Goal: Task Accomplishment & Management: Manage account settings

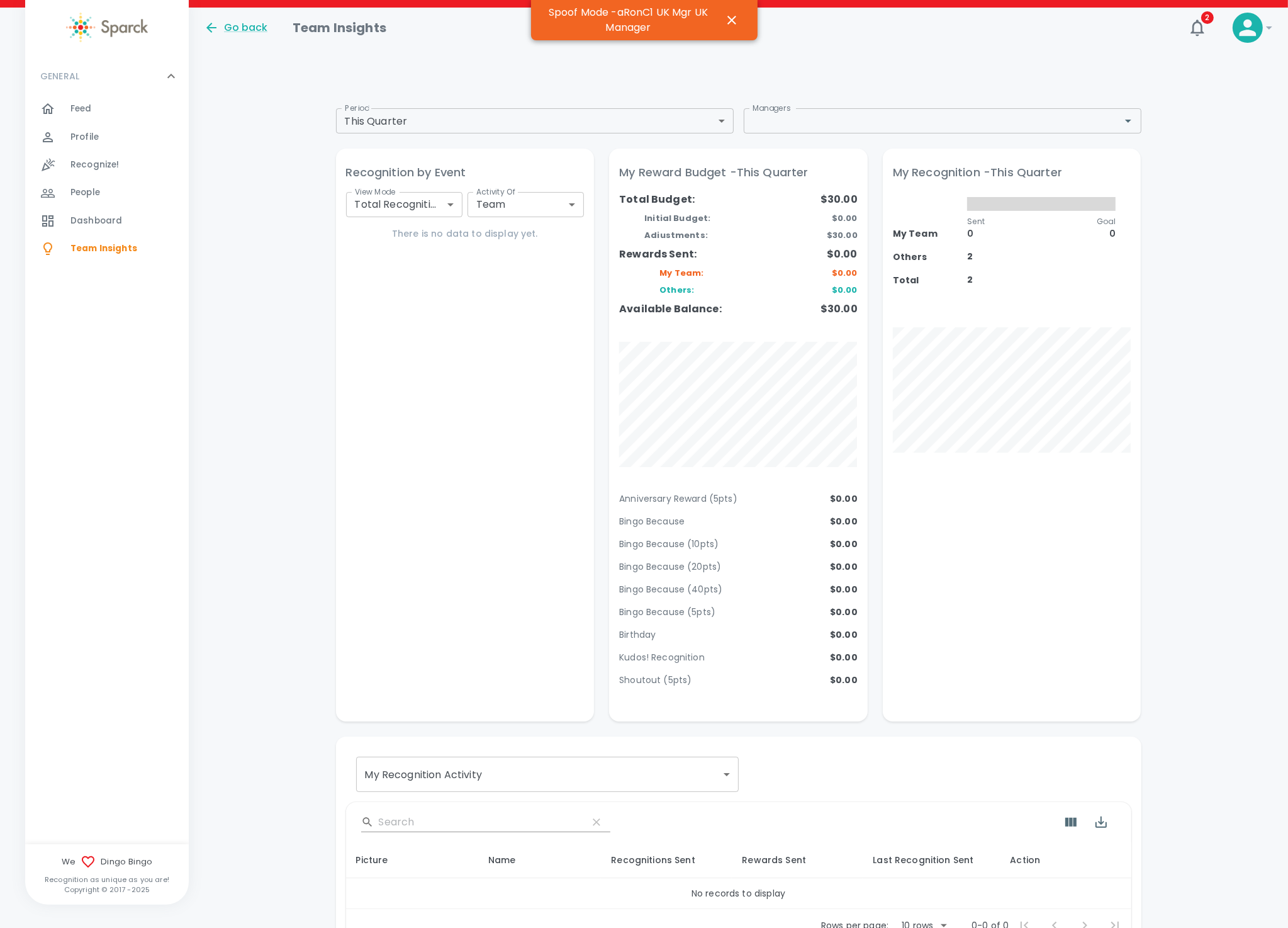
click at [95, 107] on div "Feed 0" at bounding box center [129, 109] width 118 height 18
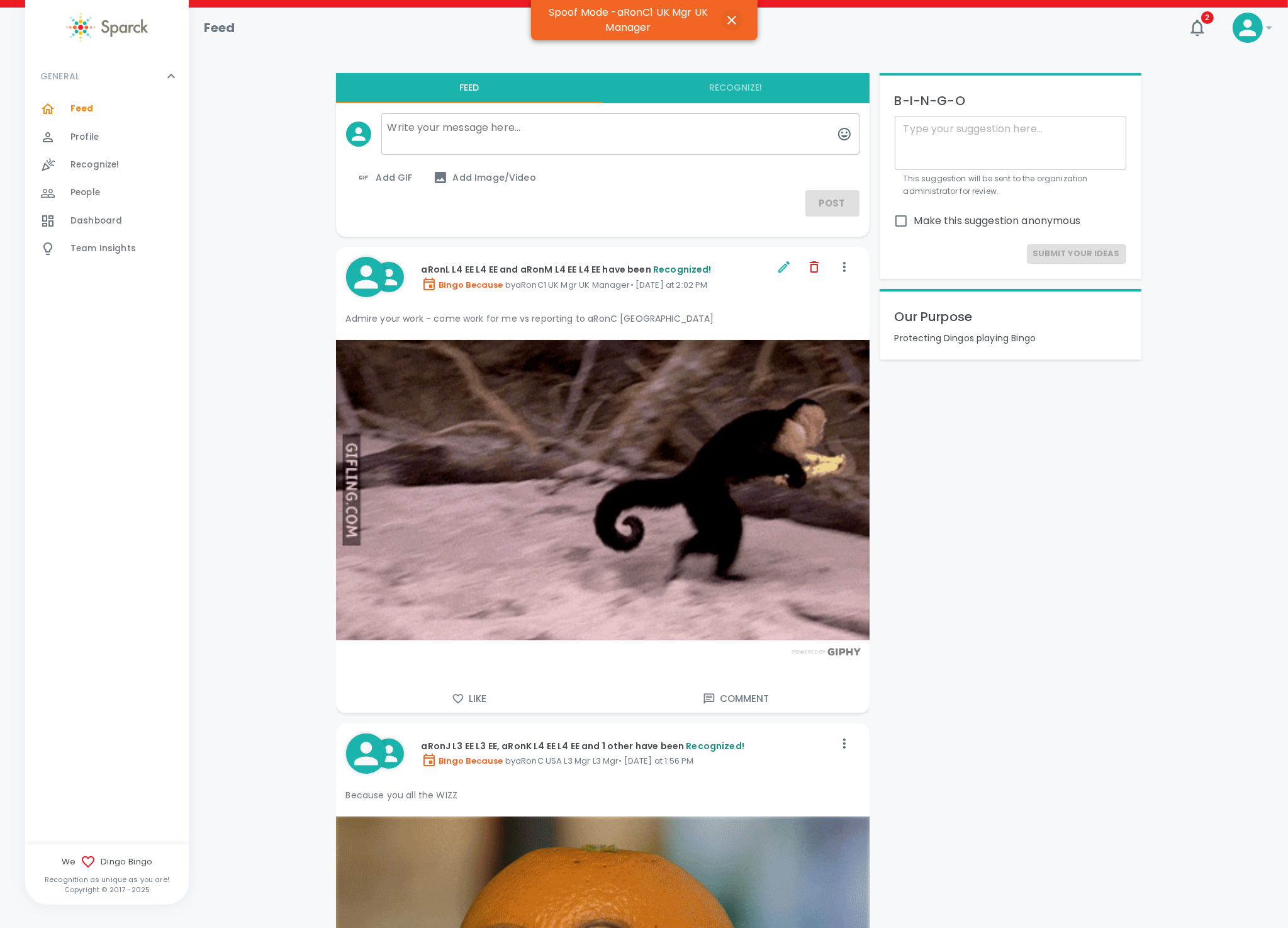
click at [732, 19] on icon "button" at bounding box center [731, 19] width 9 height 9
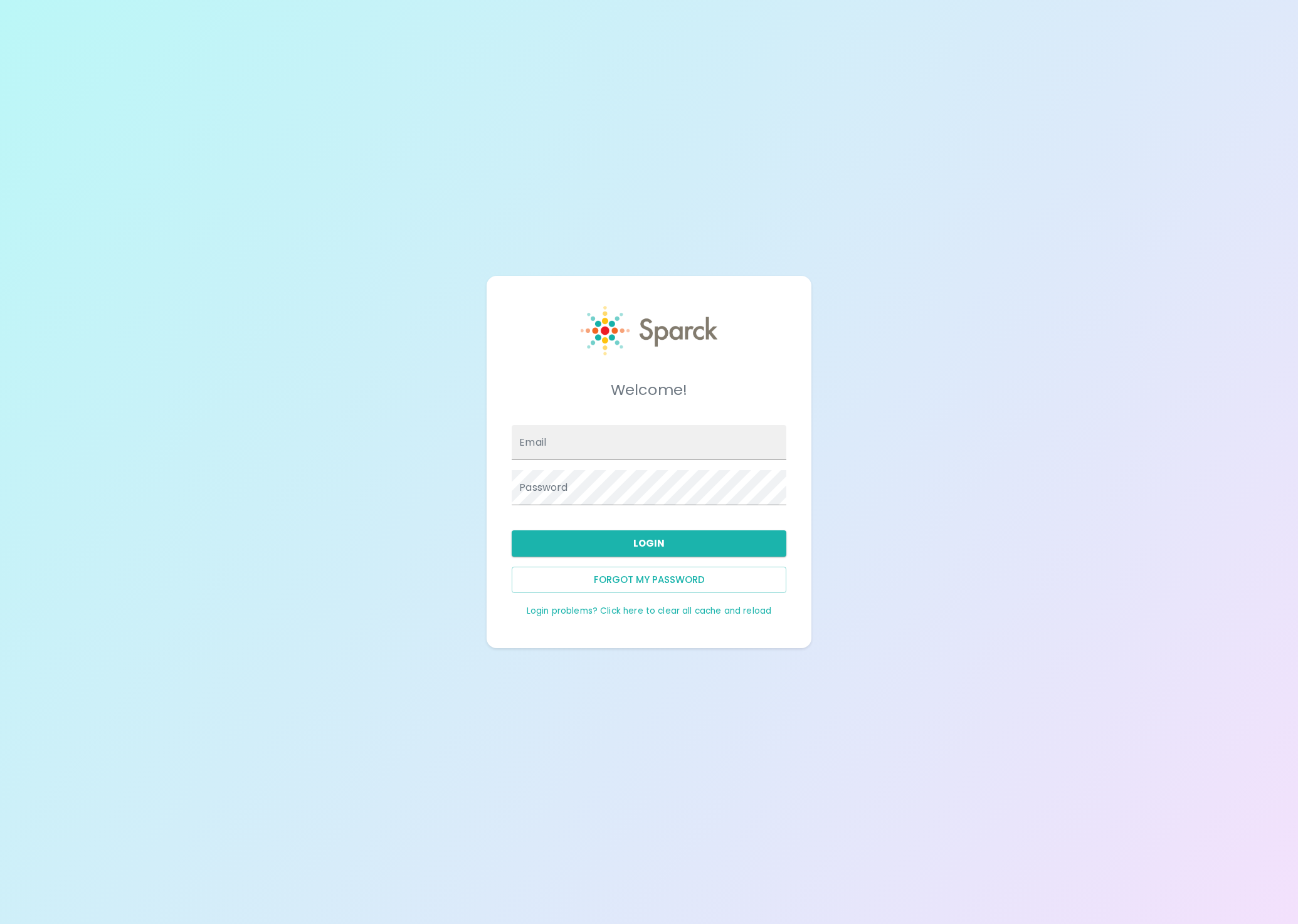
type input "admin@sparckco.com"
click at [622, 547] on button "Login" at bounding box center [648, 543] width 275 height 27
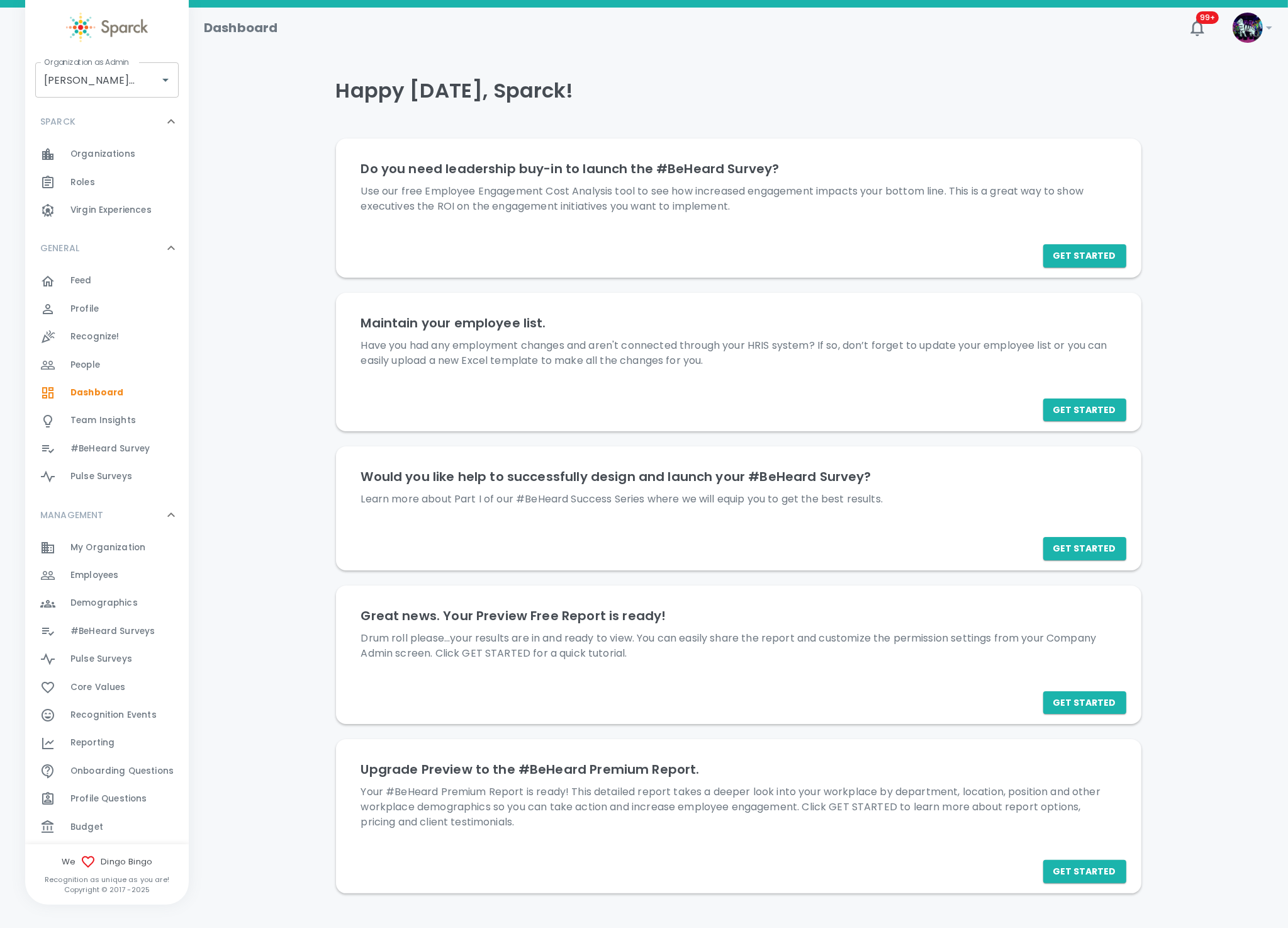
click at [100, 821] on span "Budget" at bounding box center [86, 827] width 32 height 13
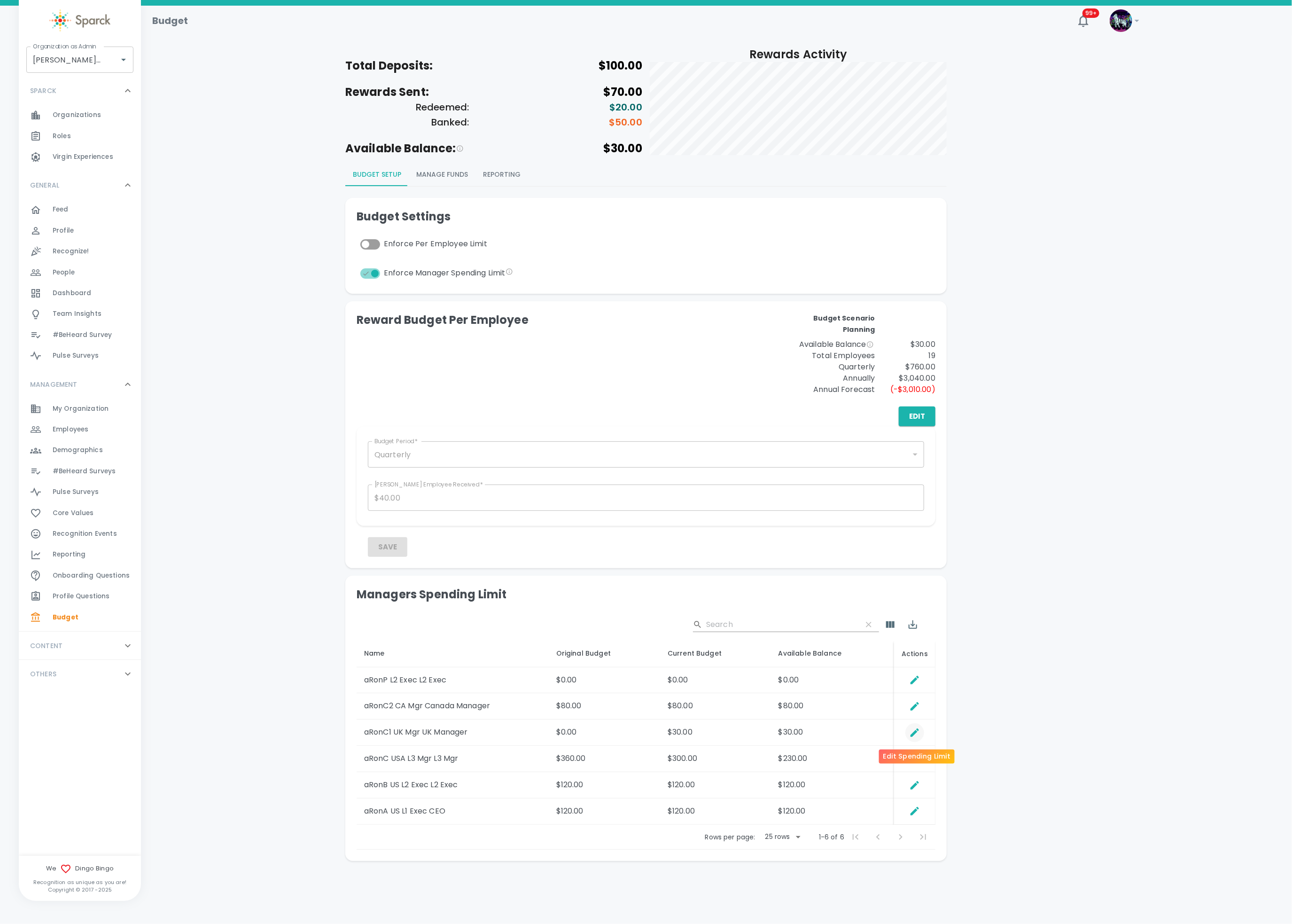
click at [911, 692] on icon "Edit Spending Limit" at bounding box center [915, 732] width 11 height 11
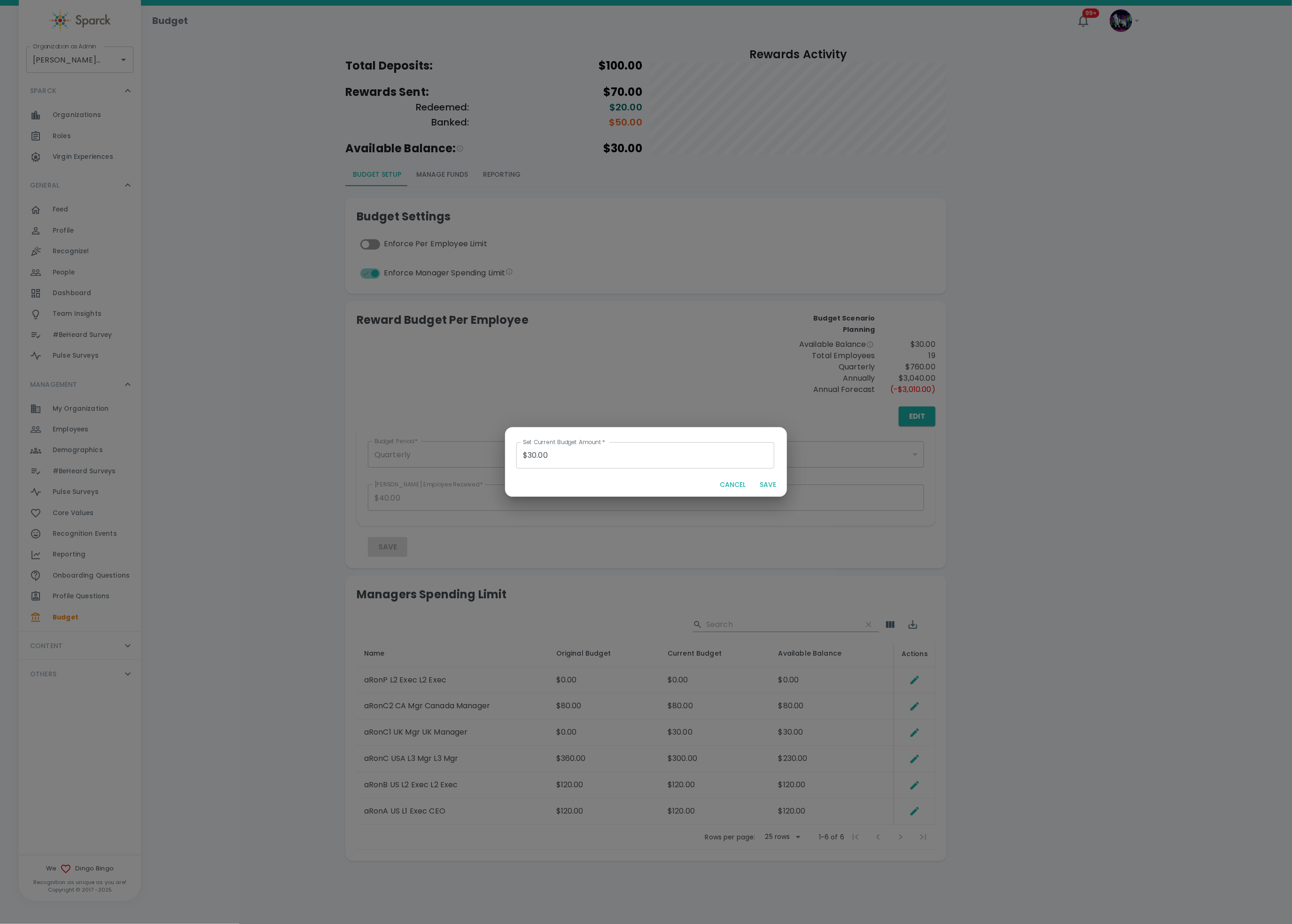
click at [721, 482] on button "CANCEL" at bounding box center [733, 485] width 33 height 18
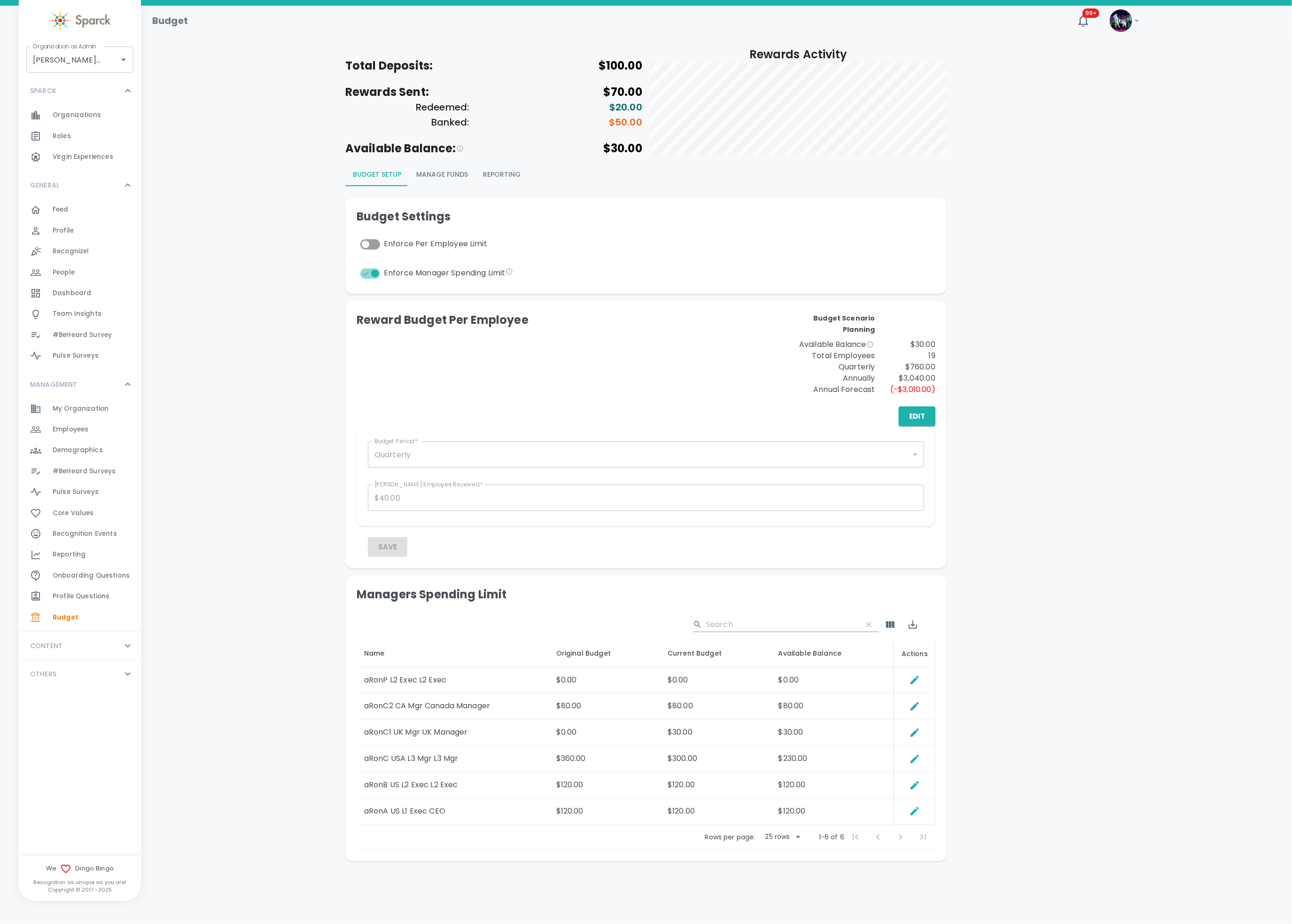
drag, startPoint x: 1217, startPoint y: 5, endPoint x: 967, endPoint y: 595, distance: 640.8
click at [961, 595] on div "Total Deposits: $100.00 Rewards Sent: $70.00 Redeemed: $20.00 Banked: $50.00 Av…" at bounding box center [716, 459] width 1128 height 825
click at [919, 680] on icon "Edit Spending Limit" at bounding box center [915, 680] width 11 height 11
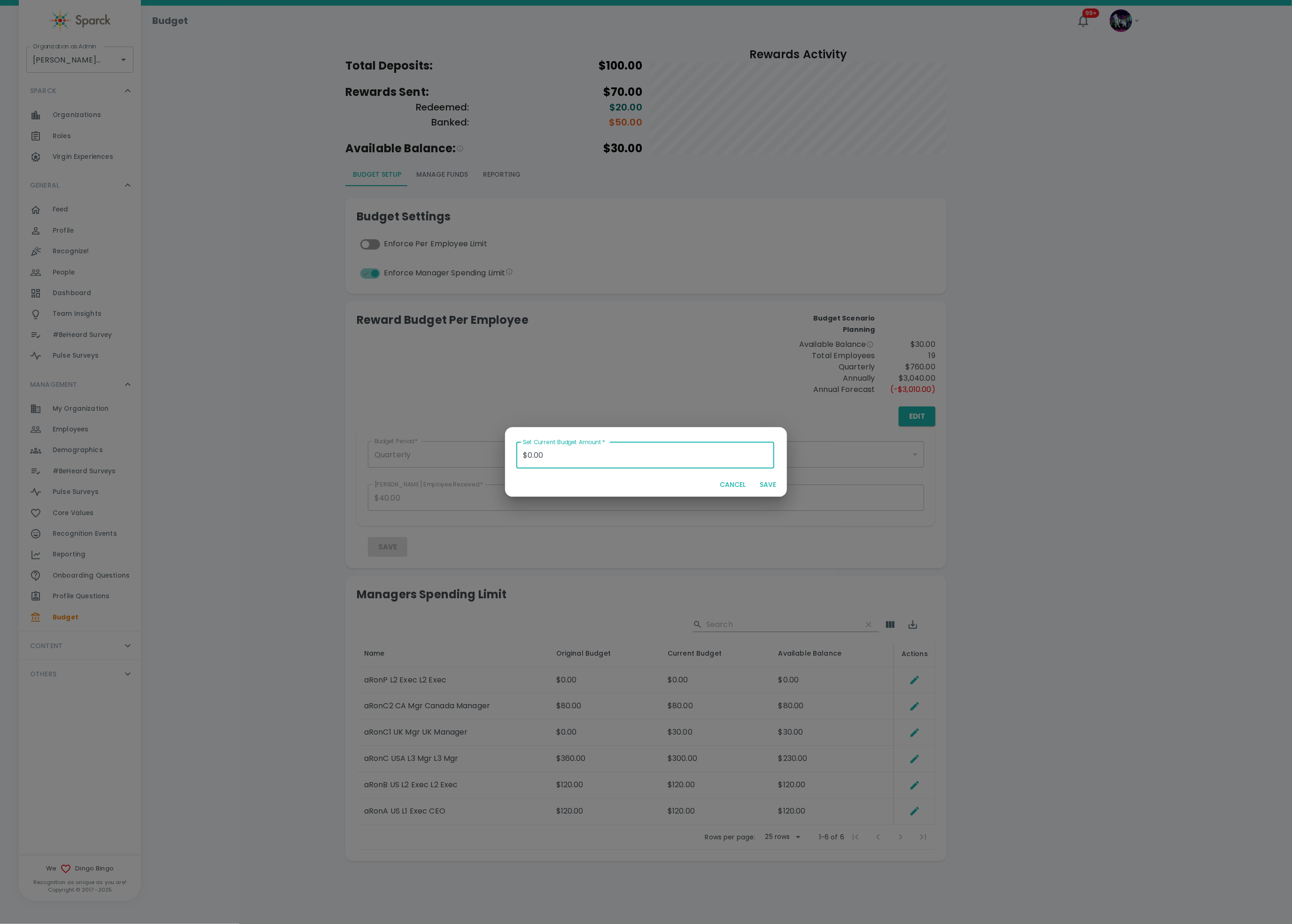
drag, startPoint x: 579, startPoint y: 448, endPoint x: 369, endPoint y: 417, distance: 212.3
click at [369, 417] on div "Set Current Budget Amount   * $0.00 Set Current Budget Amount   * CANCEL SAVE" at bounding box center [646, 462] width 1292 height 924
click at [761, 483] on button "SAVE" at bounding box center [768, 485] width 30 height 18
type input "$0.00"
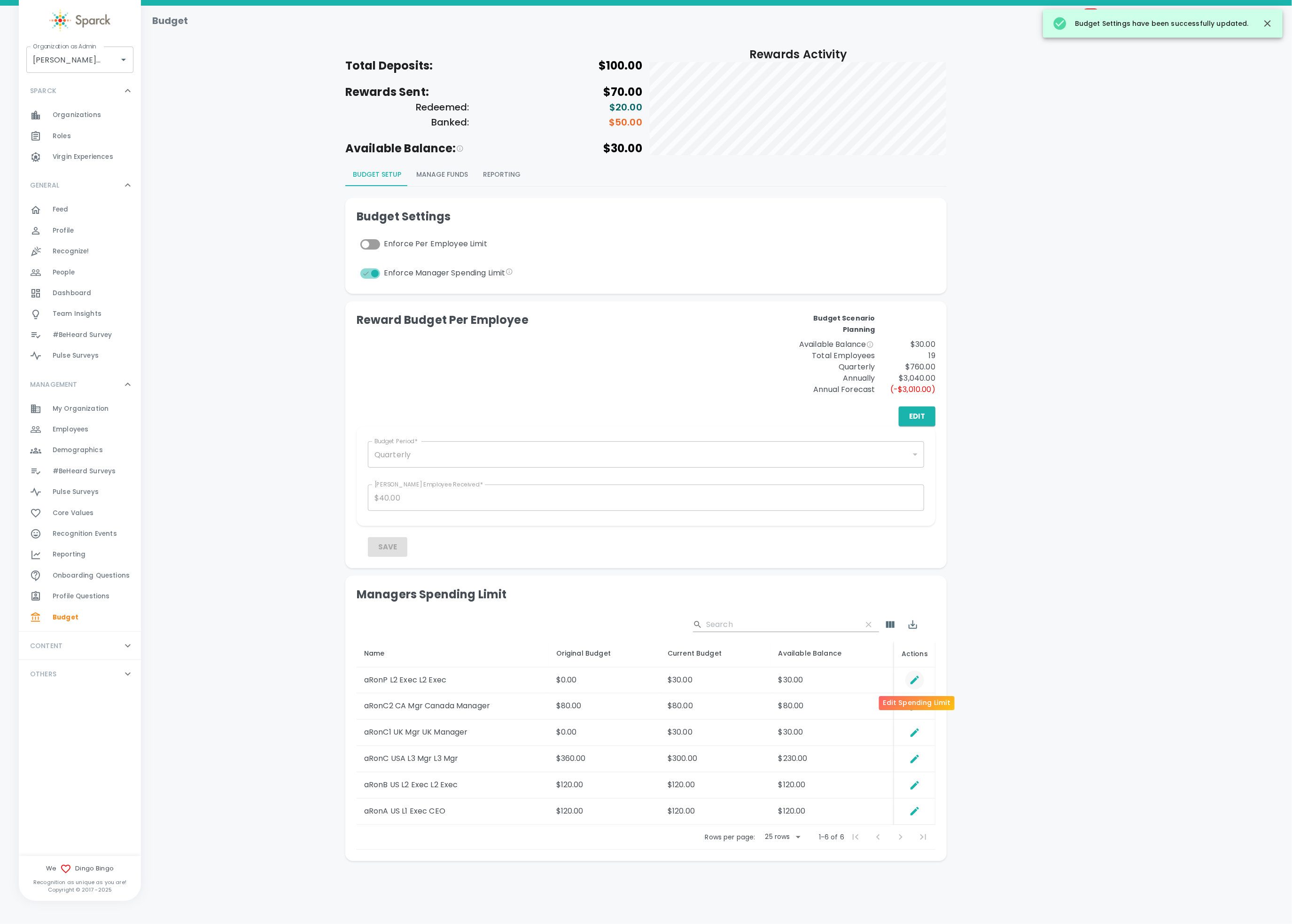
click at [917, 678] on icon "Edit Spending Limit" at bounding box center [915, 680] width 8 height 8
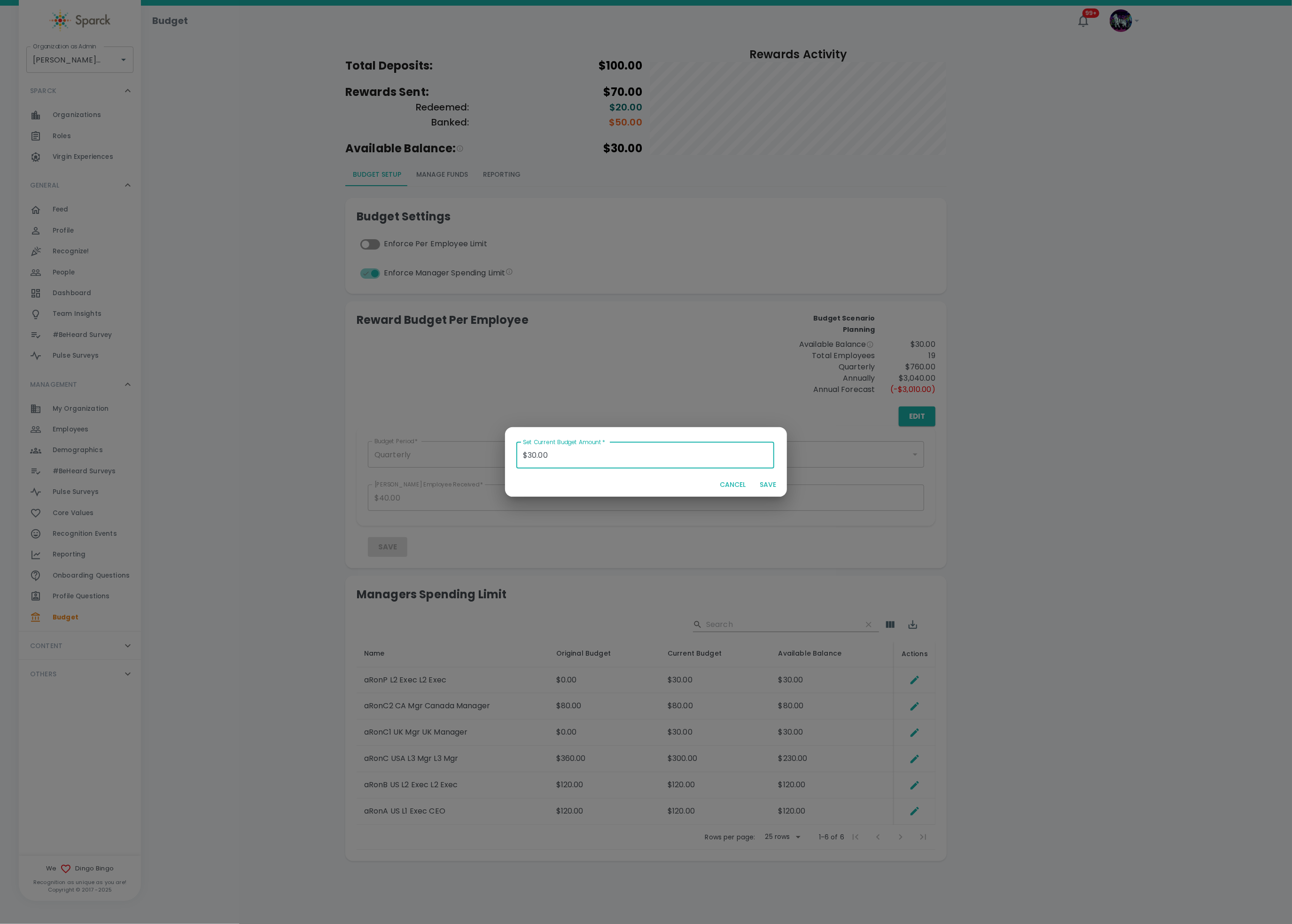
drag, startPoint x: 564, startPoint y: 457, endPoint x: 425, endPoint y: 449, distance: 139.2
click at [425, 449] on div "Set Current Budget Amount   * $30.00 Set Current Budget Amount   * CANCEL SAVE" at bounding box center [646, 462] width 1292 height 924
type input "$0.00"
click at [771, 485] on button "SAVE" at bounding box center [768, 485] width 30 height 18
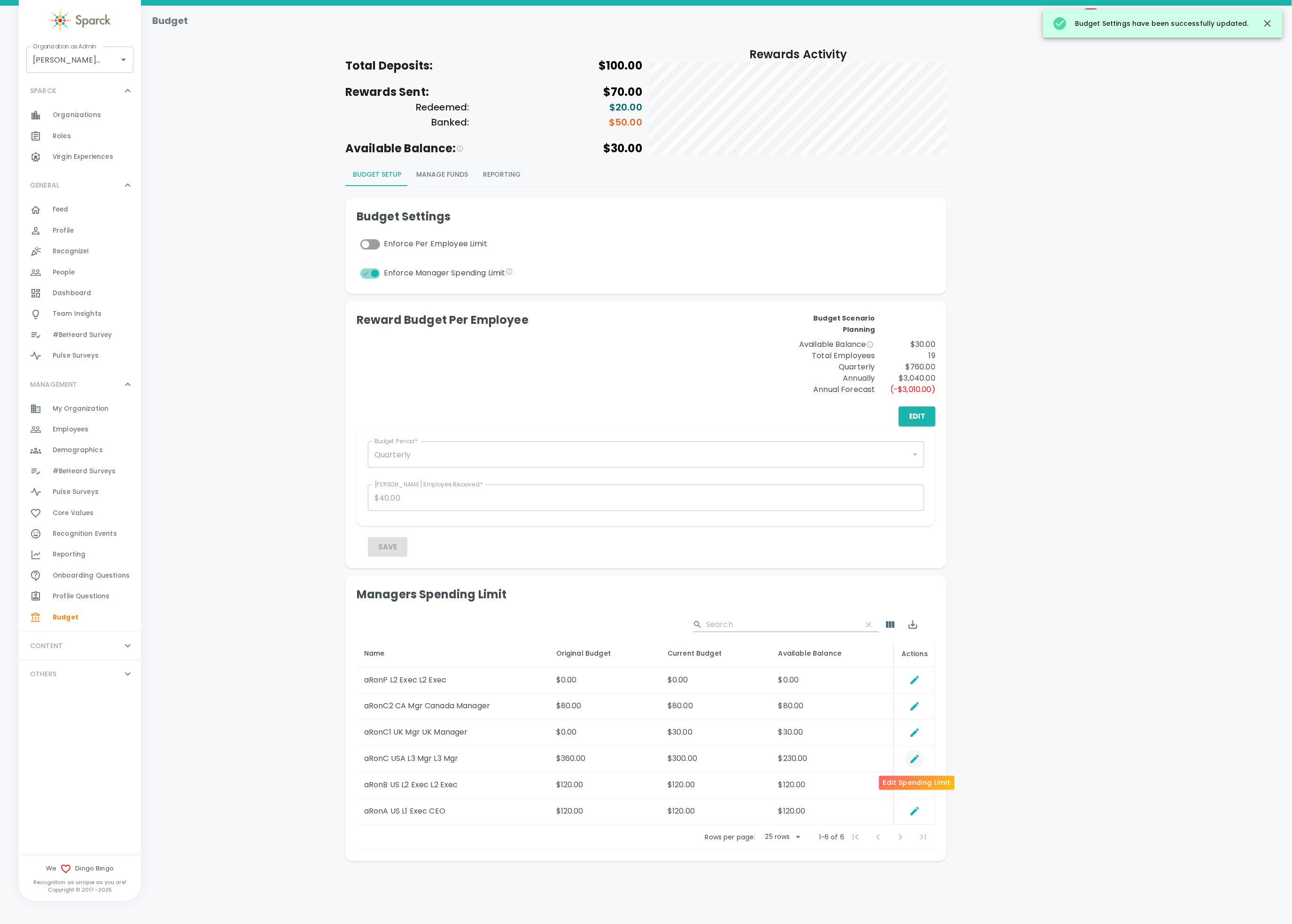
click at [917, 692] on icon "Edit Spending Limit" at bounding box center [915, 759] width 11 height 11
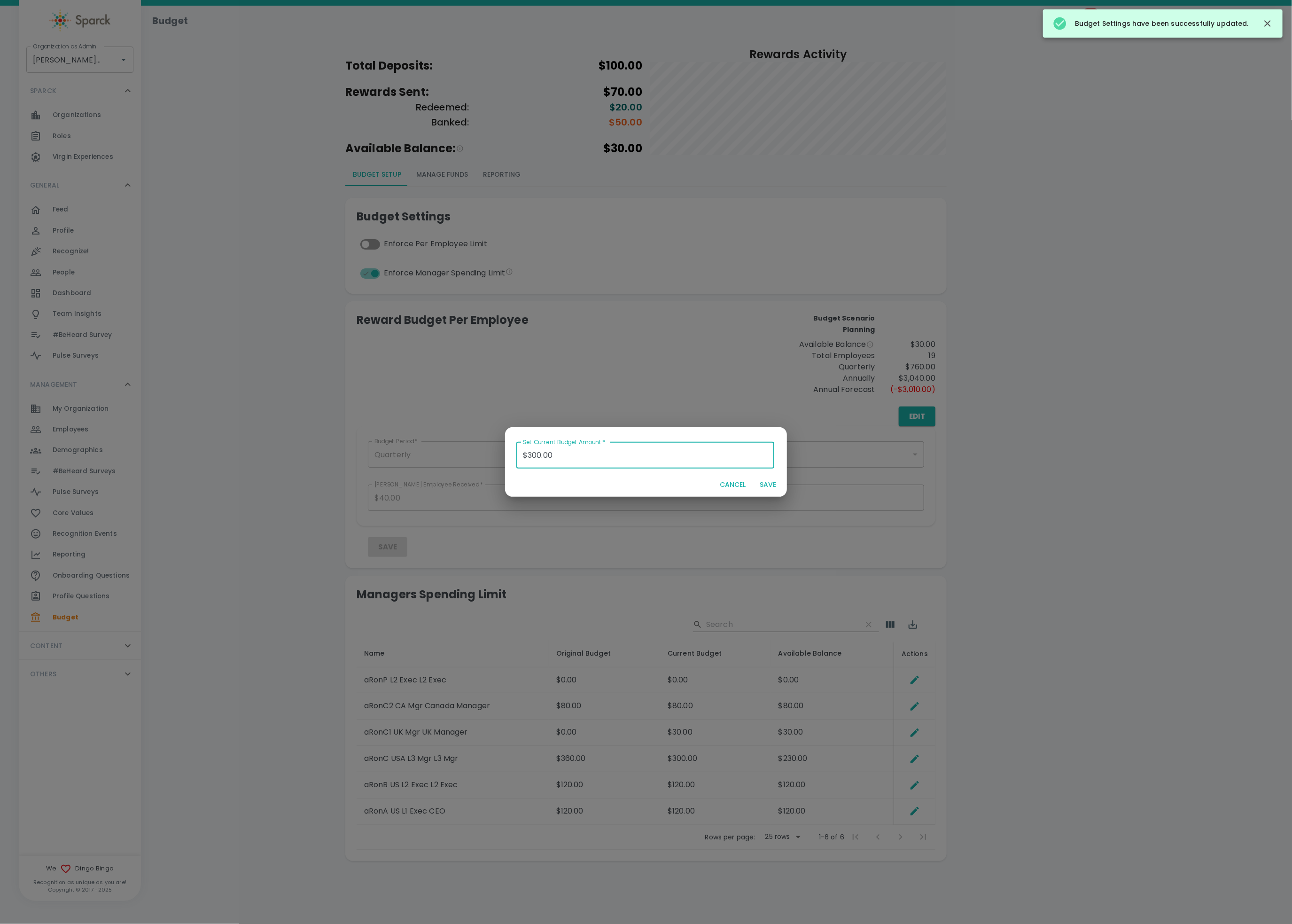
drag, startPoint x: 597, startPoint y: 459, endPoint x: 413, endPoint y: 428, distance: 186.6
click at [413, 428] on div "Set Current Budget Amount   * $300.00 Set Current Budget Amount   * CANCEL SAVE" at bounding box center [646, 462] width 1292 height 924
click at [771, 488] on button "SAVE" at bounding box center [768, 485] width 30 height 18
type input "$0.00"
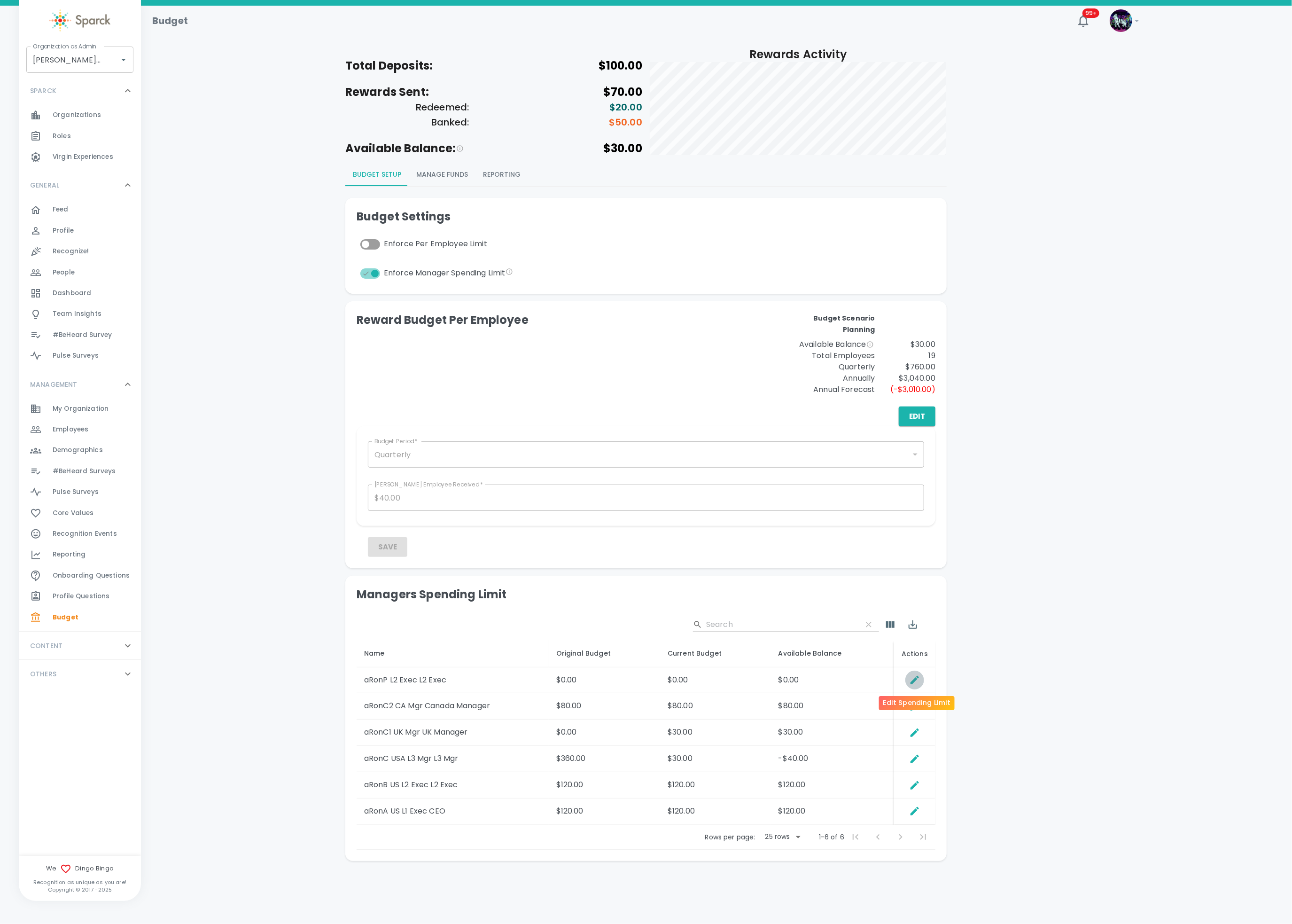
click at [914, 678] on icon "Edit Spending Limit" at bounding box center [915, 680] width 11 height 11
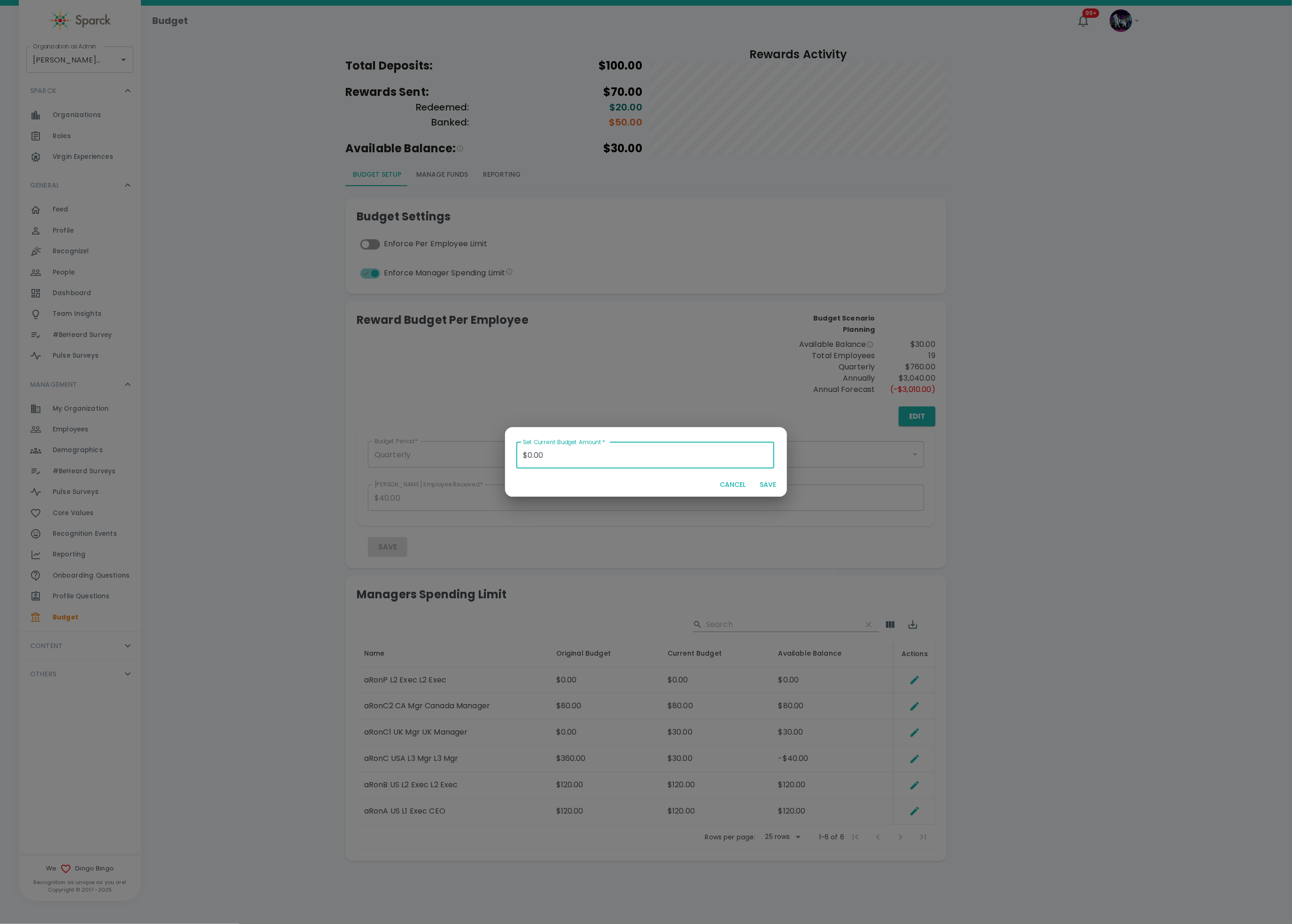
drag, startPoint x: 561, startPoint y: 458, endPoint x: 429, endPoint y: 442, distance: 133.0
click at [429, 442] on div "Set Current Budget Amount   * $0.00 Set Current Budget Amount   * CANCEL SAVE" at bounding box center [646, 462] width 1292 height 924
click at [771, 485] on button "SAVE" at bounding box center [768, 485] width 30 height 18
type input "$0.00"
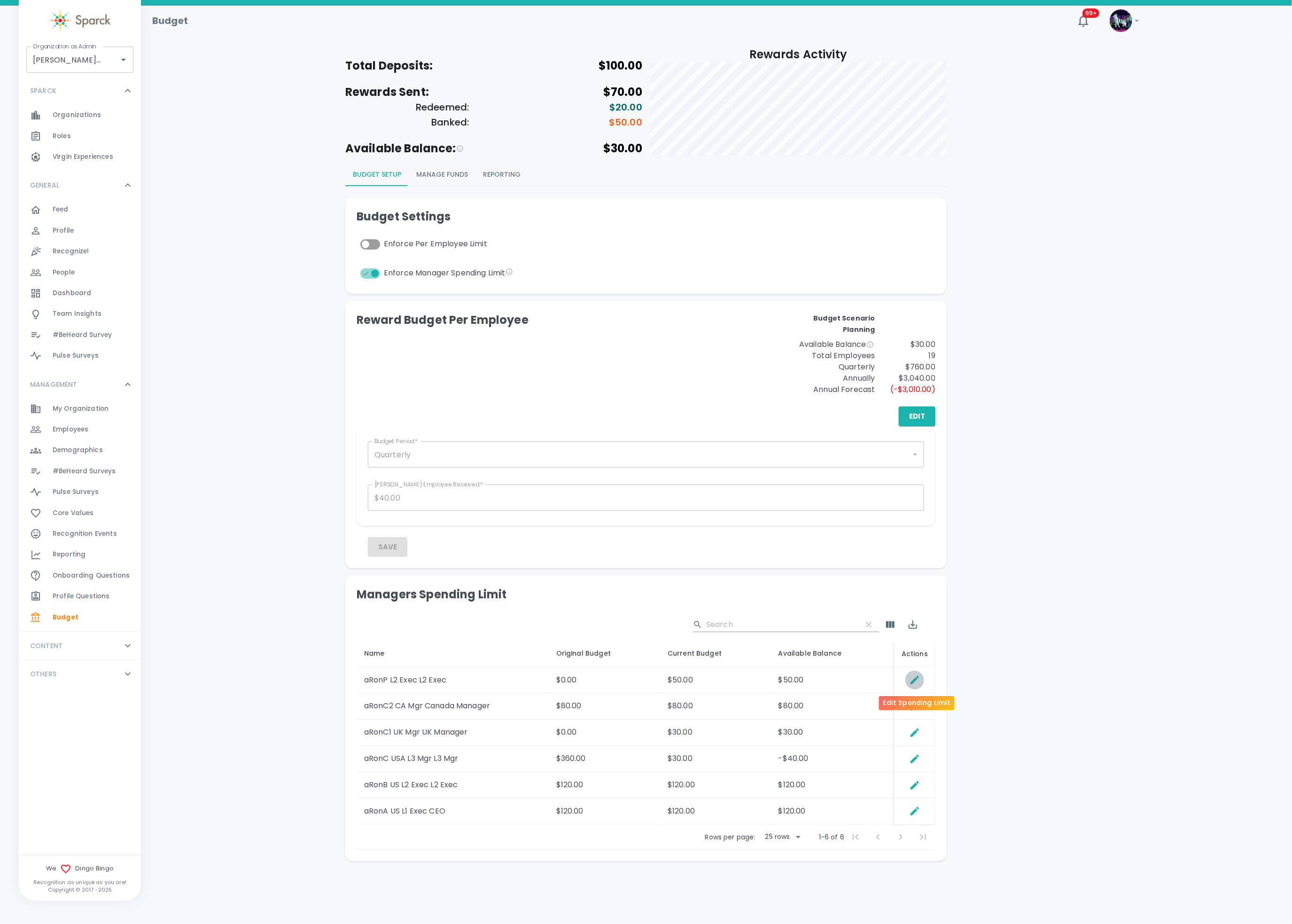
click at [917, 681] on icon "Edit Spending Limit" at bounding box center [915, 680] width 11 height 11
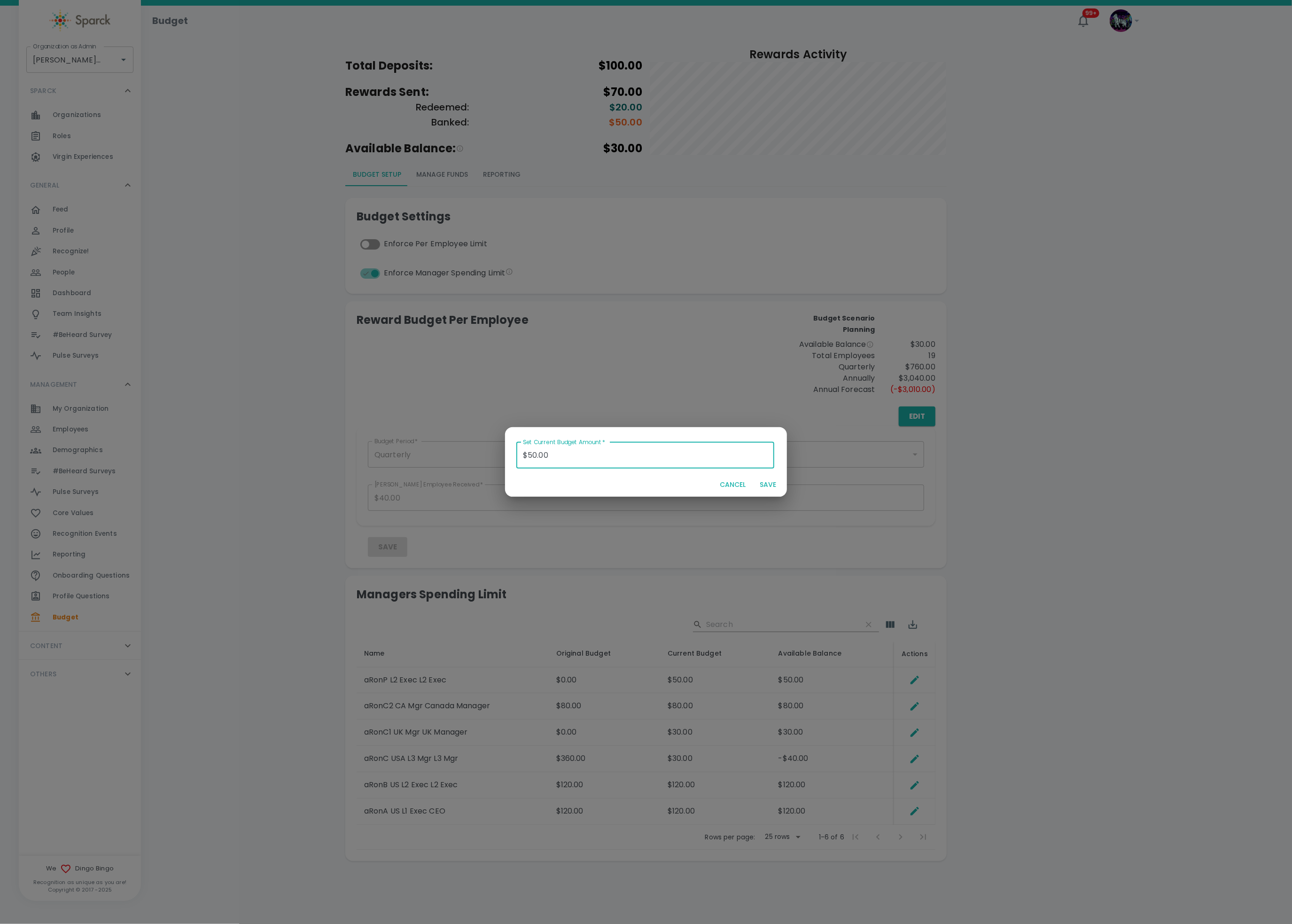
drag, startPoint x: 585, startPoint y: 448, endPoint x: 334, endPoint y: 457, distance: 251.2
click at [336, 457] on div "Set Current Budget Amount   * $50.00 Set Current Budget Amount   * CANCEL SAVE" at bounding box center [646, 462] width 1292 height 924
type input "$0.00"
click at [769, 484] on button "SAVE" at bounding box center [768, 485] width 30 height 18
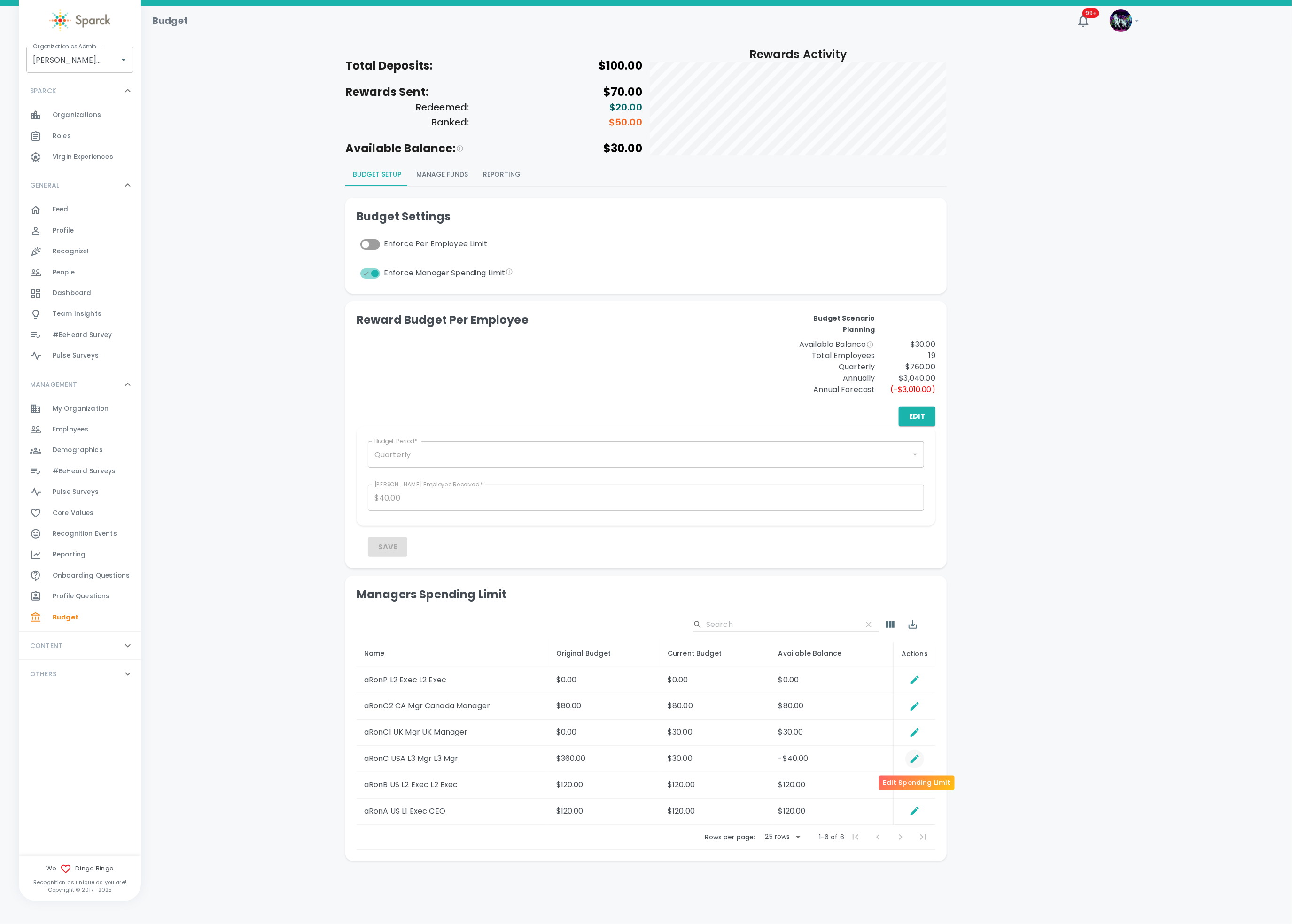
click at [914, 692] on icon "Edit Spending Limit" at bounding box center [915, 759] width 11 height 11
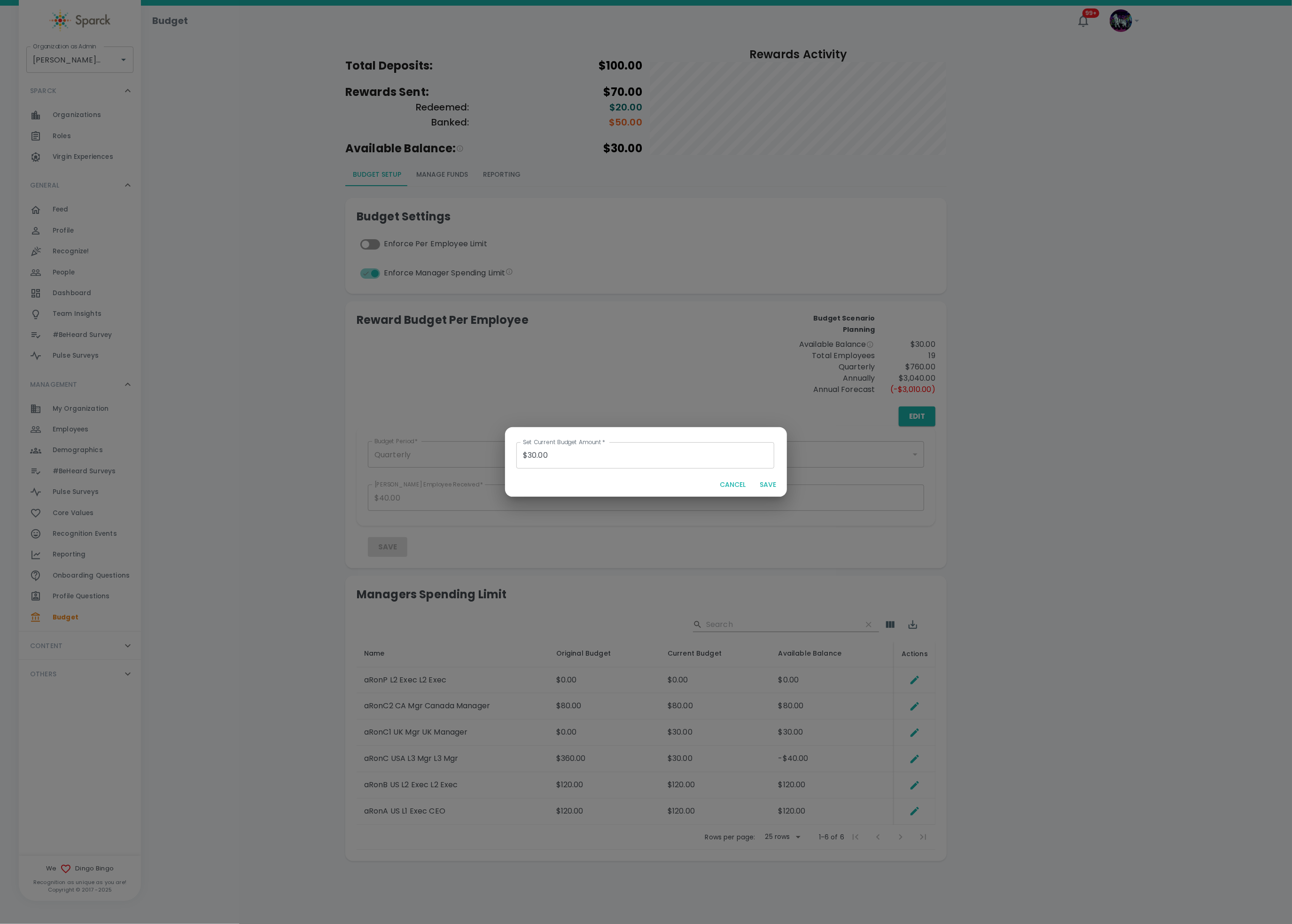
click at [571, 448] on input "$30.00" at bounding box center [645, 456] width 258 height 27
click at [734, 482] on button "CANCEL" at bounding box center [733, 485] width 33 height 18
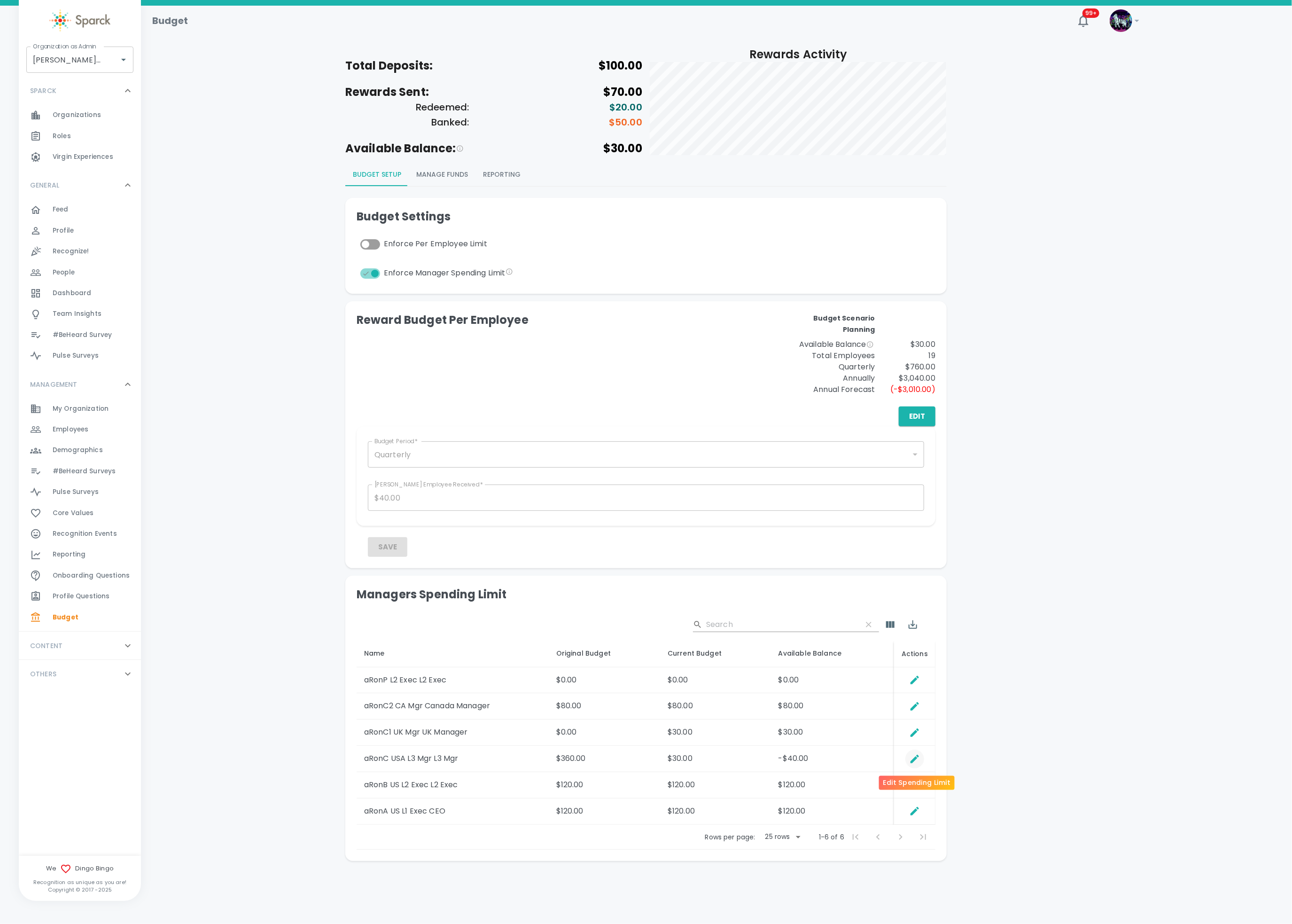
click at [910, 692] on icon "Edit Spending Limit" at bounding box center [915, 759] width 11 height 11
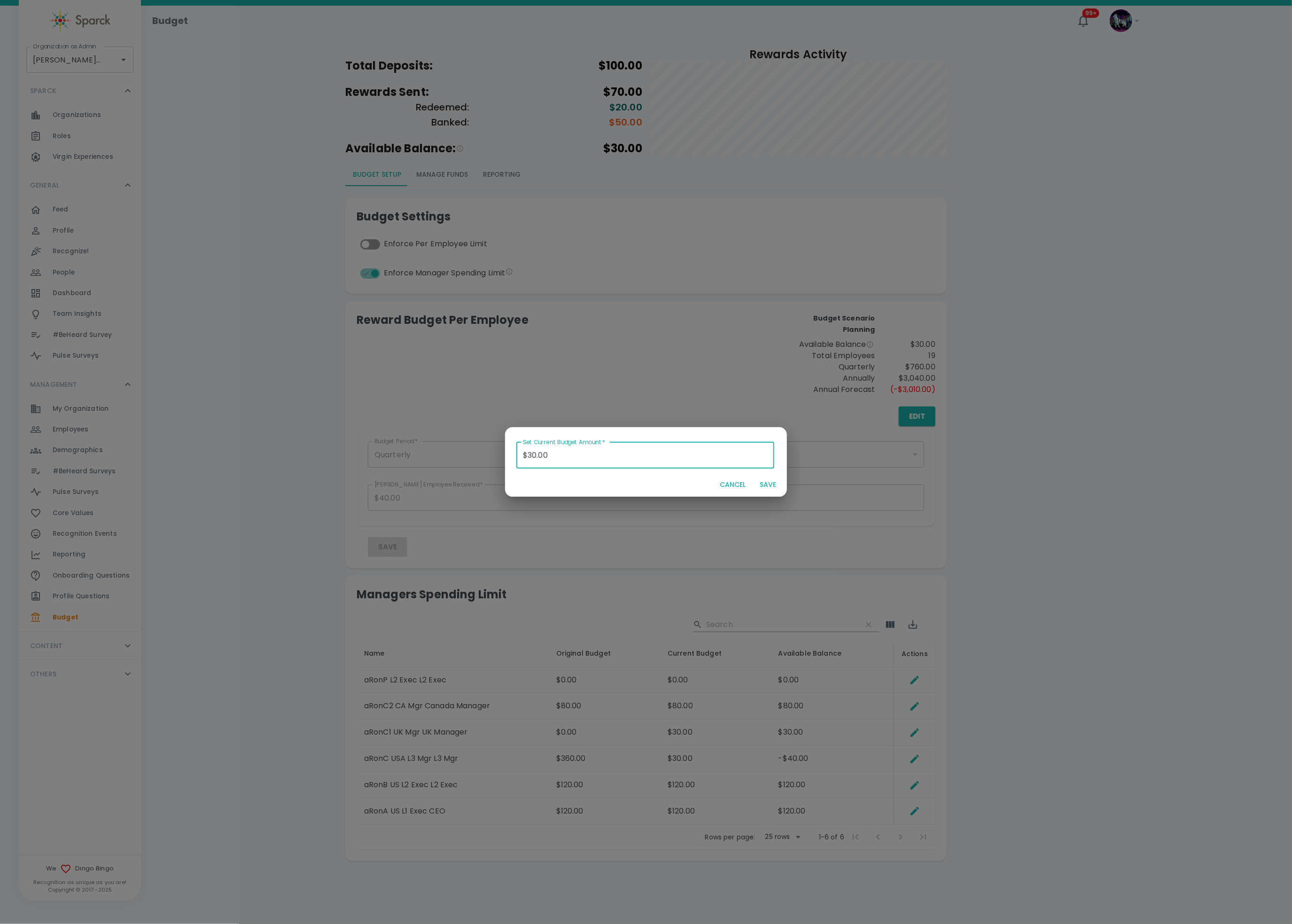
drag, startPoint x: 569, startPoint y: 452, endPoint x: 457, endPoint y: 459, distance: 112.2
click at [457, 459] on div "Set Current Budget Amount   * $30.00 Set Current Budget Amount   * CANCEL SAVE" at bounding box center [646, 462] width 1292 height 924
type input "$0.00"
click at [775, 478] on button "SAVE" at bounding box center [768, 485] width 30 height 18
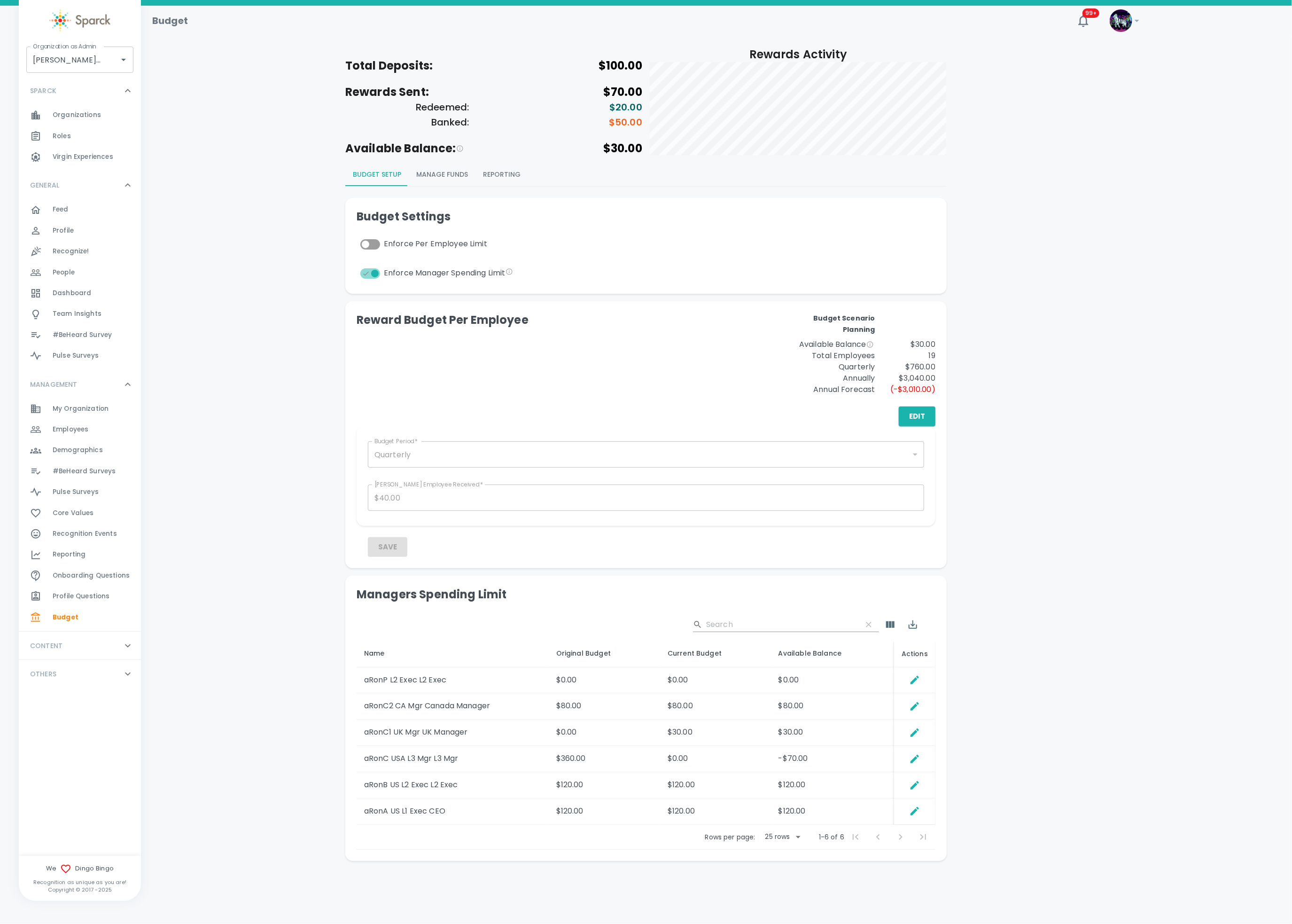
click at [819, 692] on td "-$70.00" at bounding box center [833, 759] width 123 height 27
click at [915, 692] on icon "Edit Spending Limit" at bounding box center [915, 759] width 8 height 8
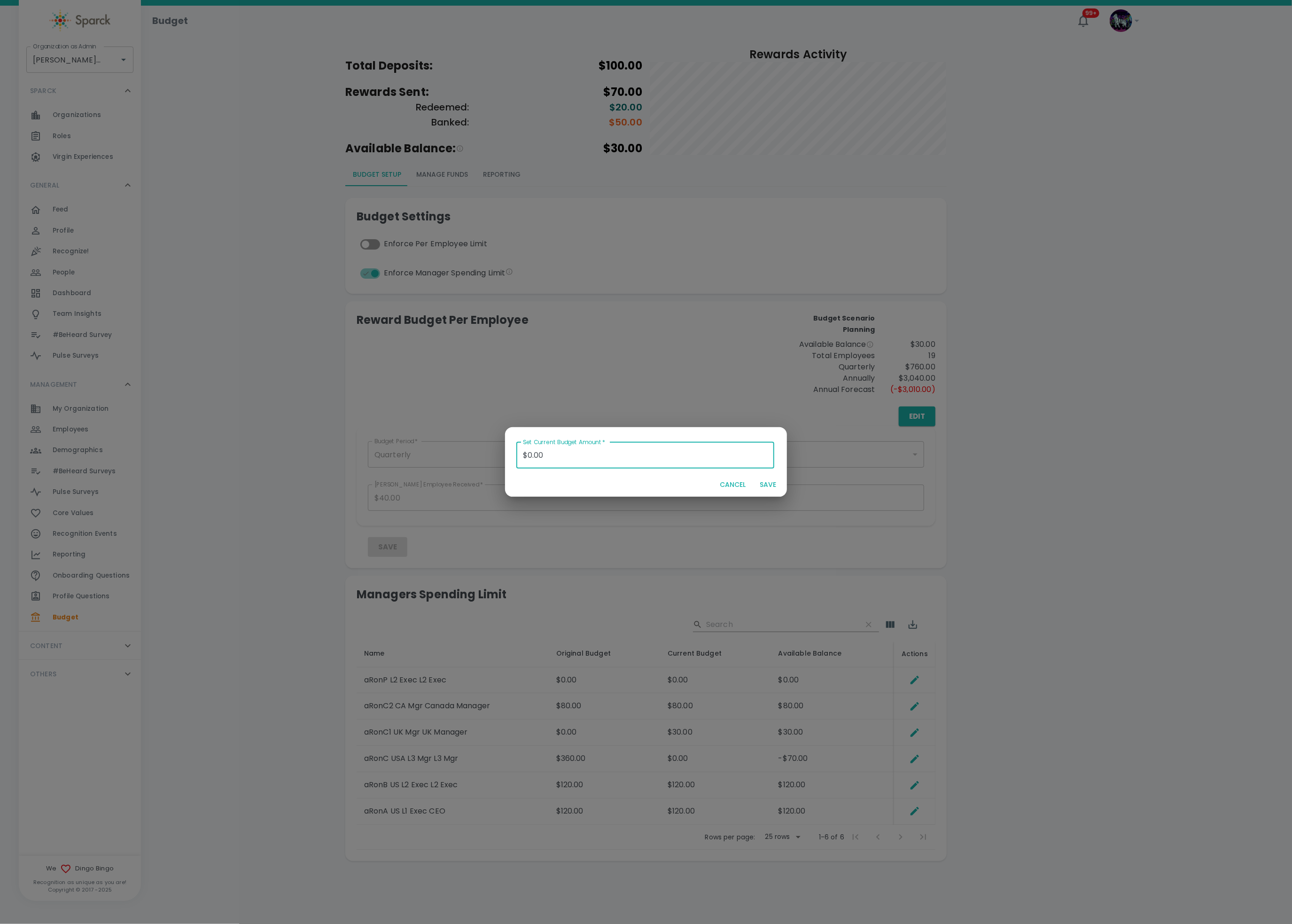
drag, startPoint x: 560, startPoint y: 448, endPoint x: 477, endPoint y: 449, distance: 83.0
click at [477, 449] on div "Set Current Budget Amount   * $0.00 Set Current Budget Amount   * CANCEL SAVE" at bounding box center [646, 462] width 1292 height 924
click at [765, 485] on button "SAVE" at bounding box center [768, 485] width 30 height 18
type input "$0.00"
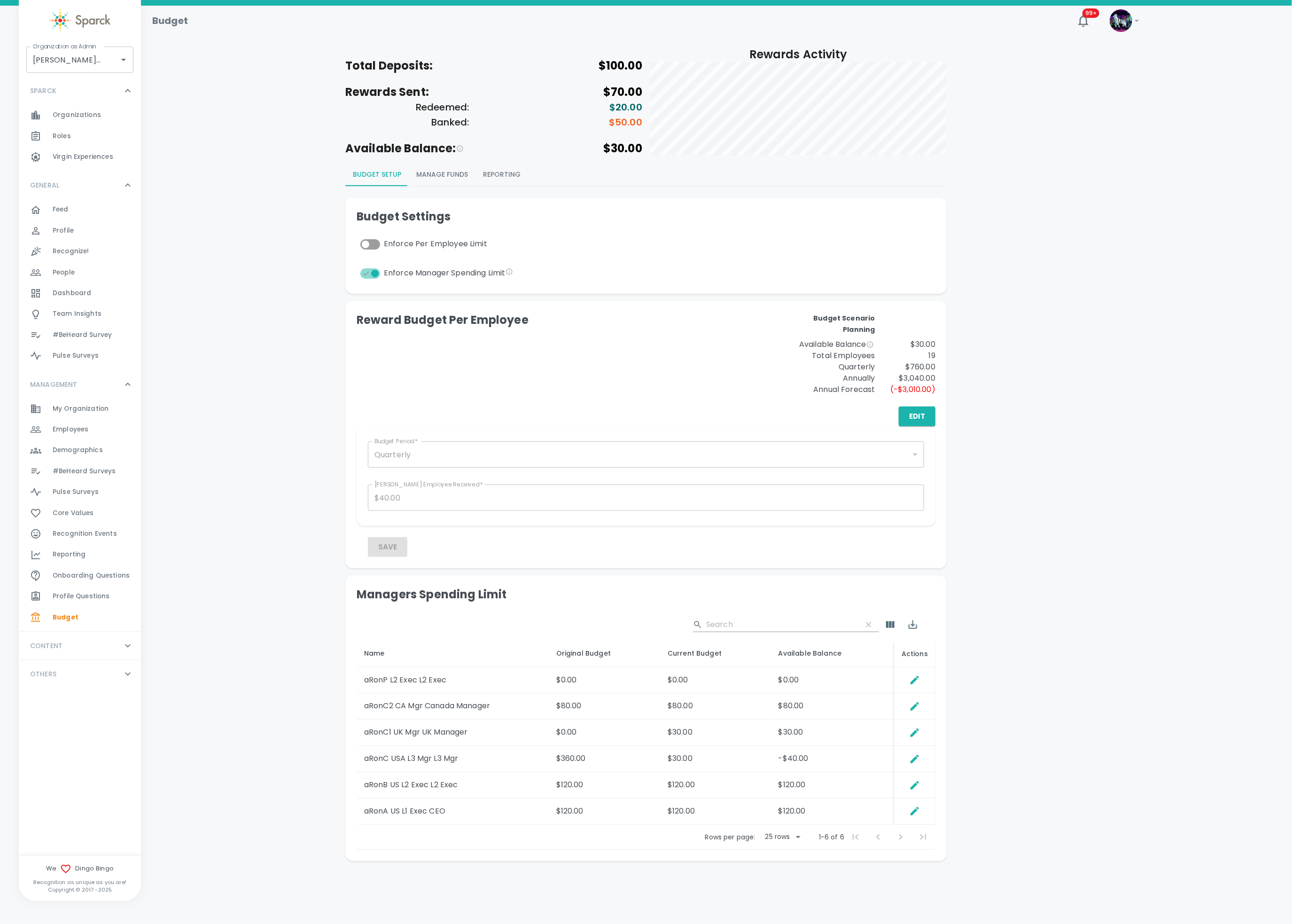
click at [925, 692] on div at bounding box center [915, 759] width 37 height 19
click at [914, 692] on icon "Edit Spending Limit" at bounding box center [915, 759] width 8 height 8
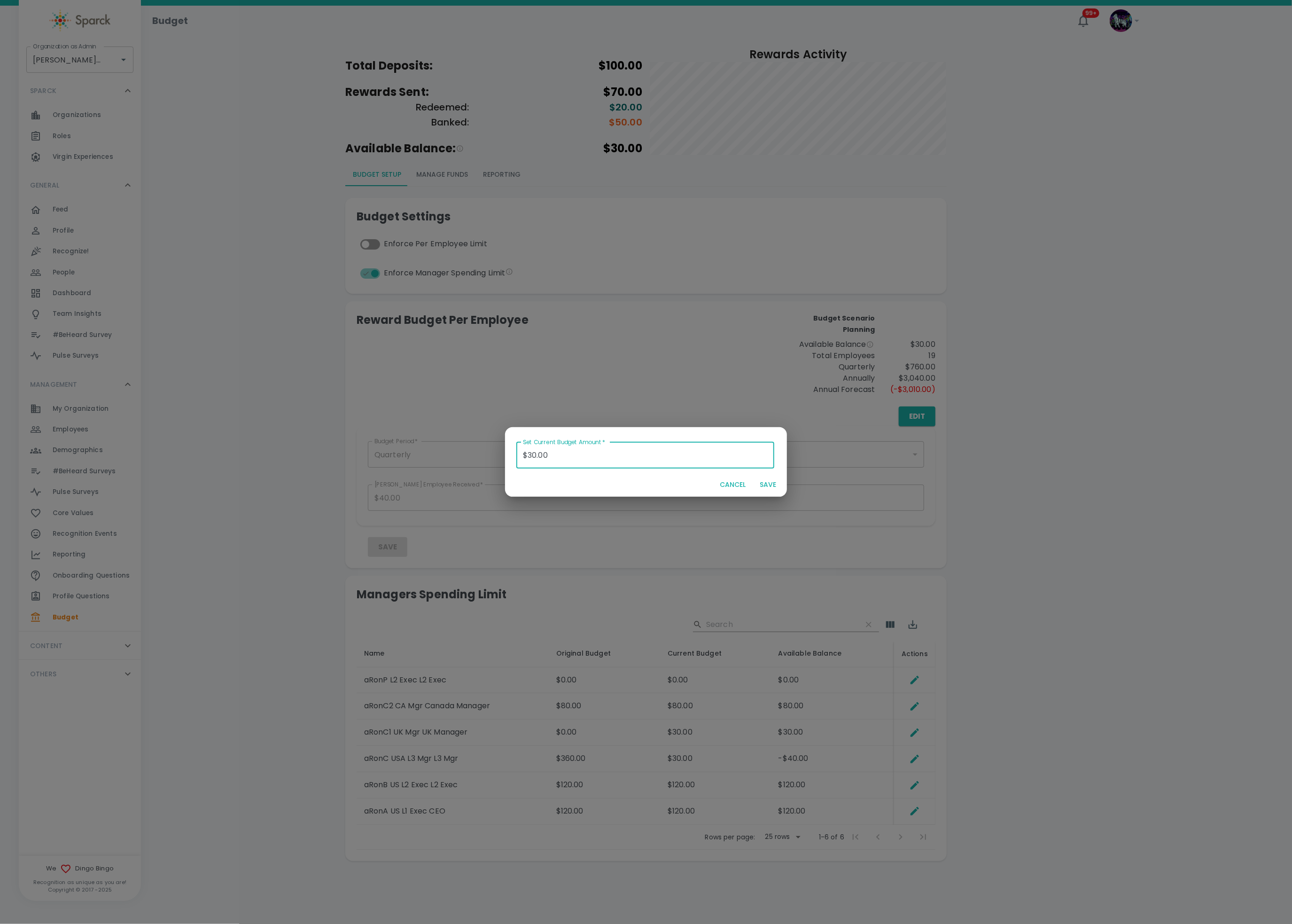
drag, startPoint x: 396, startPoint y: 448, endPoint x: 365, endPoint y: 447, distance: 31.0
click at [377, 447] on div "Set Current Budget Amount   * $30.00 Set Current Budget Amount   * CANCEL SAVE" at bounding box center [646, 462] width 1292 height 924
click at [775, 485] on button "SAVE" at bounding box center [768, 485] width 30 height 18
type input "$0.00"
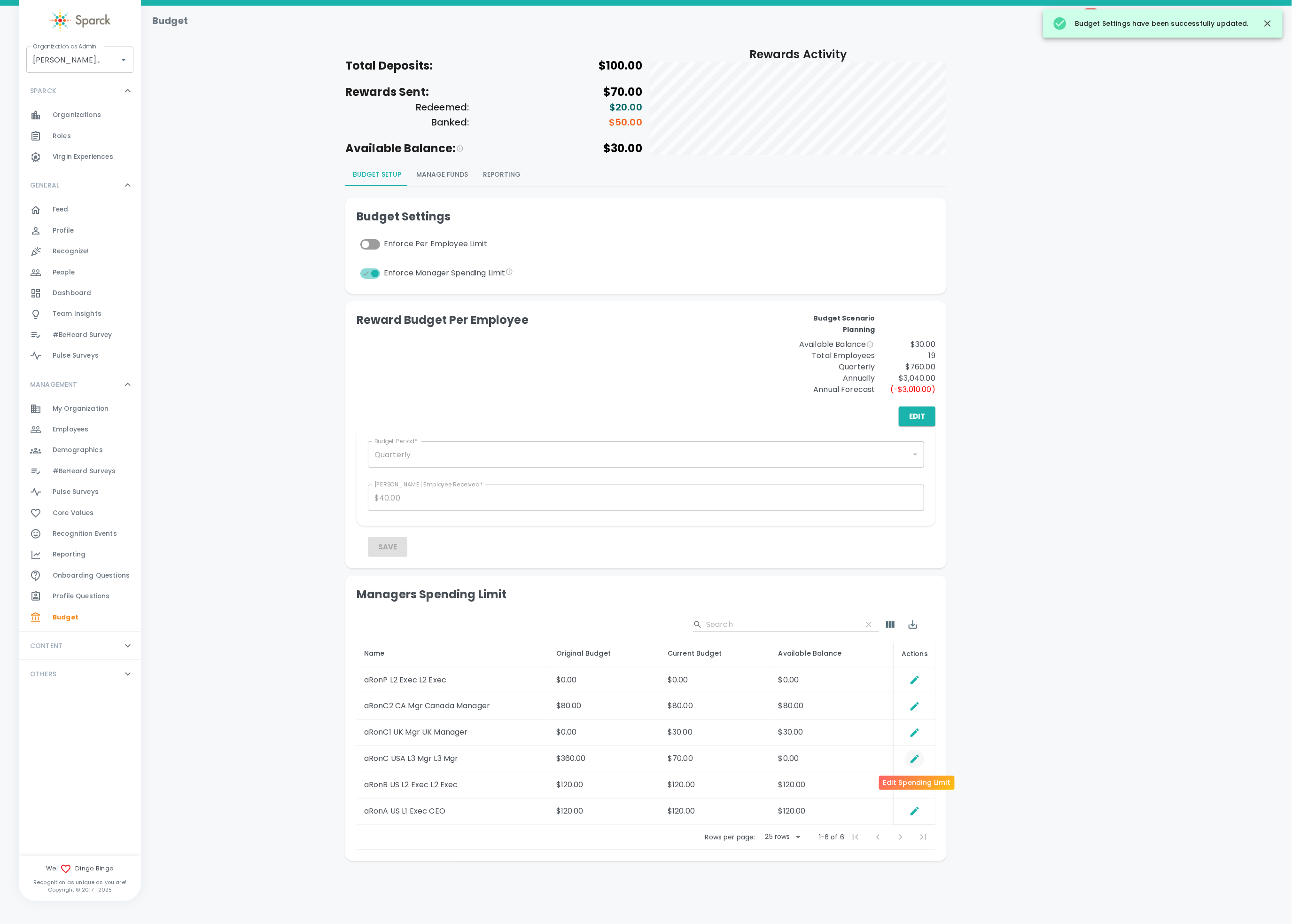
click at [918, 692] on icon "Edit Spending Limit" at bounding box center [915, 759] width 11 height 11
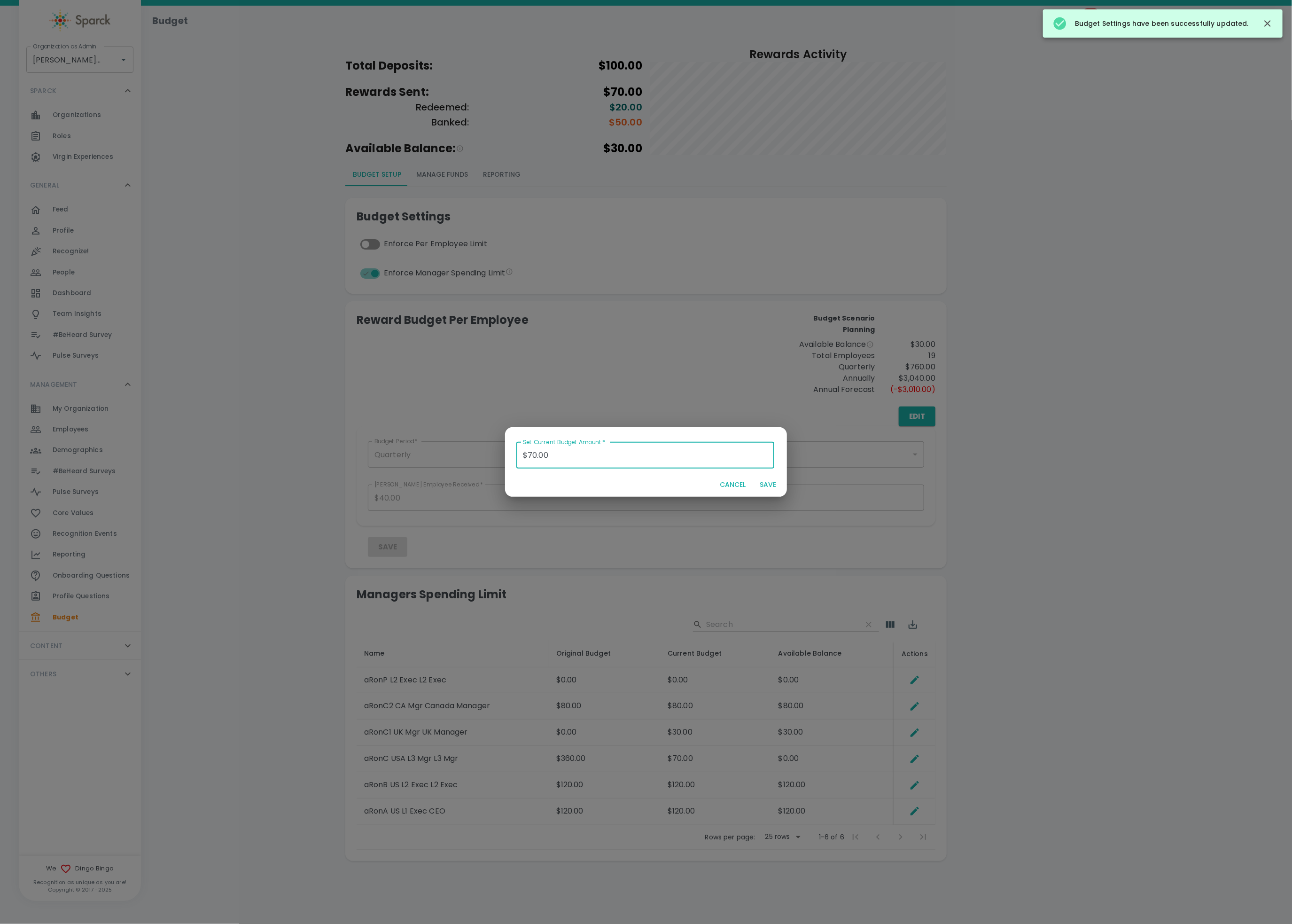
drag, startPoint x: 585, startPoint y: 451, endPoint x: 383, endPoint y: 456, distance: 202.1
click at [383, 456] on div "Set Current Budget Amount   * $70.00 Set Current Budget Amount   * CANCEL SAVE" at bounding box center [646, 462] width 1292 height 924
click at [772, 483] on button "SAVE" at bounding box center [768, 485] width 30 height 18
type input "$0.00"
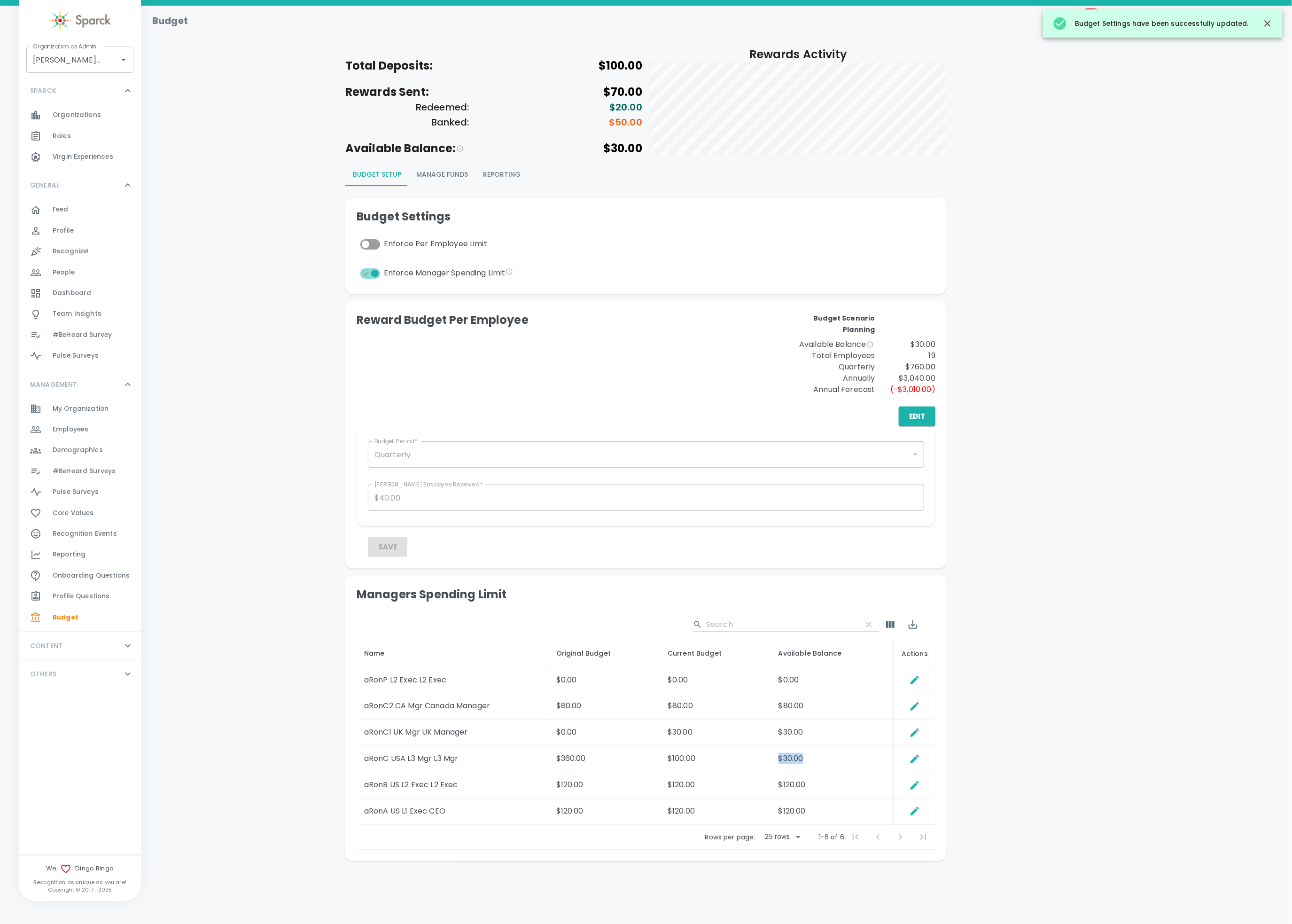
drag, startPoint x: 803, startPoint y: 757, endPoint x: 761, endPoint y: 759, distance: 42.0
click at [761, 692] on tr "aRonC USA L3 Mgr L3 Mgr $360.00 $100.00 $30.00" at bounding box center [646, 759] width 579 height 27
click at [593, 410] on div "Edit" at bounding box center [646, 416] width 579 height 20
click at [65, 427] on span "Employees" at bounding box center [70, 430] width 36 height 10
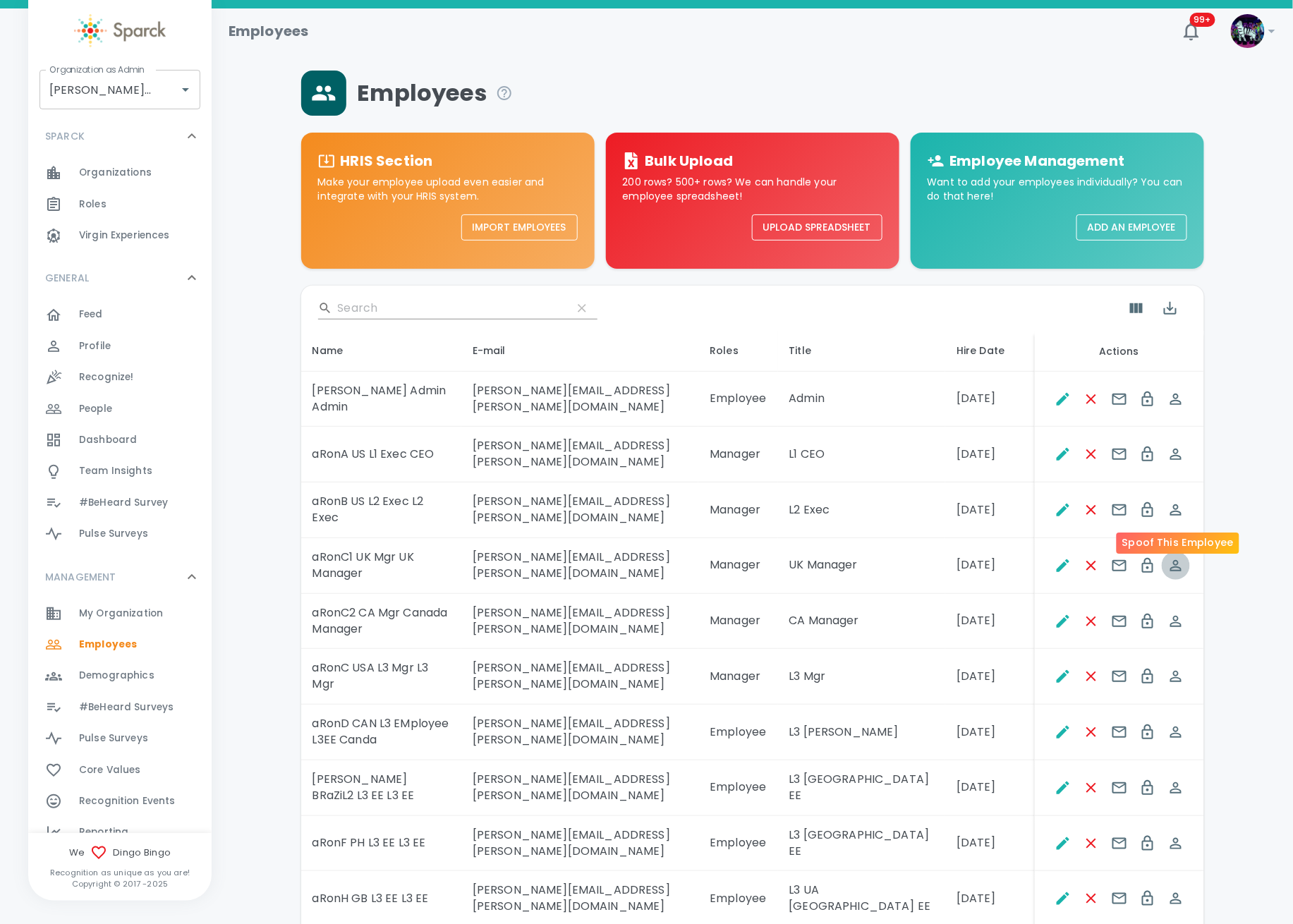
click at [1175, 560] on icon "Spoof This Employee" at bounding box center [1176, 565] width 11 height 11
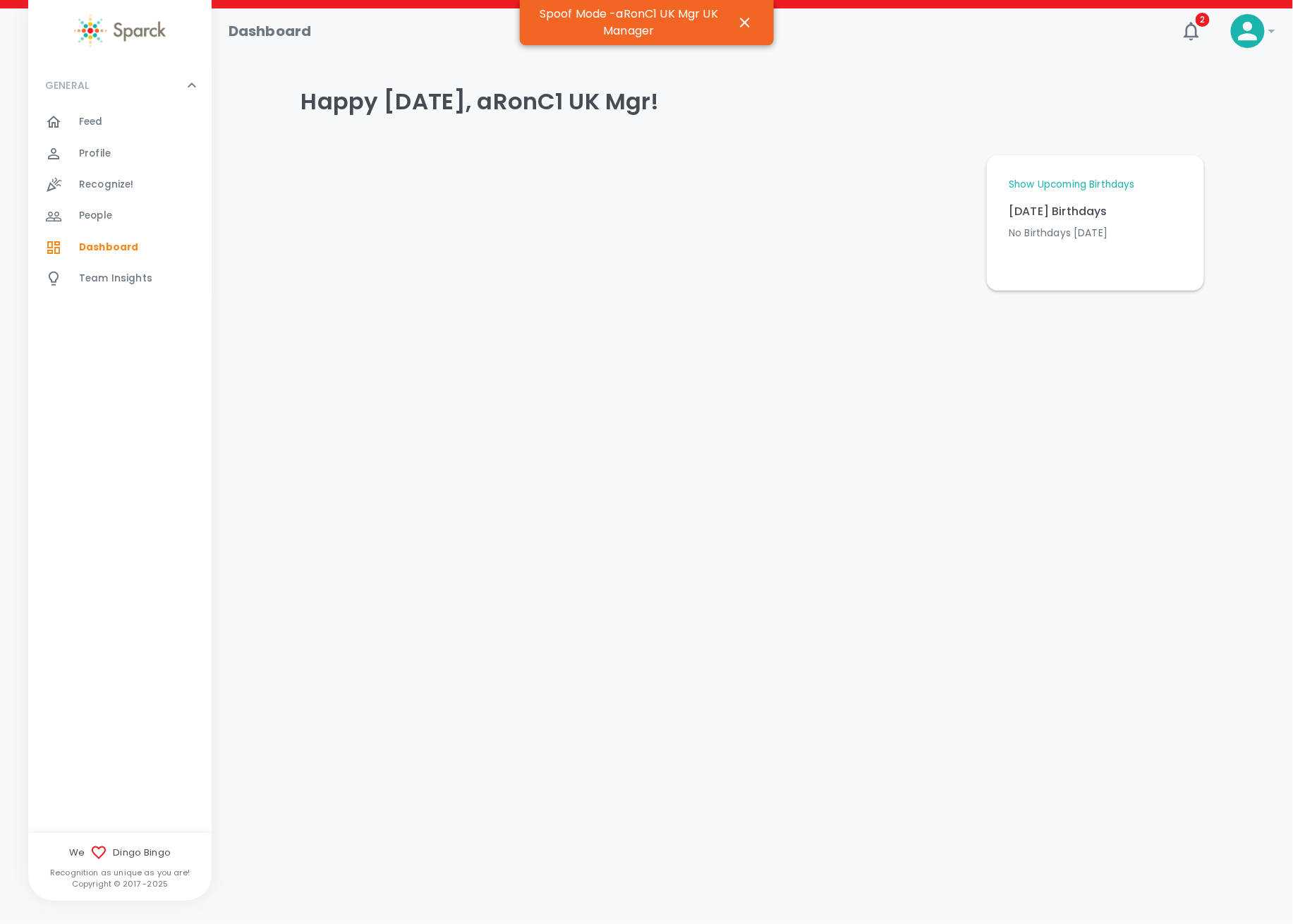
click at [108, 280] on span "Team Insights" at bounding box center [115, 279] width 73 height 14
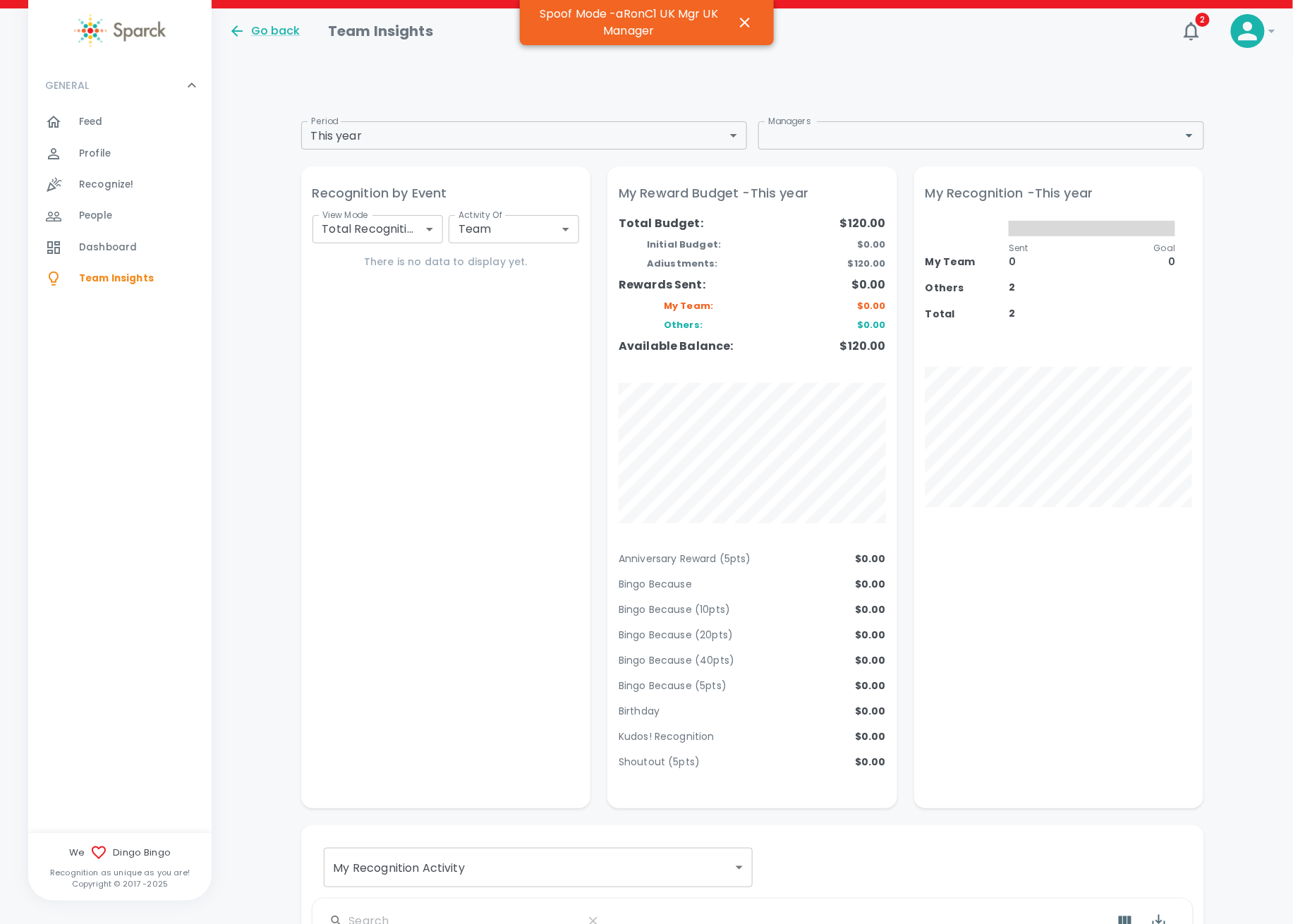
click at [428, 126] on body "Skip Navigation Go back Team Insights 2 ! GENERAL 0 Feed 0 Profile 0 Recognize!…" at bounding box center [646, 618] width 1293 height 1237
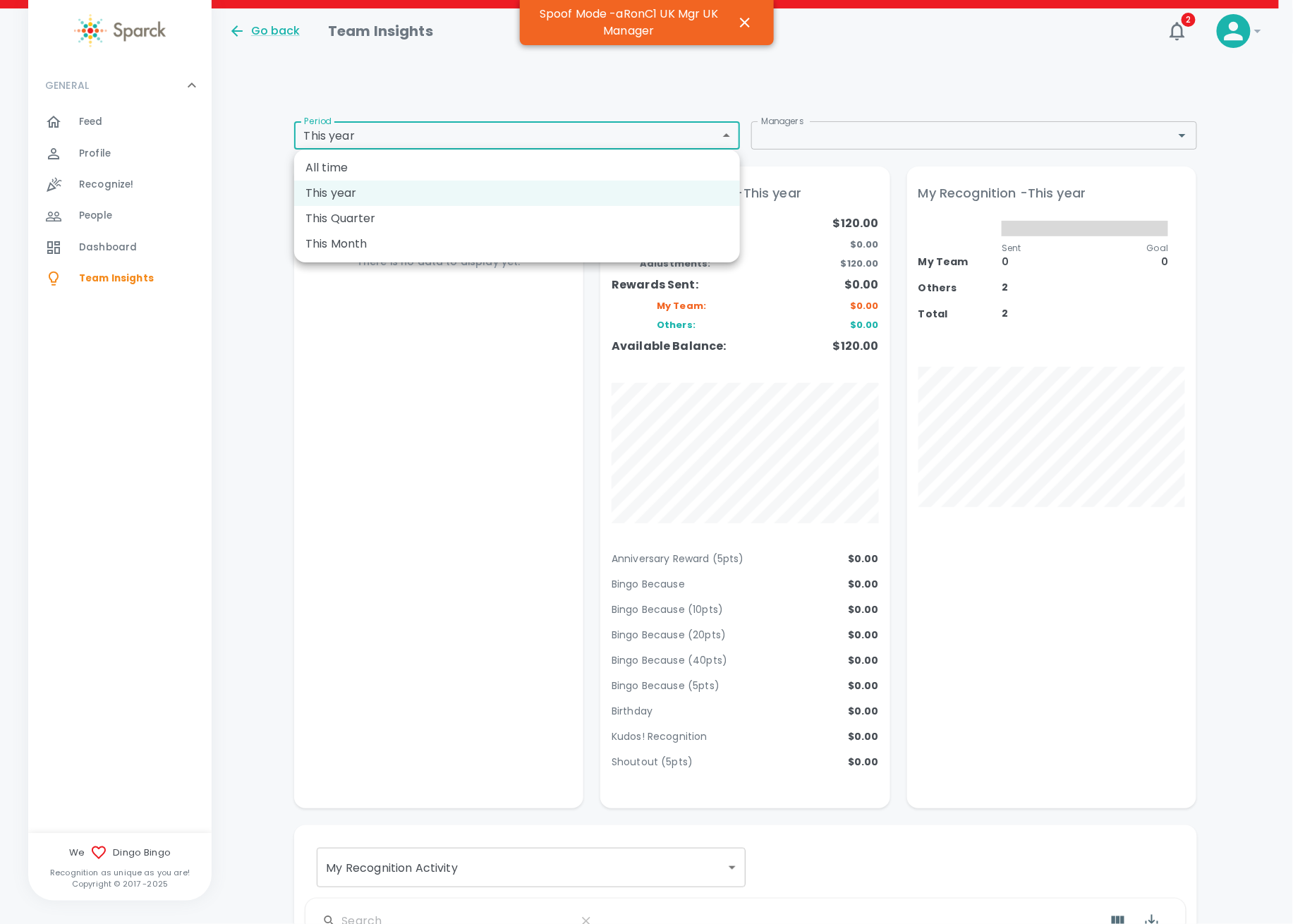
click at [391, 206] on li "This Quarter" at bounding box center [517, 218] width 446 height 25
type input "qtd"
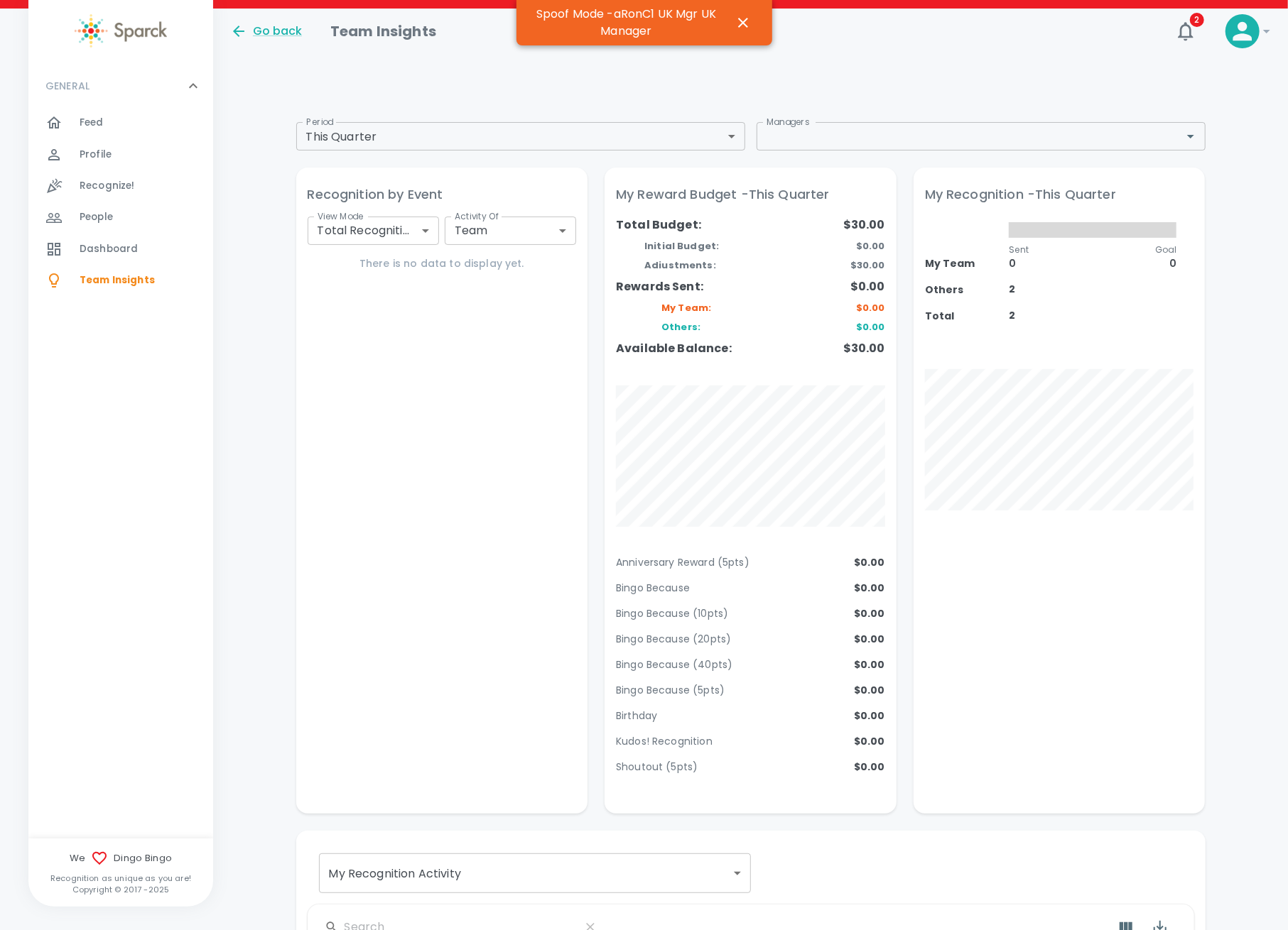
click at [119, 187] on span "Recognize!" at bounding box center [107, 186] width 56 height 15
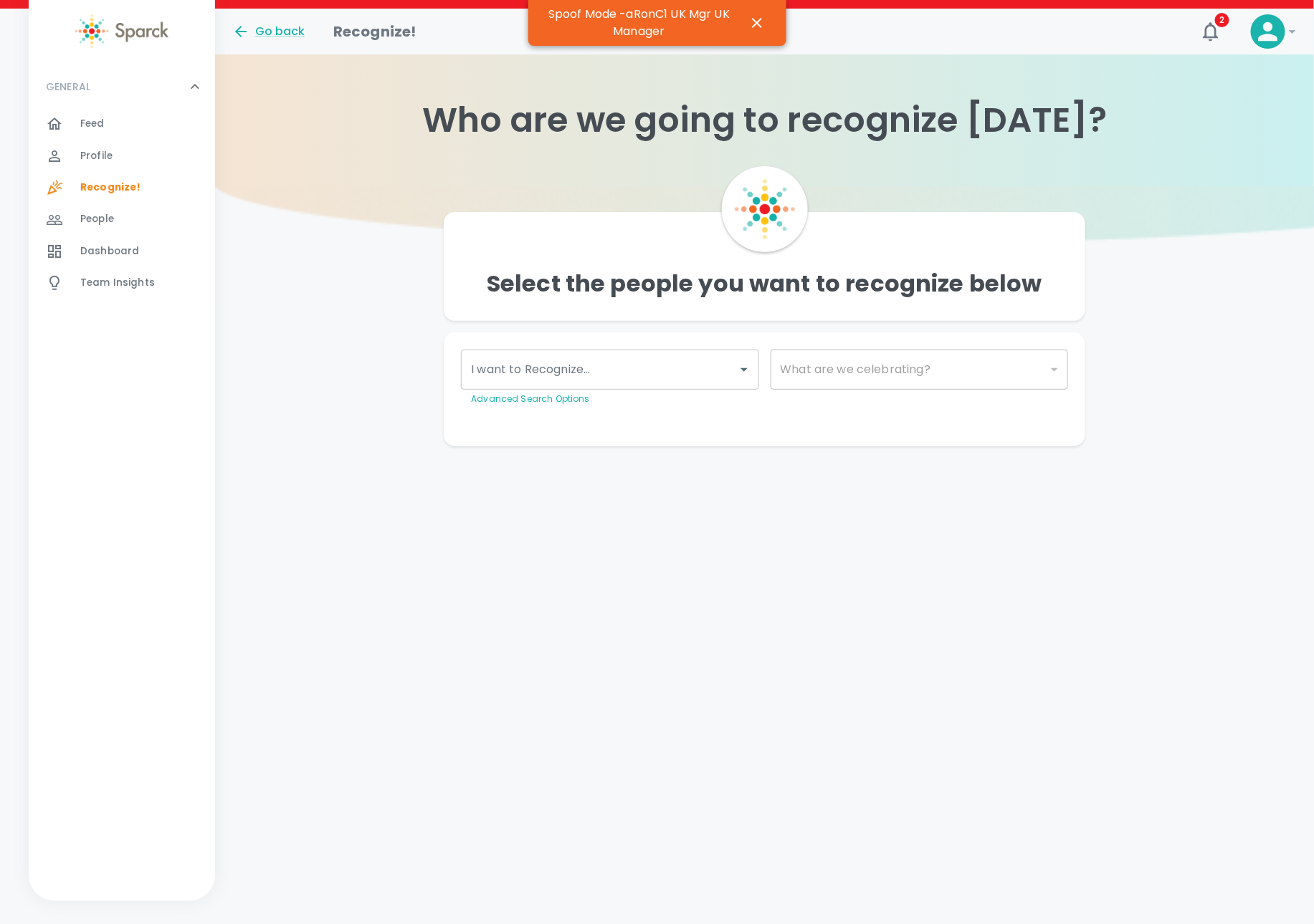
click at [507, 364] on input "I want to Recognize..." at bounding box center [599, 370] width 263 height 28
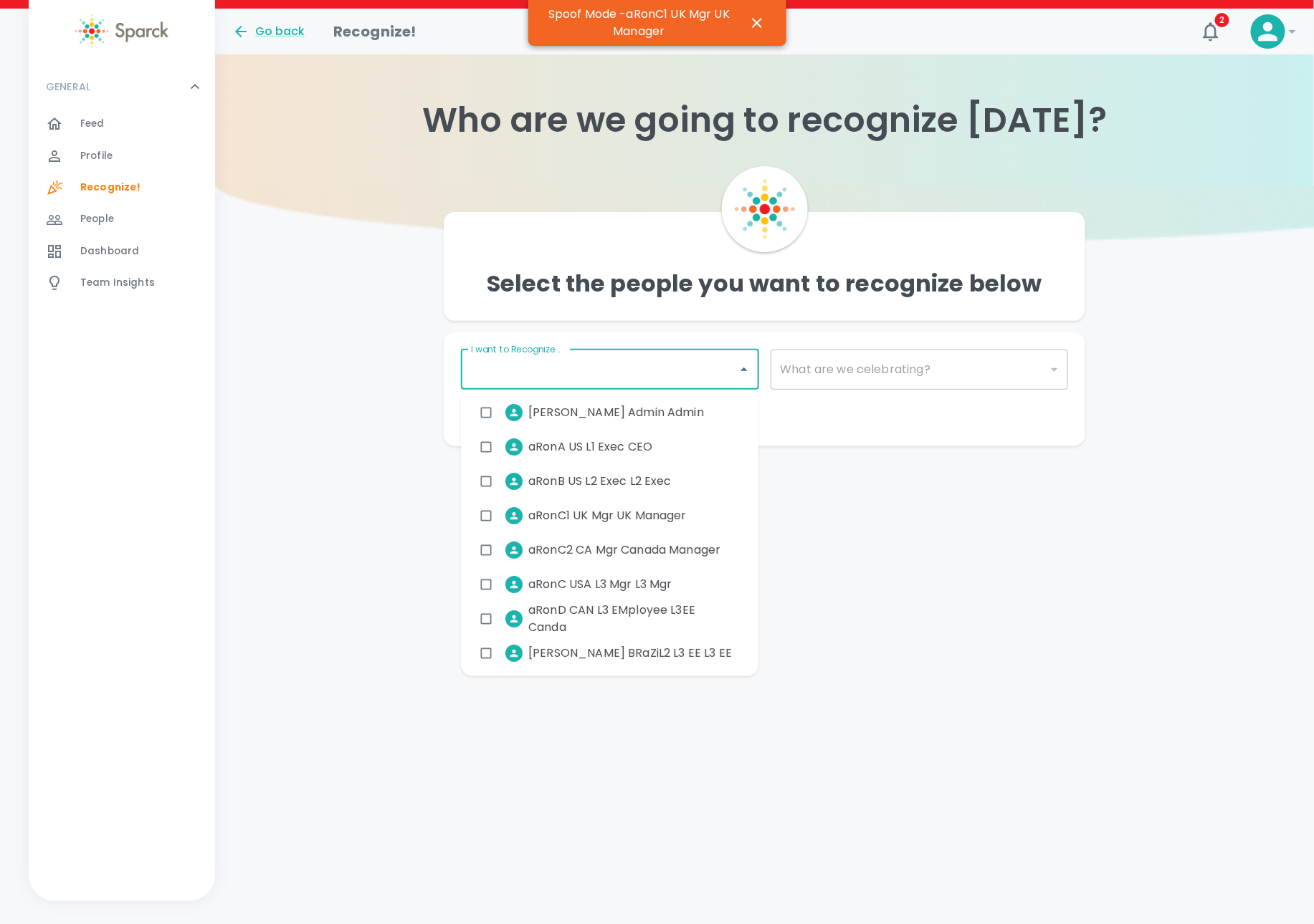
click at [556, 581] on span "aRonC USA L3 Mgr L3 Mgr" at bounding box center [600, 584] width 144 height 17
checkbox input "true"
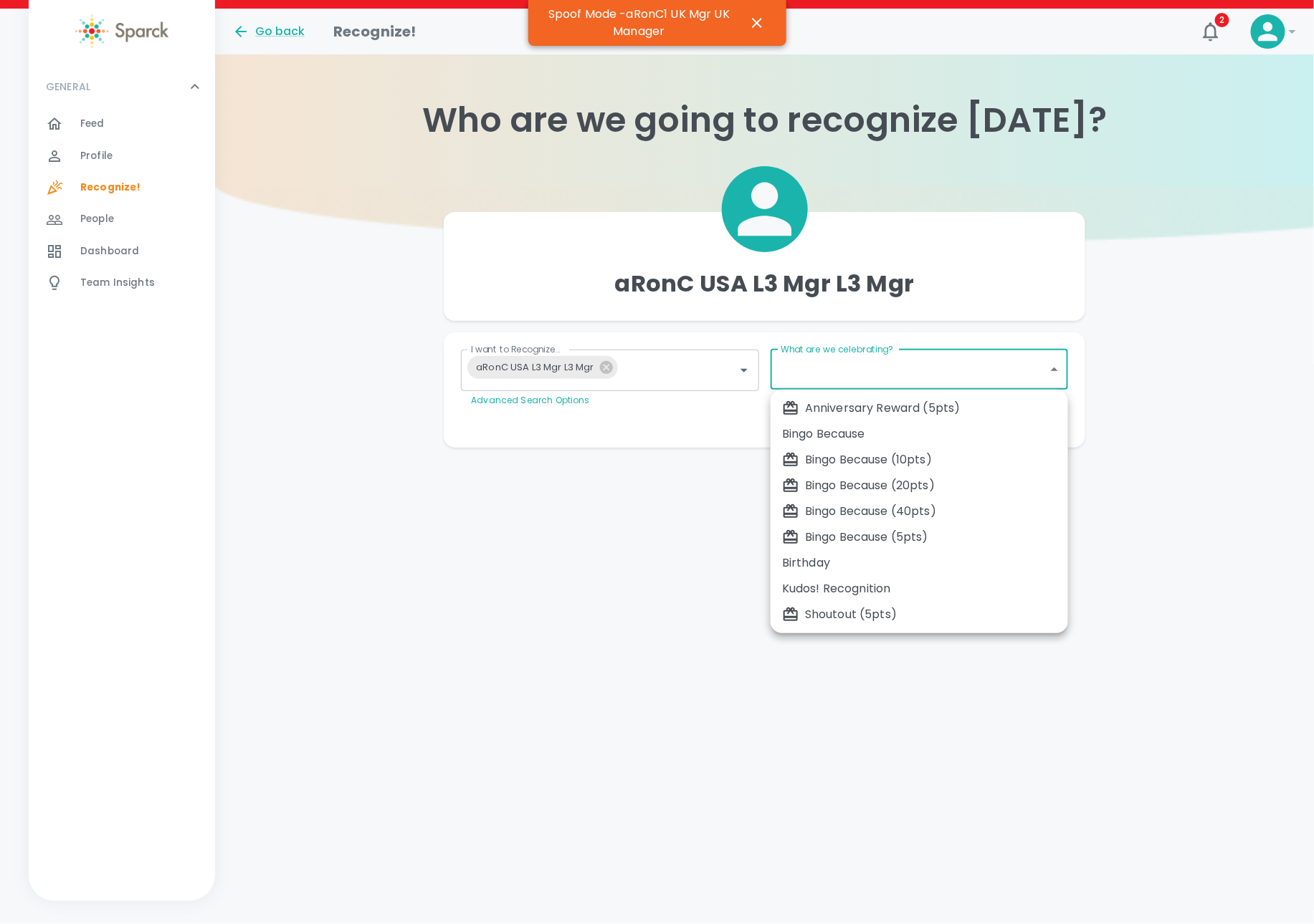
click at [873, 375] on body "Skip Navigation Go back Recognize! 2 ! GENERAL 0 Feed 0 Profile 0 Recognize! 0 …" at bounding box center [657, 252] width 1314 height 505
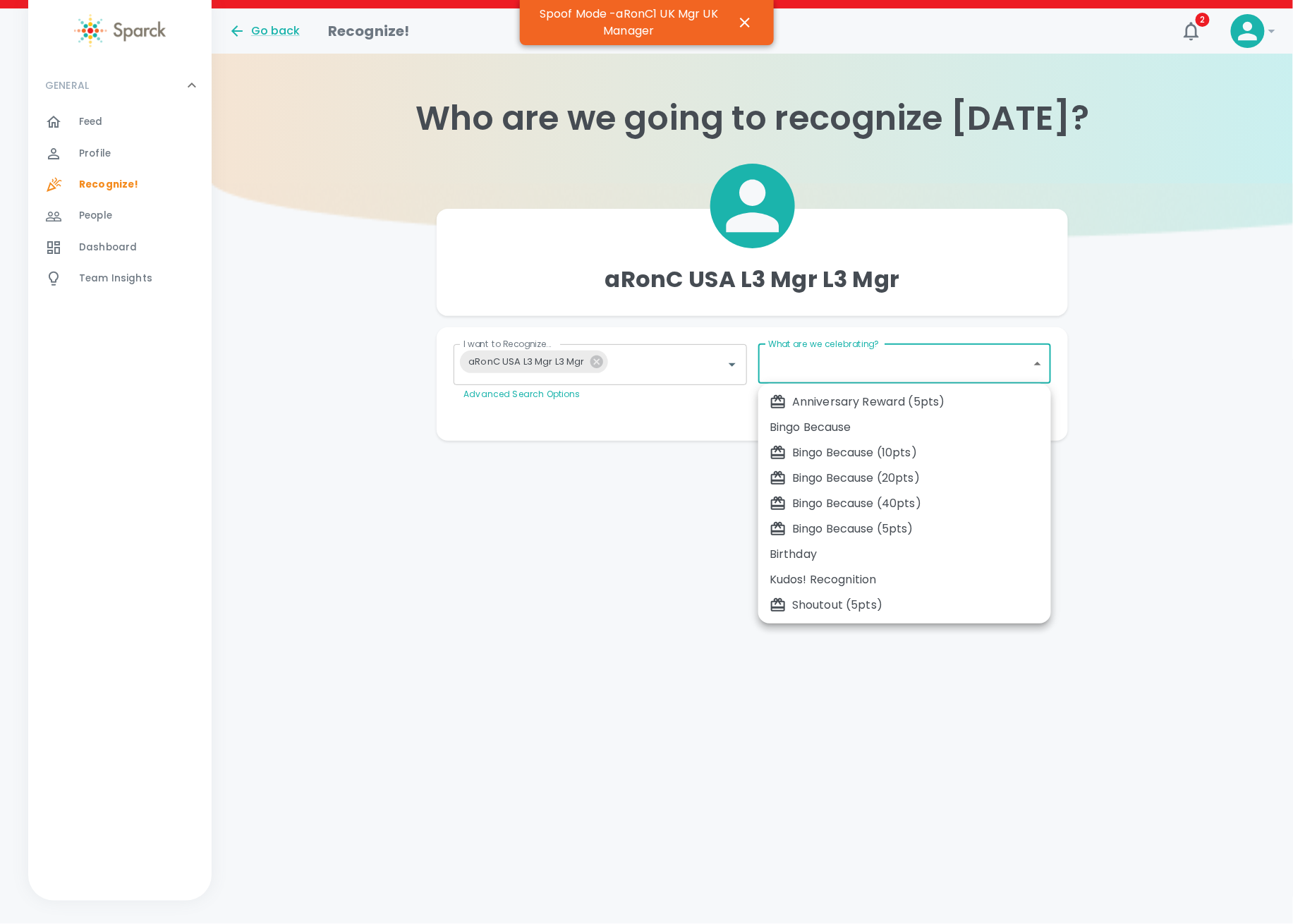
click at [958, 473] on div "Bingo Because (20pts)" at bounding box center [904, 478] width 270 height 17
type input "2343"
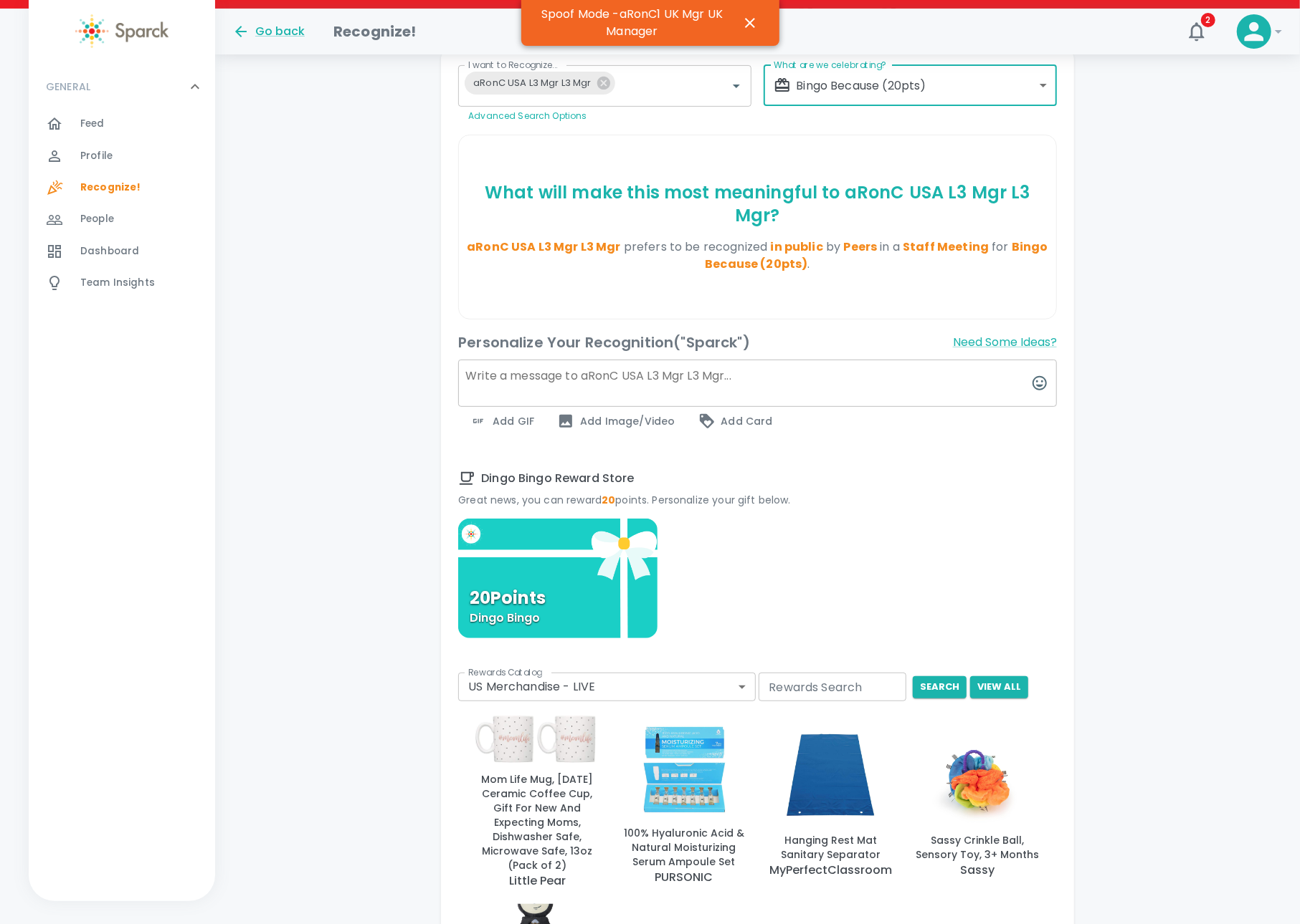
scroll to position [286, 0]
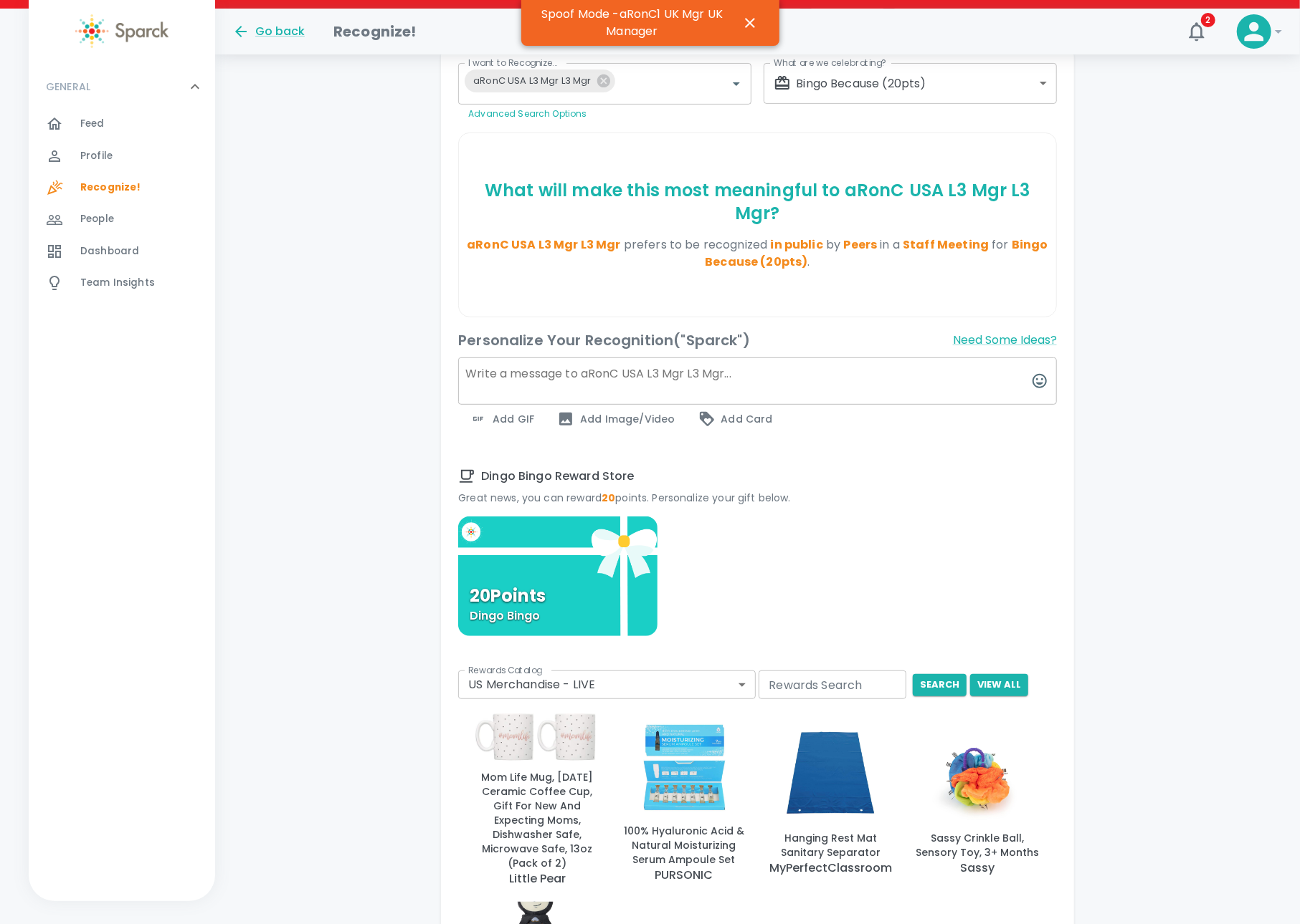
click at [582, 358] on textarea at bounding box center [758, 381] width 598 height 47
paste textarea "Gday from across the pond!"
type textarea "Gday from across the pond!"
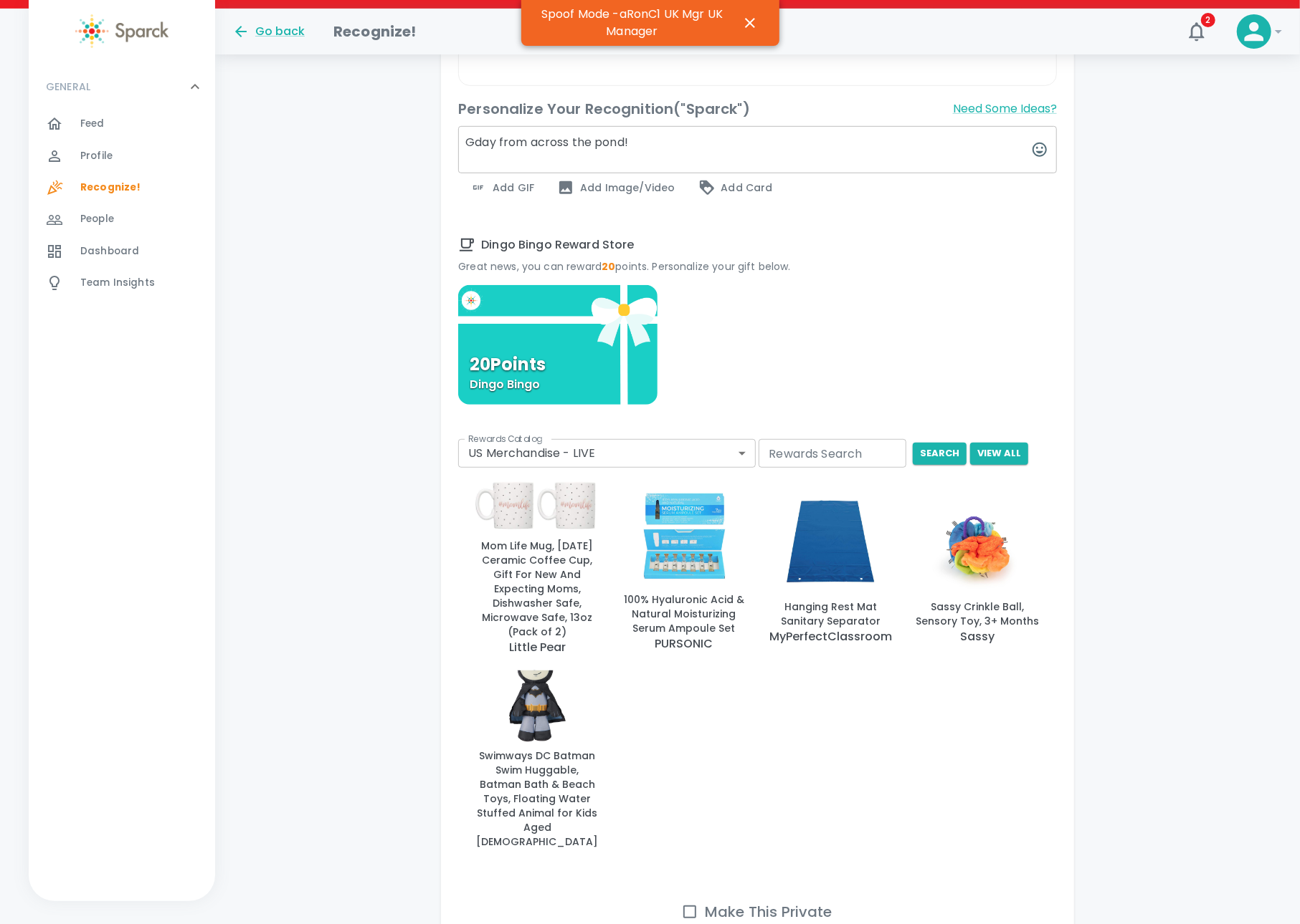
scroll to position [573, 0]
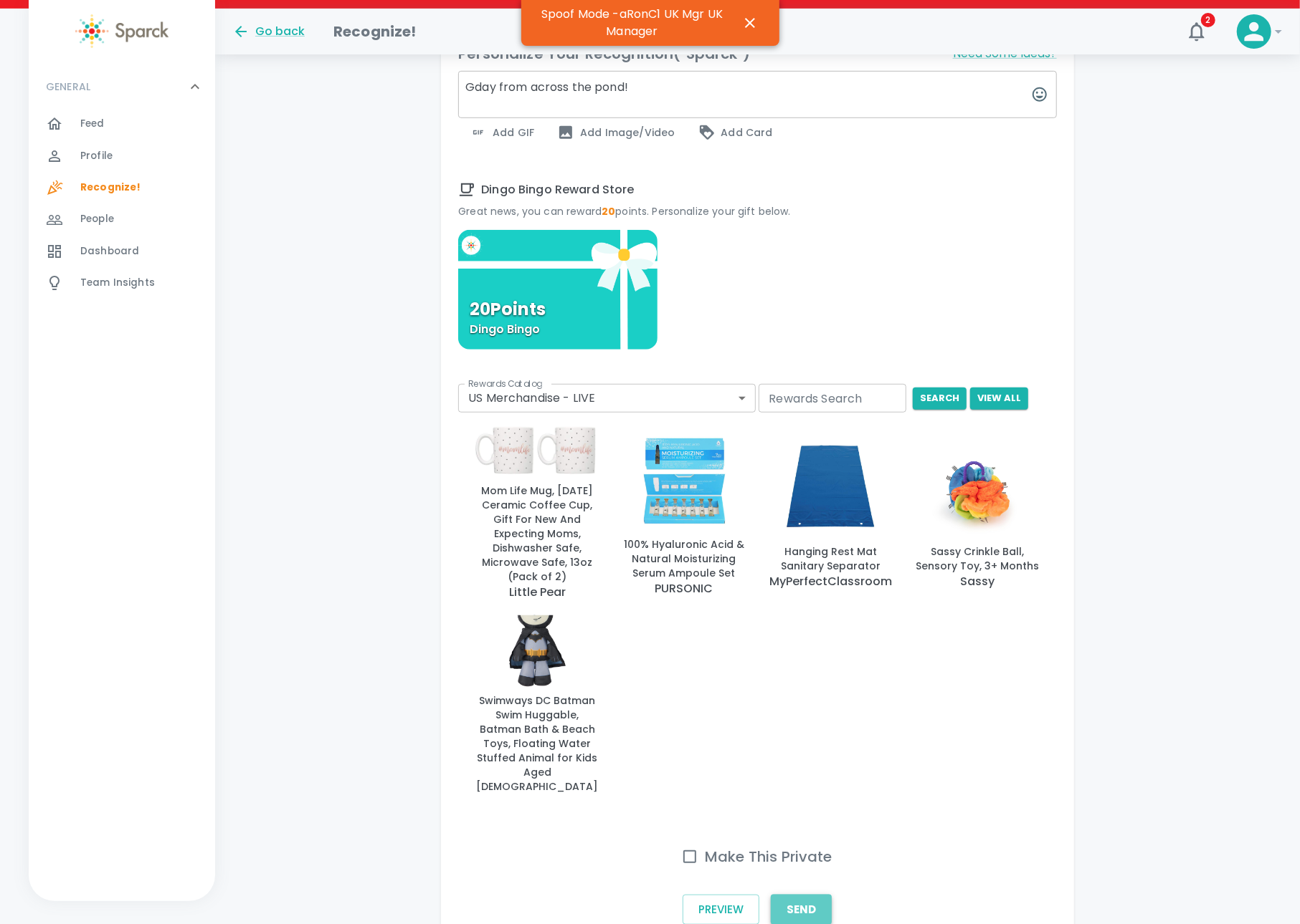
click at [793, 895] on button "Send" at bounding box center [801, 909] width 61 height 30
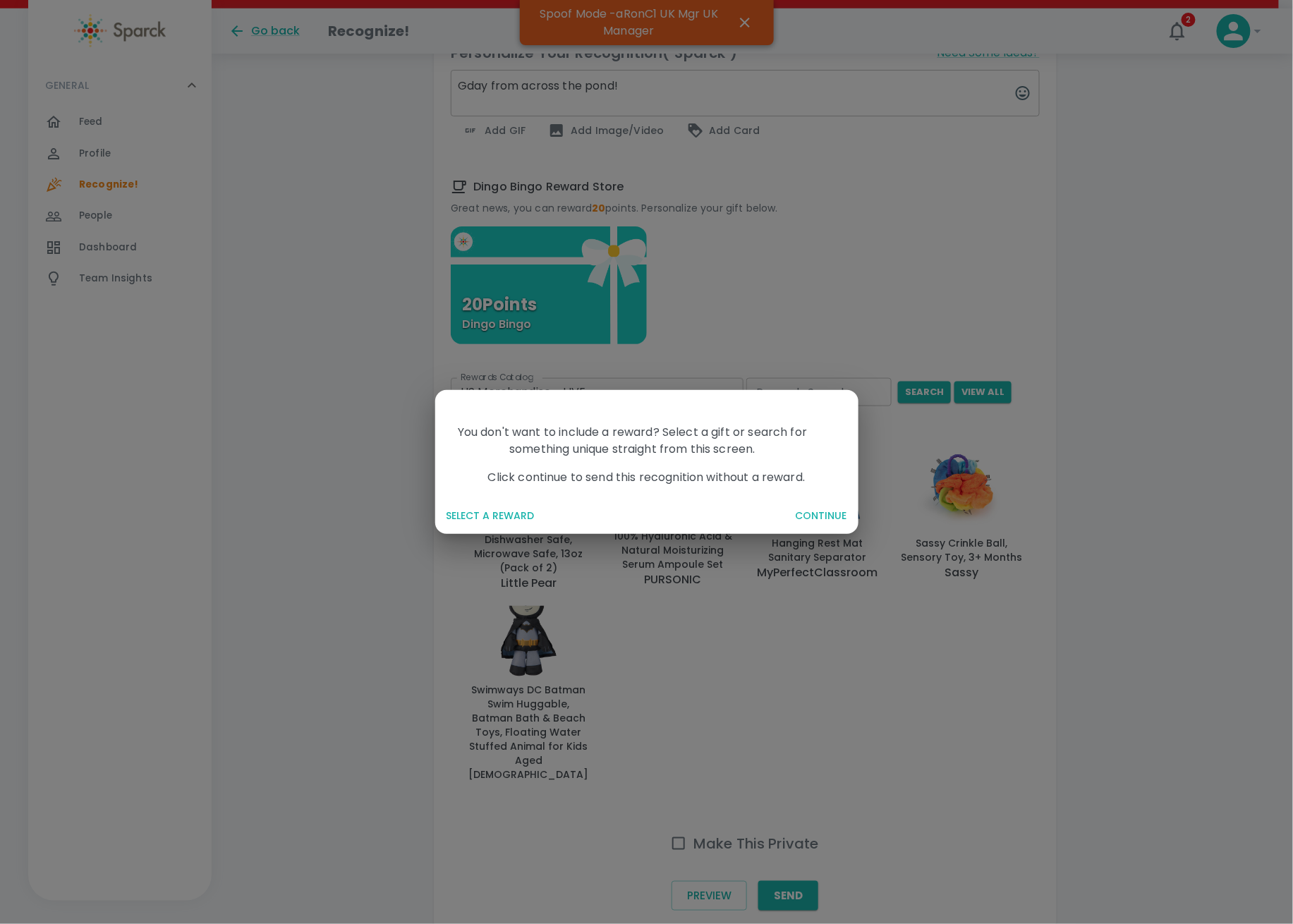
click at [454, 511] on button "SELECT A REWARD" at bounding box center [613, 515] width 343 height 26
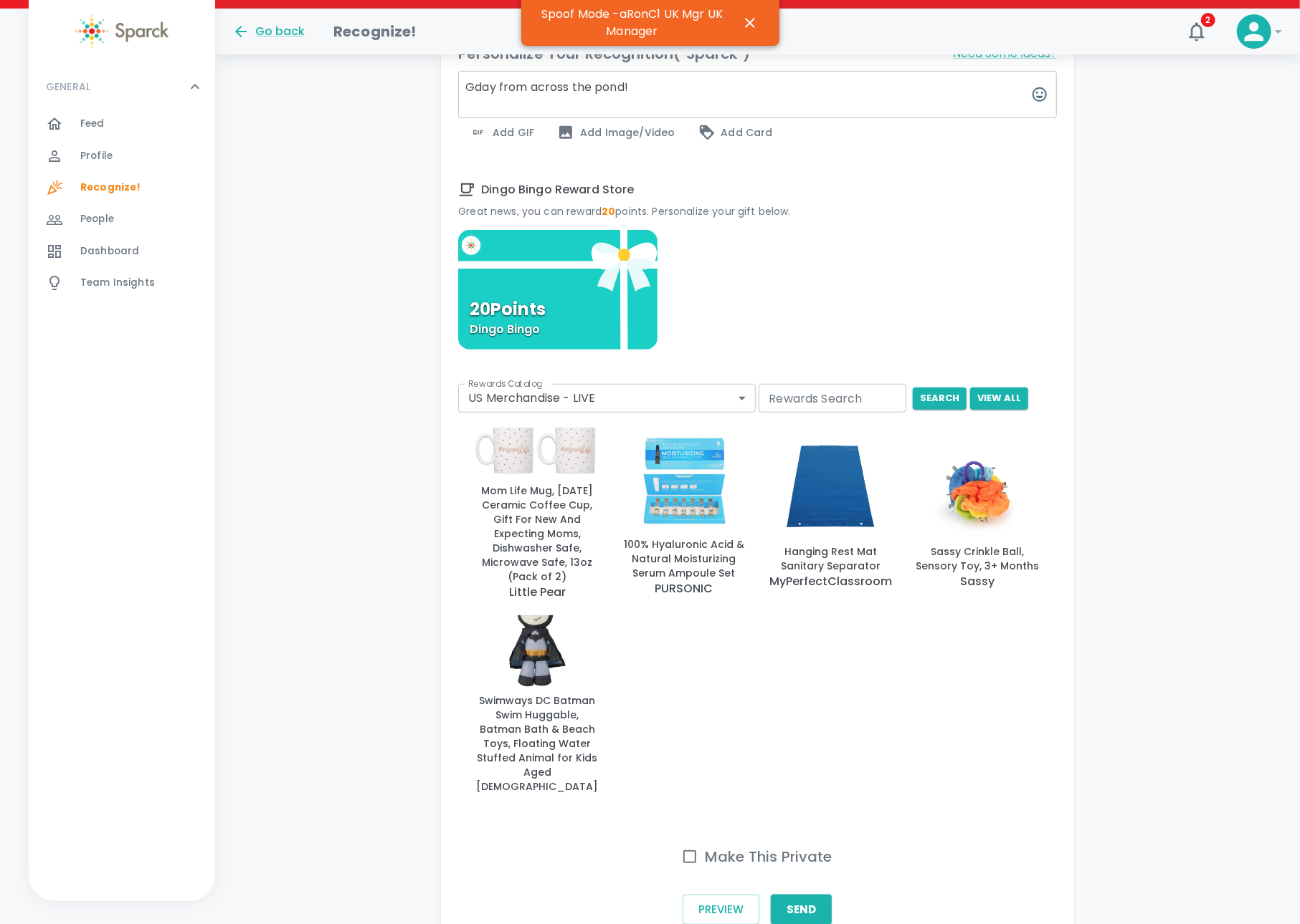
click at [519, 124] on span "Add GIF" at bounding box center [502, 133] width 64 height 17
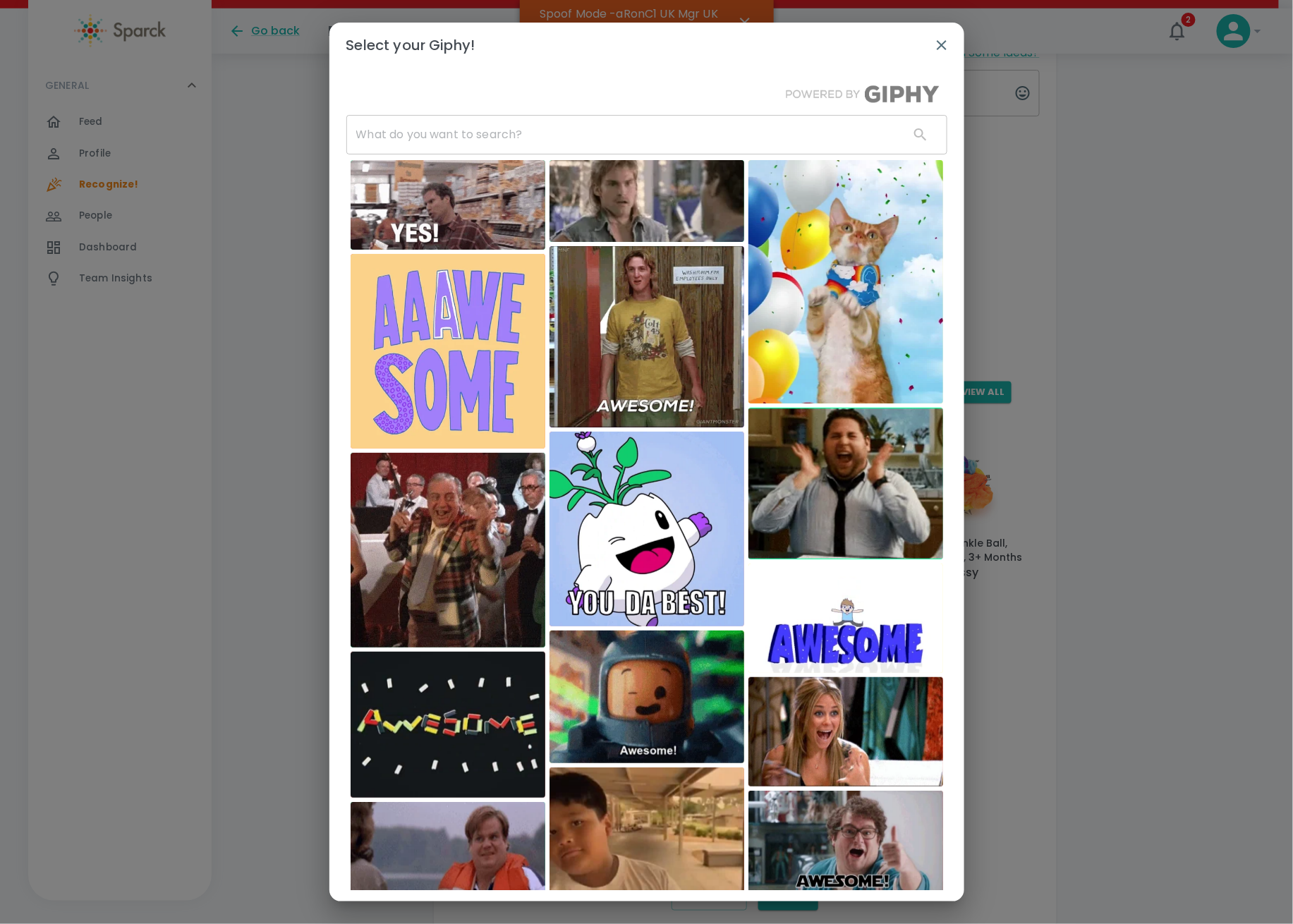
click at [450, 129] on input "text" at bounding box center [622, 135] width 552 height 40
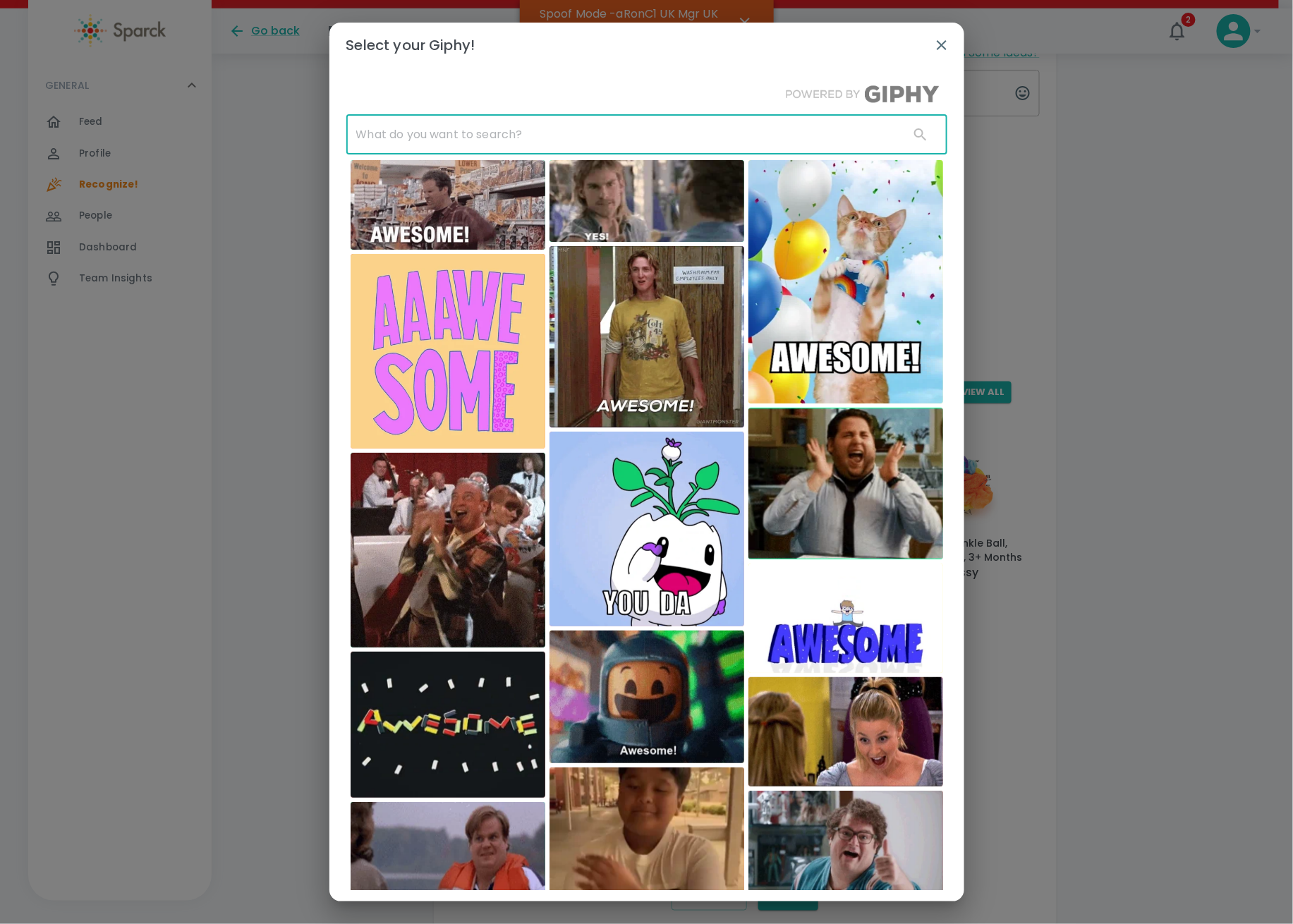
paste input "britain"
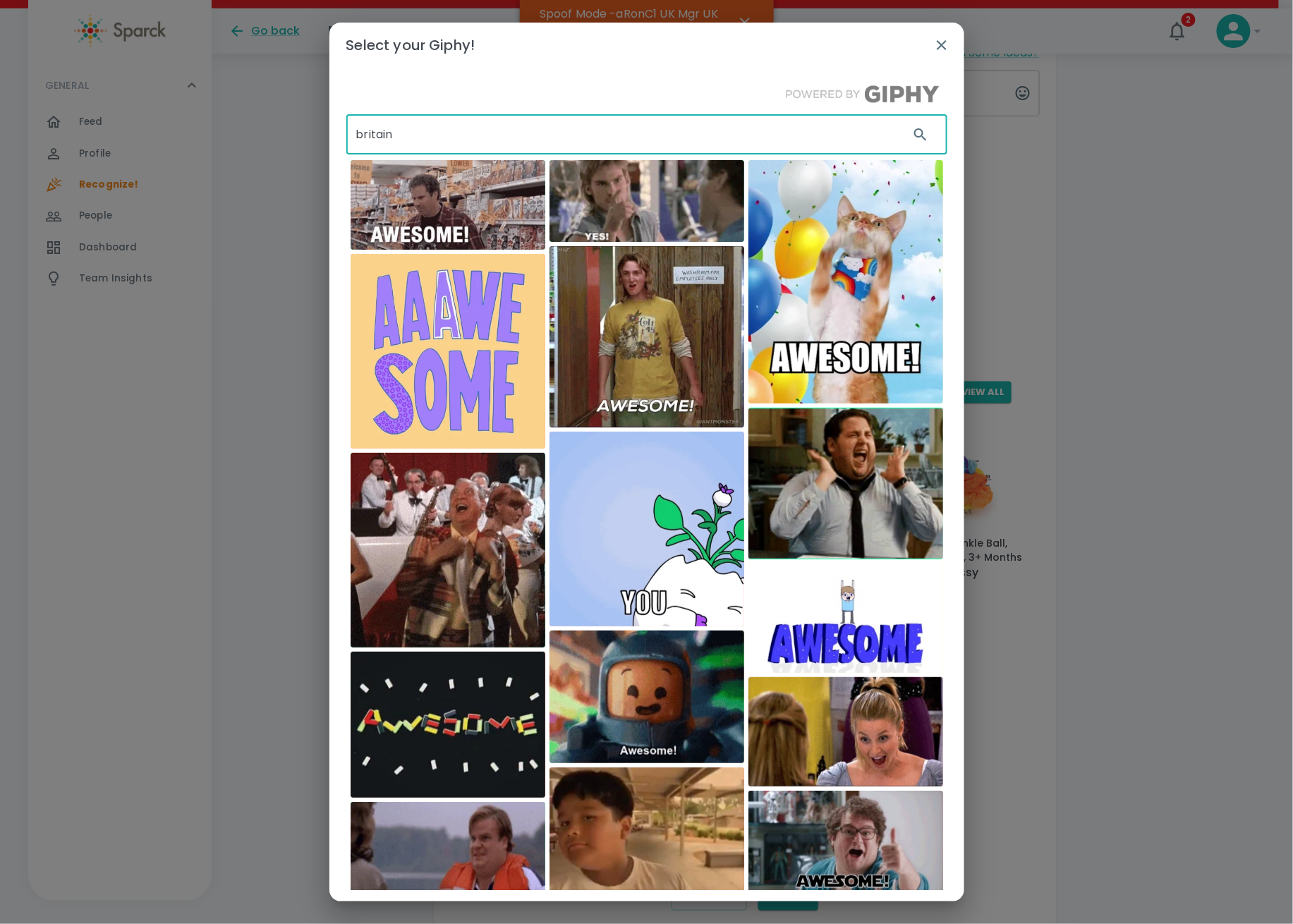
type input "britain"
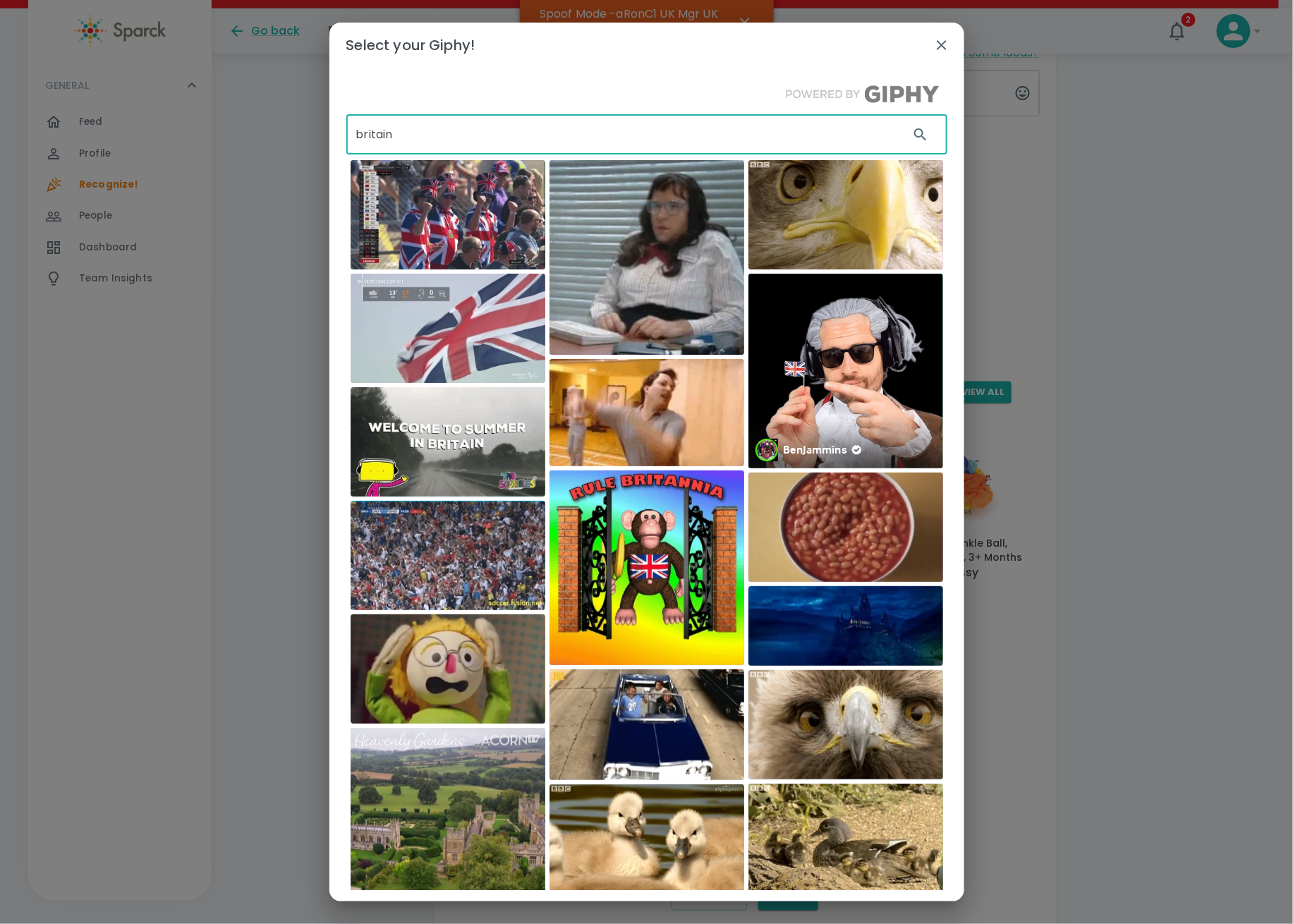
click at [844, 433] on img at bounding box center [845, 371] width 195 height 195
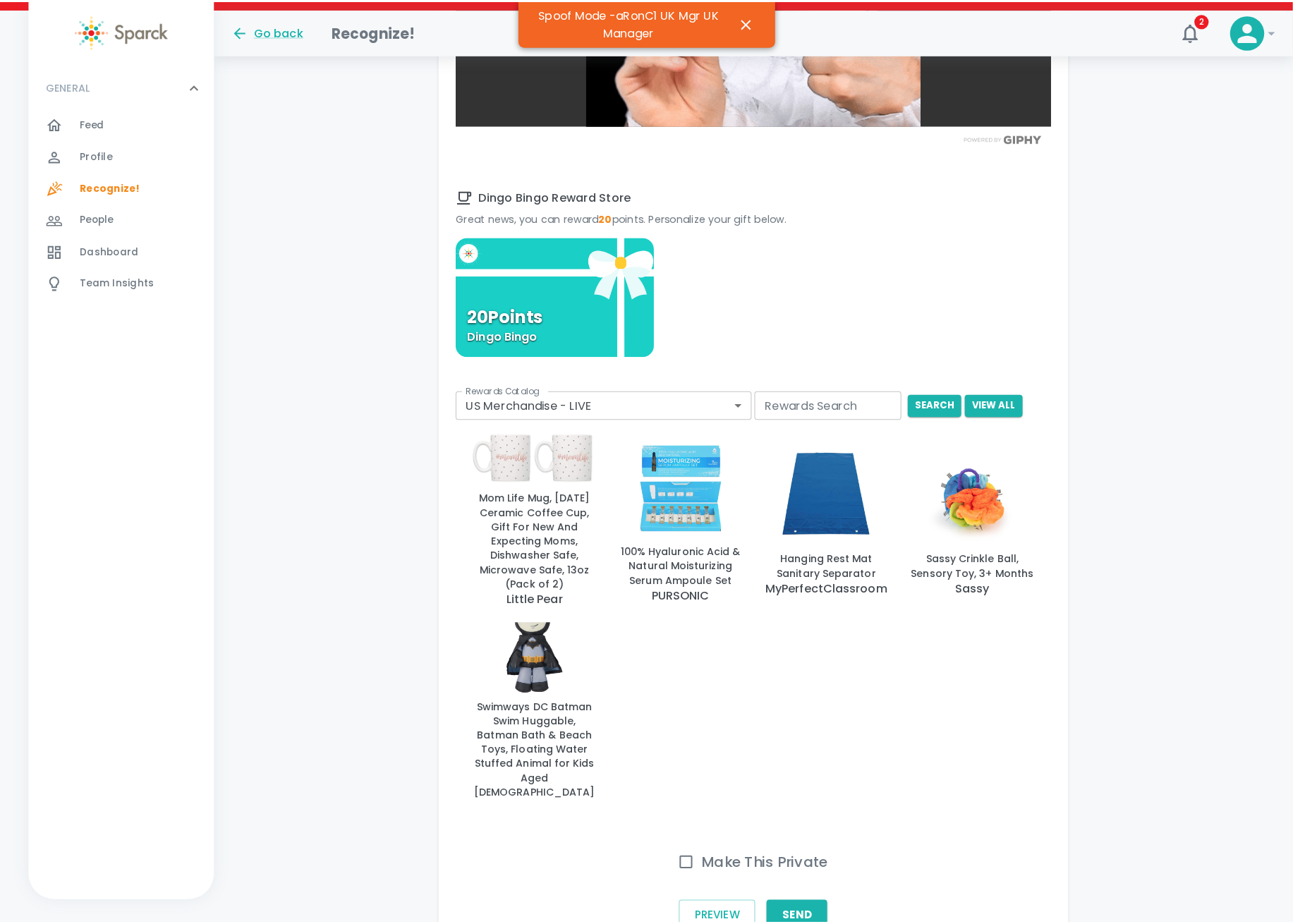
scroll to position [940, 0]
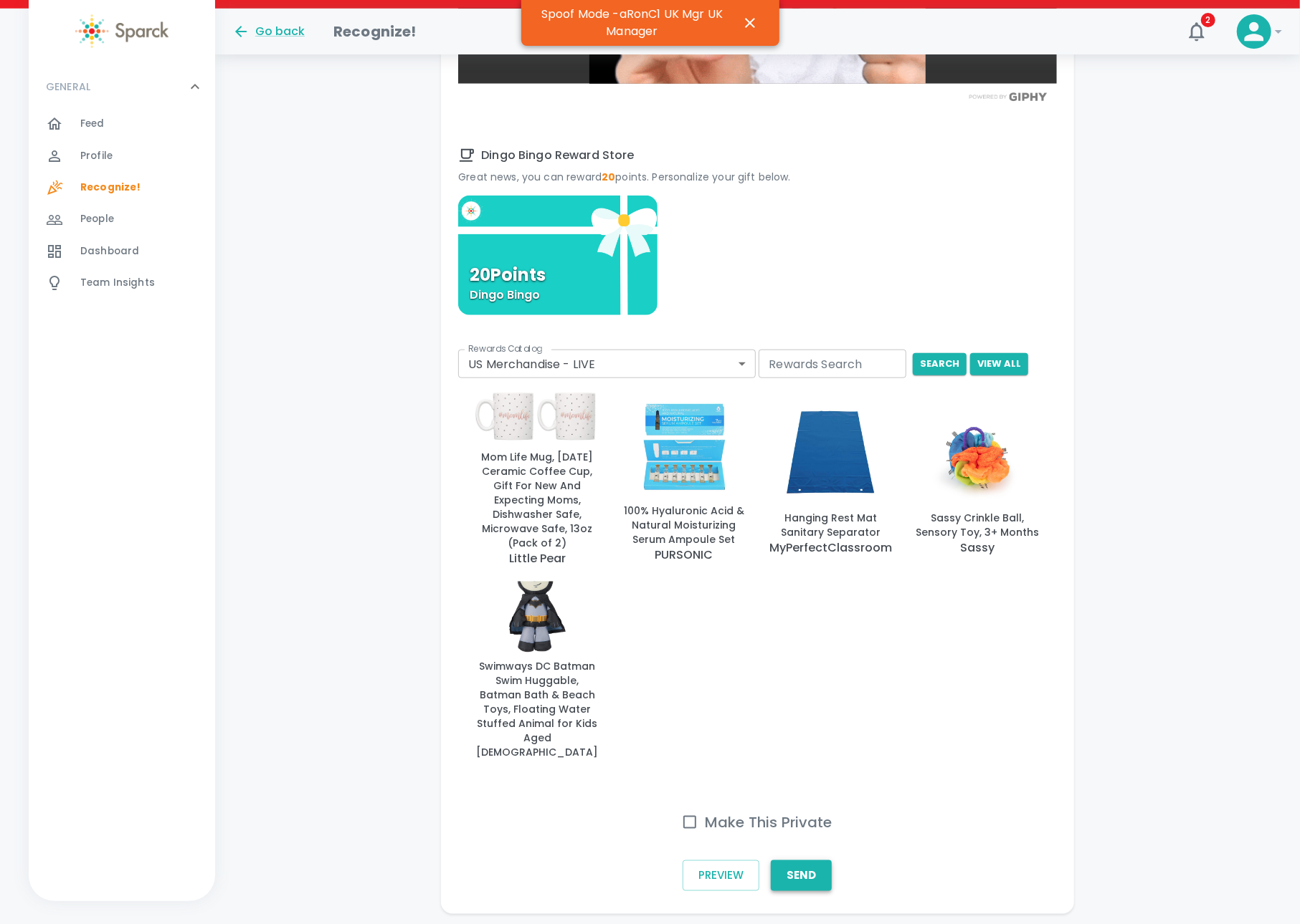
click at [807, 860] on button "Send" at bounding box center [801, 875] width 61 height 30
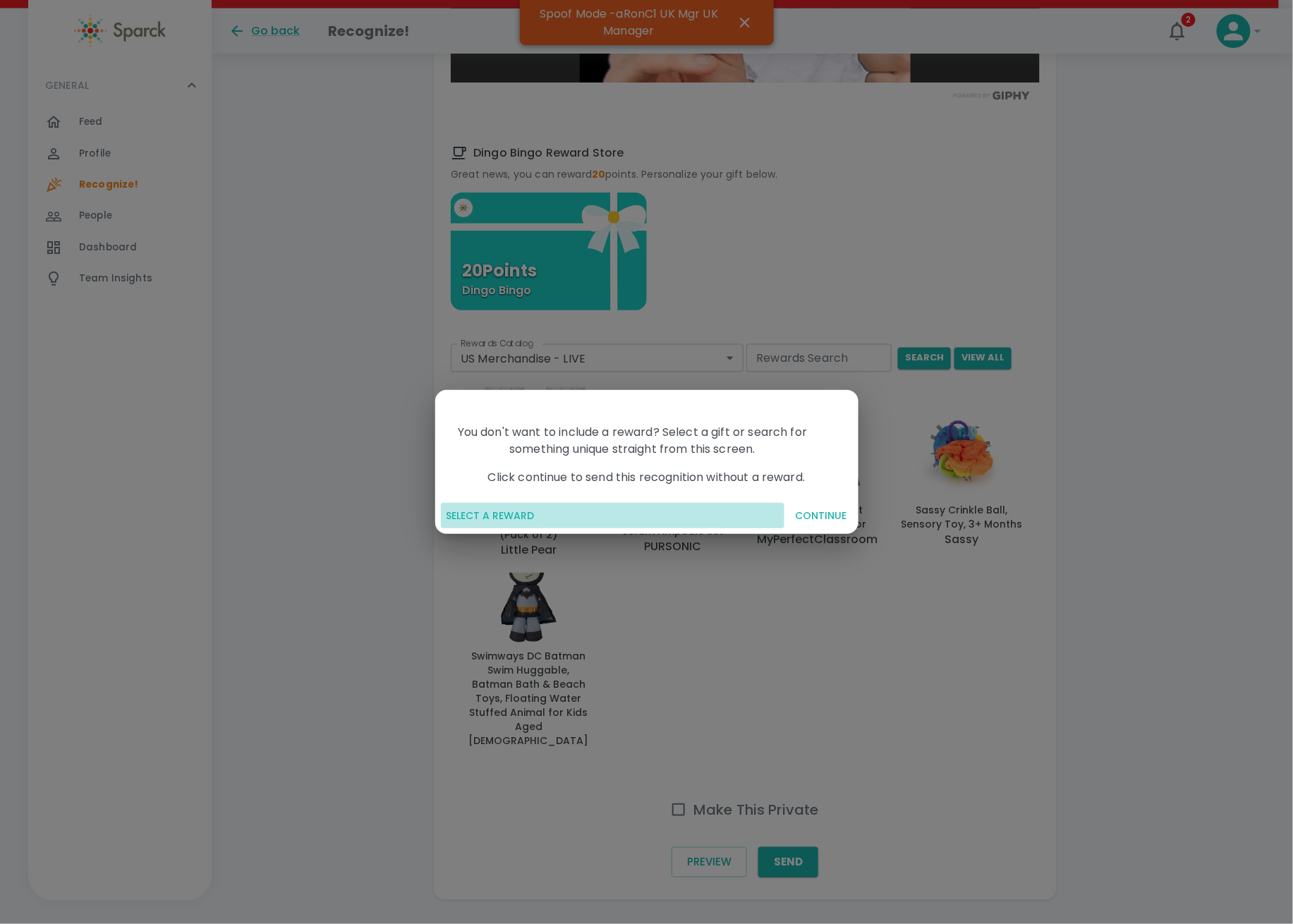
click at [504, 507] on button "SELECT A REWARD" at bounding box center [613, 515] width 343 height 26
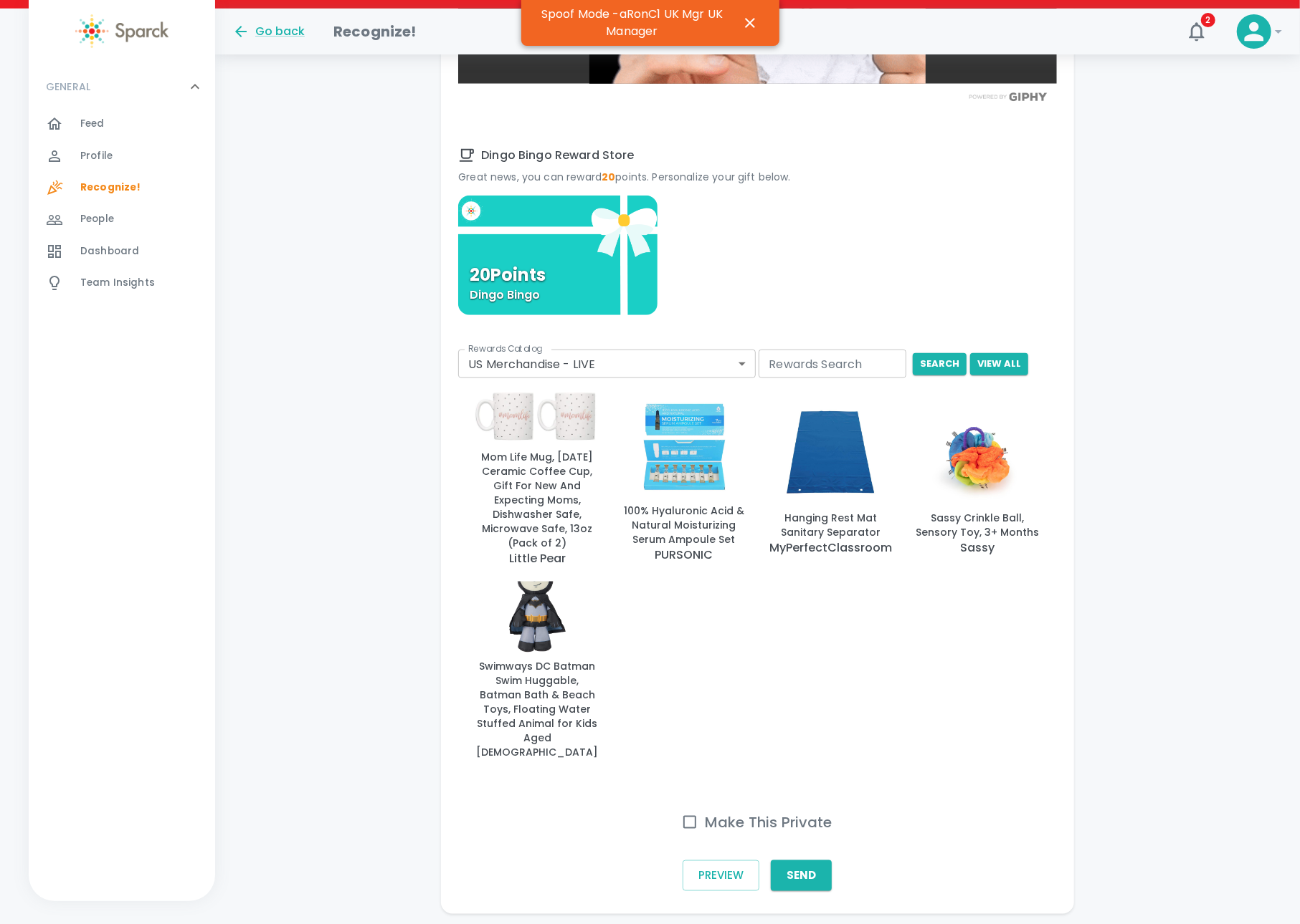
click at [635, 349] on body "Skip Navigation Go back Recognize! 2 ! GENERAL 0 Feed 0 Profile 0 Recognize! 0 …" at bounding box center [650, 8] width 1300 height 1927
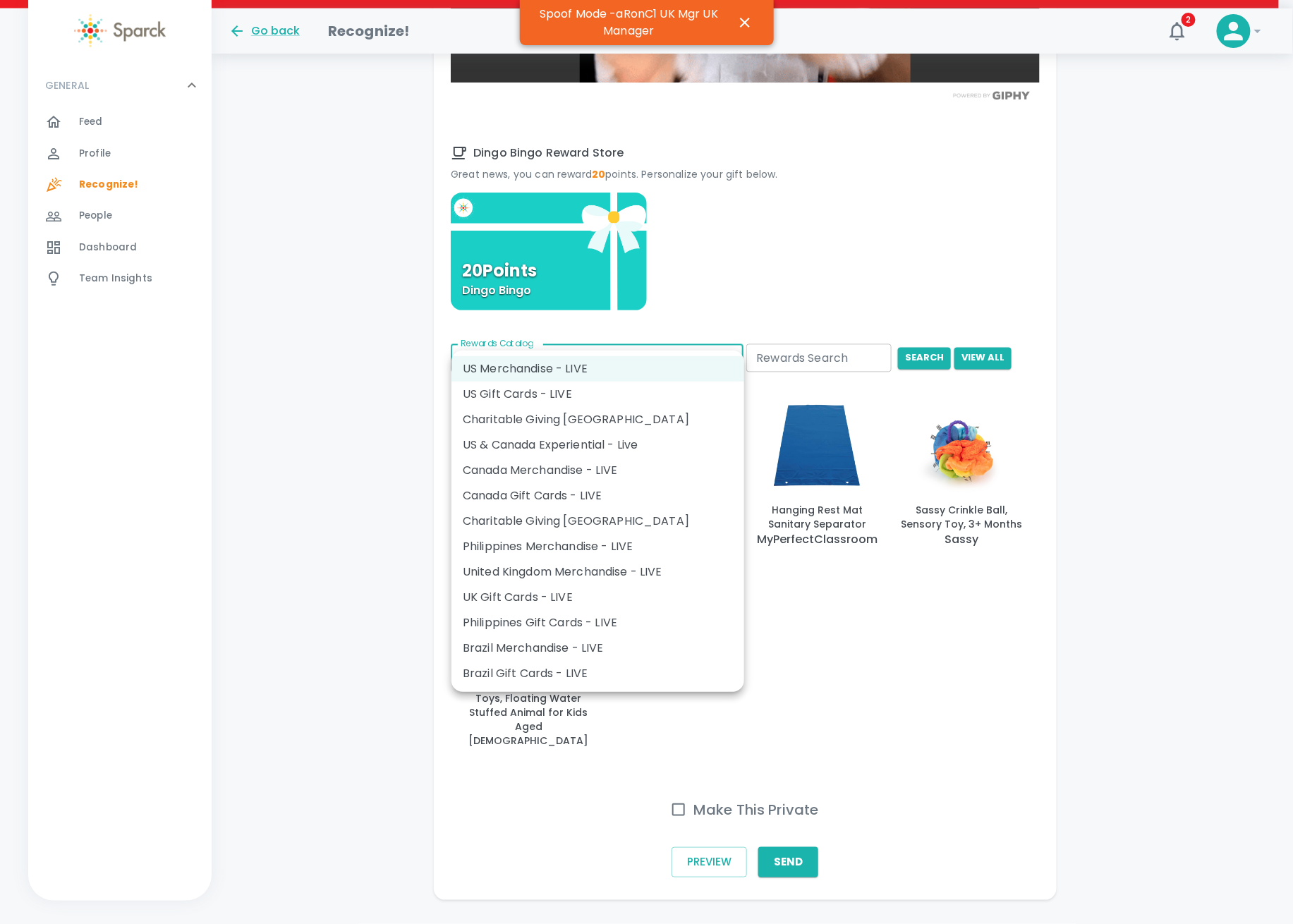
click at [567, 399] on li "US Gift Cards - LIVE" at bounding box center [597, 394] width 293 height 25
type input "877"
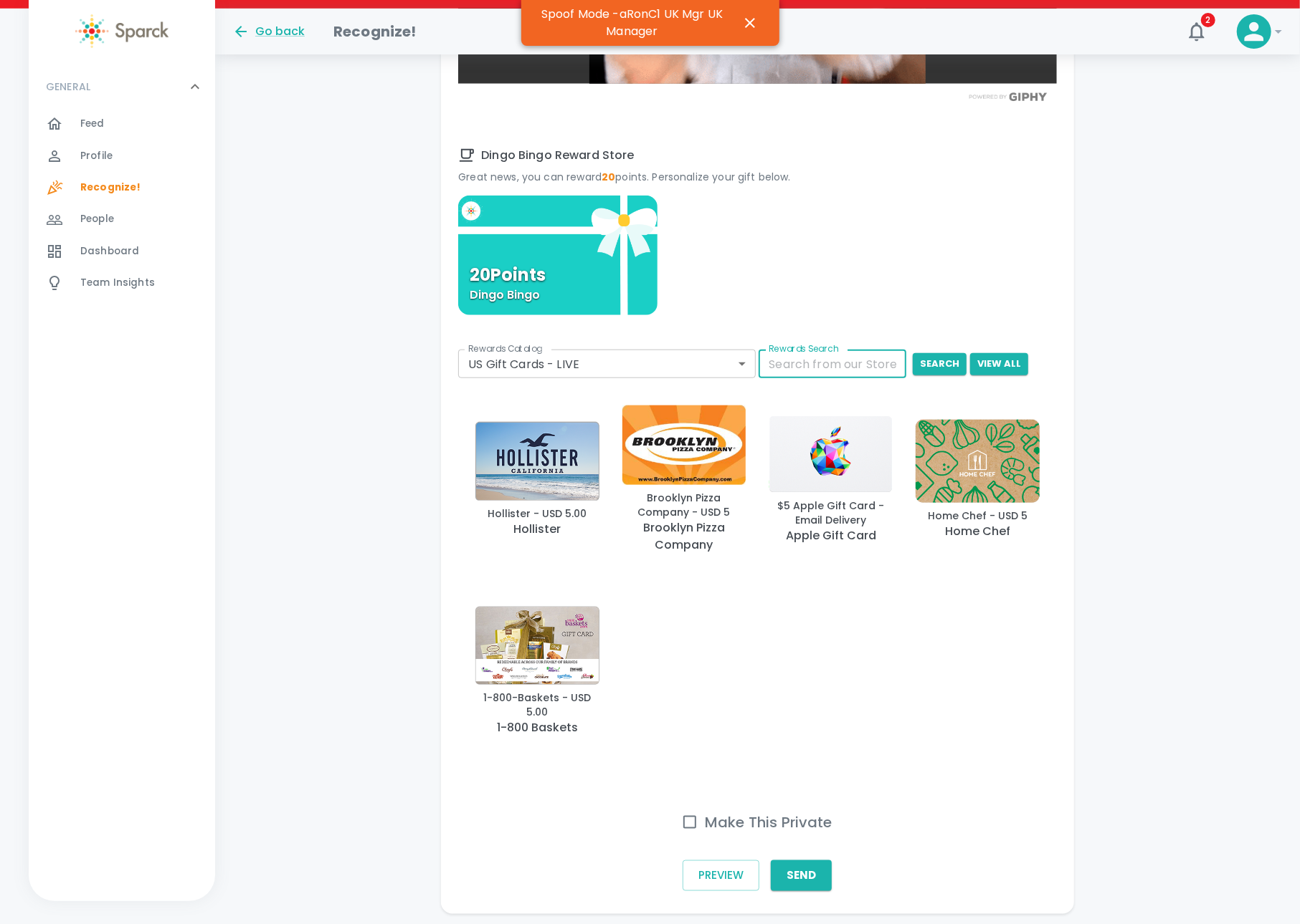
click at [836, 350] on input "Rewards Search" at bounding box center [832, 364] width 147 height 29
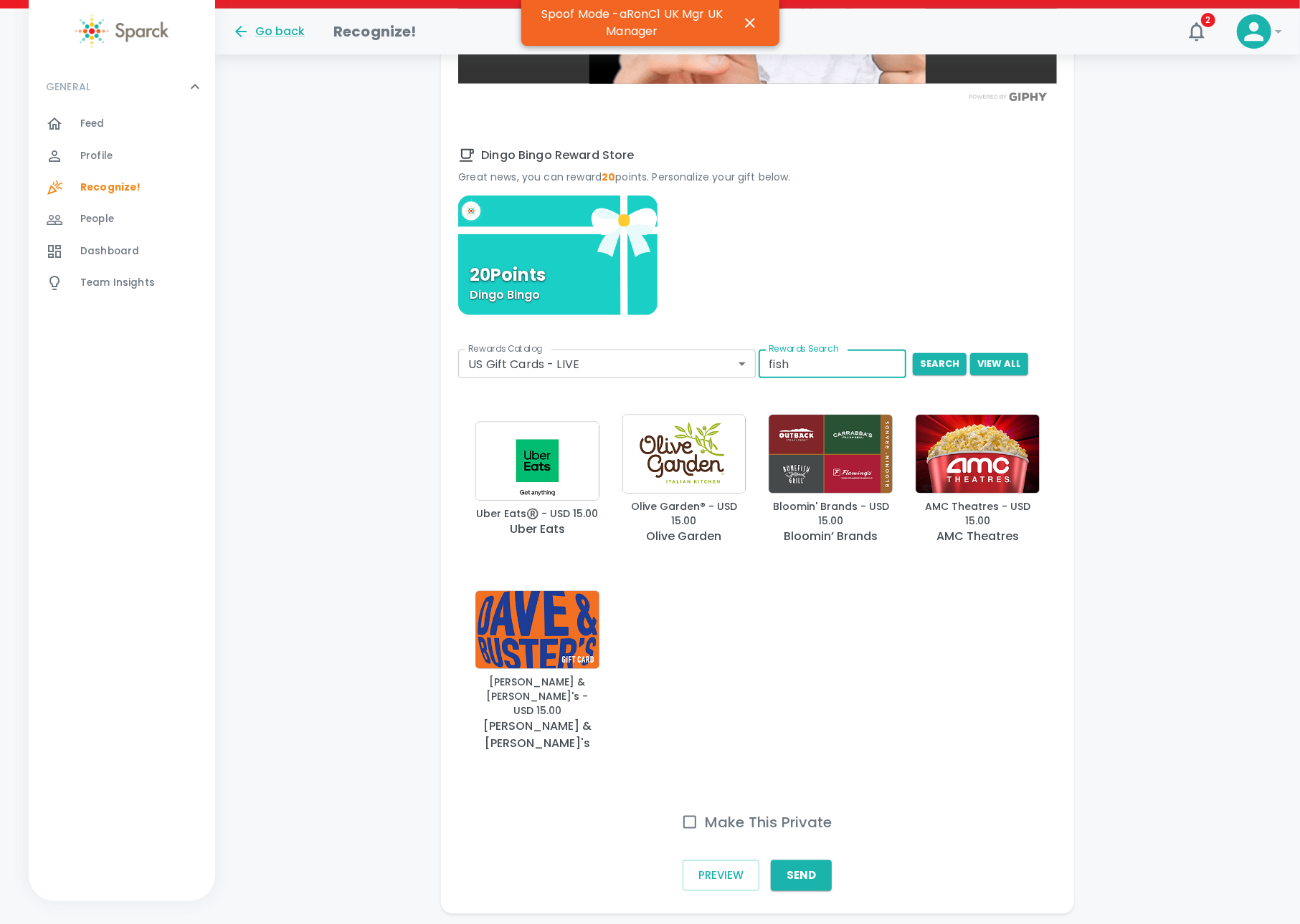
scroll to position [787, 0]
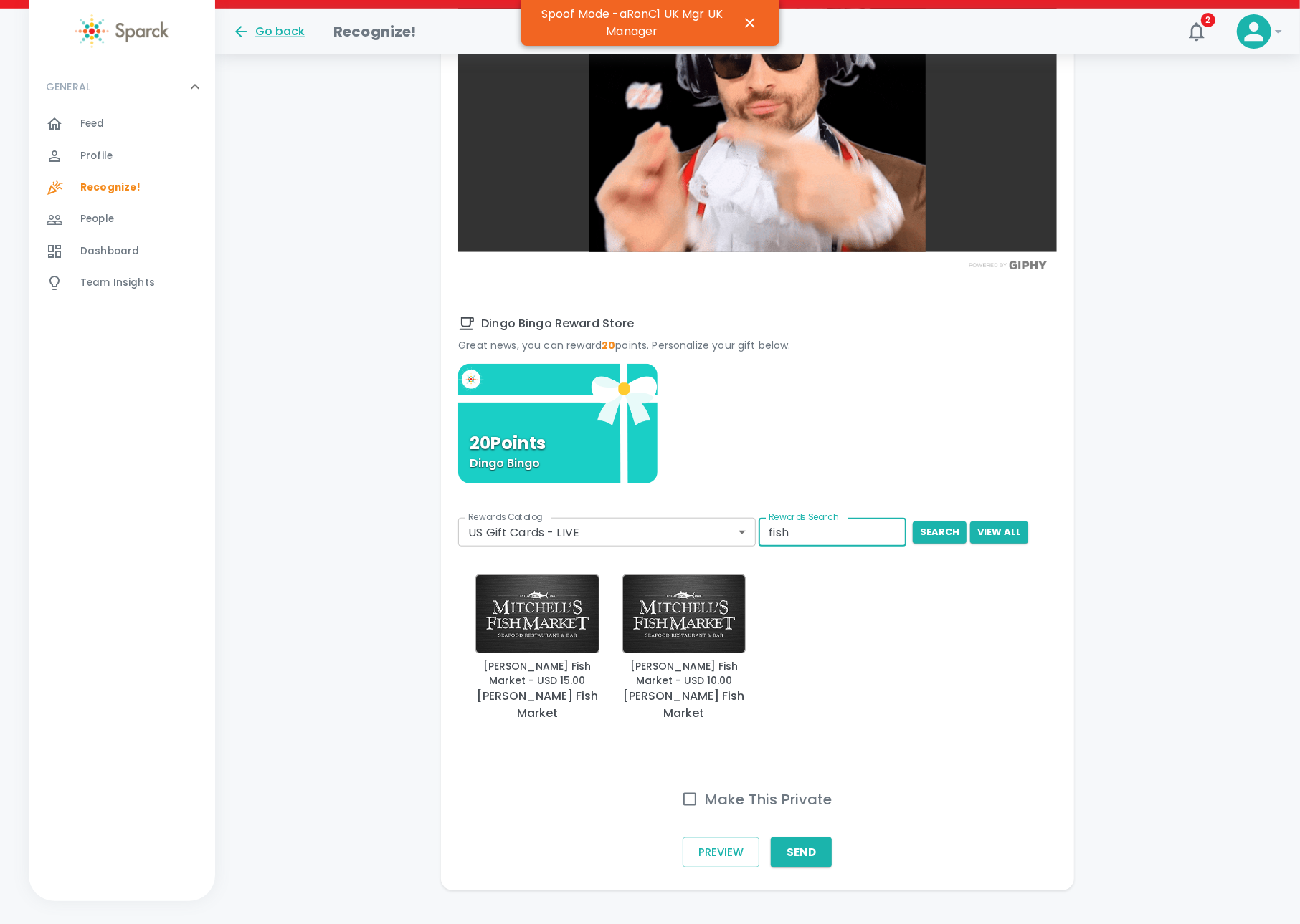
type input "fish"
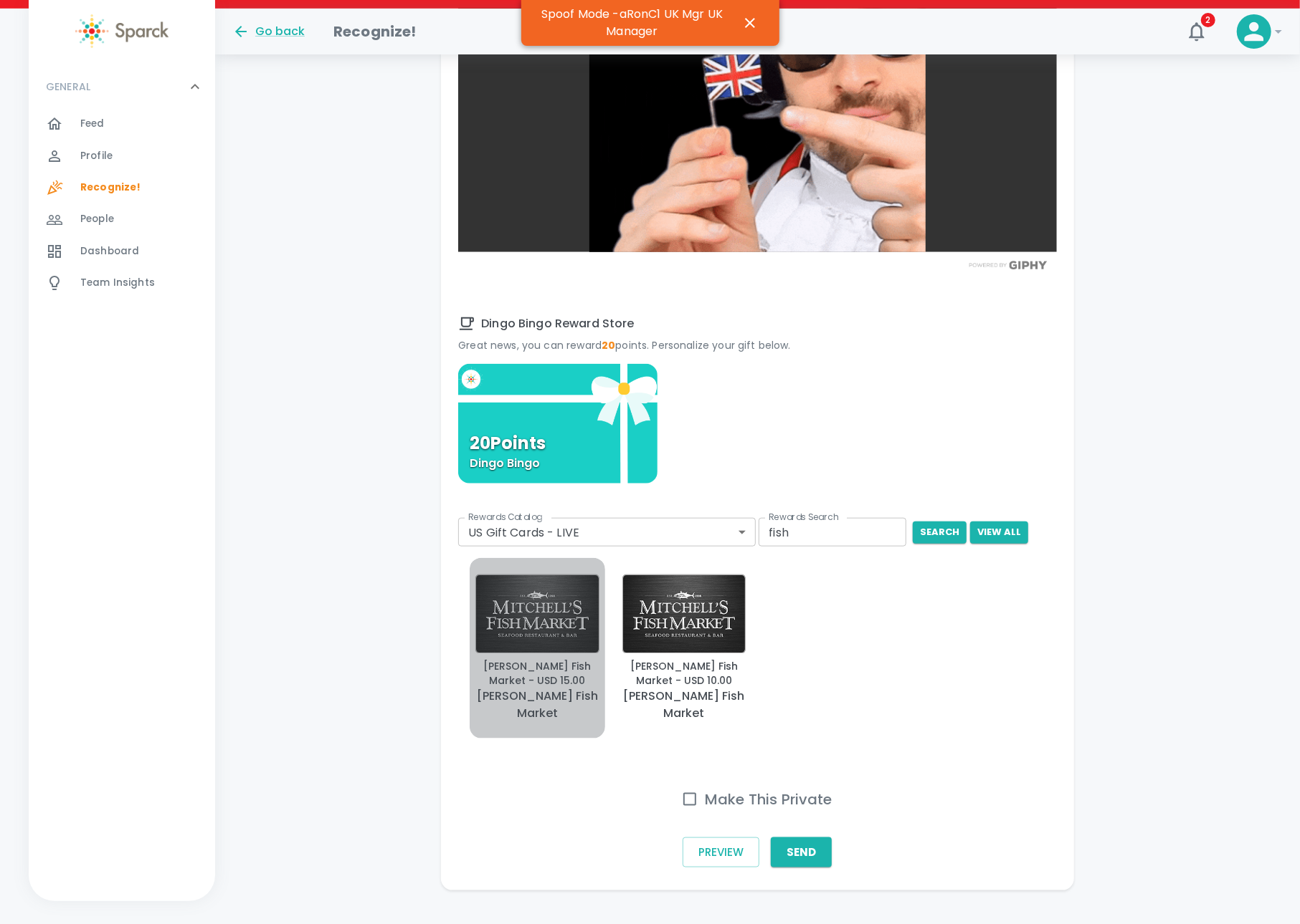
click at [540, 622] on img "button" at bounding box center [537, 613] width 124 height 78
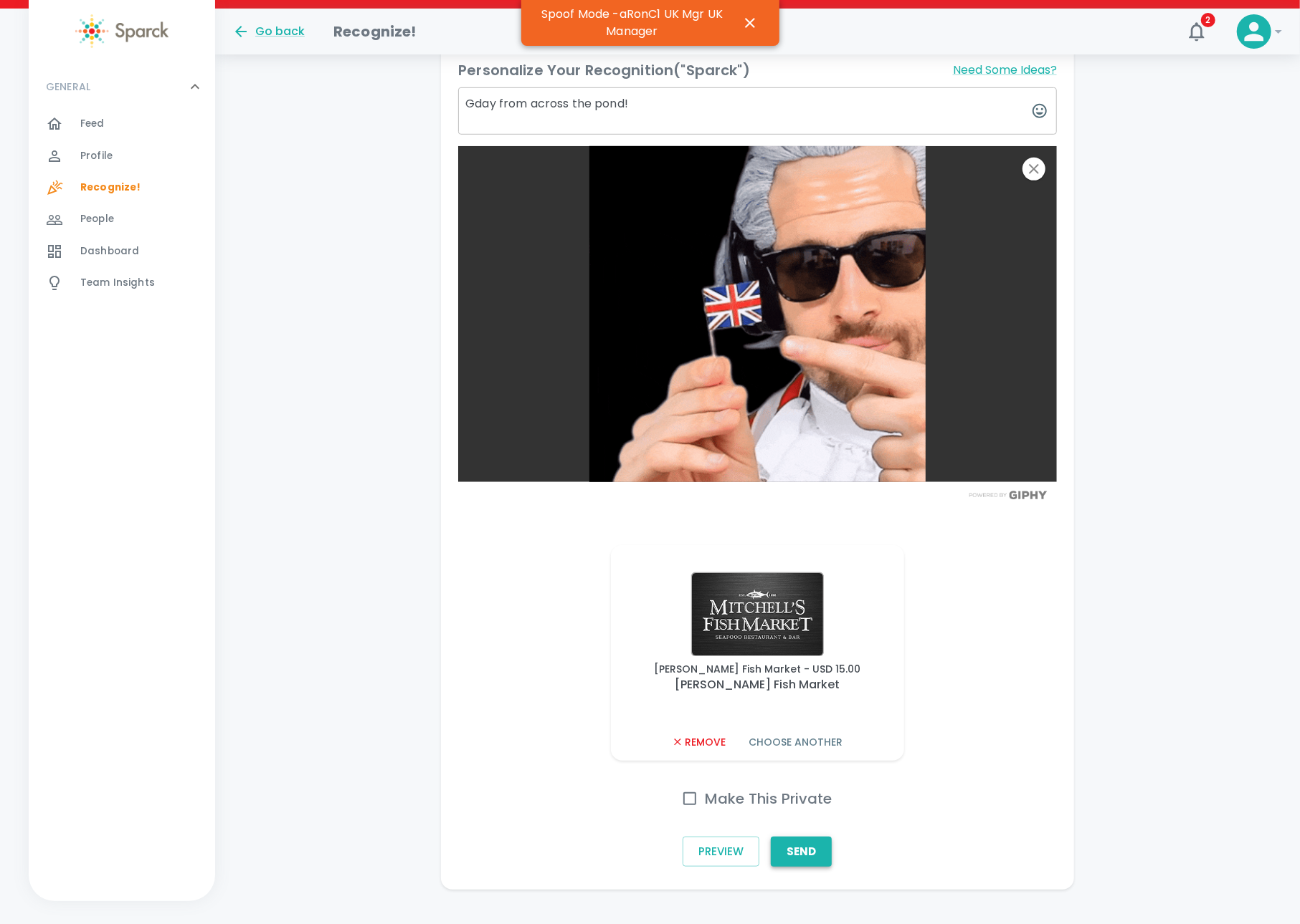
click at [805, 837] on button "Send" at bounding box center [801, 851] width 61 height 30
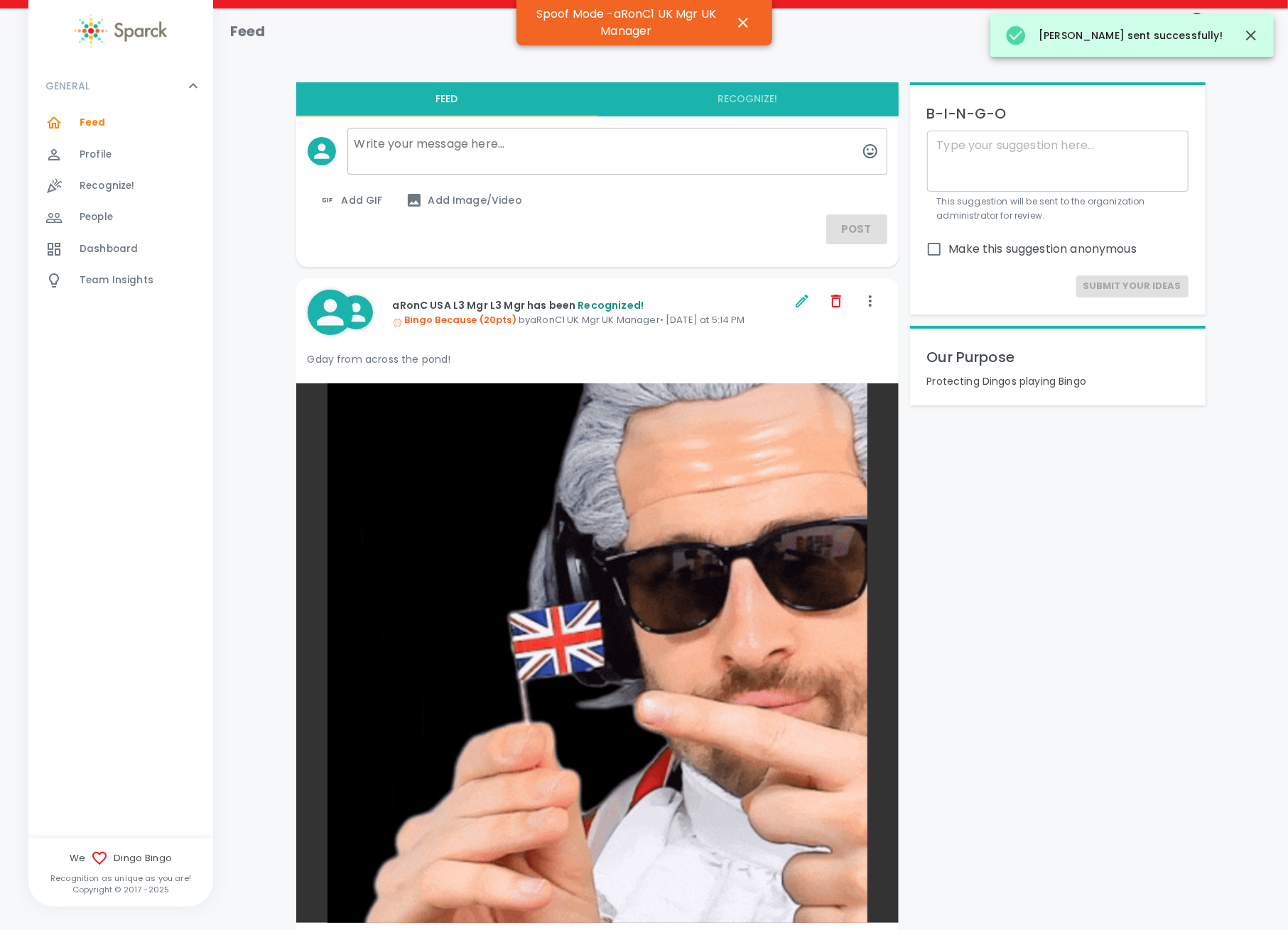
click at [109, 277] on span "Team Insights" at bounding box center [116, 281] width 74 height 15
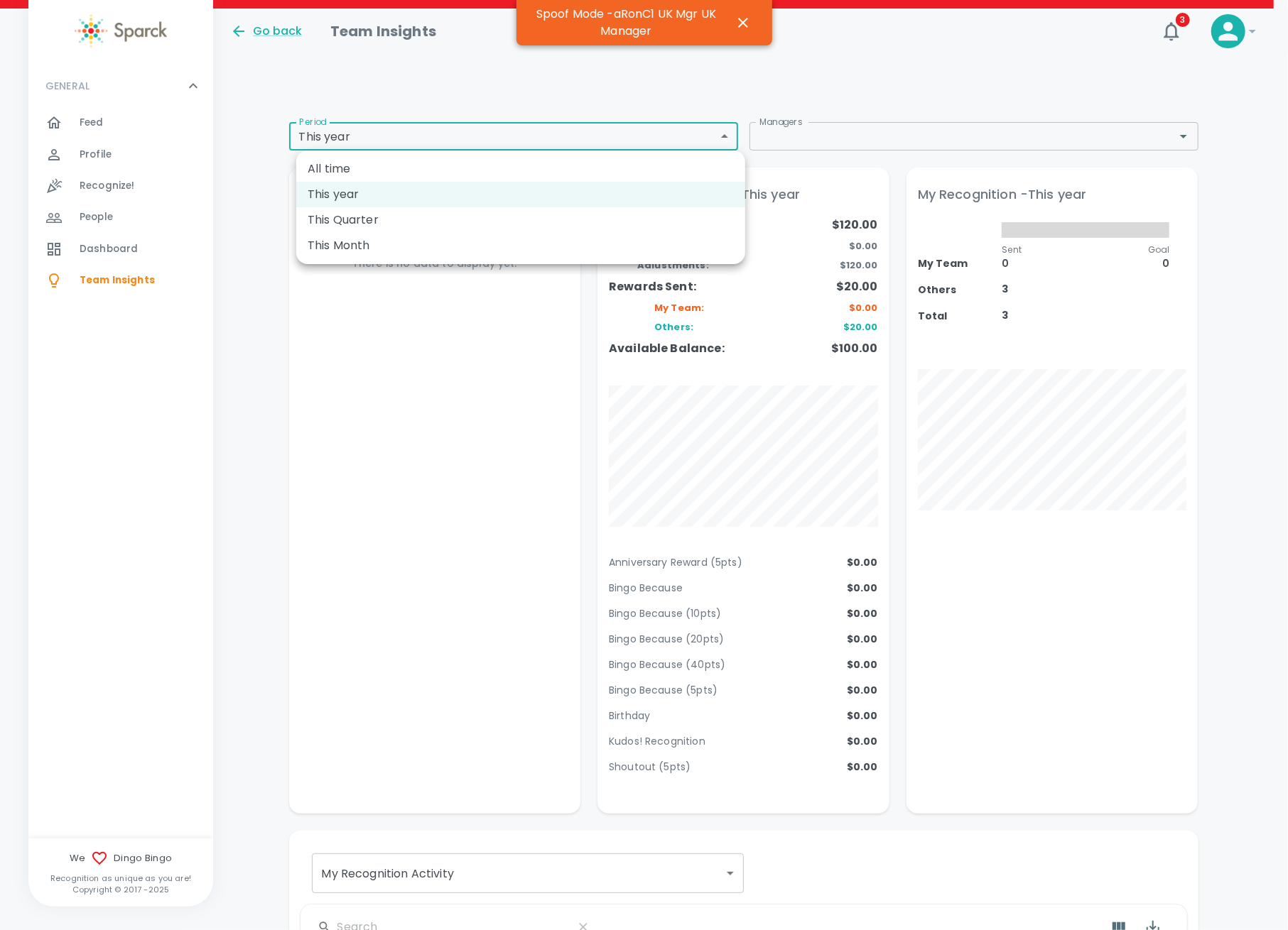
click at [343, 144] on body "Skip Navigation Go back Team Insights 3 ! GENERAL 0 Feed 0 Profile 0 Recognize!…" at bounding box center [644, 622] width 1288 height 1245
click at [332, 214] on li "This Quarter" at bounding box center [521, 220] width 449 height 26
type input "qtd"
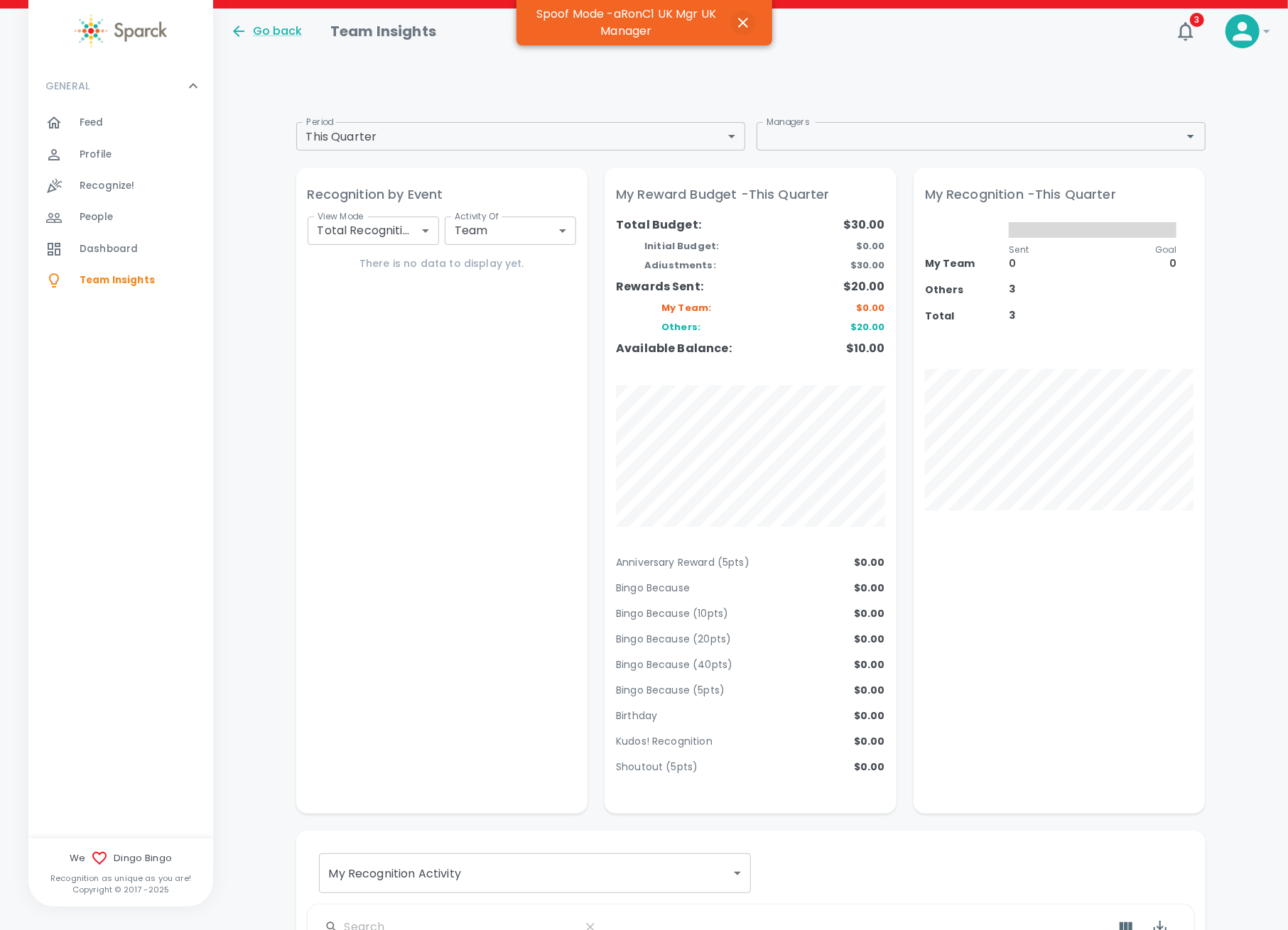
click at [740, 22] on icon "button" at bounding box center [743, 23] width 17 height 17
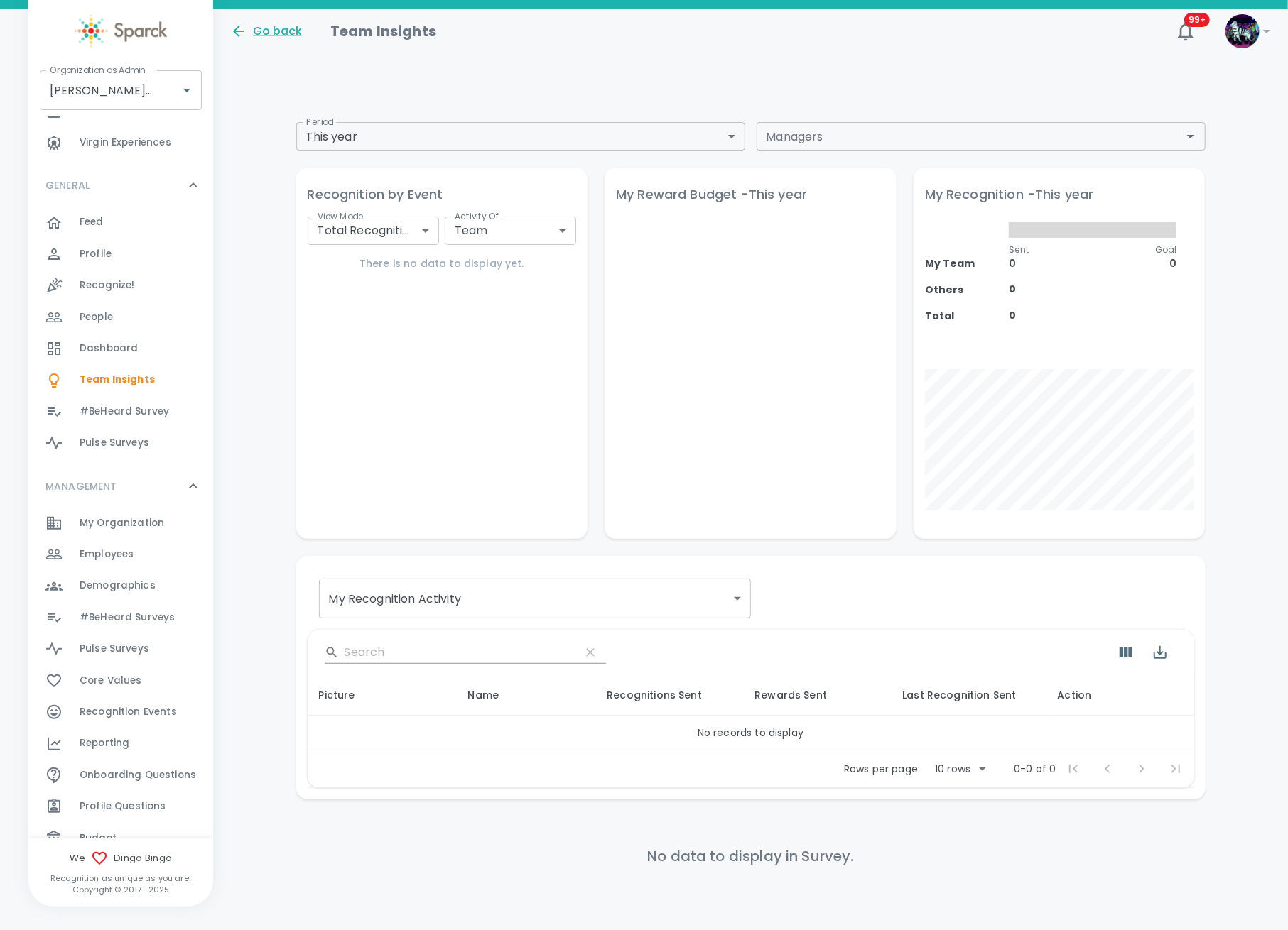
scroll to position [189, 0]
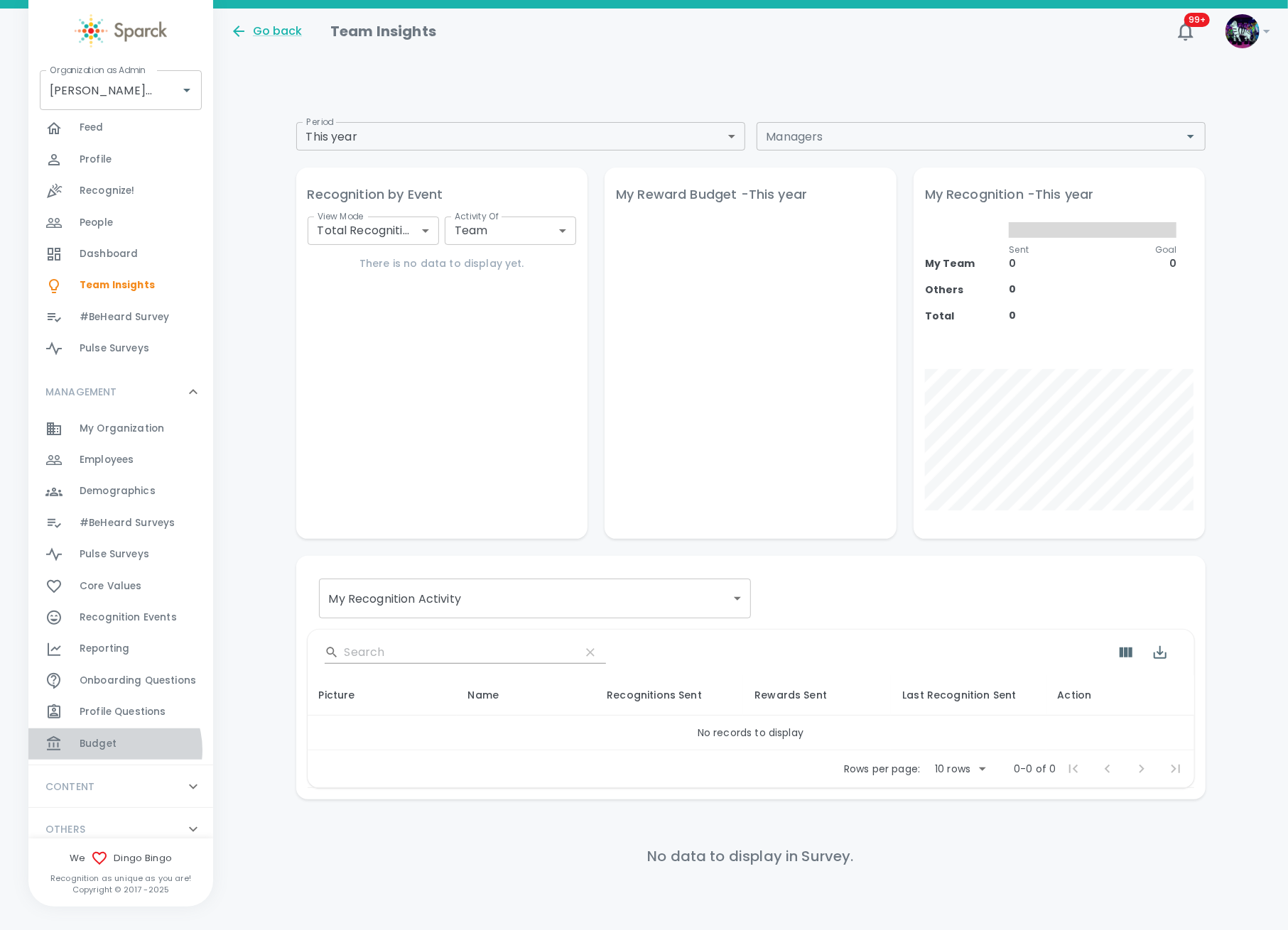
click at [114, 749] on span "Budget" at bounding box center [98, 744] width 36 height 15
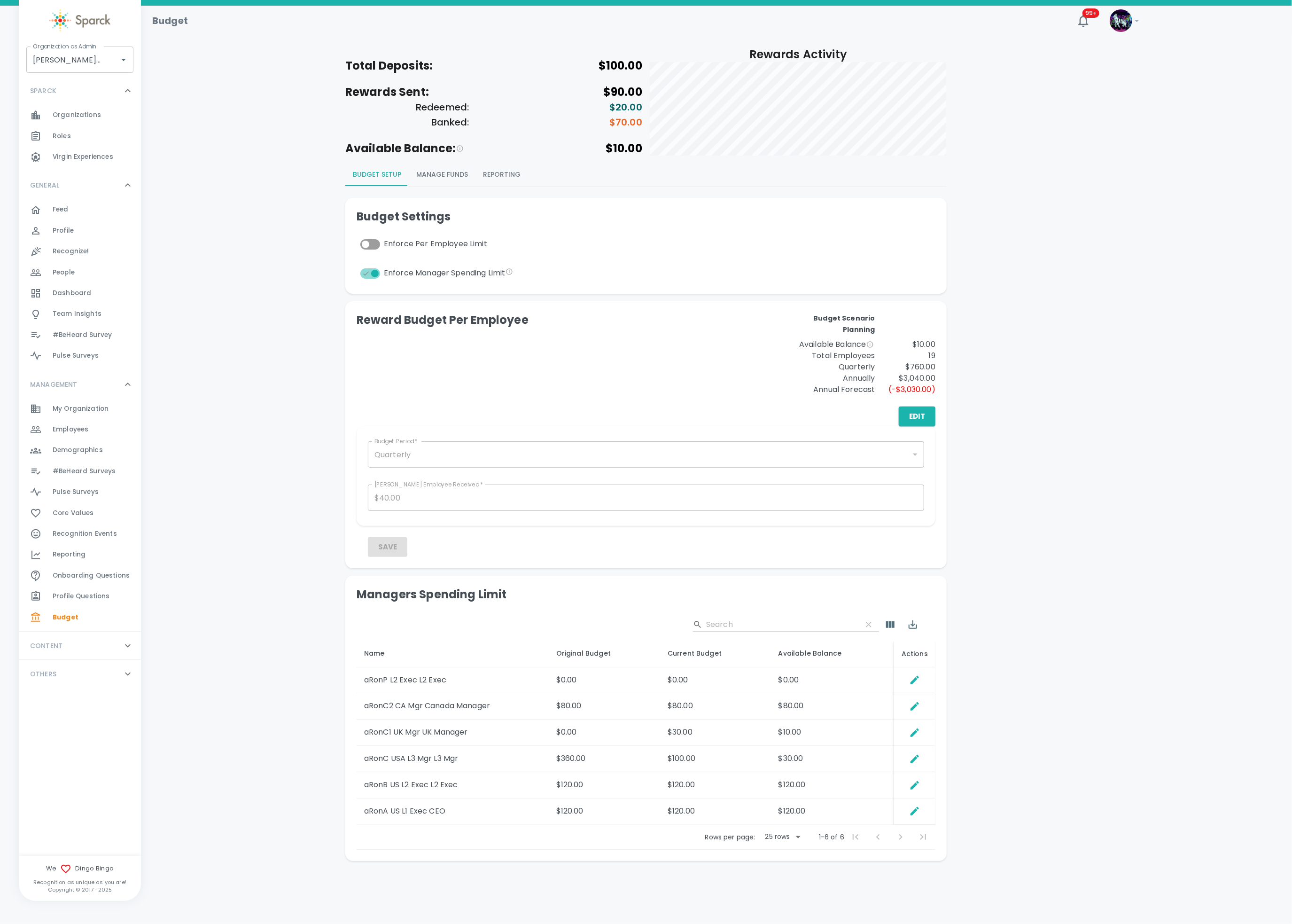
drag, startPoint x: 963, startPoint y: 223, endPoint x: 603, endPoint y: 372, distance: 389.6
click at [603, 372] on div "Reward Budget Per Employee" at bounding box center [501, 354] width 290 height 83
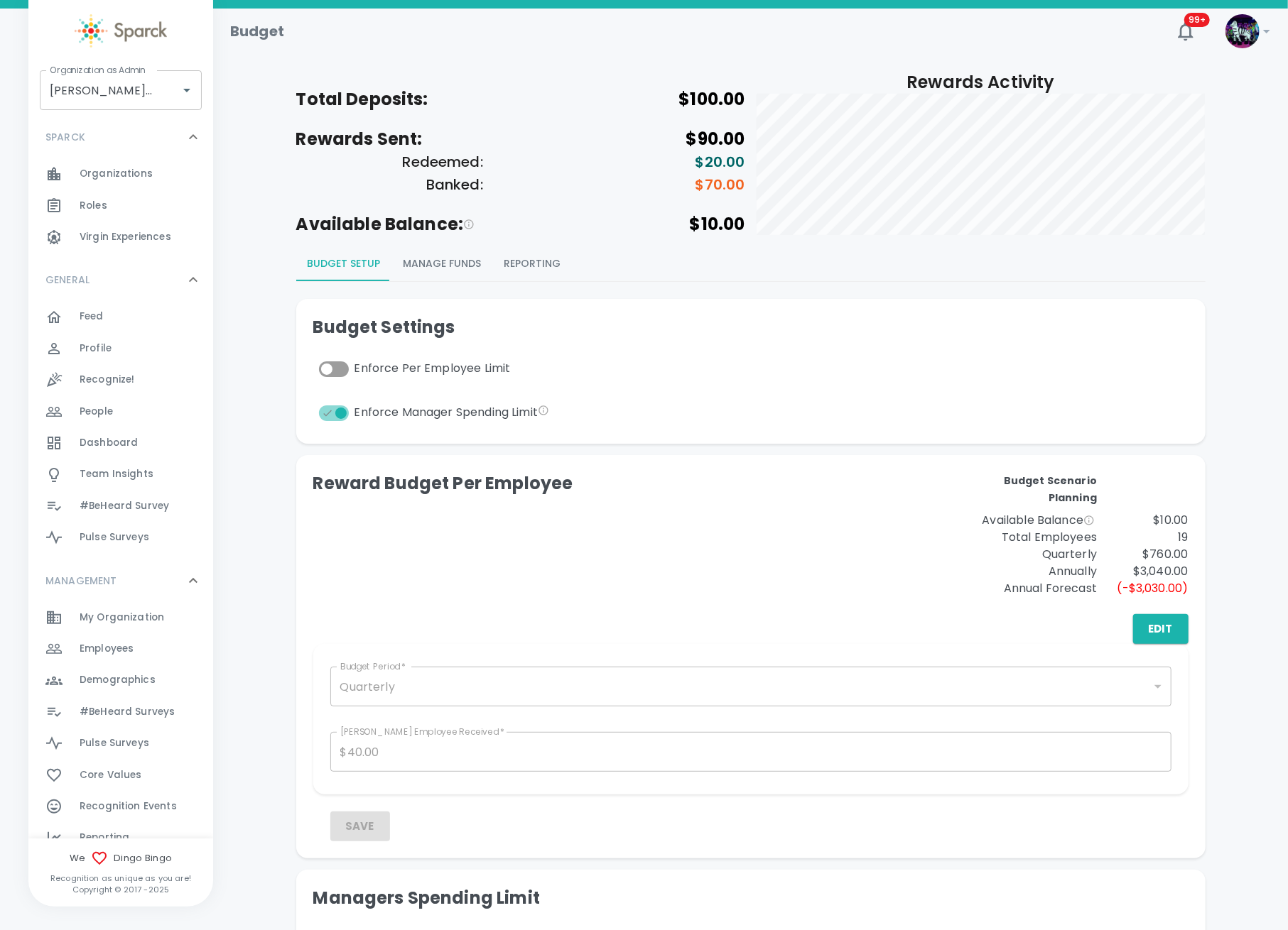
click at [146, 652] on div "Employees 0" at bounding box center [146, 649] width 133 height 20
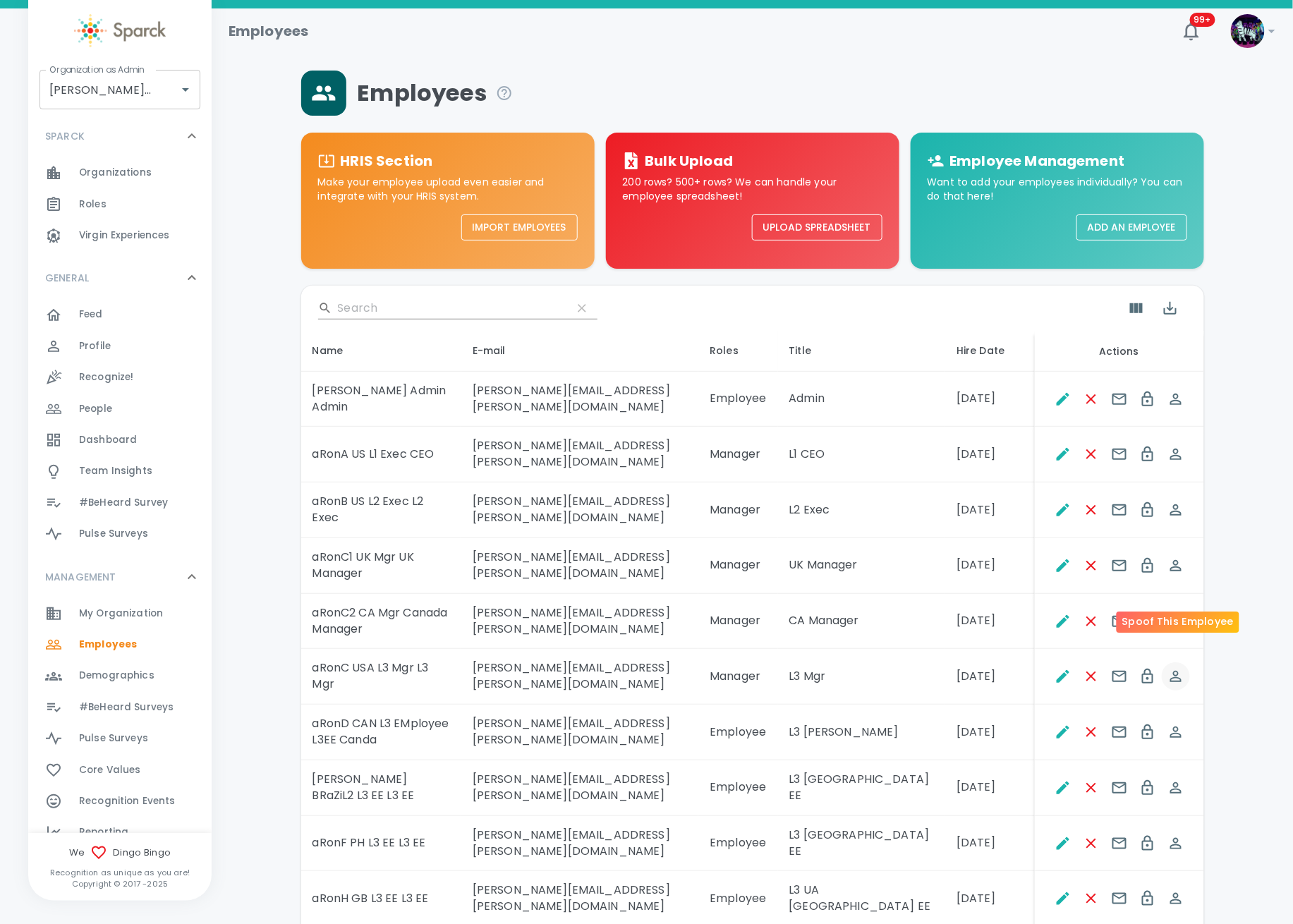
click at [1170, 668] on icon "Spoof This Employee" at bounding box center [1176, 676] width 17 height 17
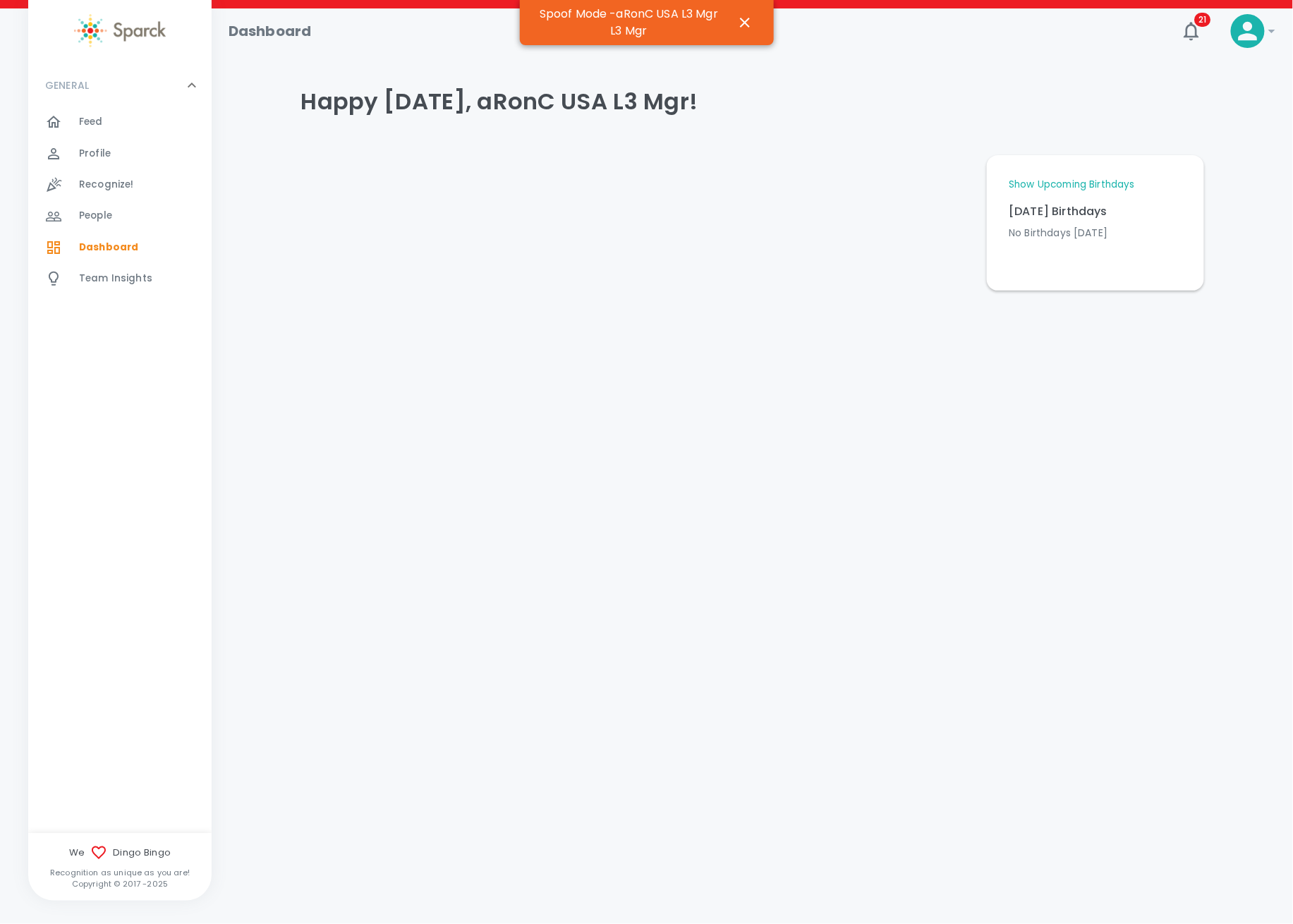
click at [148, 283] on span "Team Insights" at bounding box center [115, 279] width 73 height 14
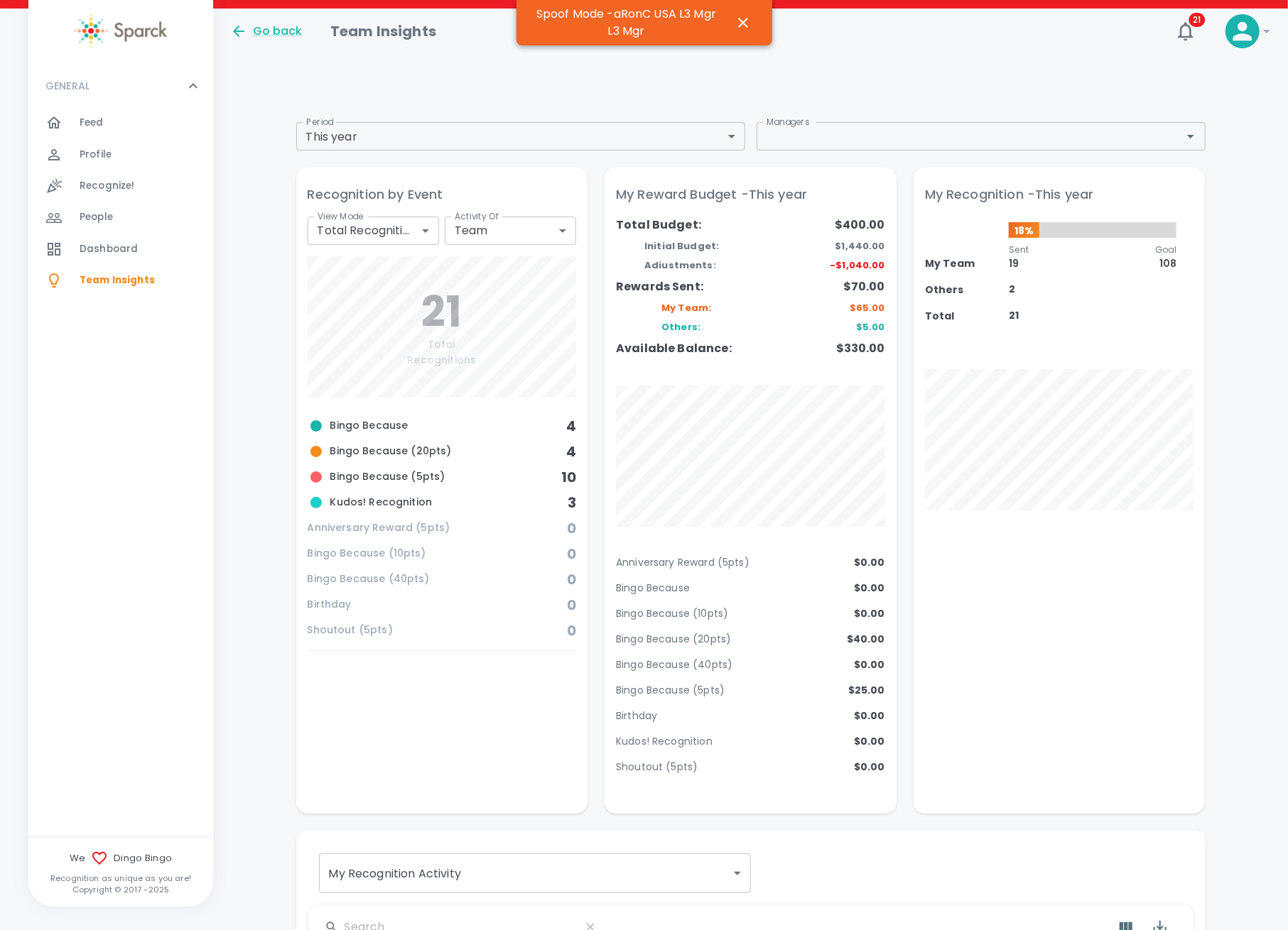
click at [433, 140] on body "Skip Navigation Go back Team Insights 21 ! GENERAL 0 Feed 0 Profile 0 Recognize…" at bounding box center [644, 838] width 1288 height 1676
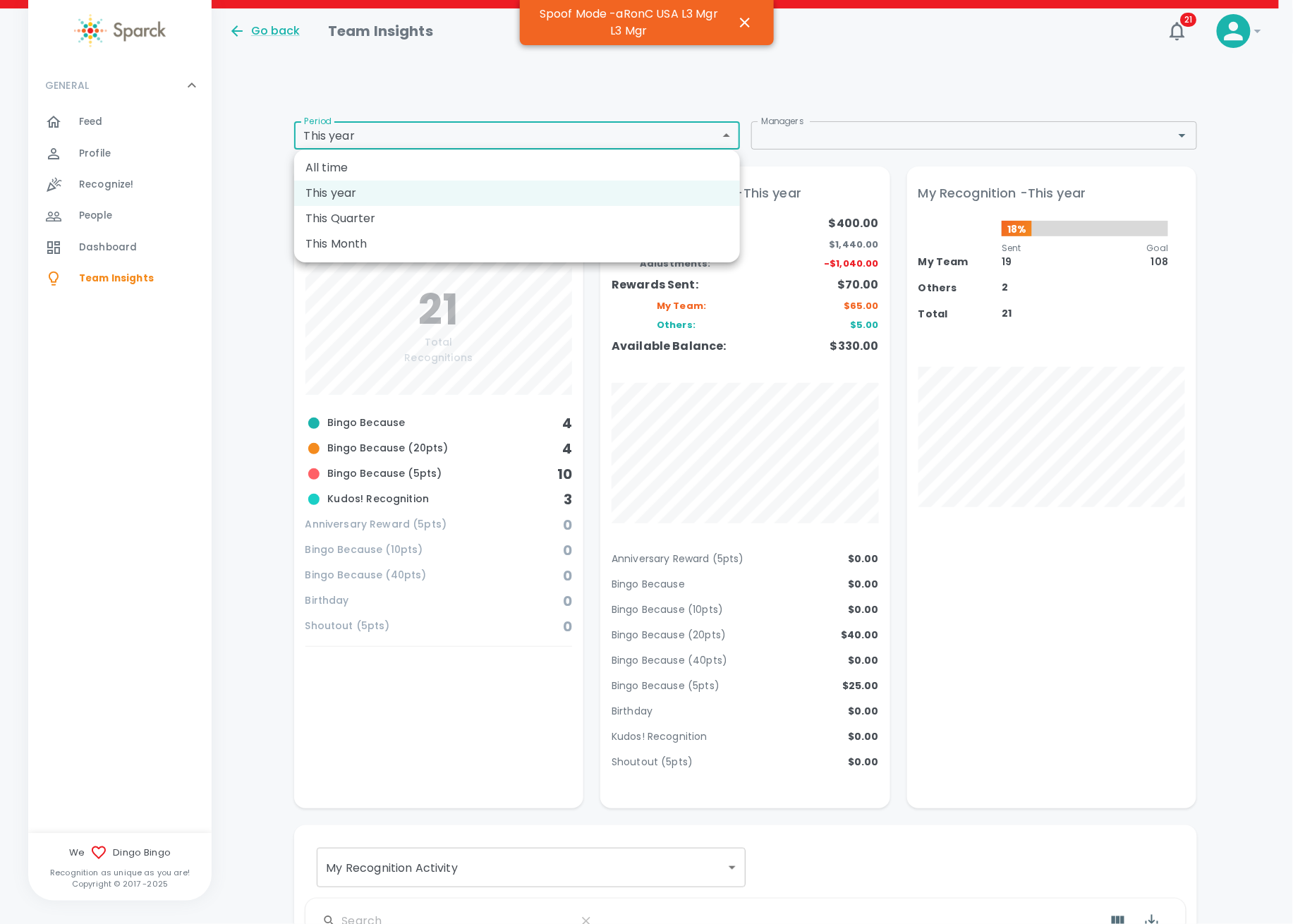
click at [414, 226] on li "This Quarter" at bounding box center [517, 218] width 446 height 25
type input "qtd"
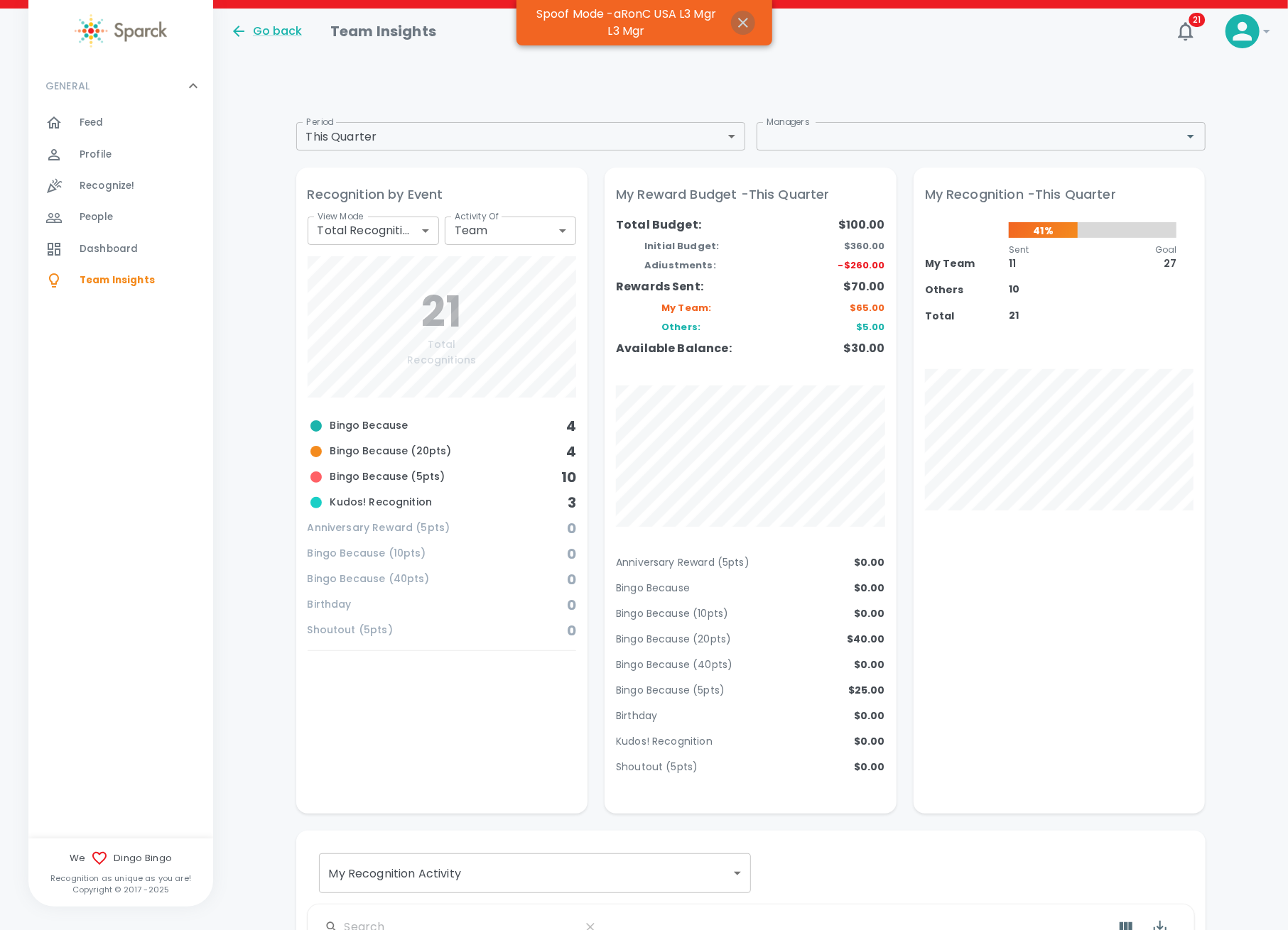
click at [742, 21] on icon "button" at bounding box center [743, 22] width 10 height 10
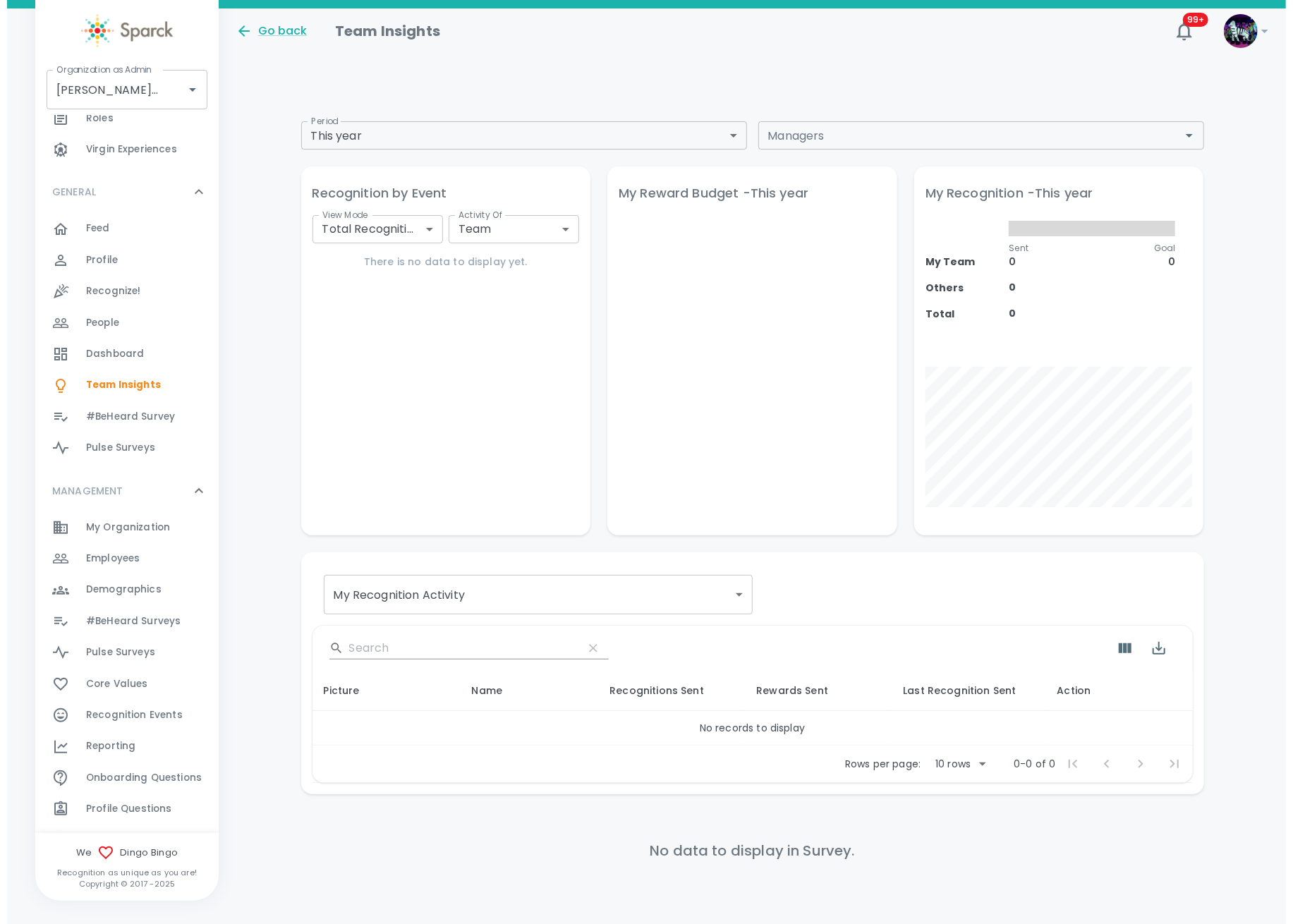
scroll to position [188, 0]
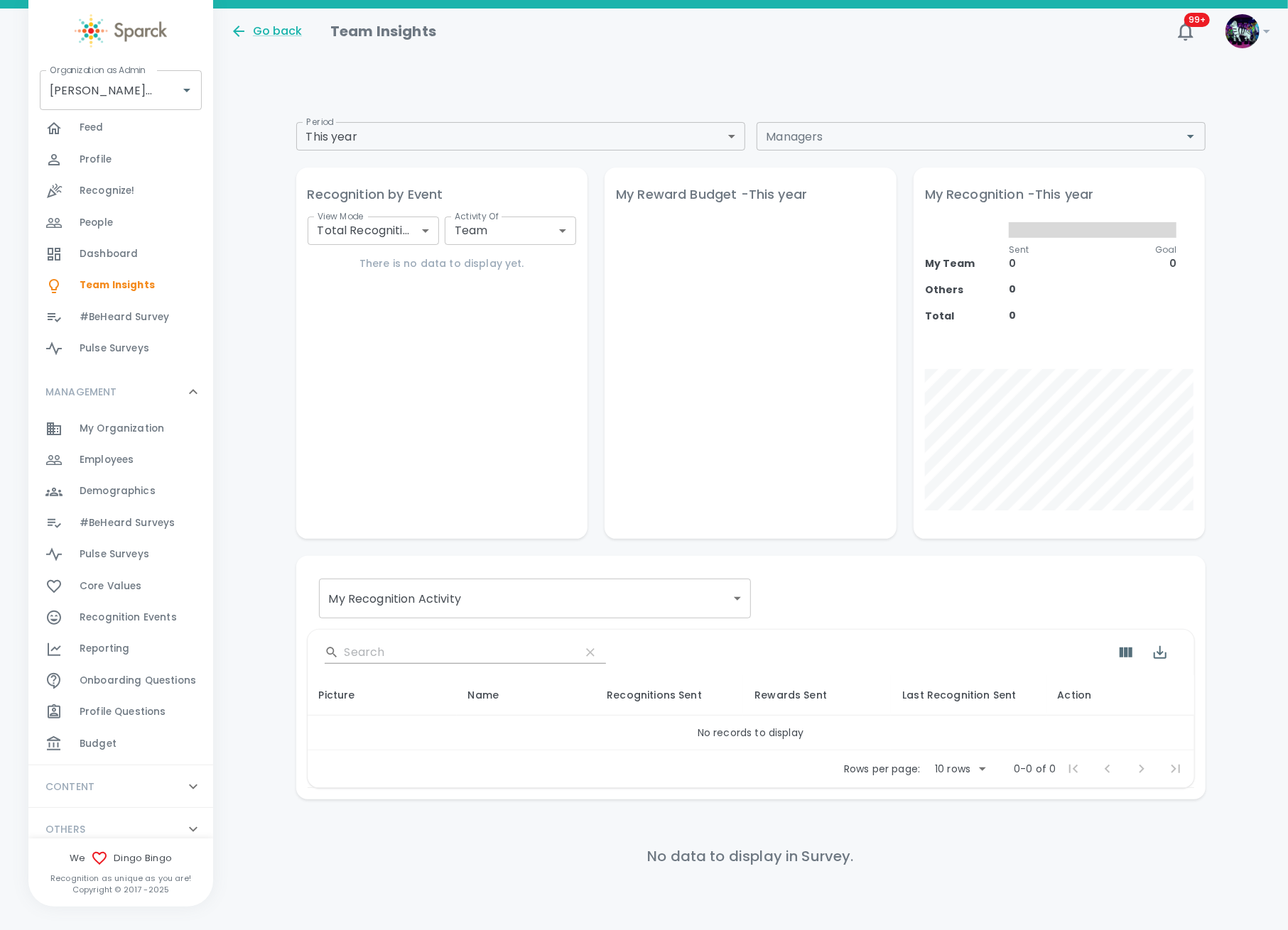
click at [106, 742] on span "Budget" at bounding box center [98, 744] width 36 height 15
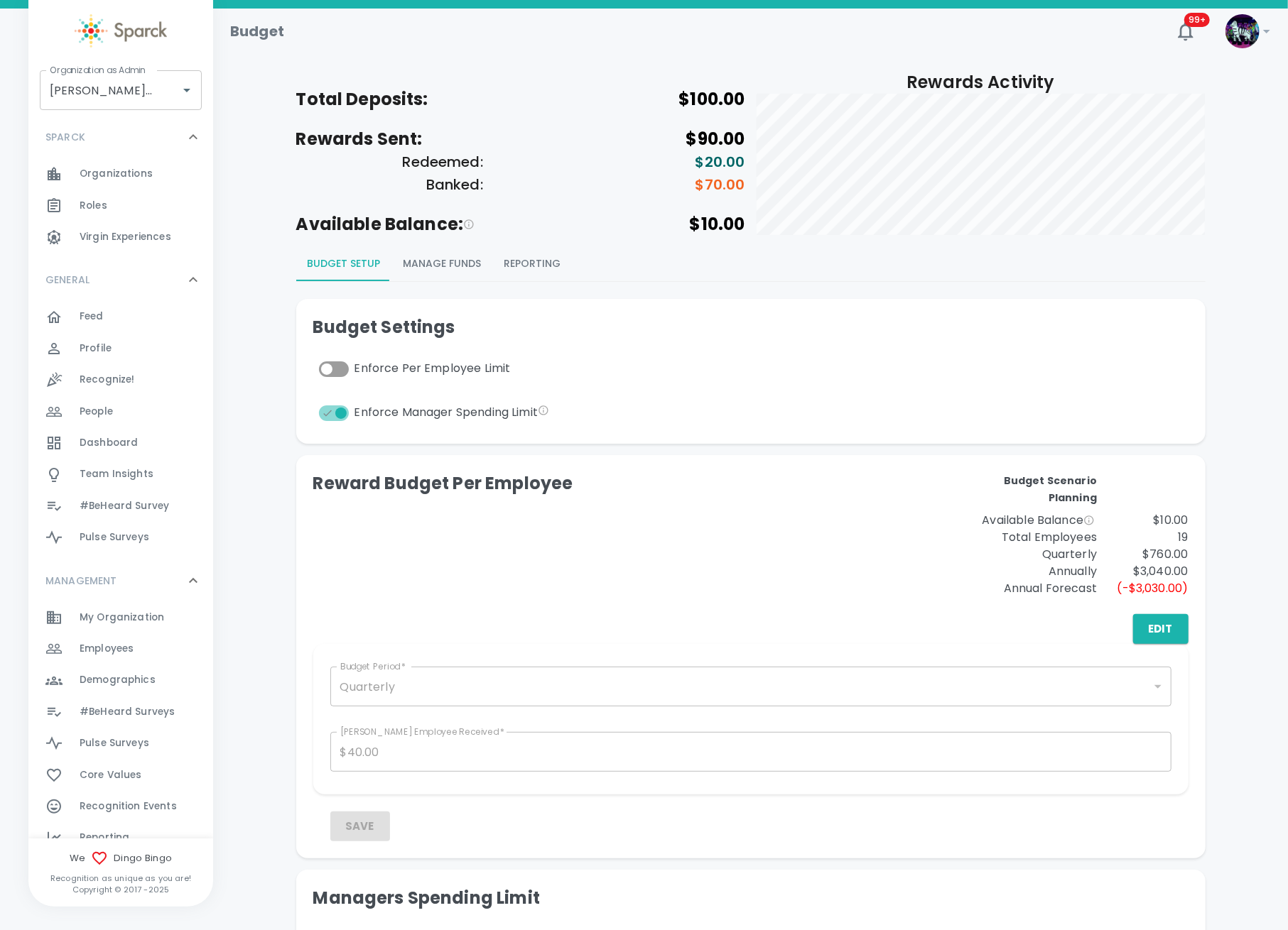
click at [140, 653] on div "Employees 0" at bounding box center [146, 649] width 133 height 20
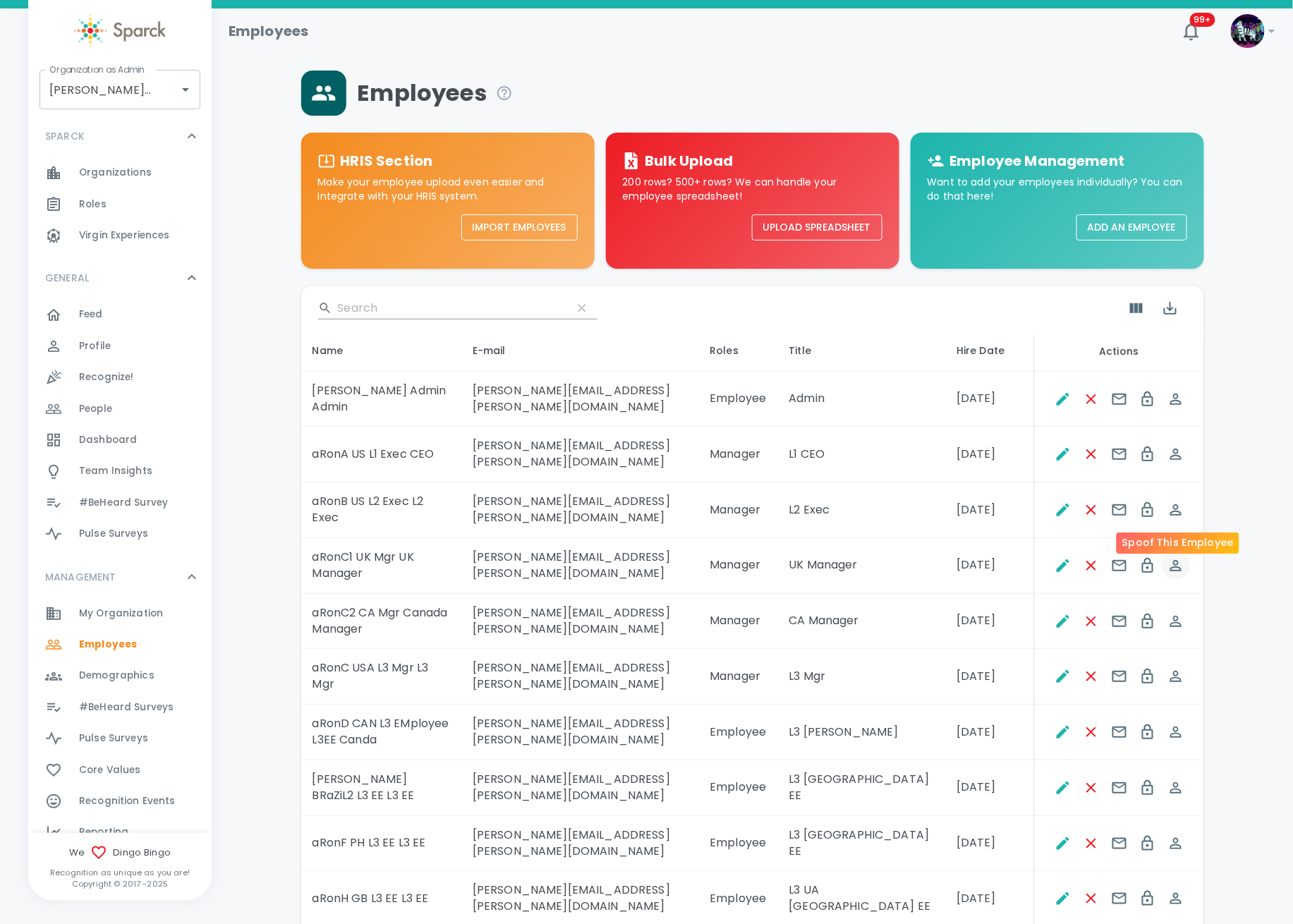
click at [1172, 557] on icon "Spoof This Employee" at bounding box center [1176, 565] width 17 height 17
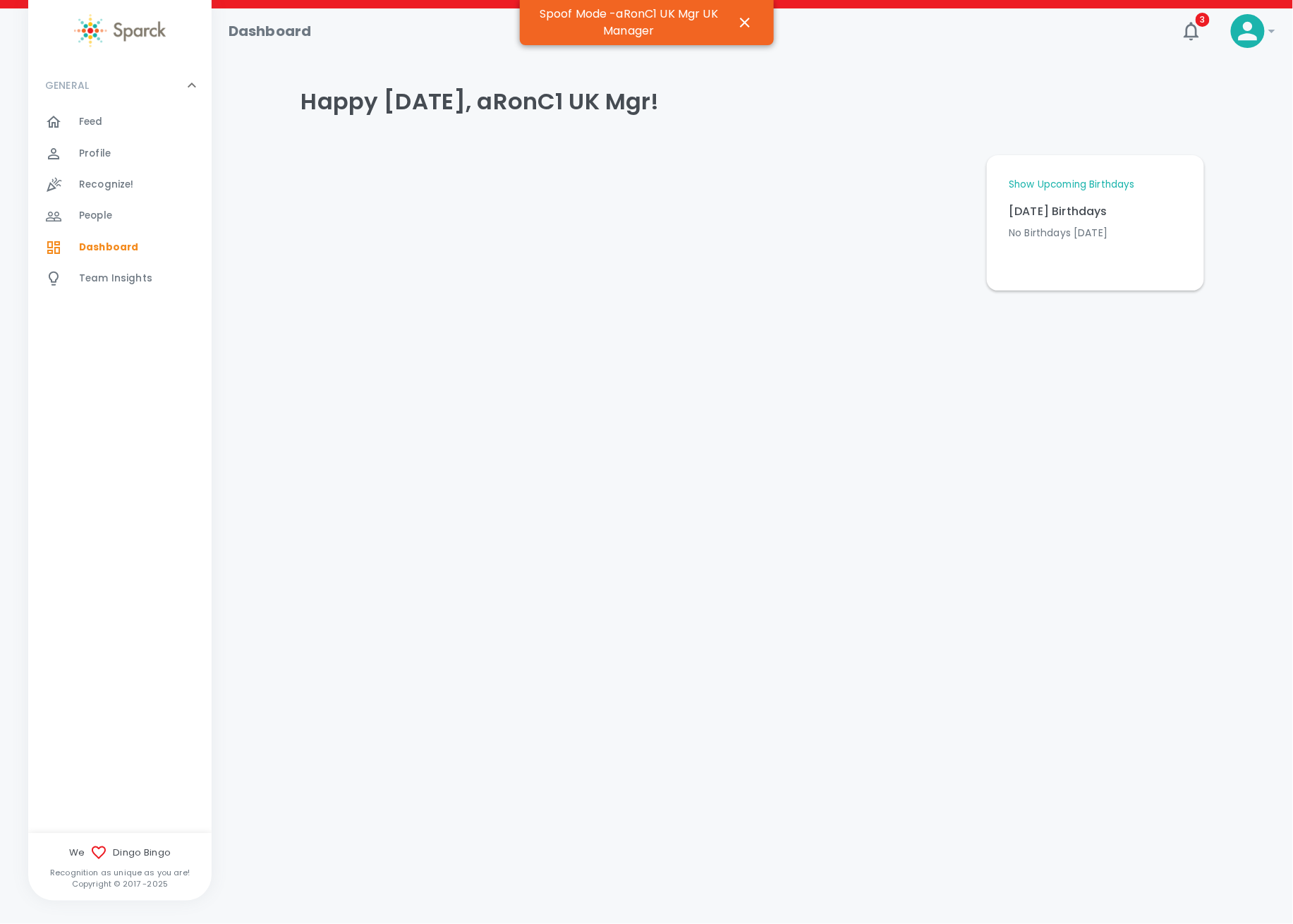
click at [114, 285] on span "Team Insights" at bounding box center [115, 279] width 73 height 14
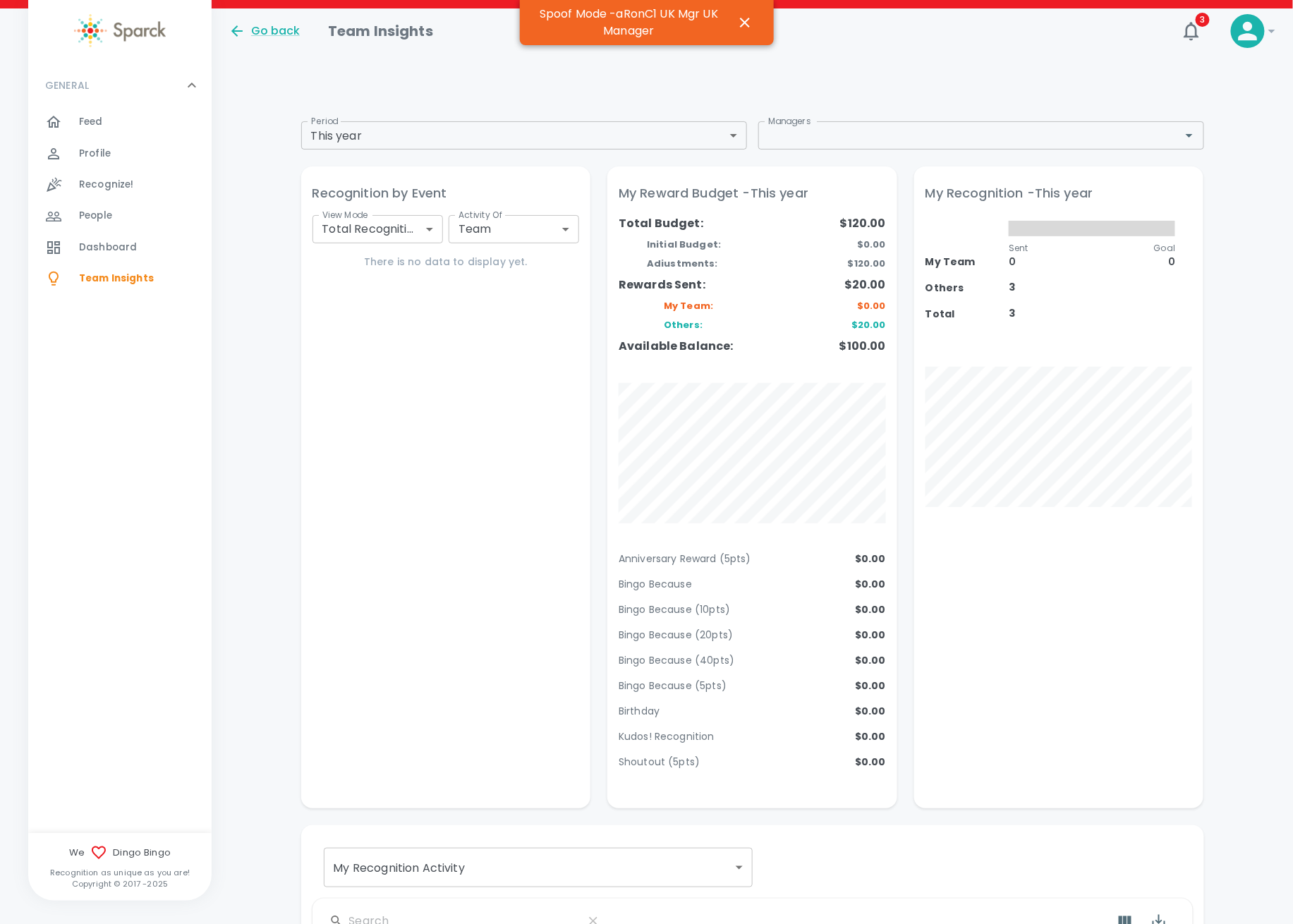
click at [306, 142] on body "Skip Navigation Go back Team Insights 3 ! GENERAL 0 Feed 0 Profile 0 Recognize!…" at bounding box center [646, 618] width 1293 height 1237
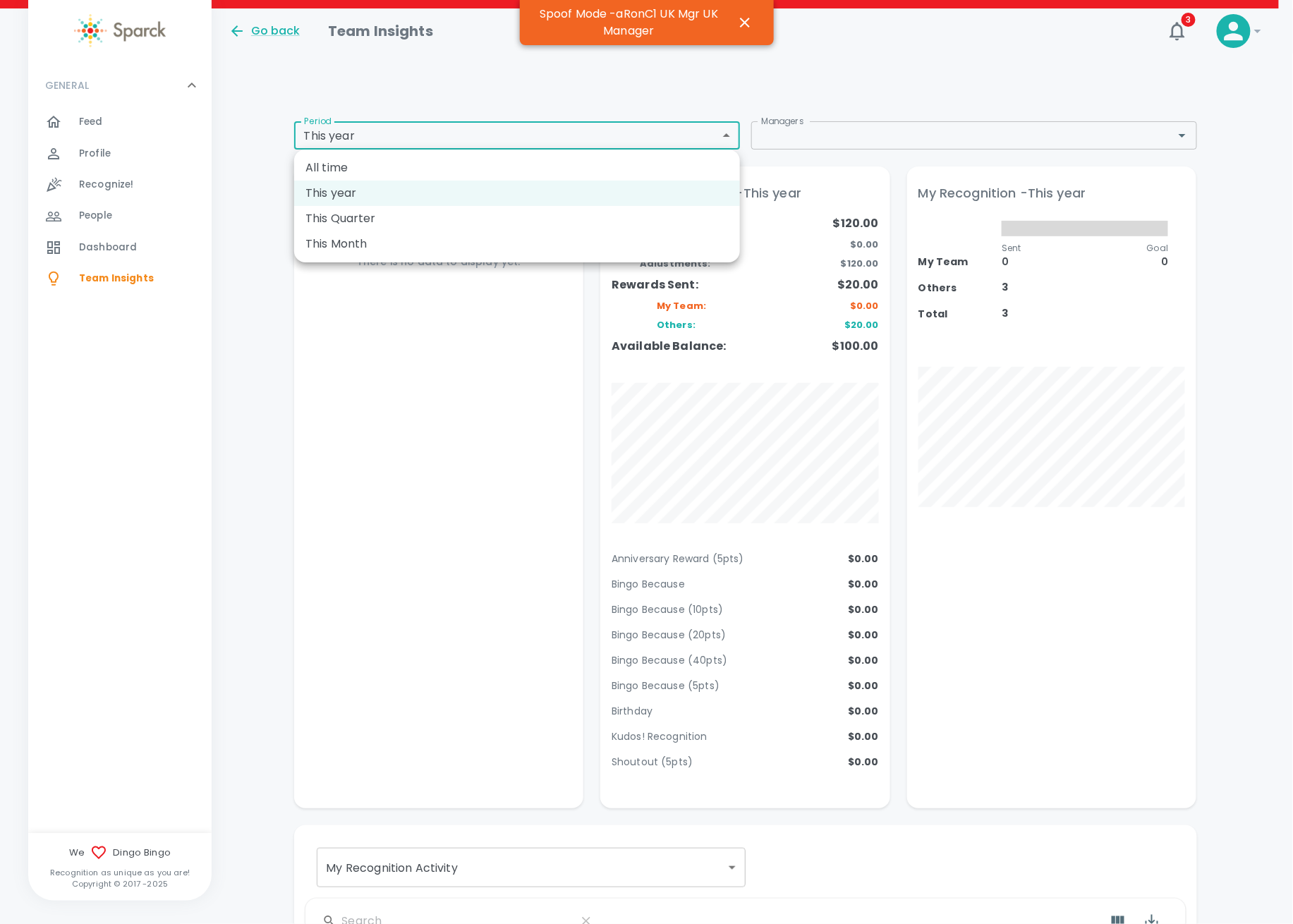
click at [317, 225] on li "This Quarter" at bounding box center [517, 218] width 446 height 25
type input "qtd"
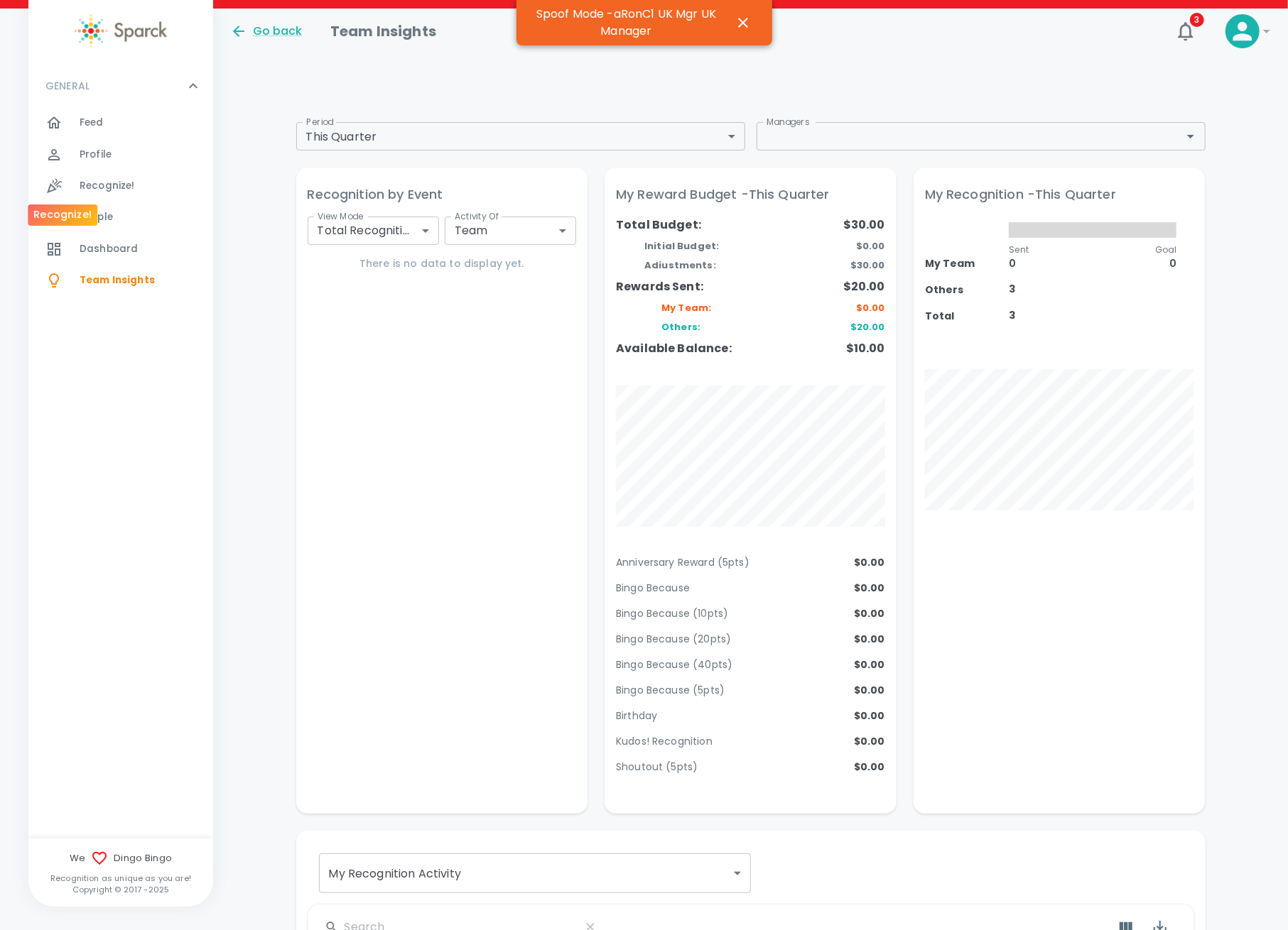
click at [76, 181] on div at bounding box center [62, 186] width 34 height 17
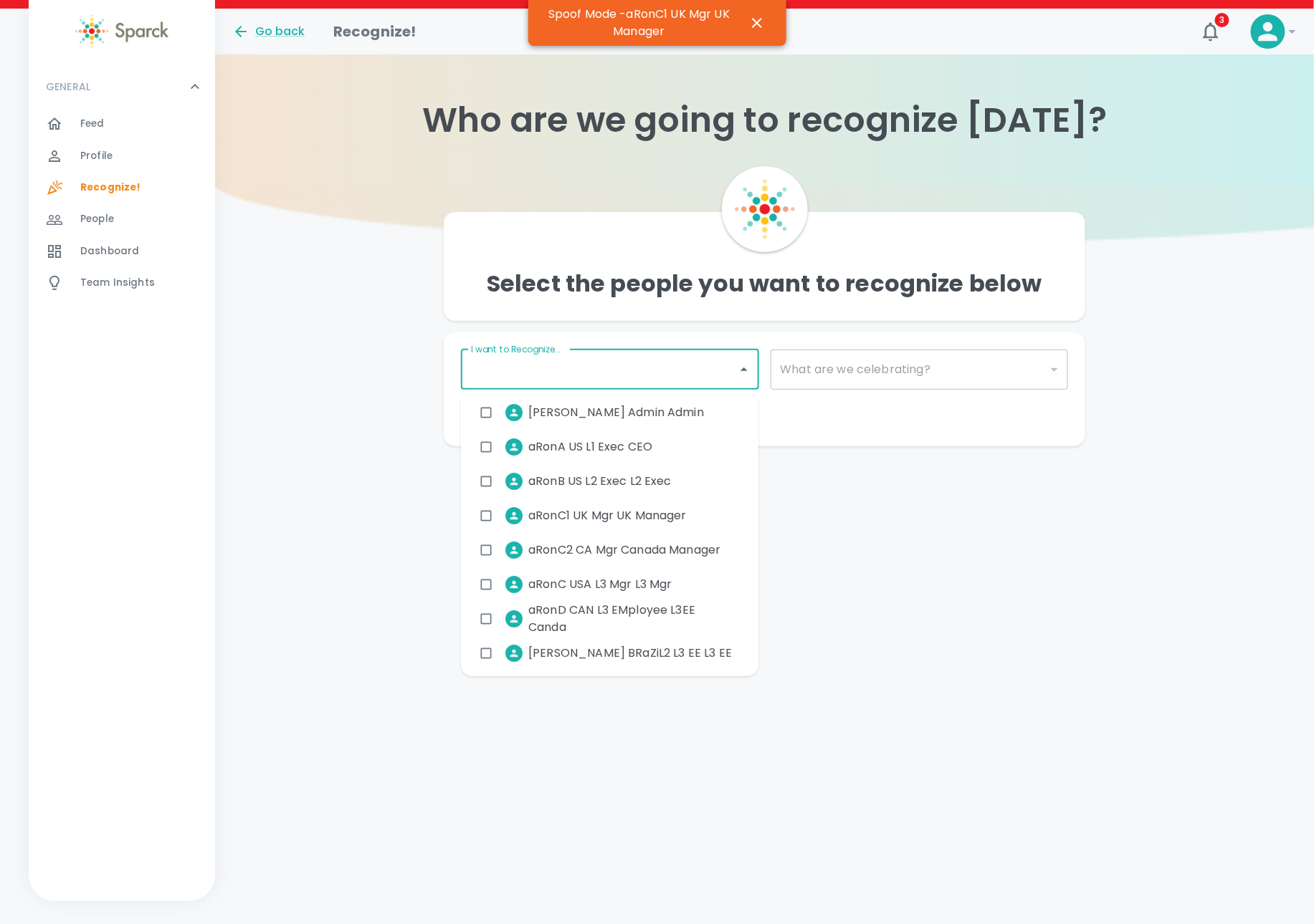
click at [599, 380] on input "I want to Recognize..." at bounding box center [599, 370] width 263 height 28
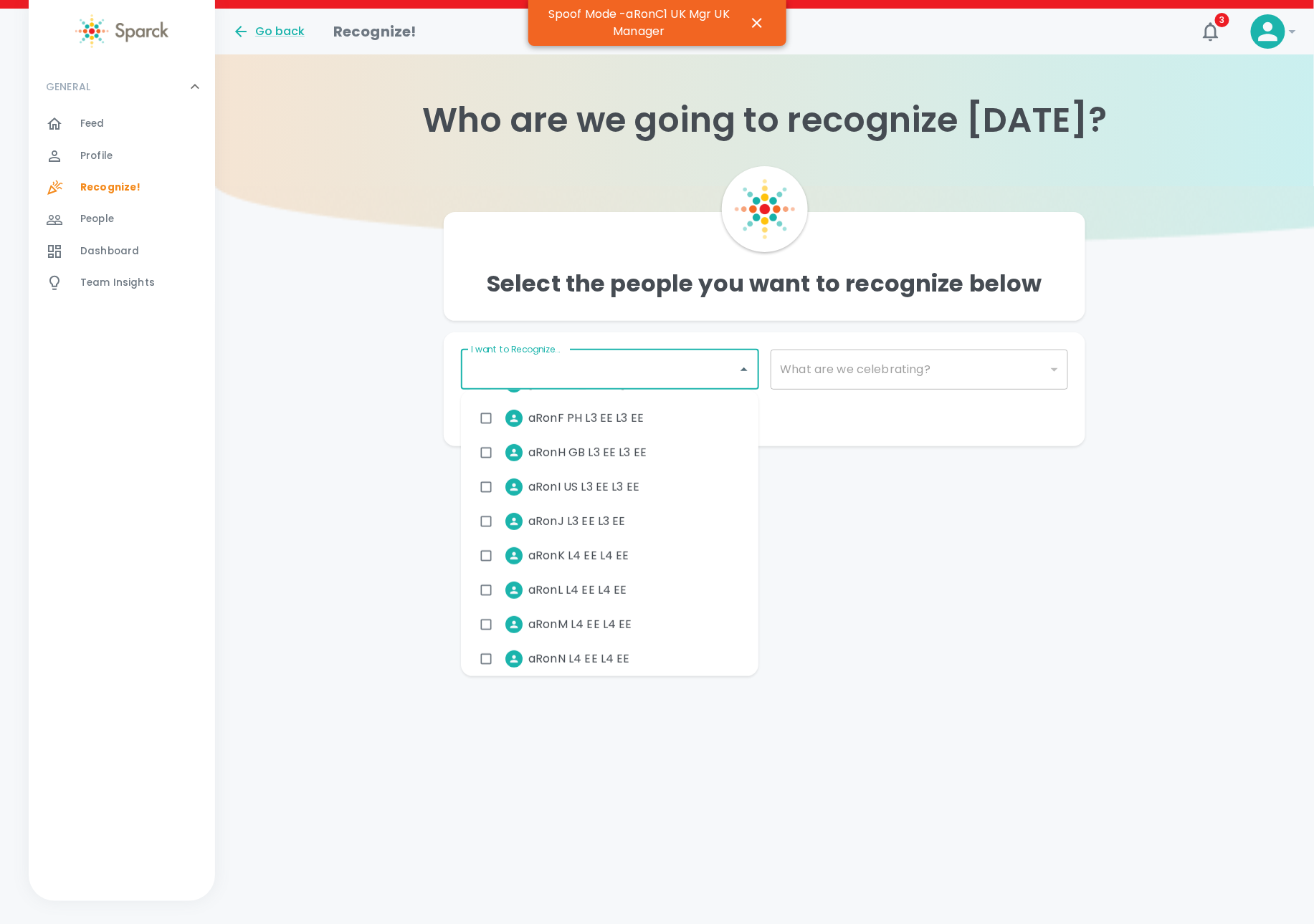
scroll to position [286, 0]
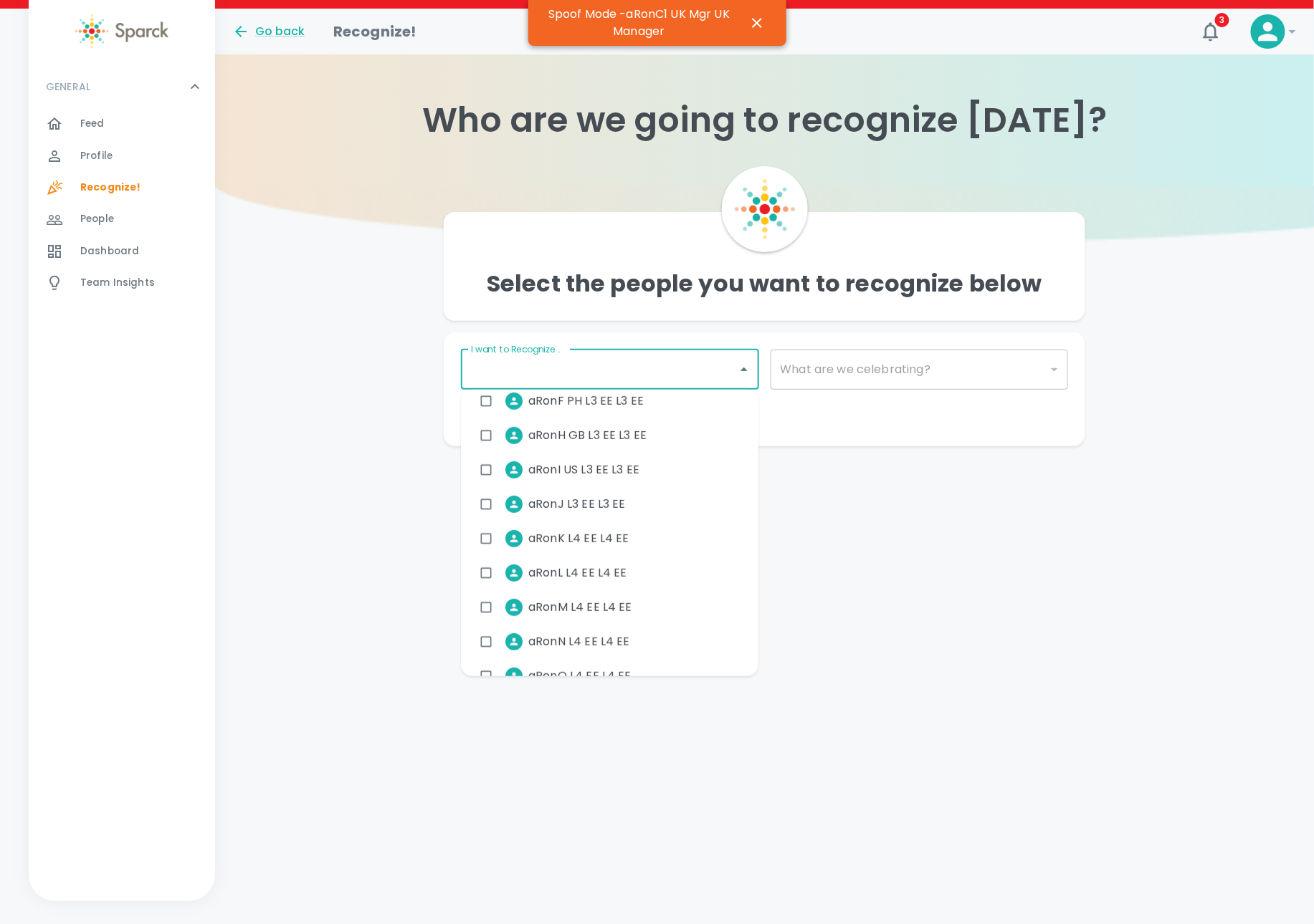
click at [582, 646] on span "aRonN L4 EE L4 EE" at bounding box center [579, 641] width 102 height 17
checkbox input "true"
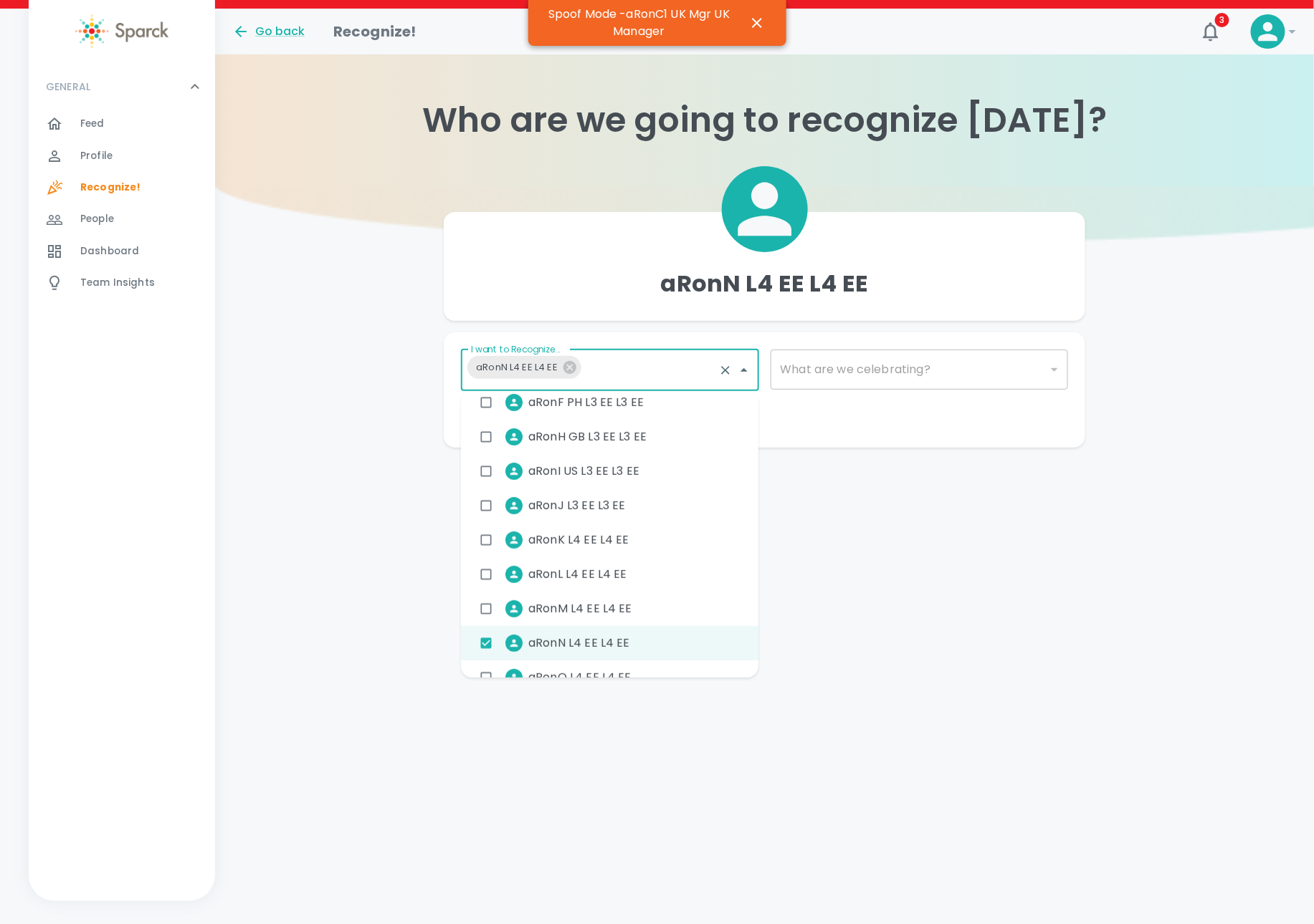
click at [615, 372] on input "I want to Recognize..." at bounding box center [650, 371] width 125 height 28
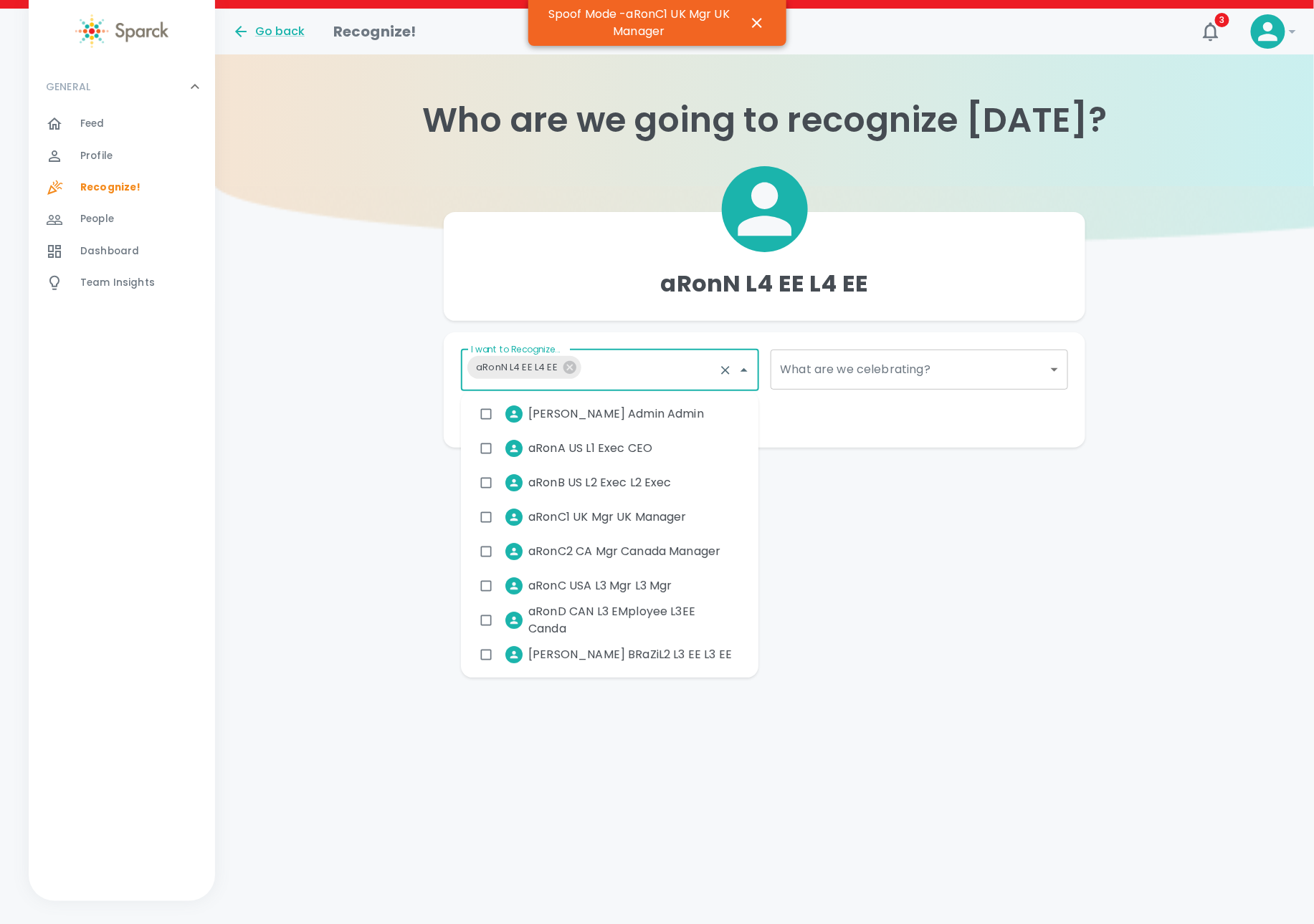
click at [616, 373] on input "I want to Recognize..." at bounding box center [650, 371] width 125 height 28
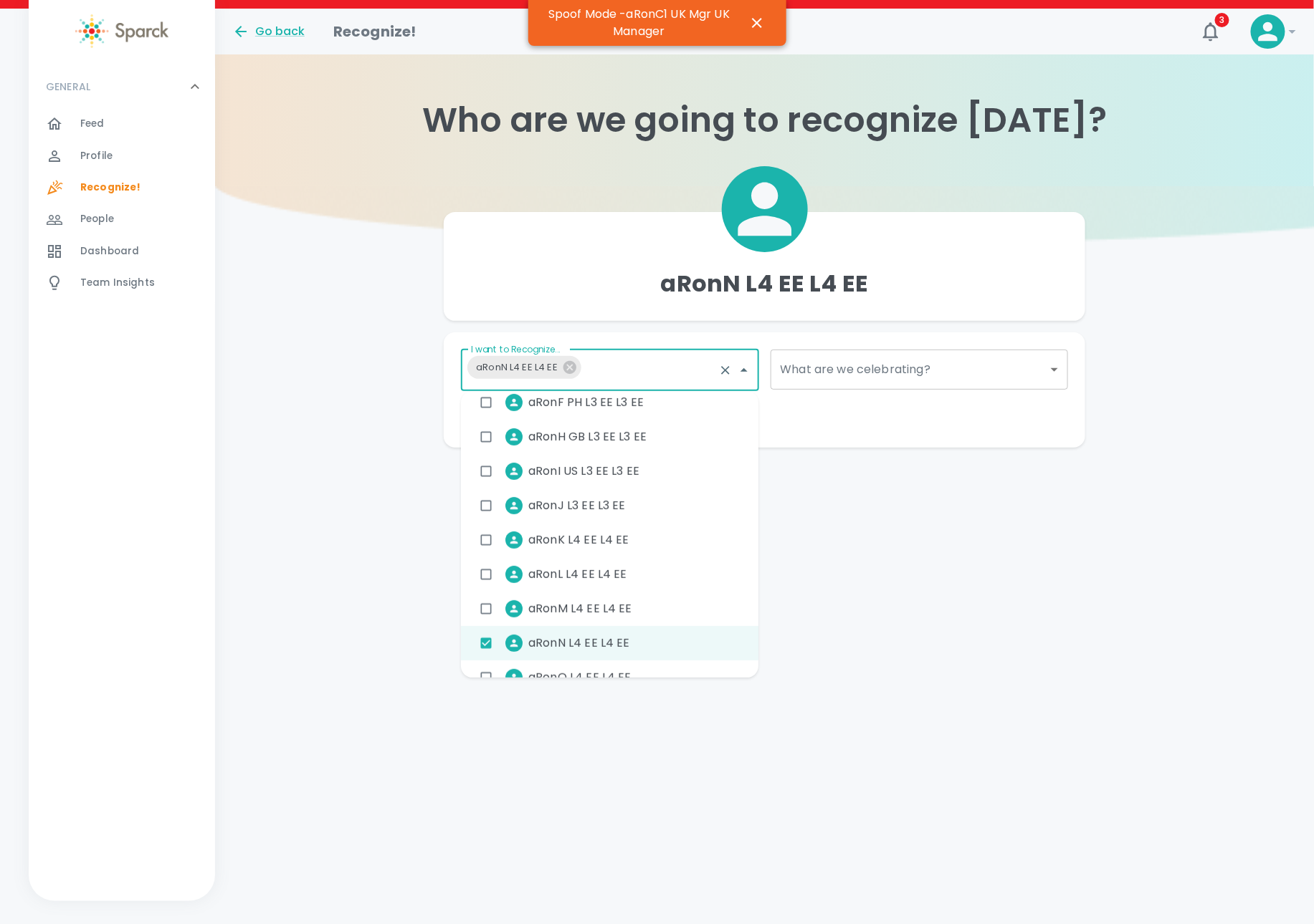
click at [576, 670] on span "aRonO L4 EE L4 EE" at bounding box center [580, 677] width 103 height 17
checkbox input "true"
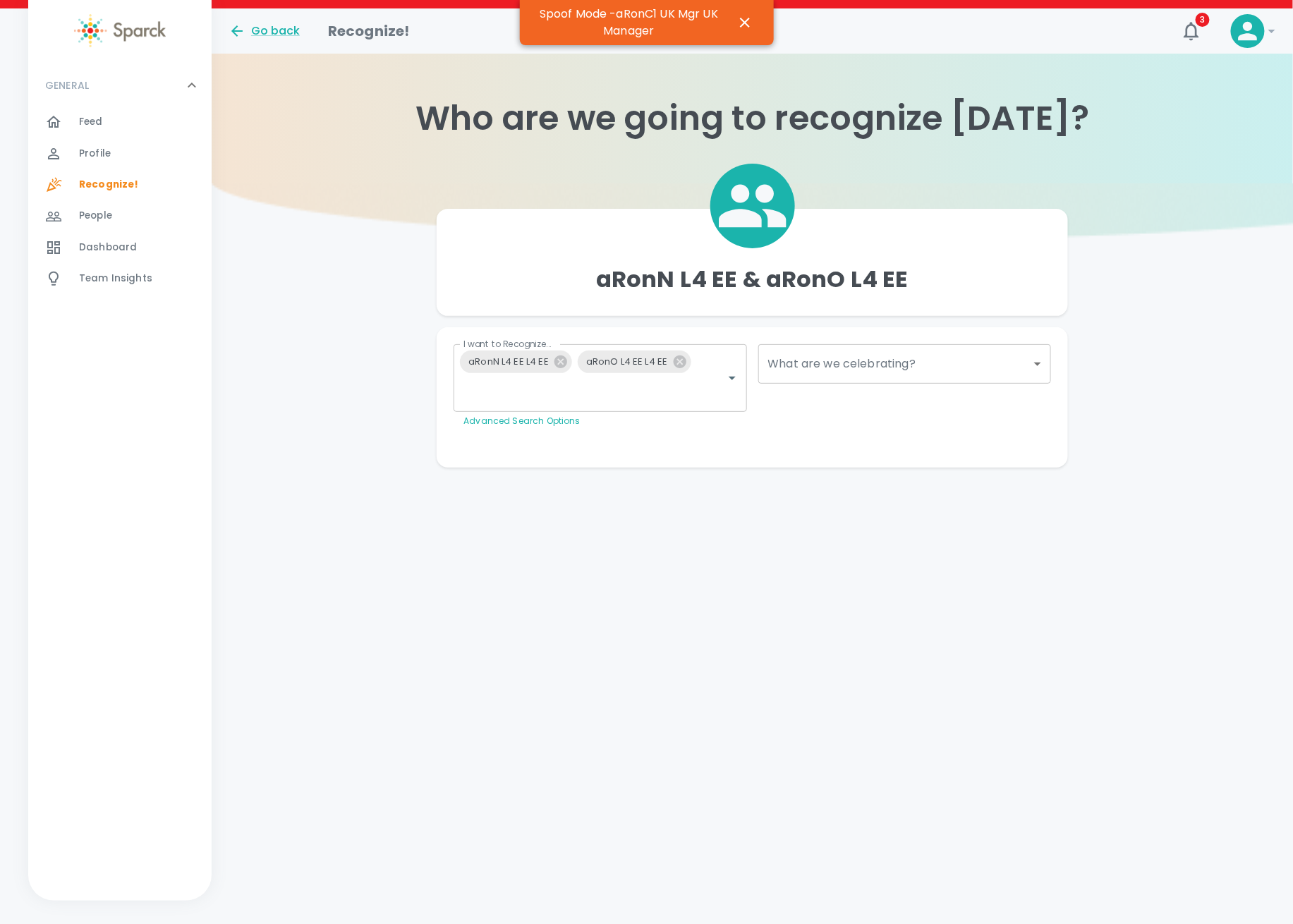
click at [816, 367] on body "Skip Navigation Go back Recognize! 3 ! GENERAL 0 Feed 0 Profile 0 Recognize! 0 …" at bounding box center [646, 262] width 1293 height 524
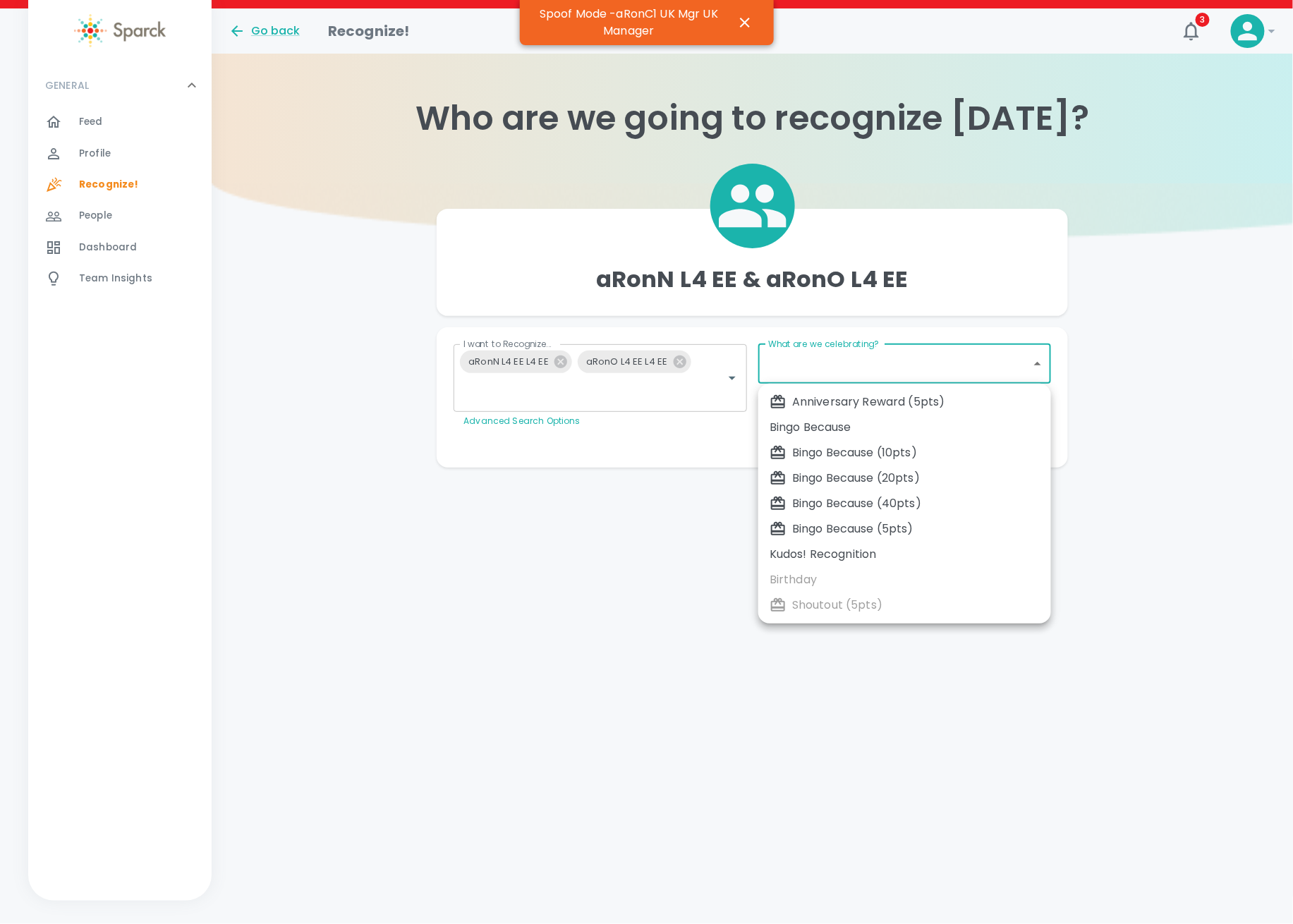
click at [854, 535] on div "Bingo Because (5pts)" at bounding box center [904, 529] width 270 height 17
type input "2341"
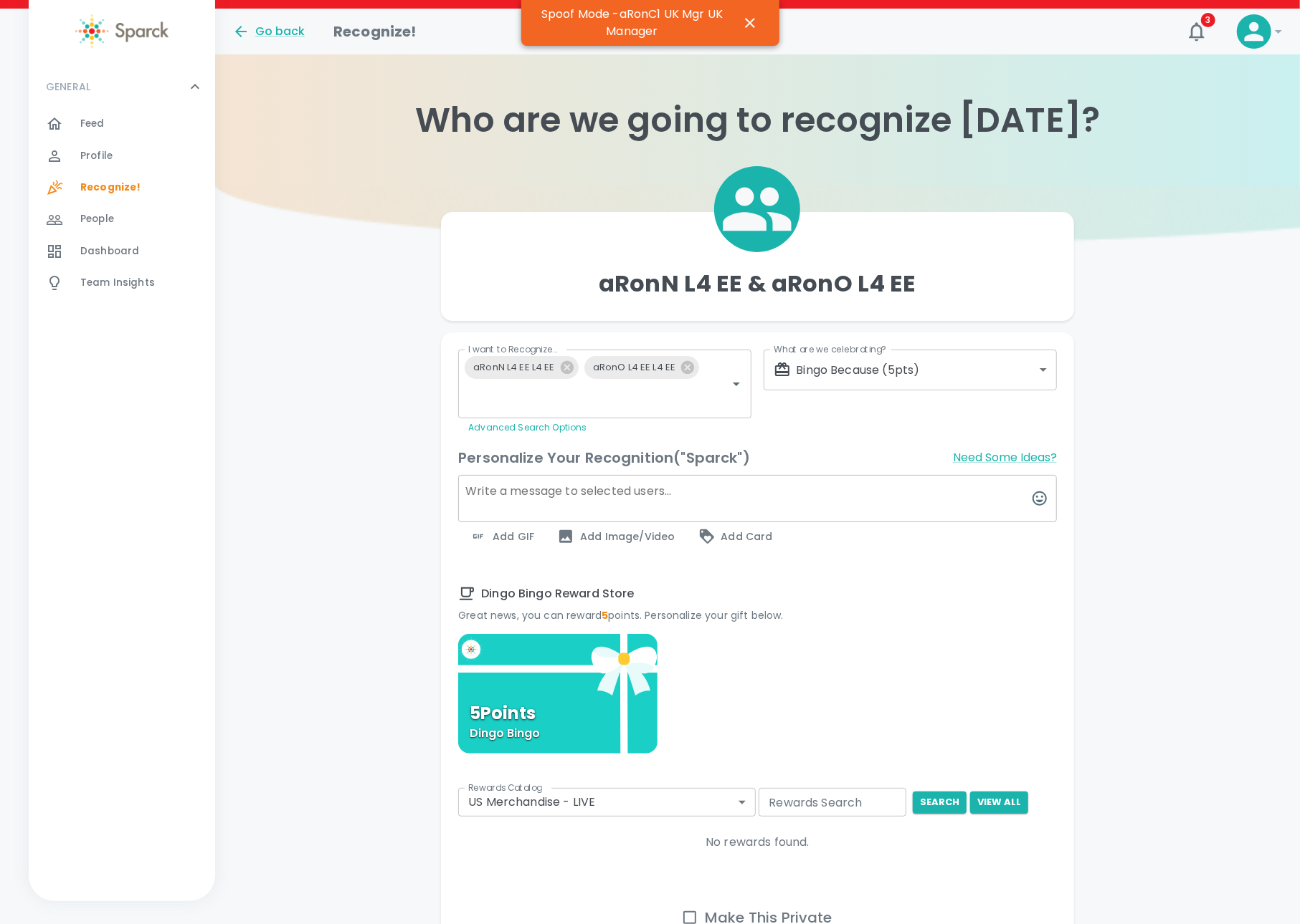
click at [664, 485] on textarea at bounding box center [758, 498] width 598 height 47
paste textarea "2 employees in Peer Mgr org Go!!"
type textarea "2 employees in Peer Mgr org Go!!"
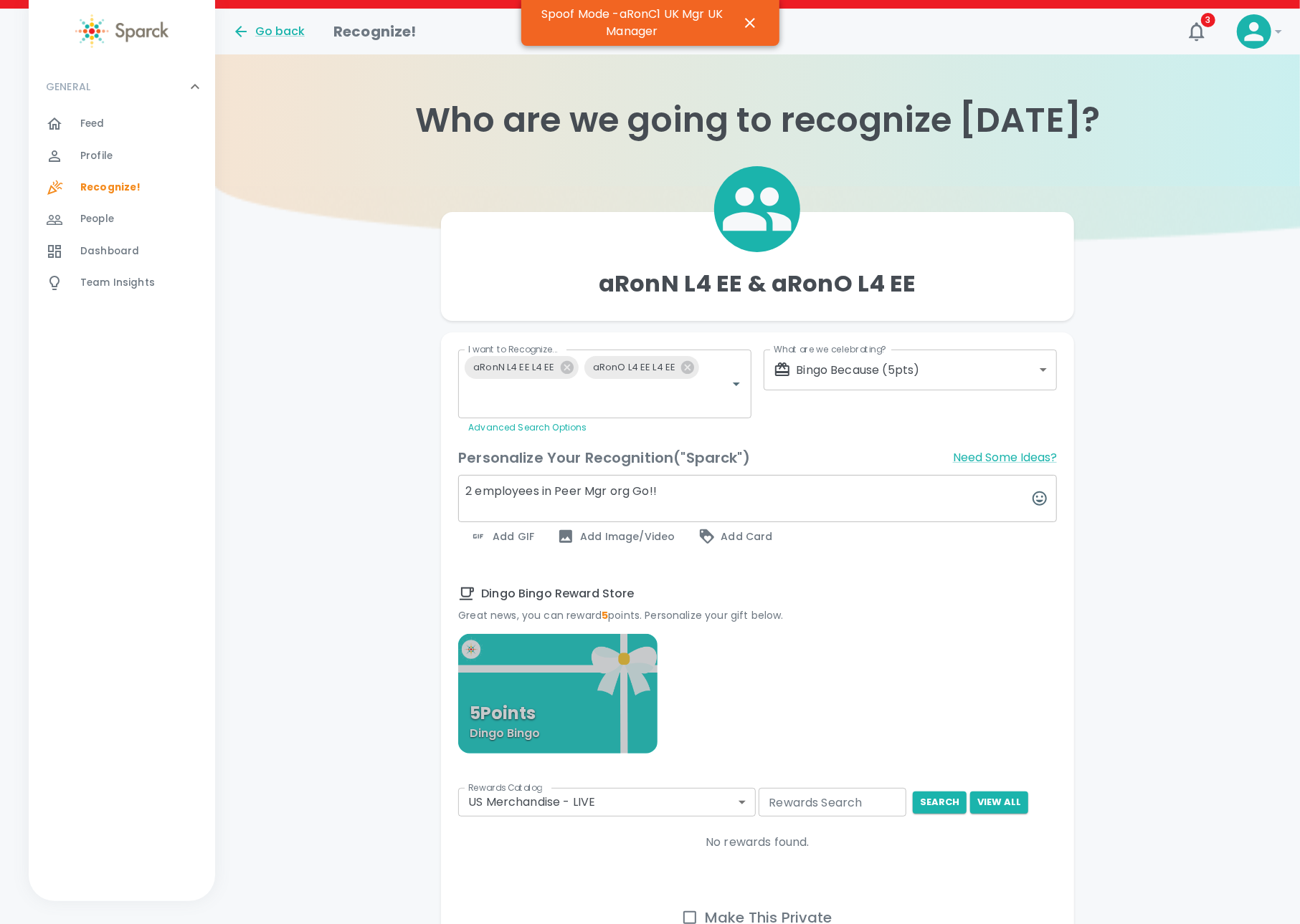
click at [594, 685] on div "5 Points Dingo Bingo" at bounding box center [558, 694] width 199 height 120
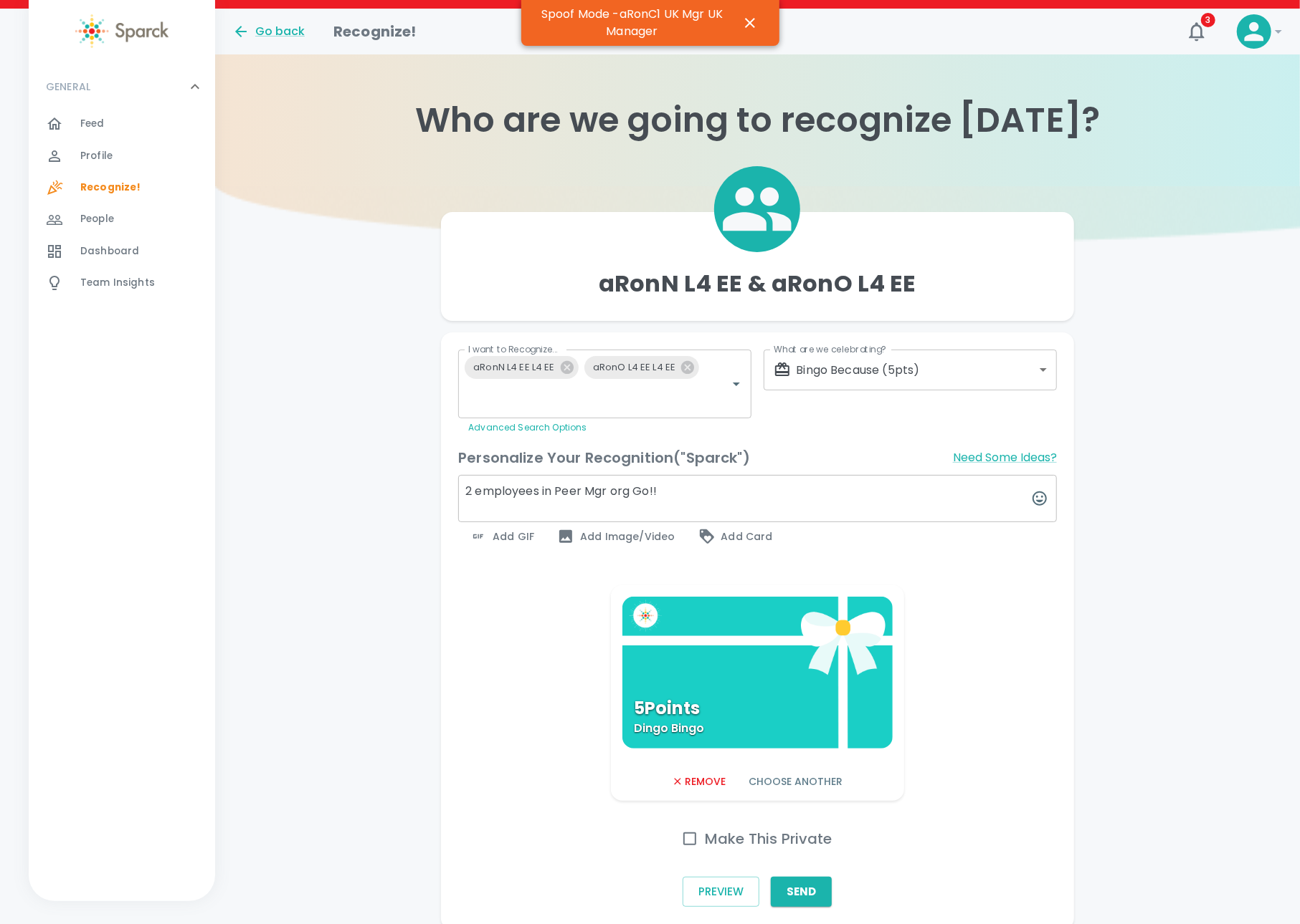
click at [497, 536] on span "Add GIF" at bounding box center [502, 537] width 64 height 17
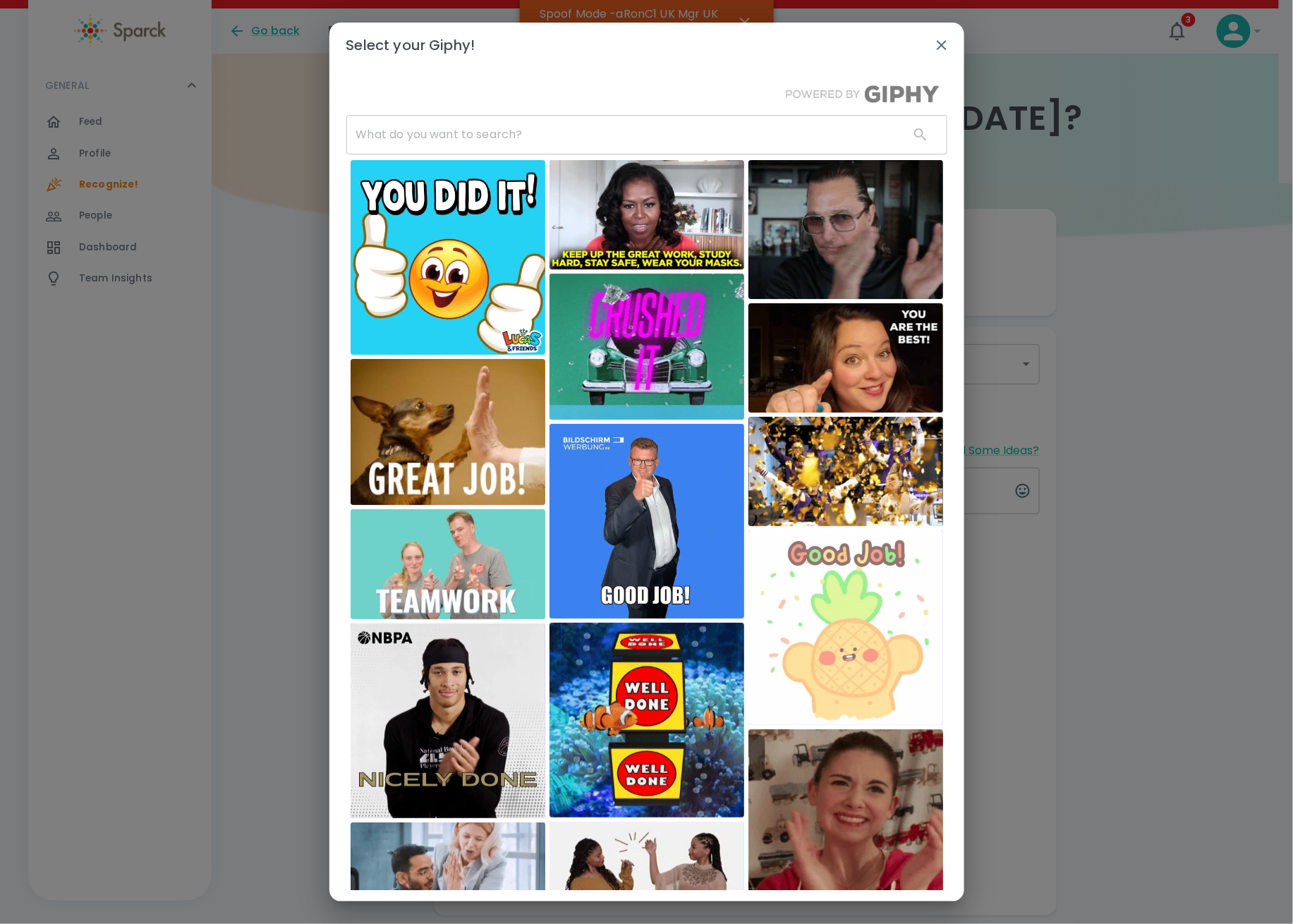
click at [423, 135] on input "text" at bounding box center [622, 135] width 552 height 40
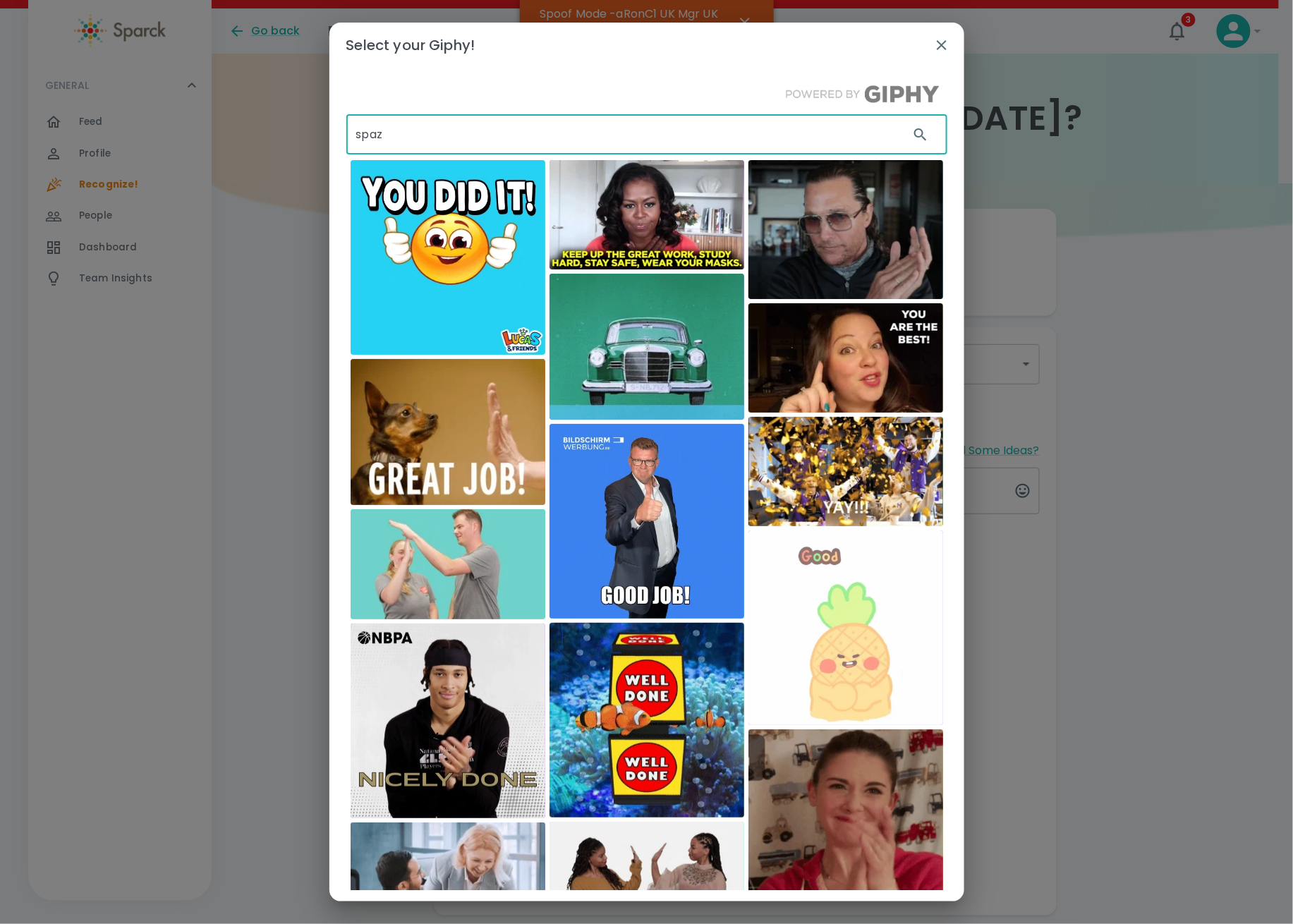
type input "spaz"
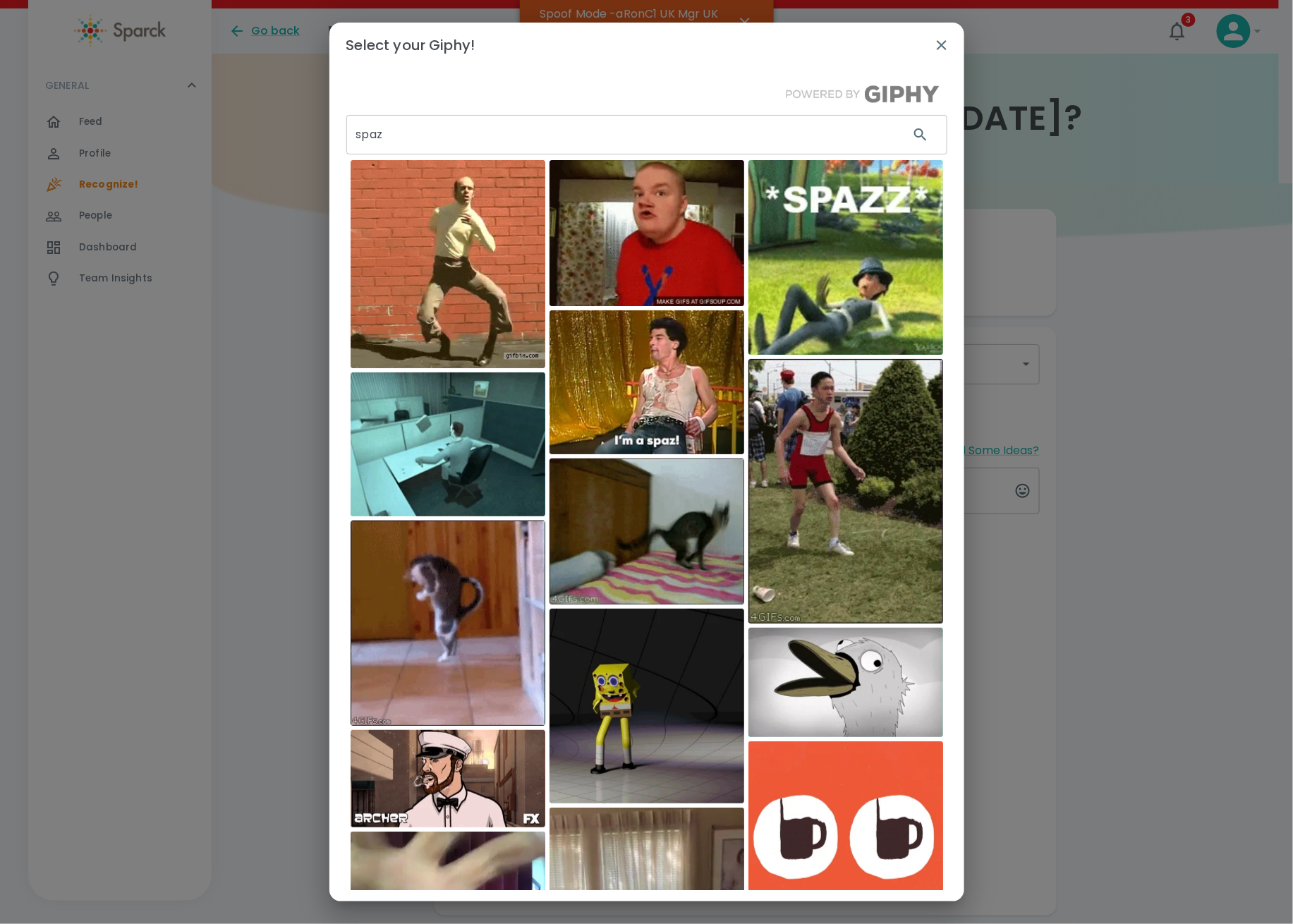
click at [415, 273] on img at bounding box center [448, 265] width 195 height 208
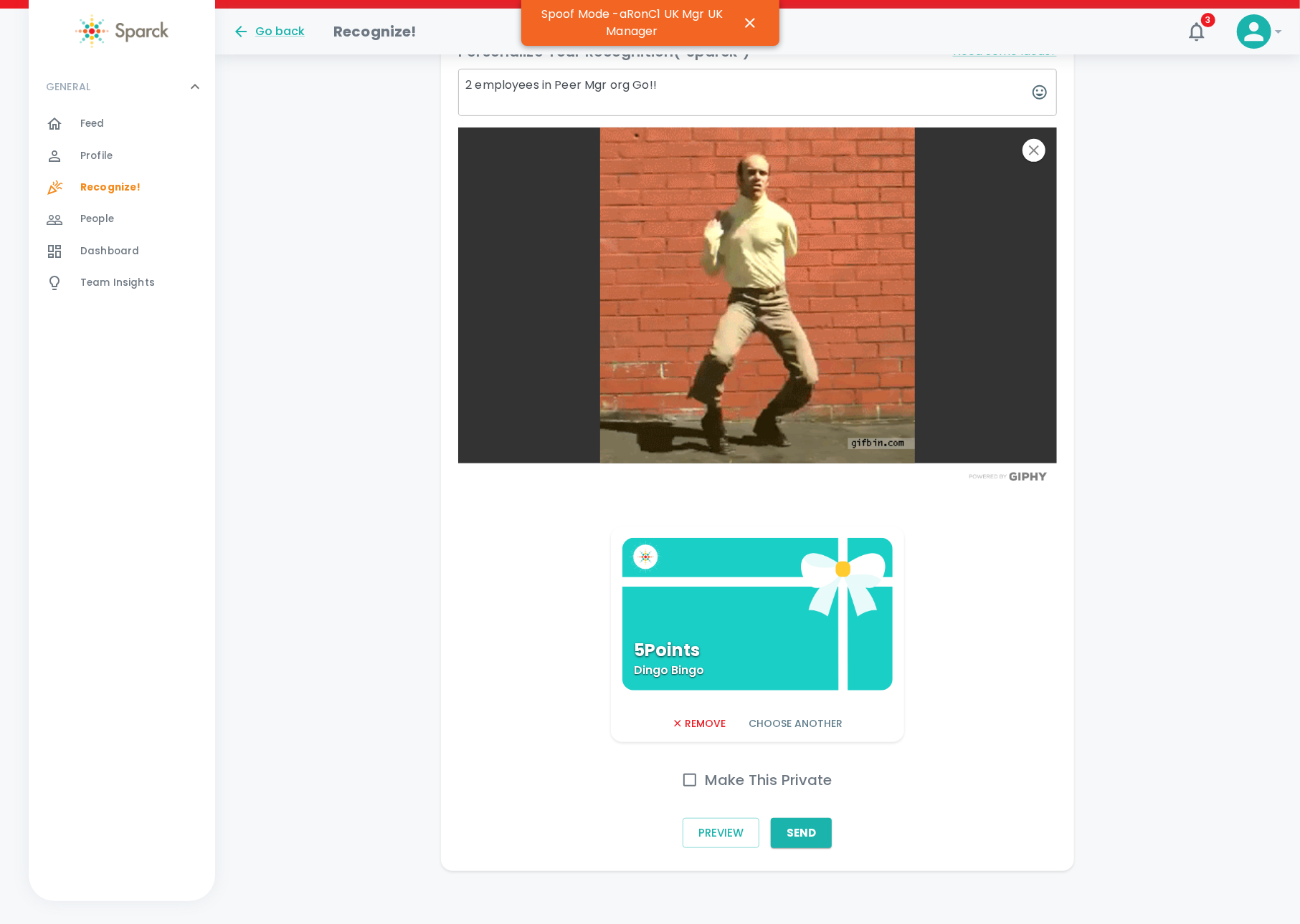
scroll to position [410, 0]
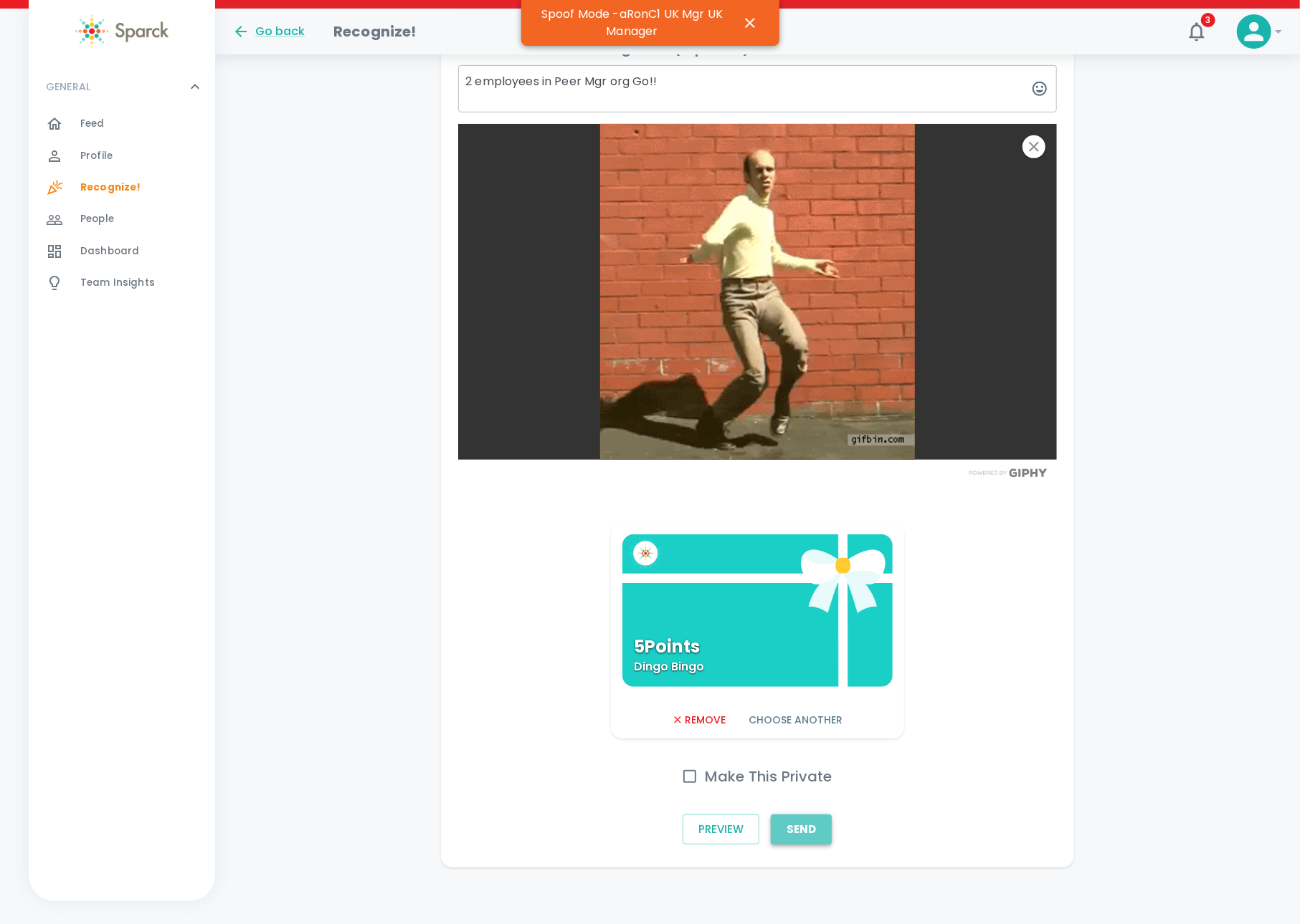
click at [809, 833] on button "Send" at bounding box center [801, 829] width 61 height 30
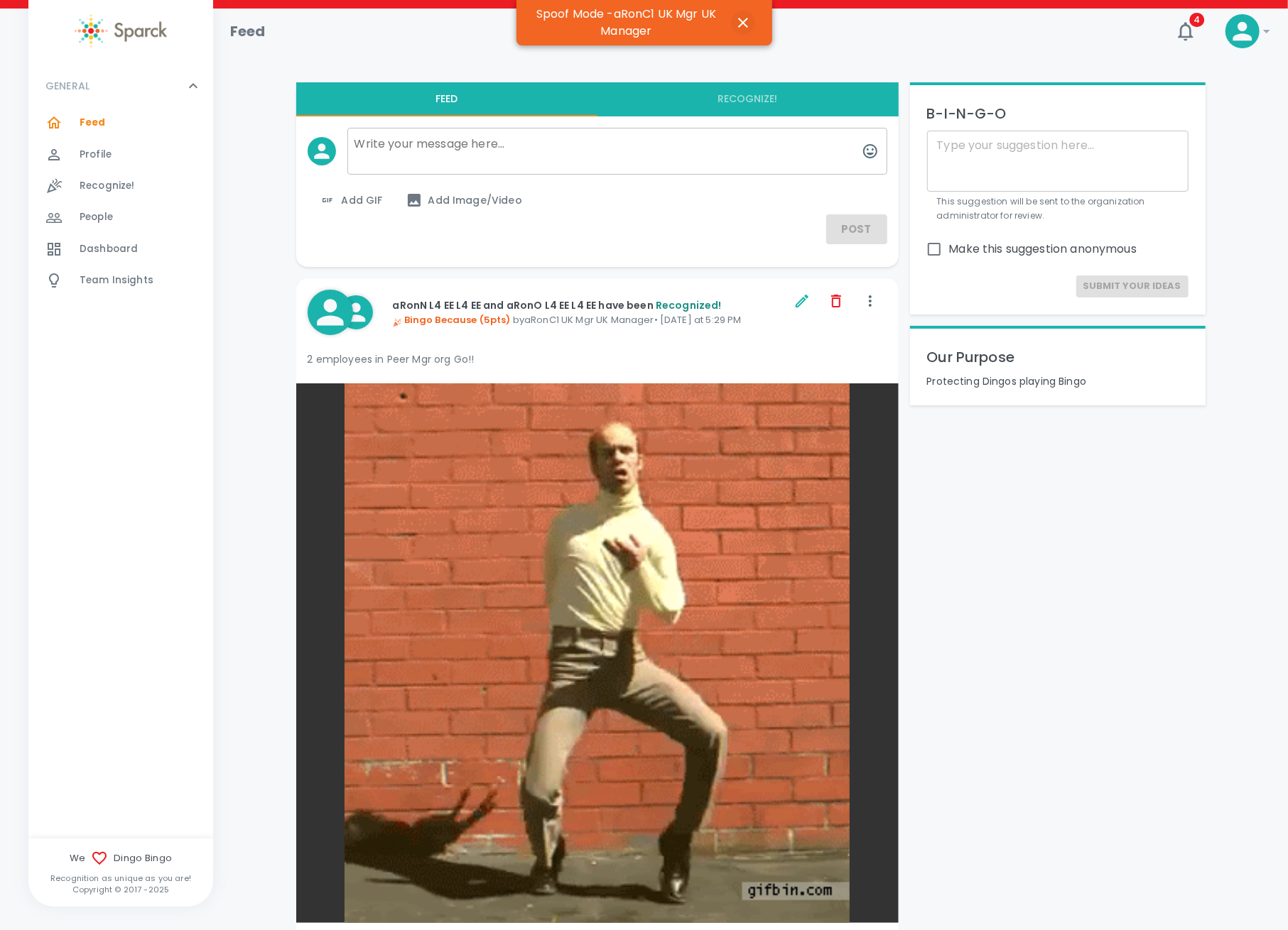
click at [737, 26] on icon "button" at bounding box center [743, 23] width 17 height 17
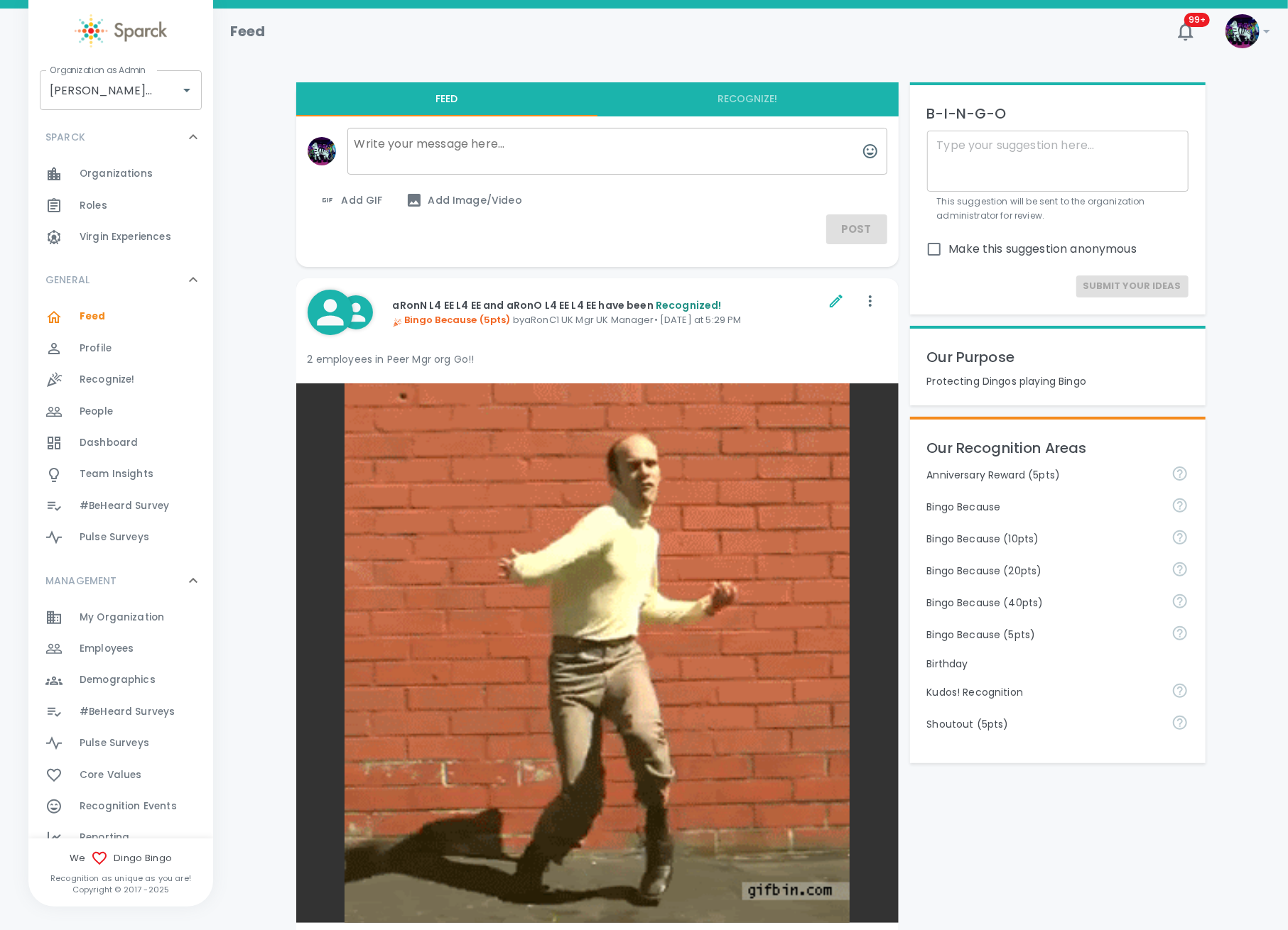
scroll to position [189, 0]
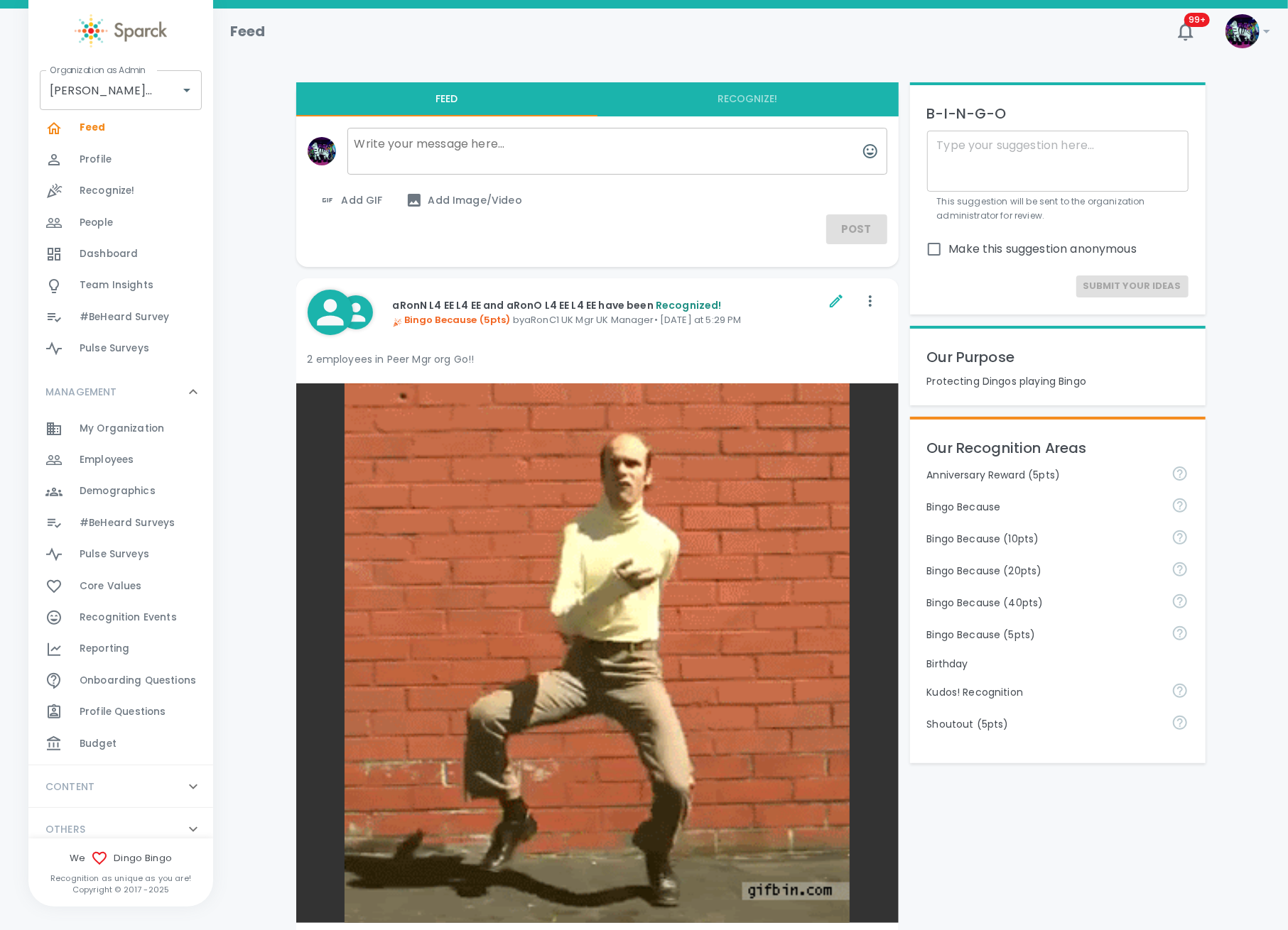
click at [119, 749] on div "Budget 0" at bounding box center [146, 744] width 133 height 20
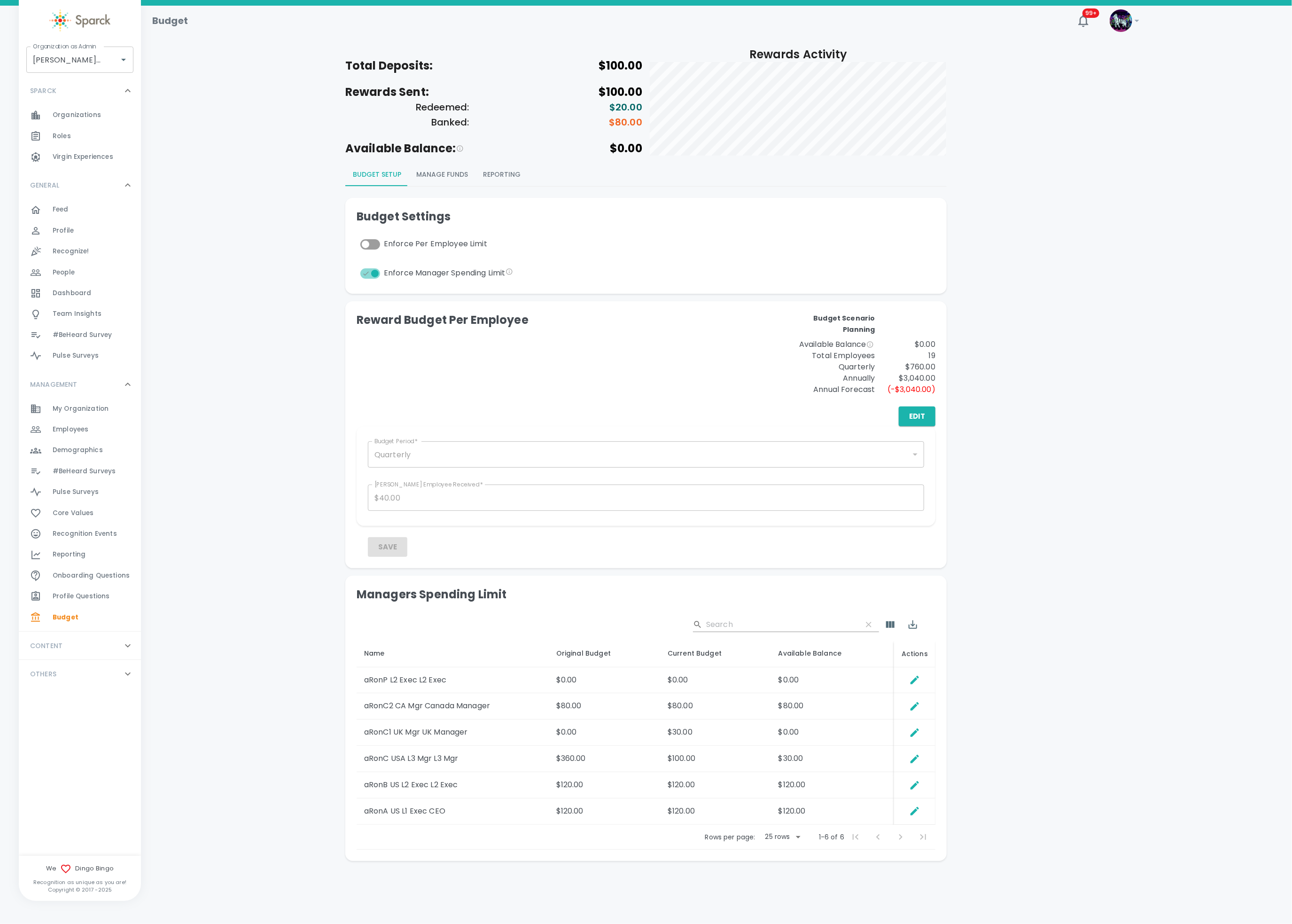
drag, startPoint x: 841, startPoint y: 202, endPoint x: 824, endPoint y: 243, distance: 44.4
click at [824, 243] on div "Budget Settings Enforce Per Employee Limit Enforce Manager Spending Limit" at bounding box center [646, 245] width 579 height 73
click at [78, 428] on span "Employees" at bounding box center [70, 430] width 36 height 10
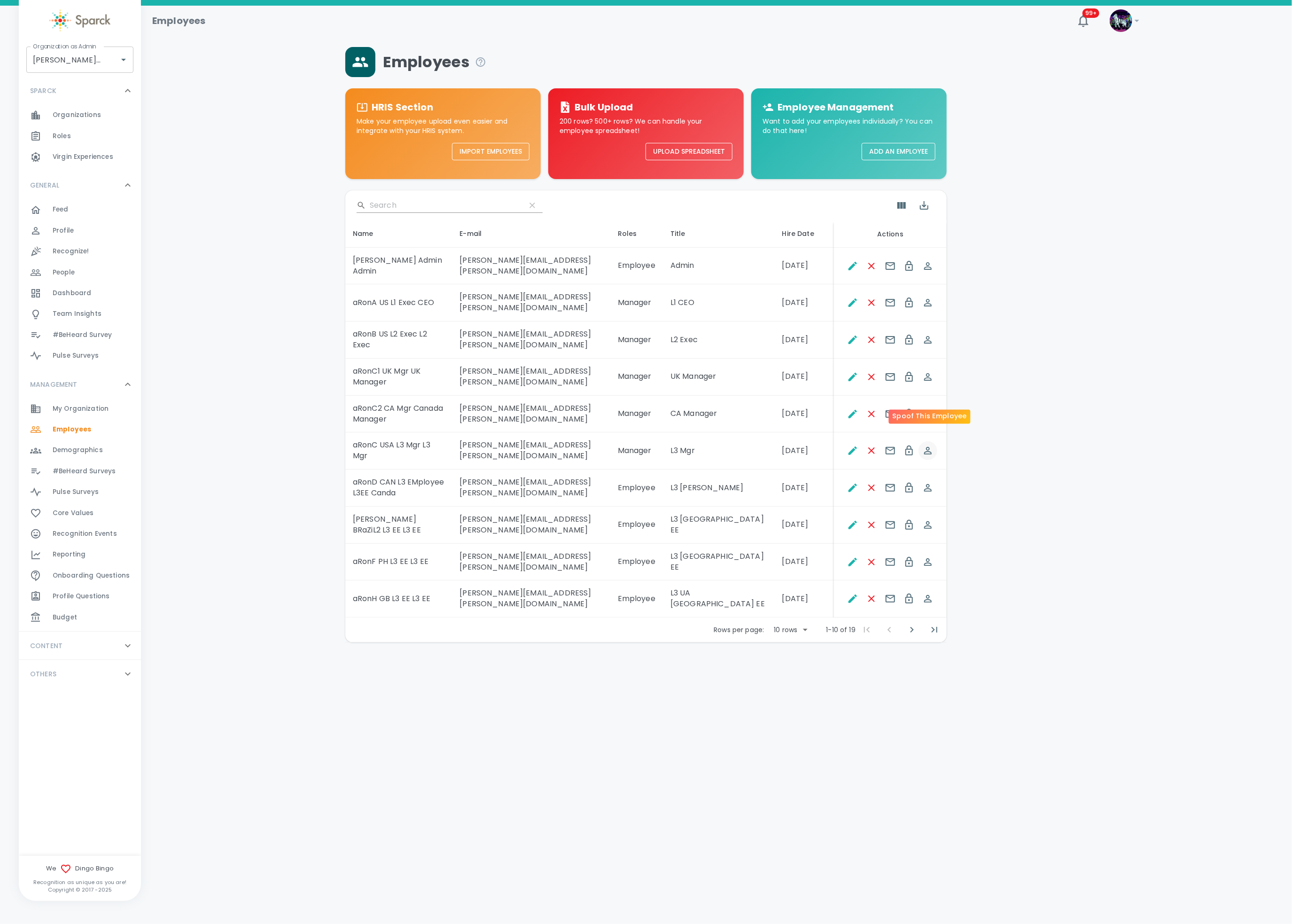
click at [861, 445] on icon "Spoof This Employee" at bounding box center [928, 450] width 11 height 11
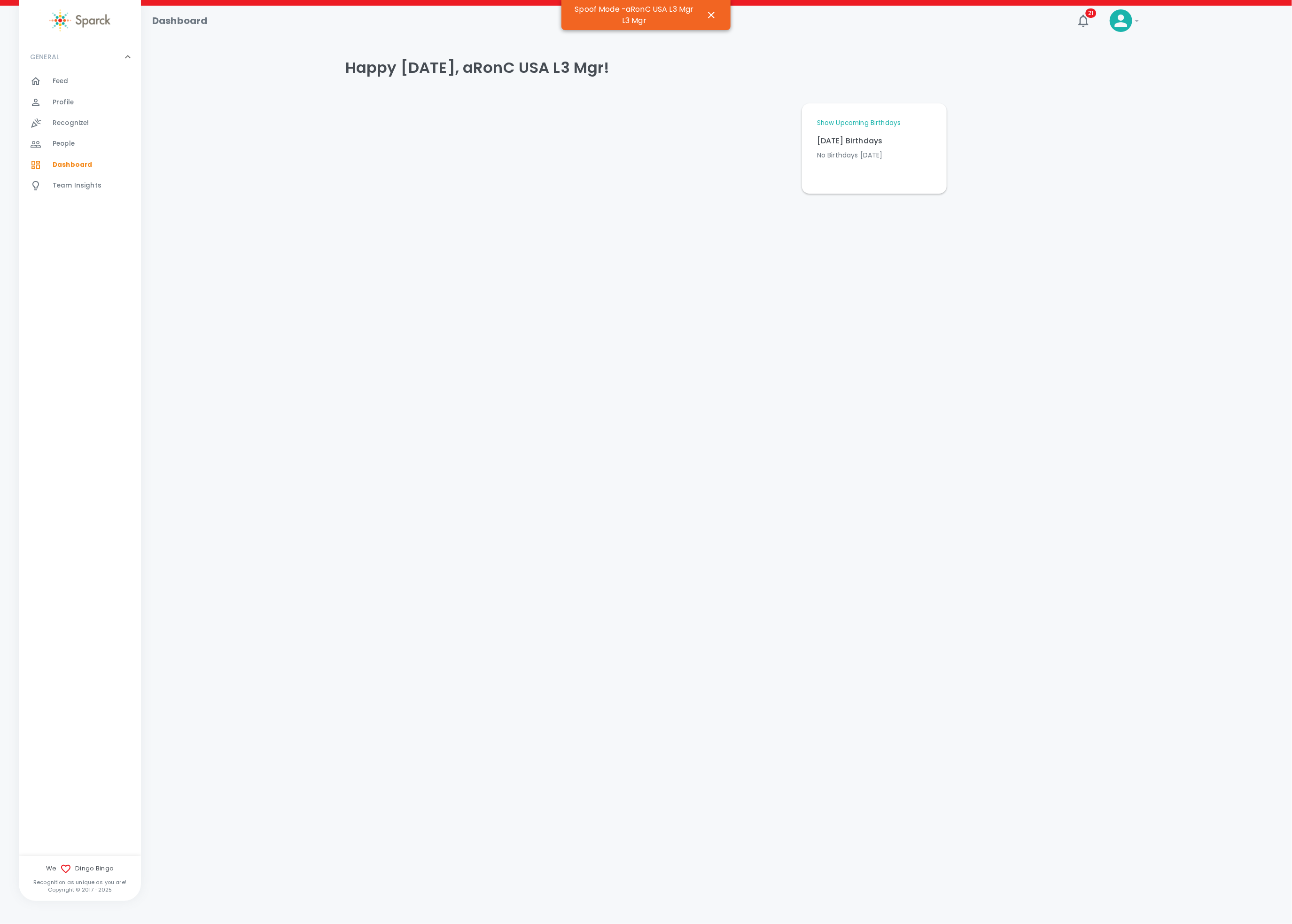
click at [87, 189] on span "Team Insights" at bounding box center [77, 186] width 49 height 10
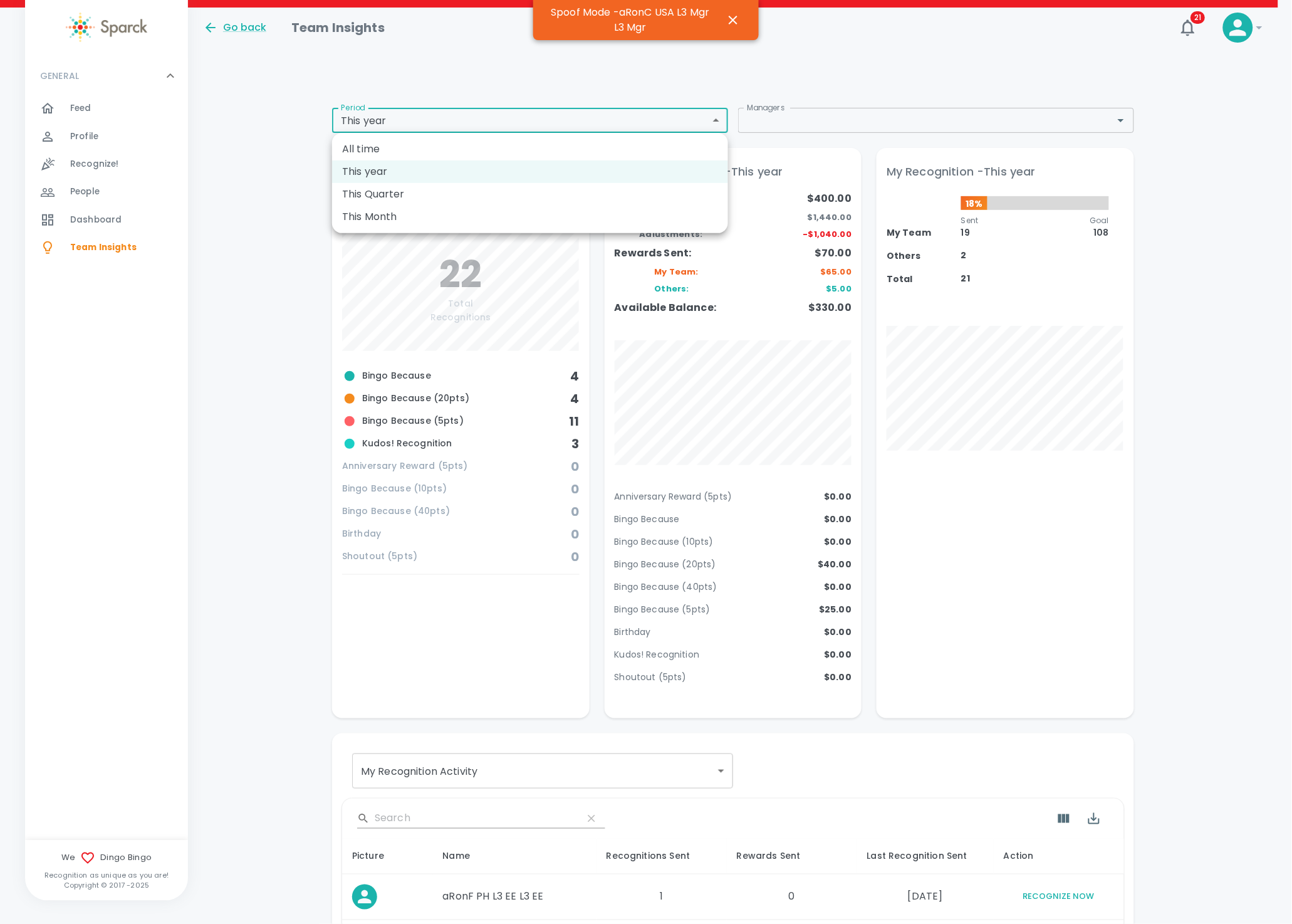
click at [444, 111] on body "Skip Navigation Go back Team Insights 21 ! GENERAL 0 Feed 0 Profile 0 Recognize…" at bounding box center [646, 740] width 1292 height 1479
click at [384, 193] on li "This Quarter" at bounding box center [530, 194] width 396 height 23
type input "qtd"
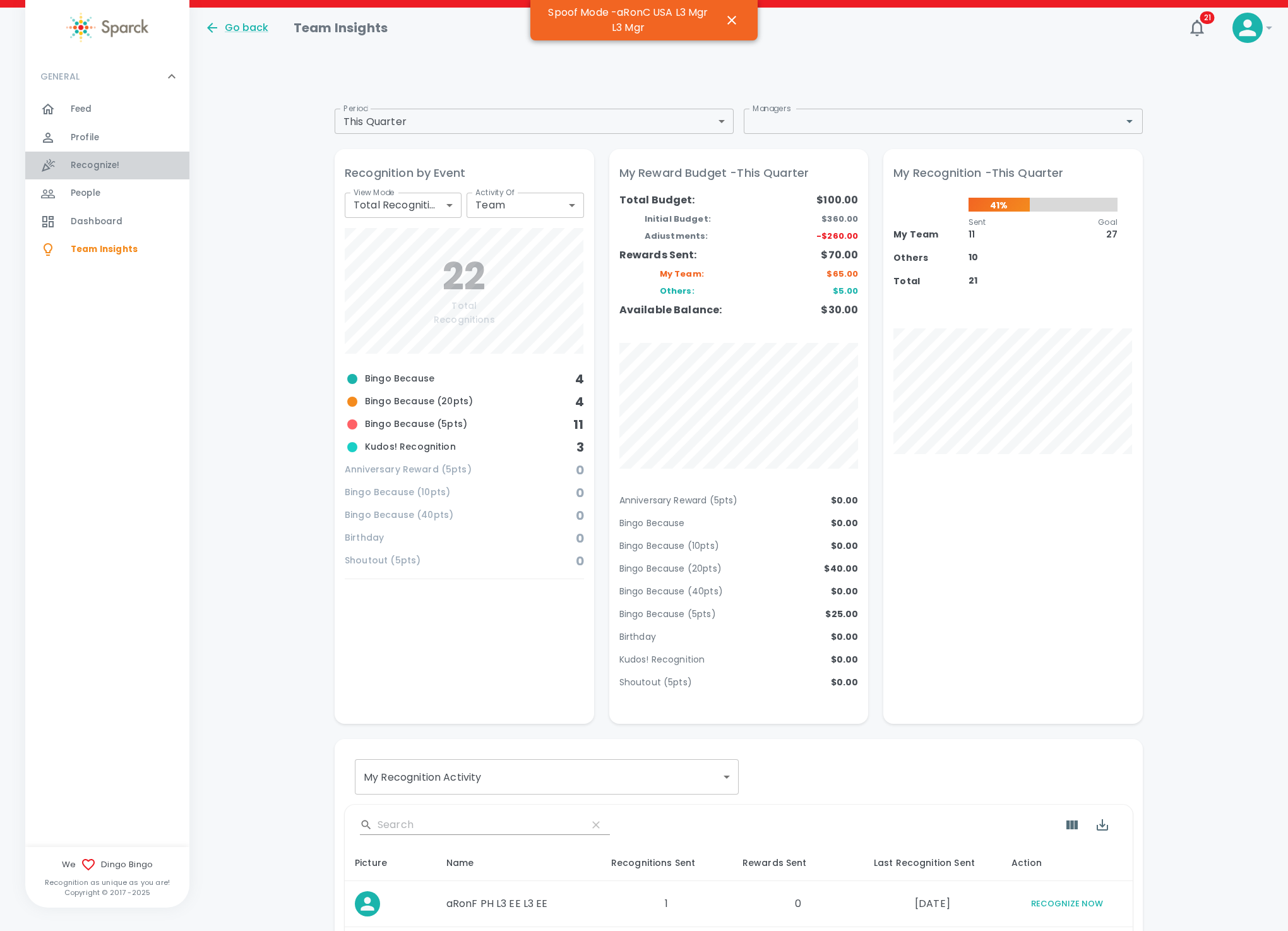
click at [108, 169] on span "Recognize!" at bounding box center [95, 165] width 49 height 13
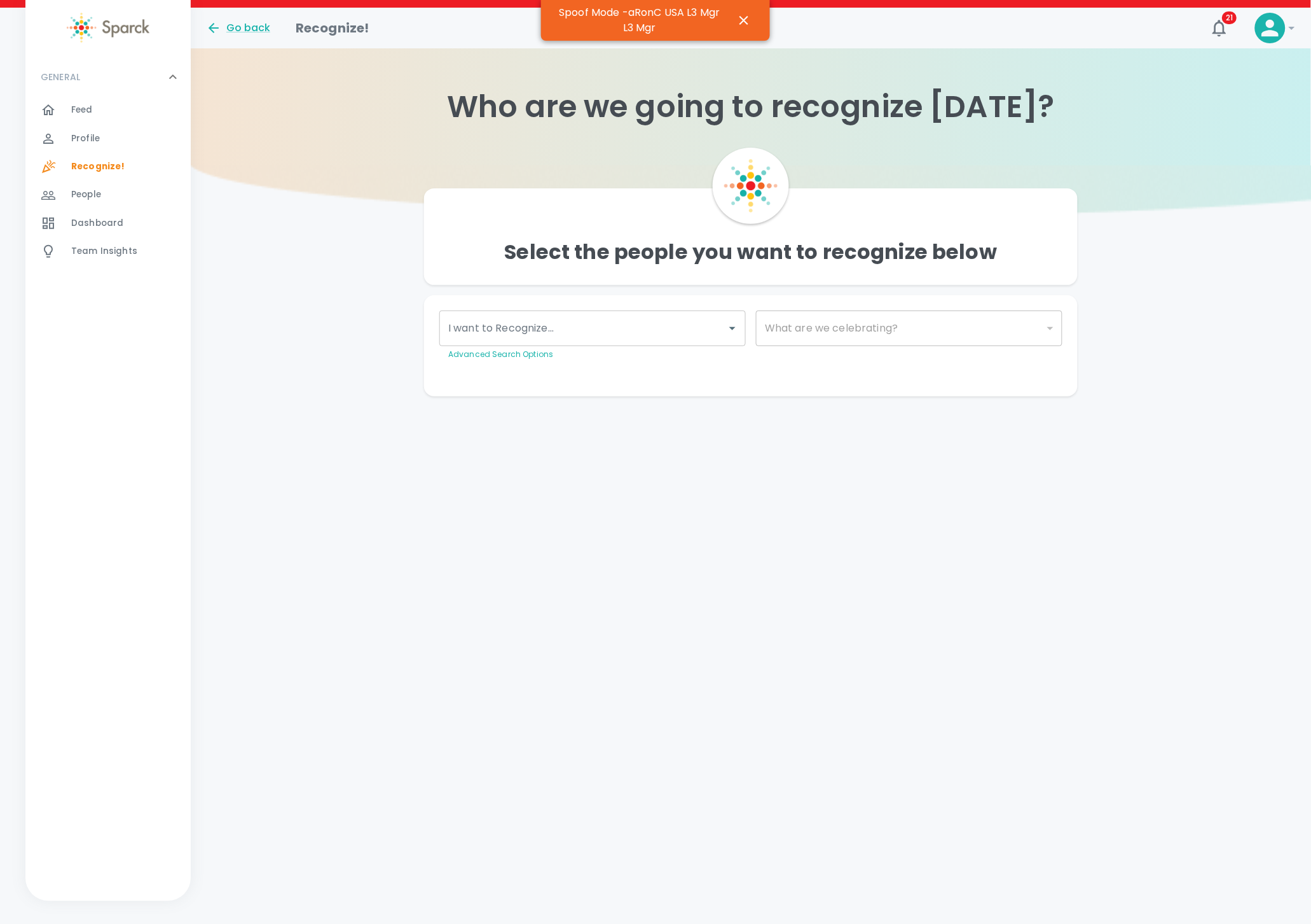
click at [486, 331] on input "I want to Recognize..." at bounding box center [583, 328] width 276 height 25
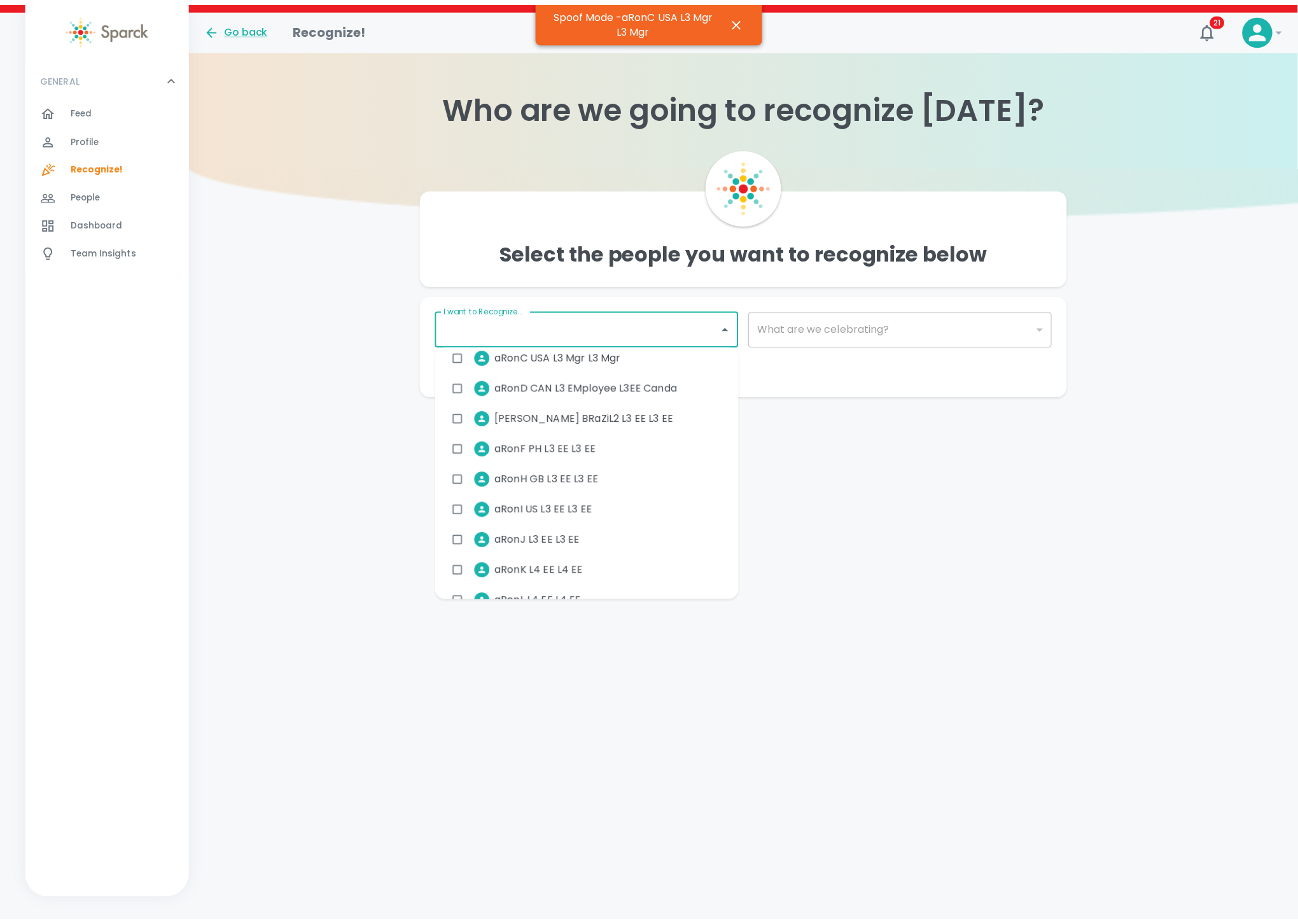
scroll to position [191, 0]
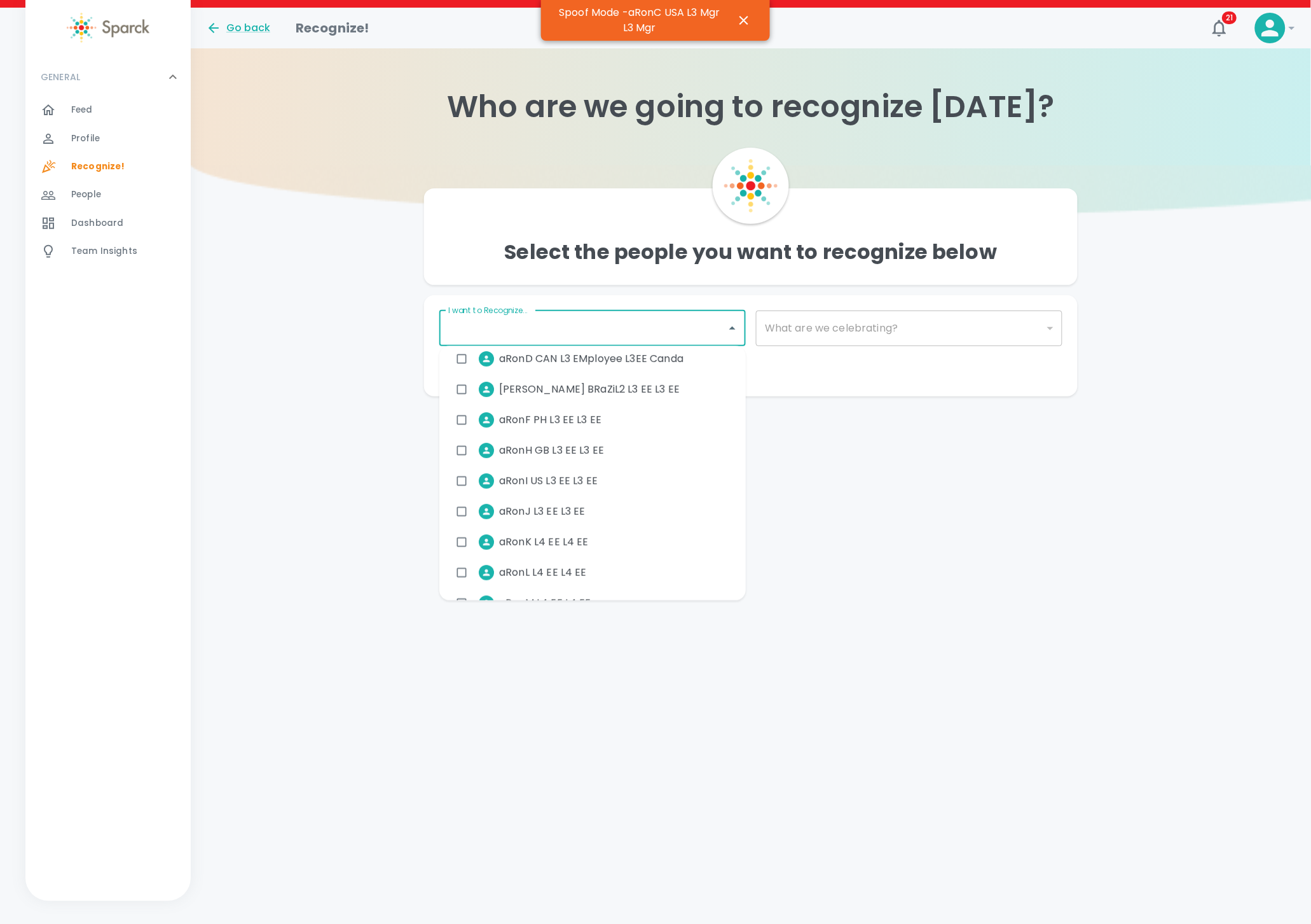
click at [568, 520] on li "aRonJ L3 EE L3 EE" at bounding box center [522, 511] width 146 height 32
checkbox input "true"
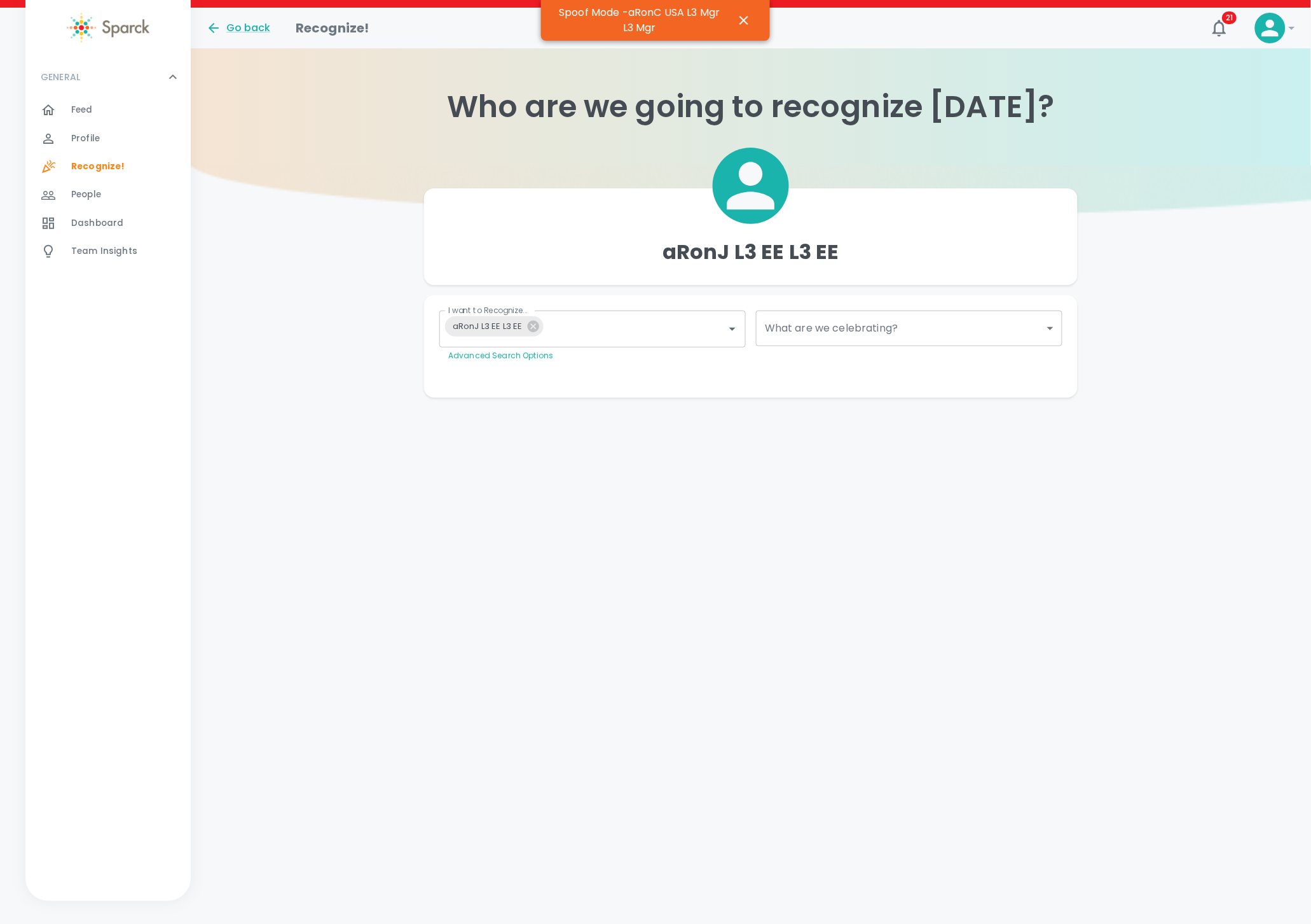
click at [917, 372] on div "Make This Private Preview Send" at bounding box center [746, 377] width 633 height 10
click at [987, 340] on body "Skip Navigation Go back Recognize! 21 ! GENERAL 0 Feed 0 Profile 0 Recognize! 0…" at bounding box center [655, 224] width 1311 height 449
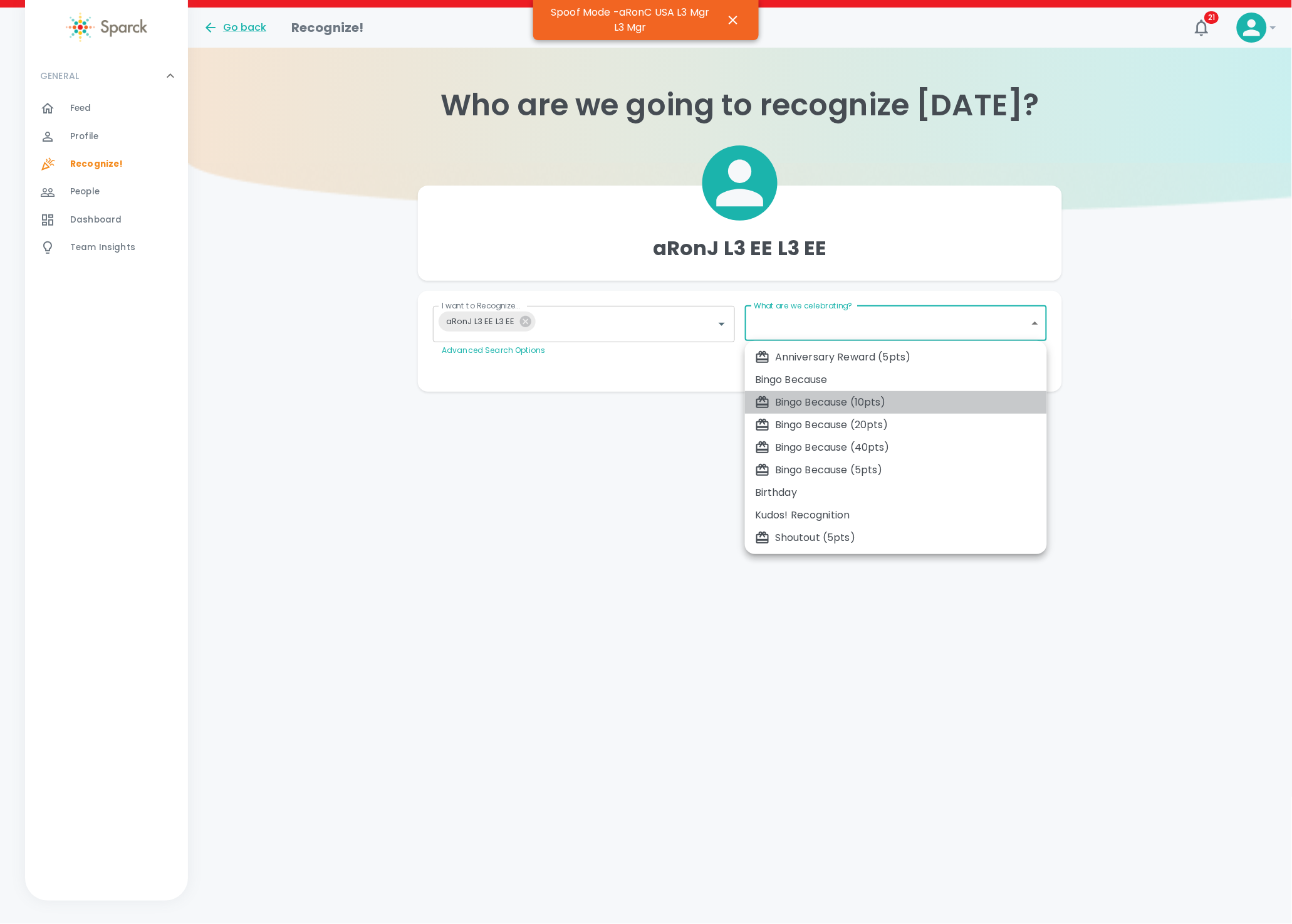
click at [904, 405] on div "Bingo Because (10pts)" at bounding box center [896, 402] width 282 height 15
type input "2342"
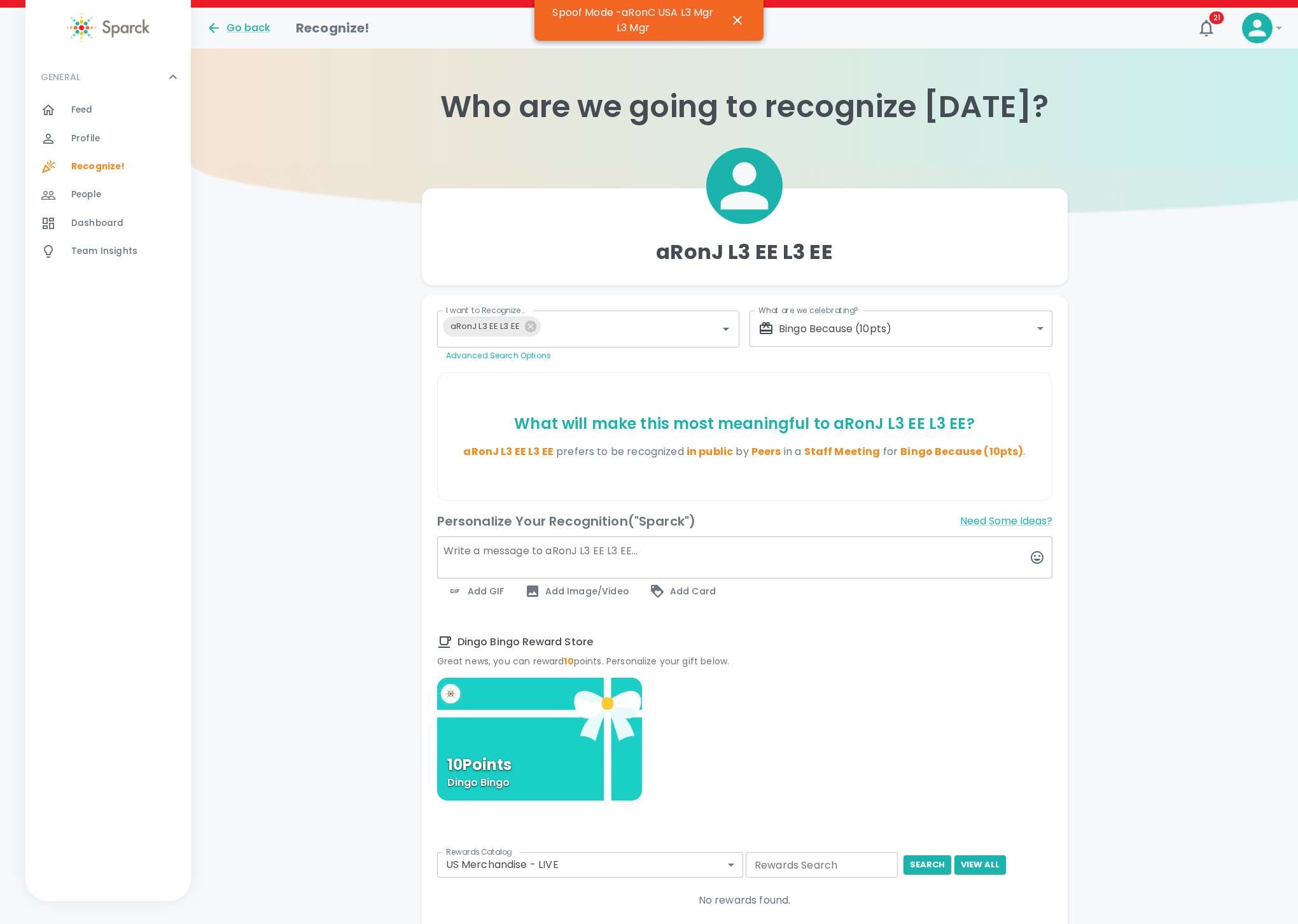
click at [472, 565] on textarea at bounding box center [745, 556] width 615 height 42
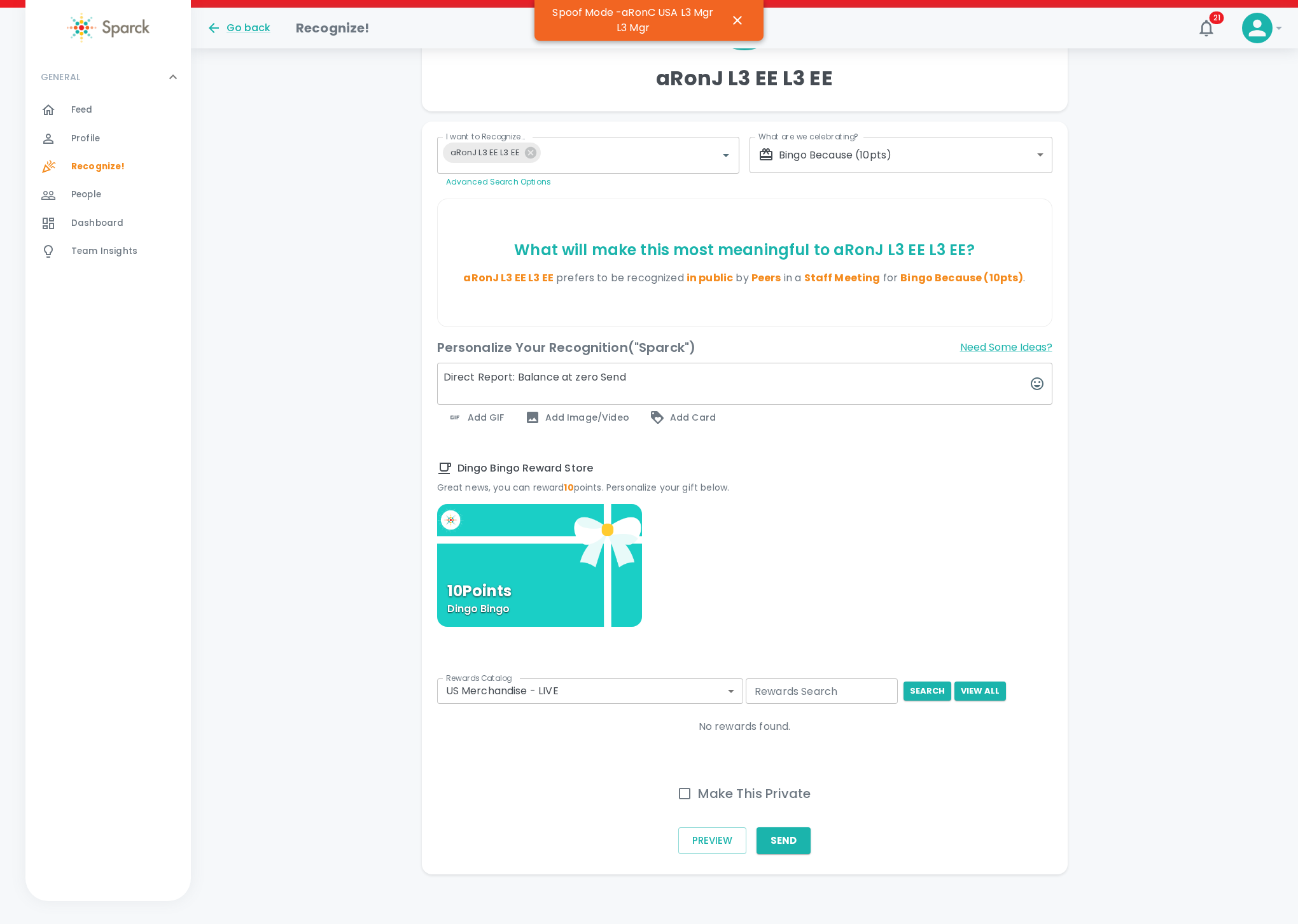
scroll to position [176, 0]
type textarea "Direct Report: Balance at zero Send"
click at [482, 412] on span "Add GIF" at bounding box center [476, 416] width 57 height 16
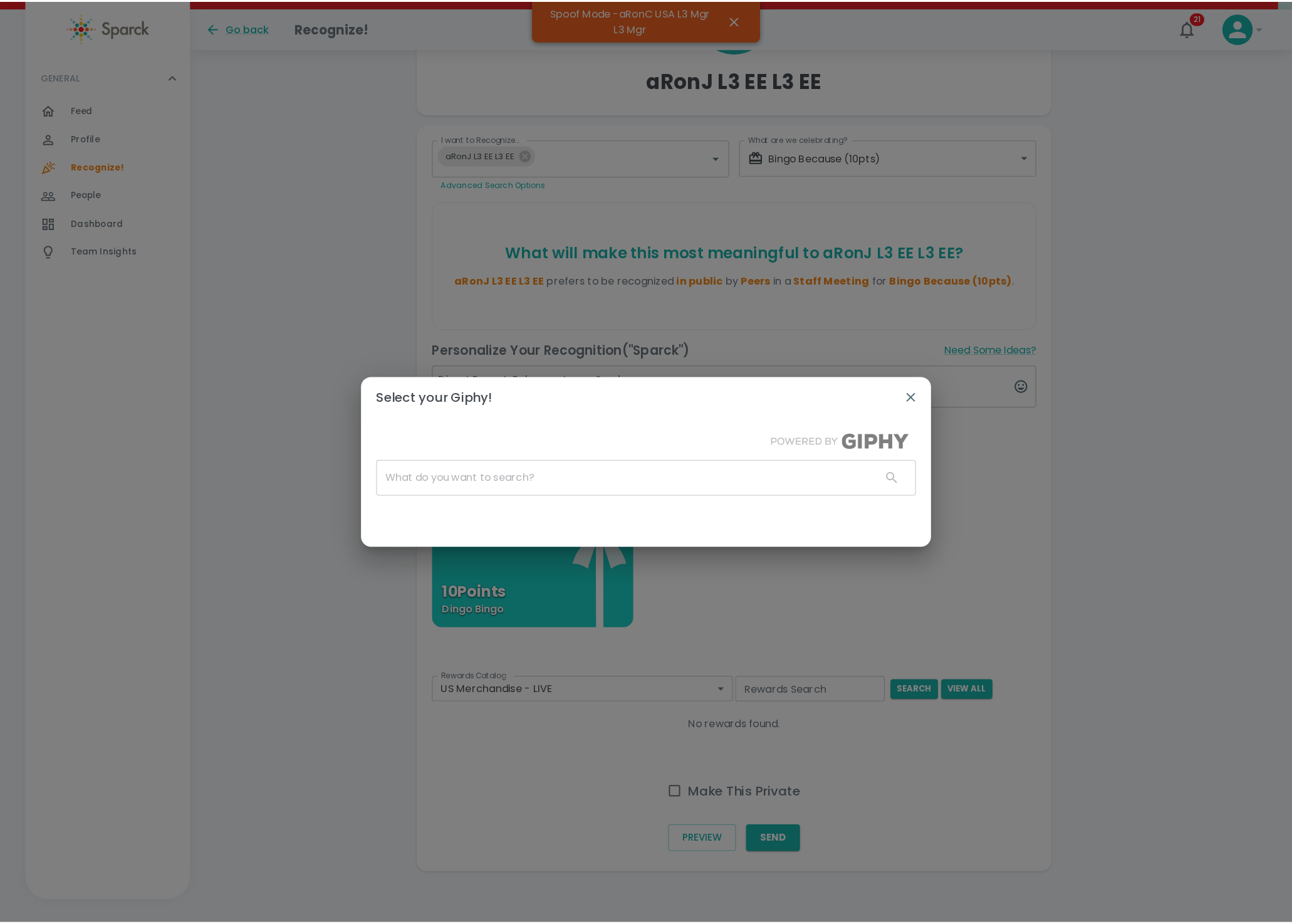
scroll to position [159, 0]
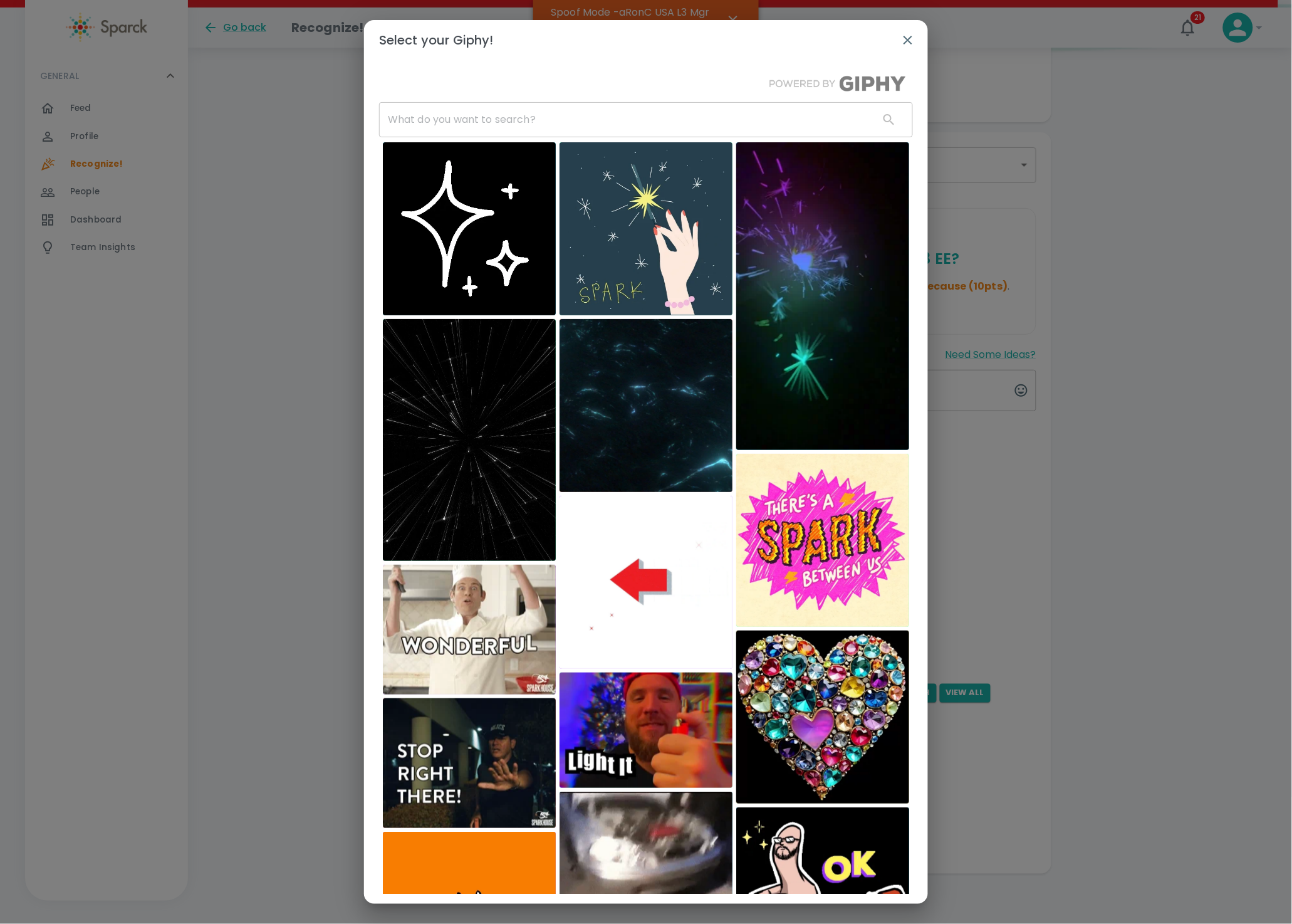
click at [409, 123] on input "text" at bounding box center [624, 120] width 490 height 35
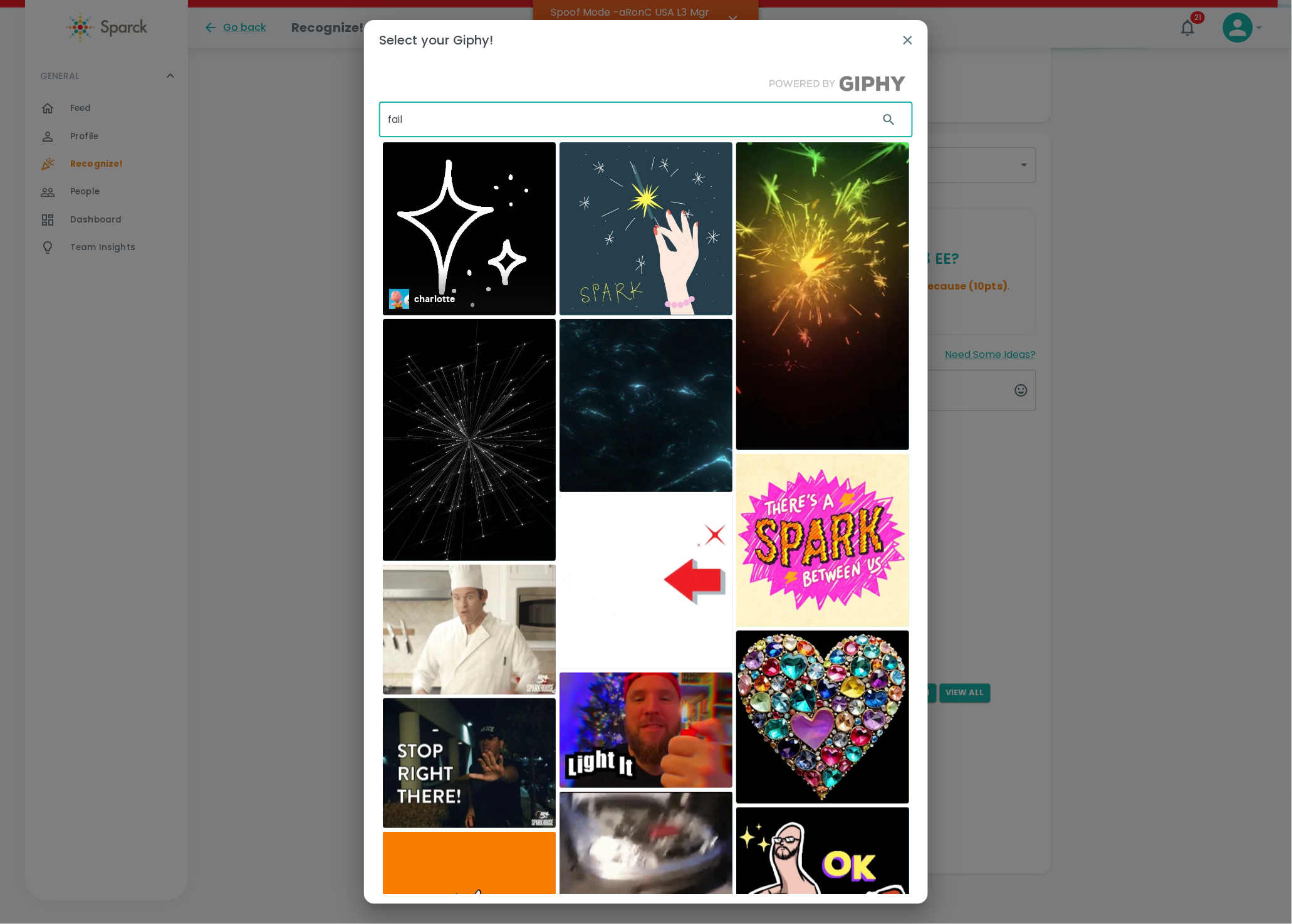
type input "fail"
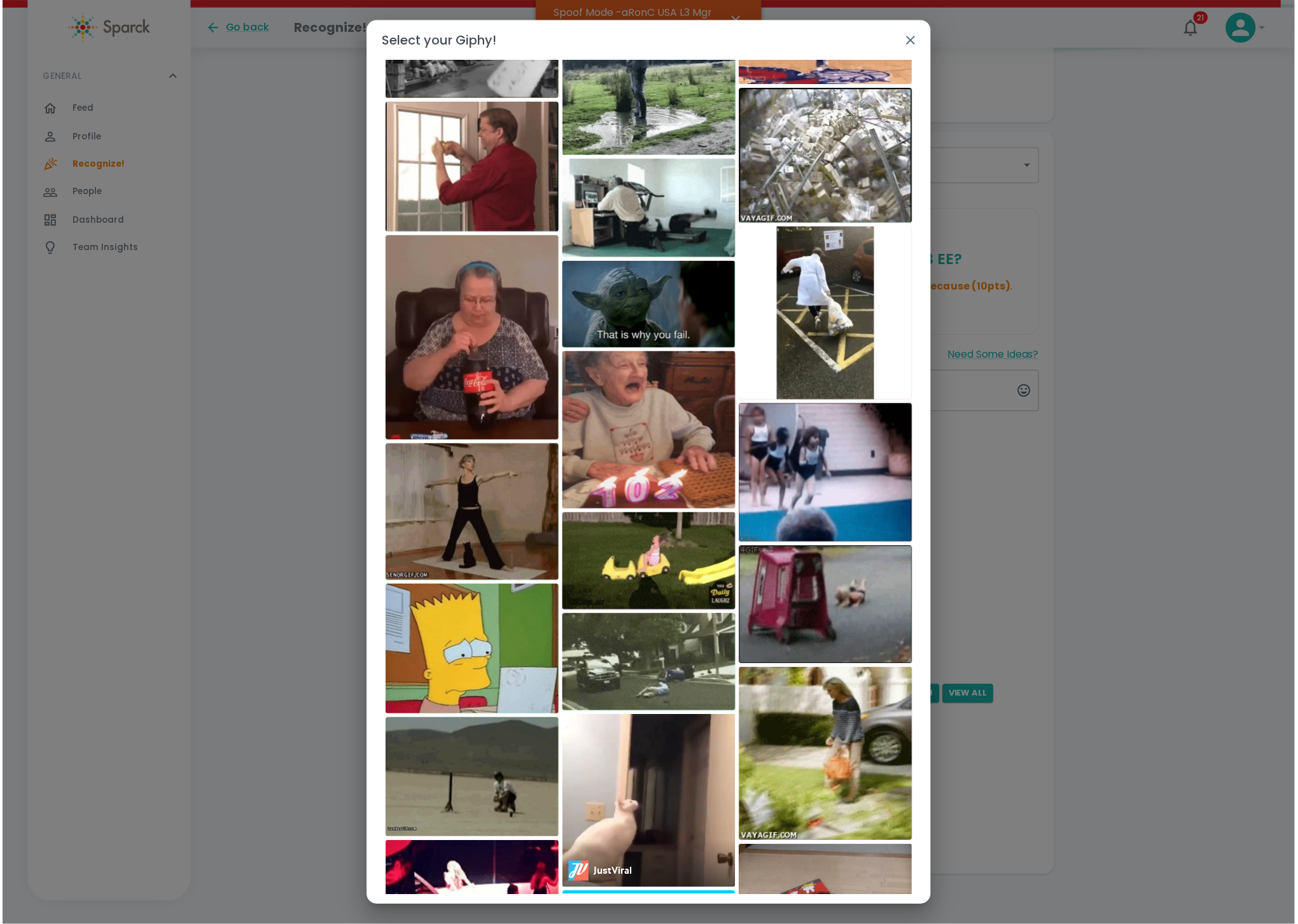
scroll to position [0, 0]
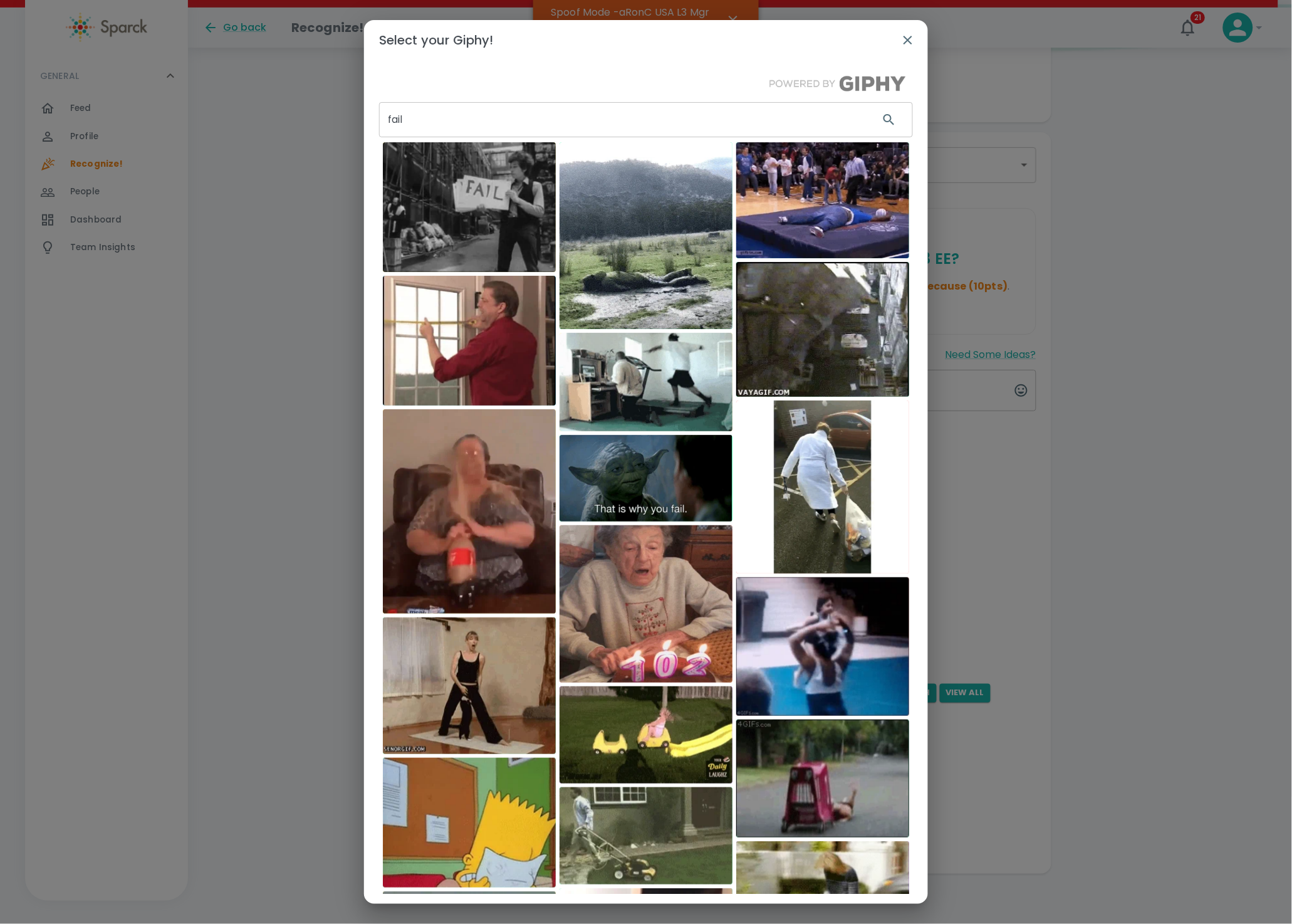
click at [671, 398] on img at bounding box center [646, 382] width 173 height 98
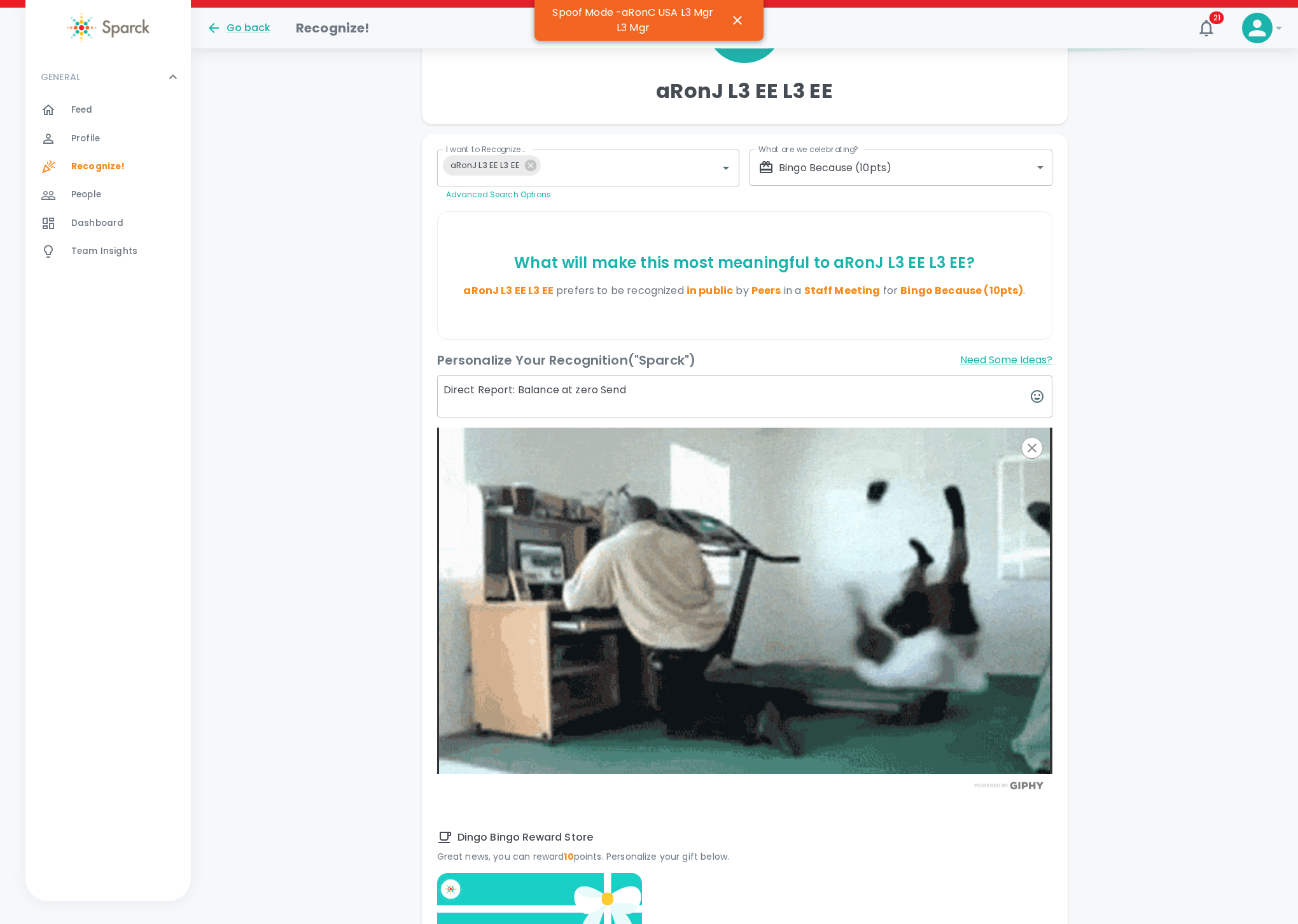
scroll to position [531, 0]
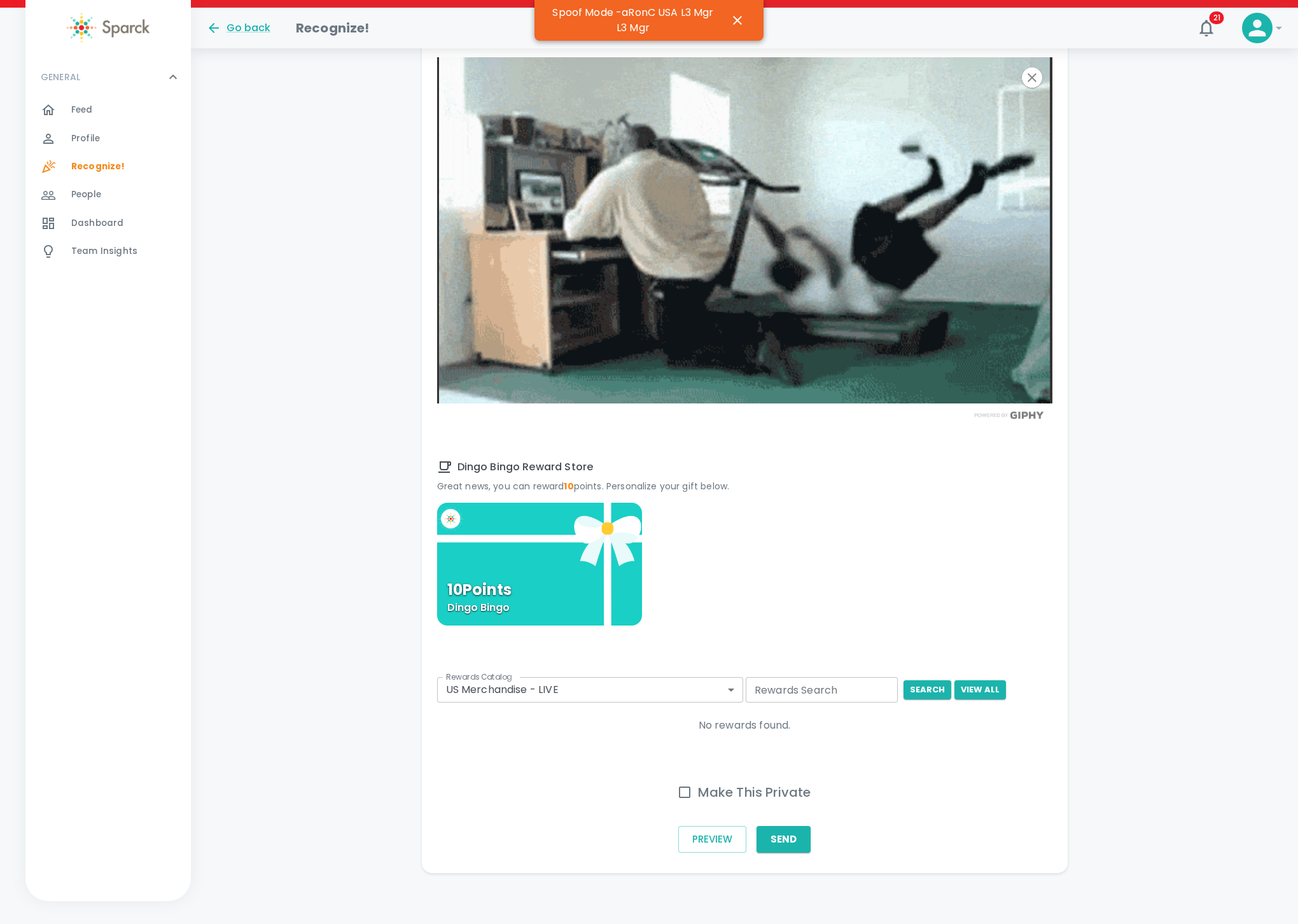
click at [503, 582] on p "10 Points" at bounding box center [479, 589] width 65 height 16
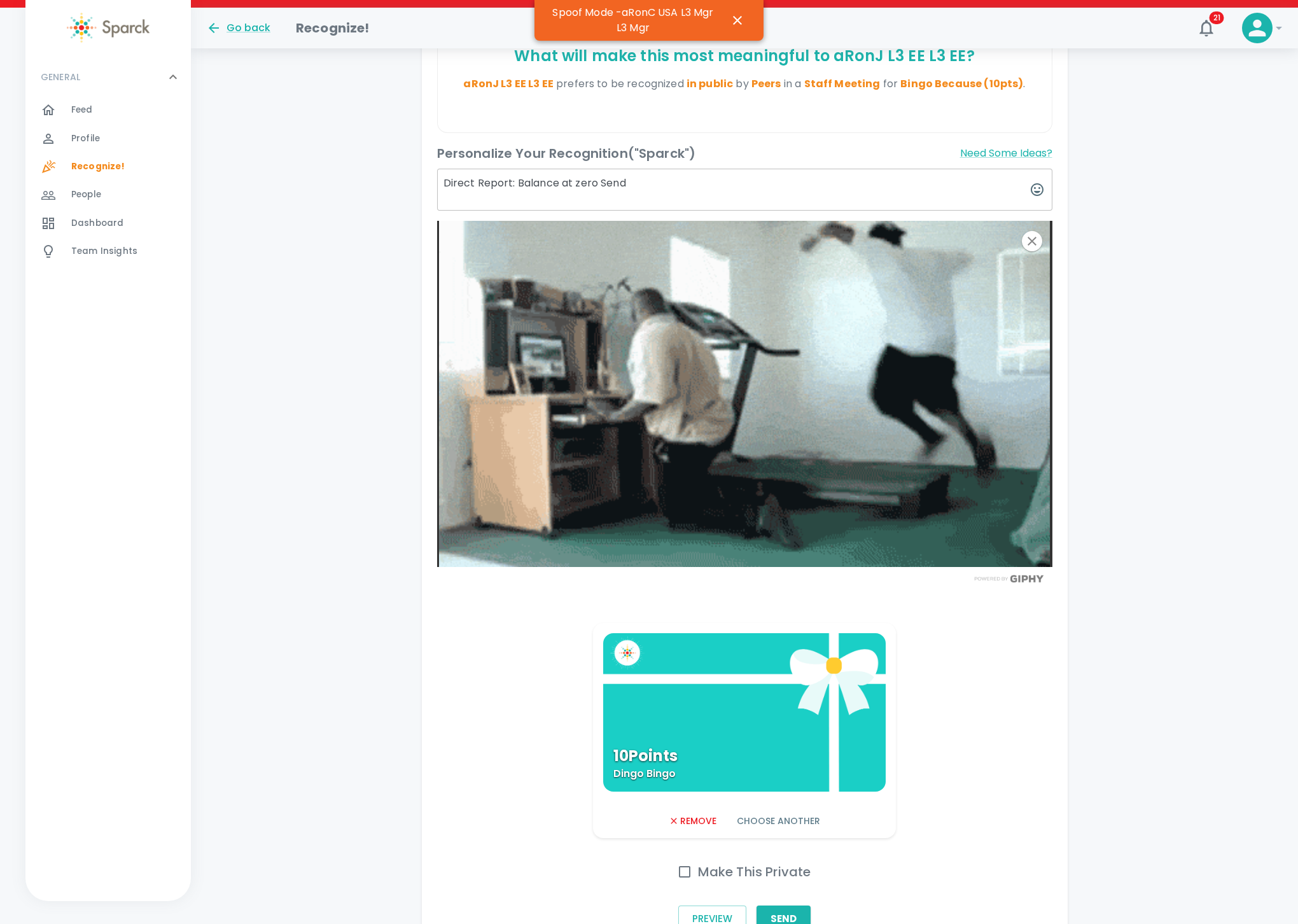
scroll to position [448, 0]
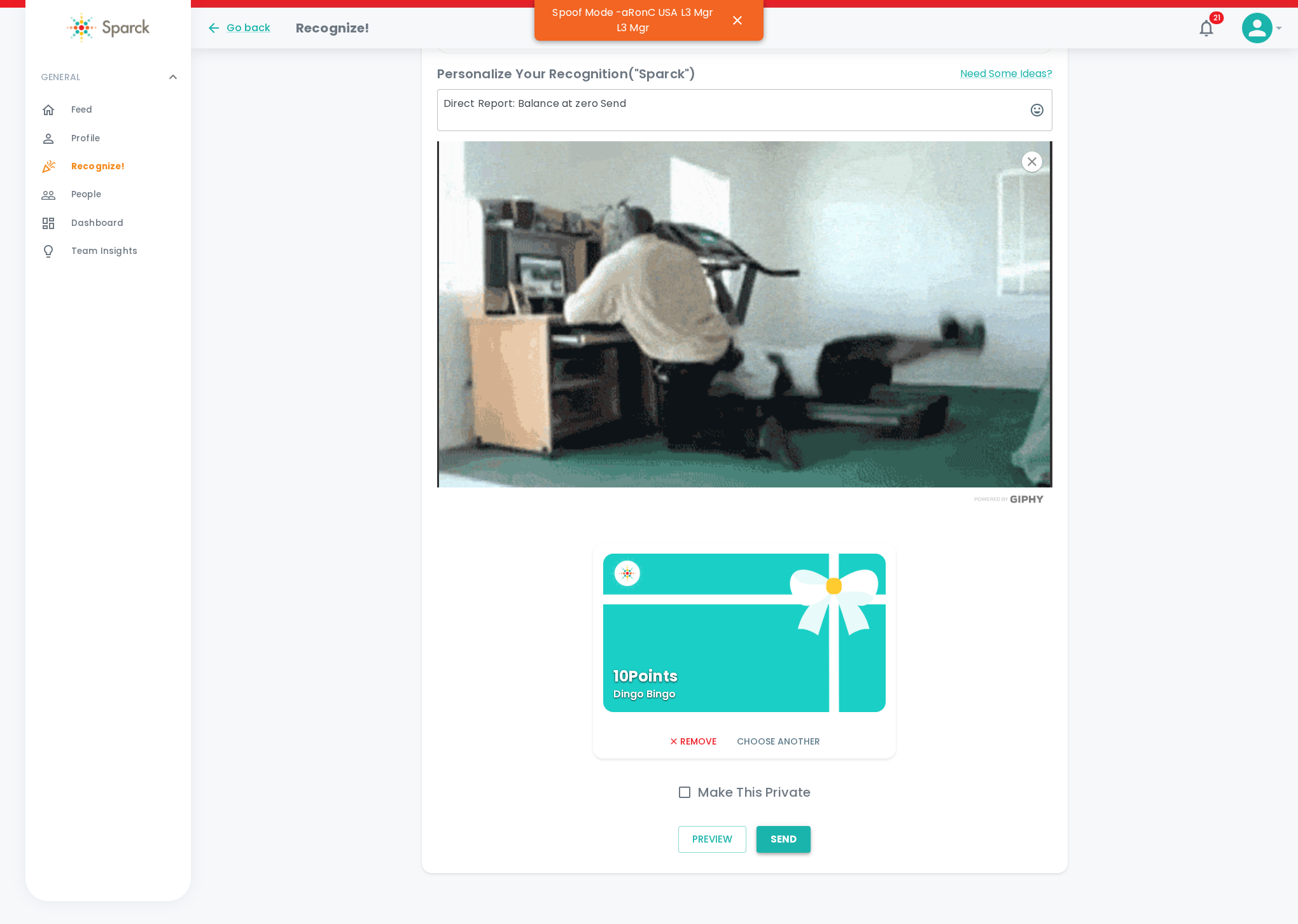
click at [786, 838] on button "Send" at bounding box center [784, 839] width 54 height 27
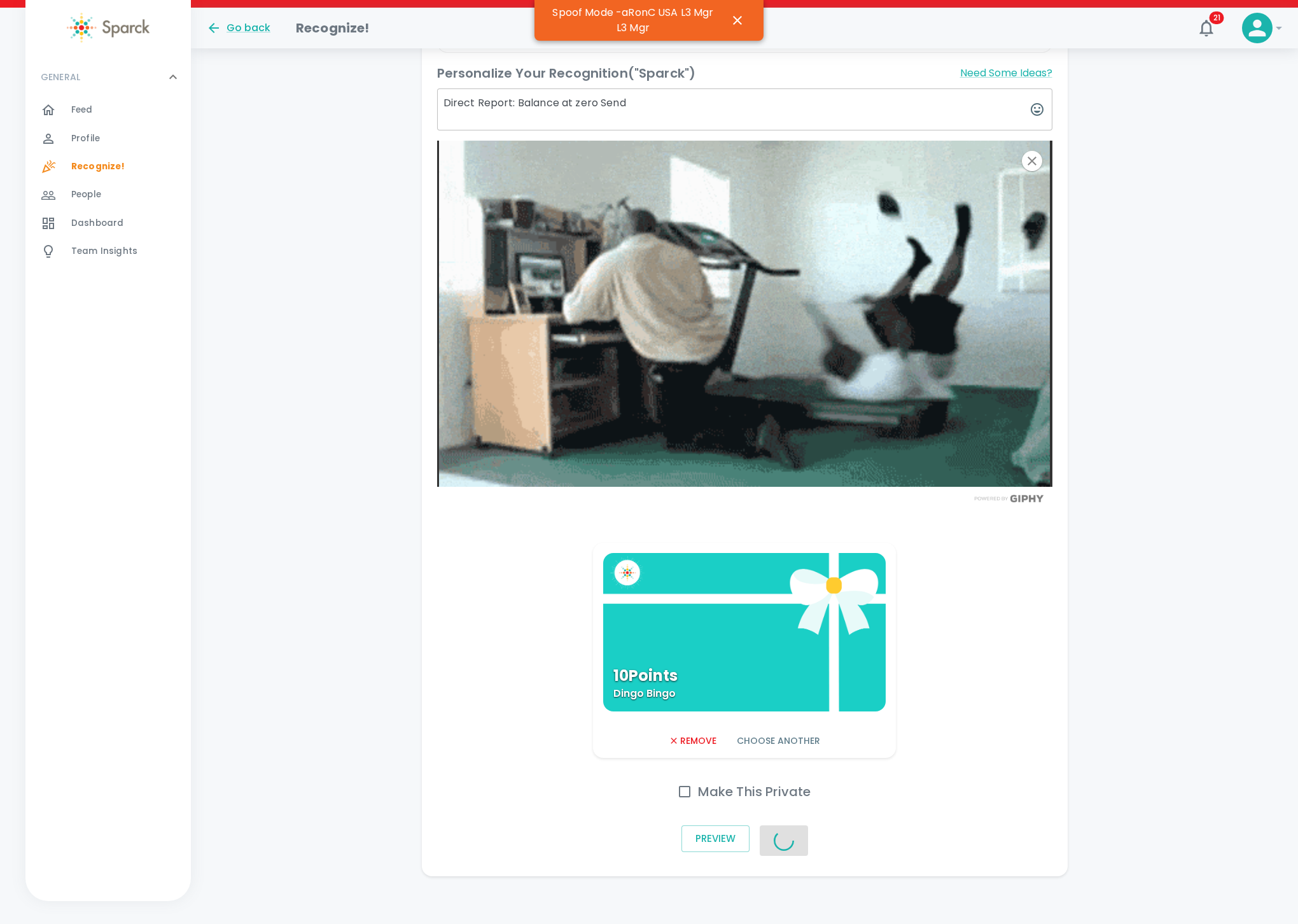
scroll to position [433, 0]
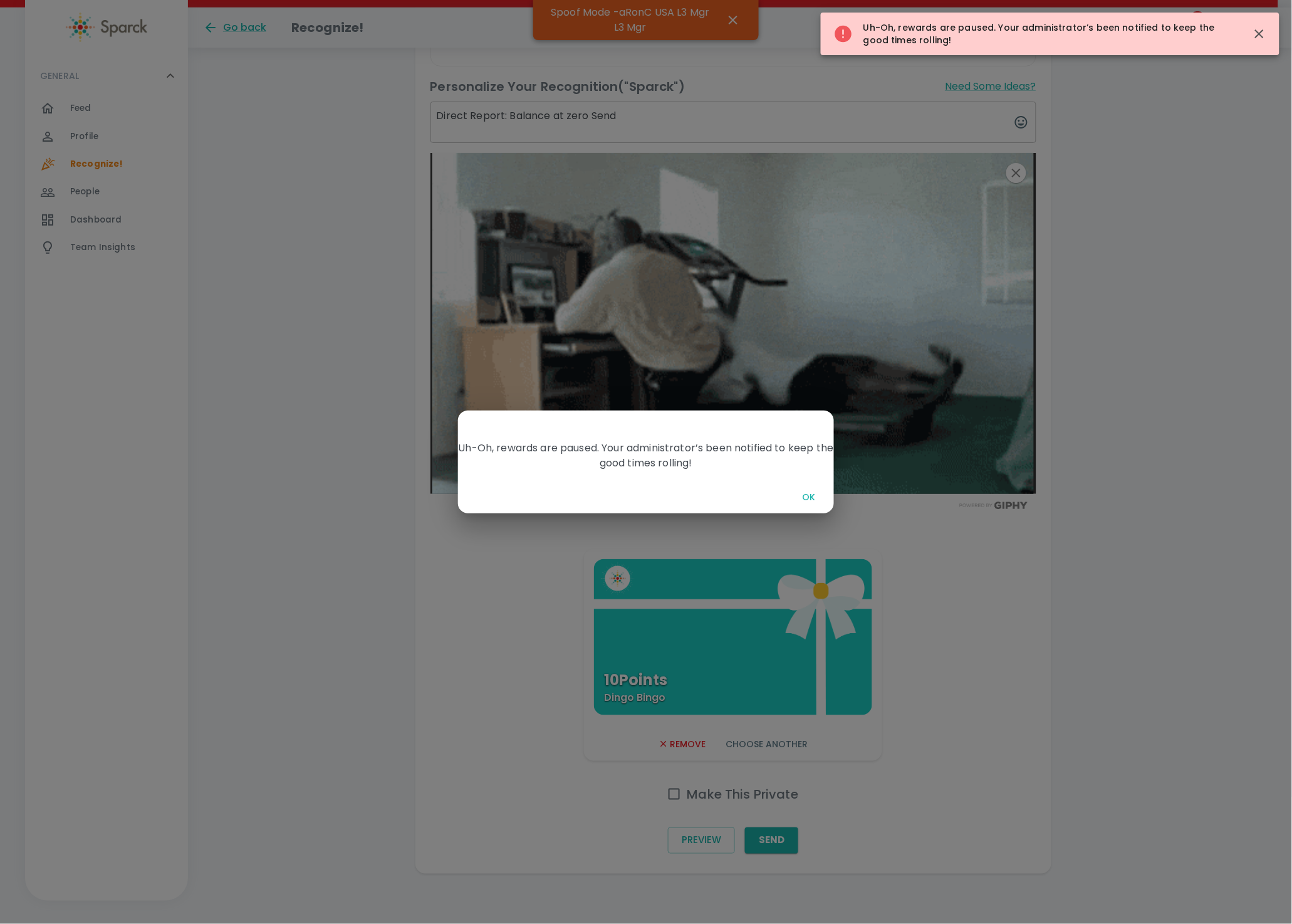
click at [805, 493] on button "OK" at bounding box center [809, 497] width 40 height 23
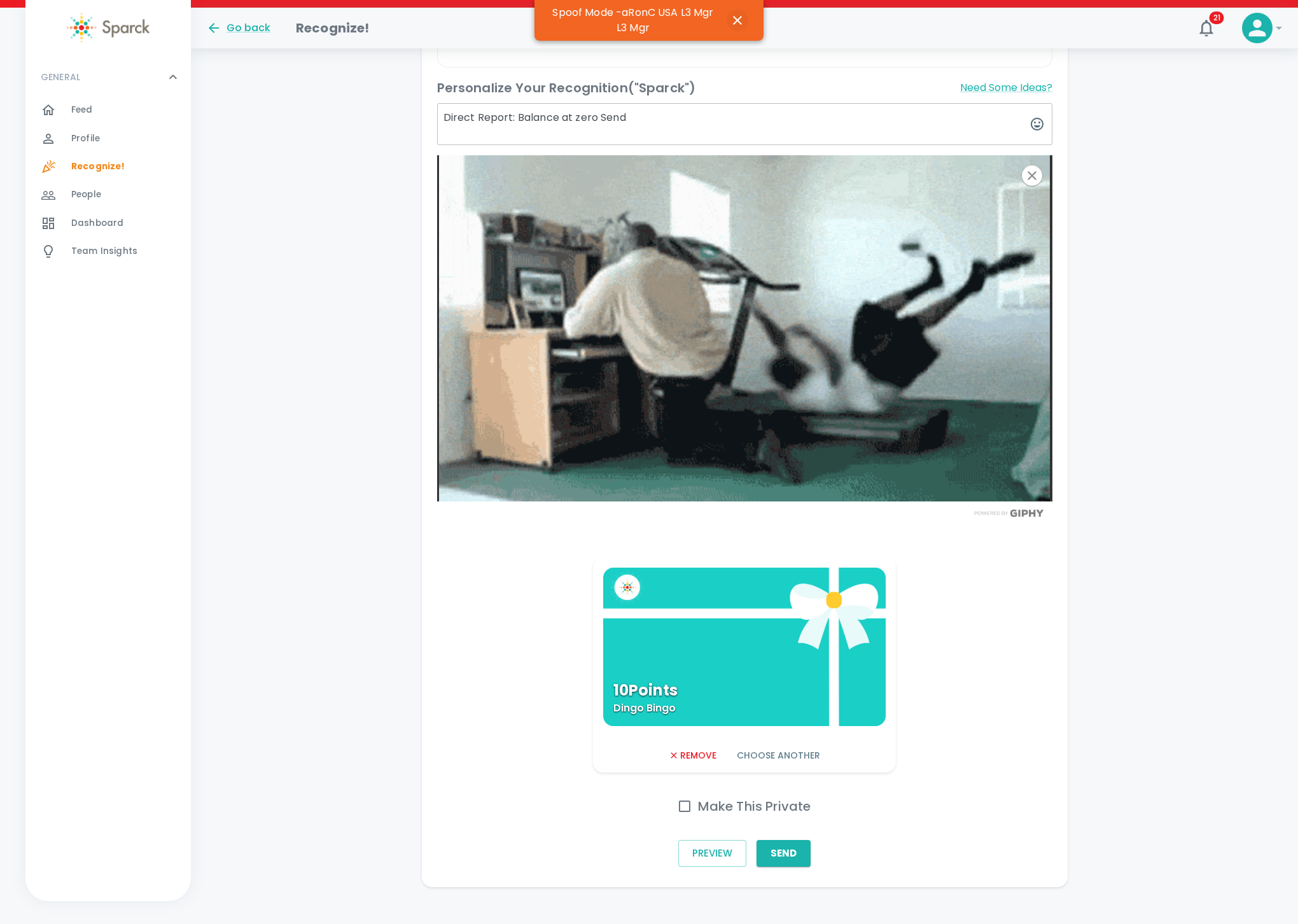
click at [730, 20] on icon "button" at bounding box center [737, 20] width 16 height 16
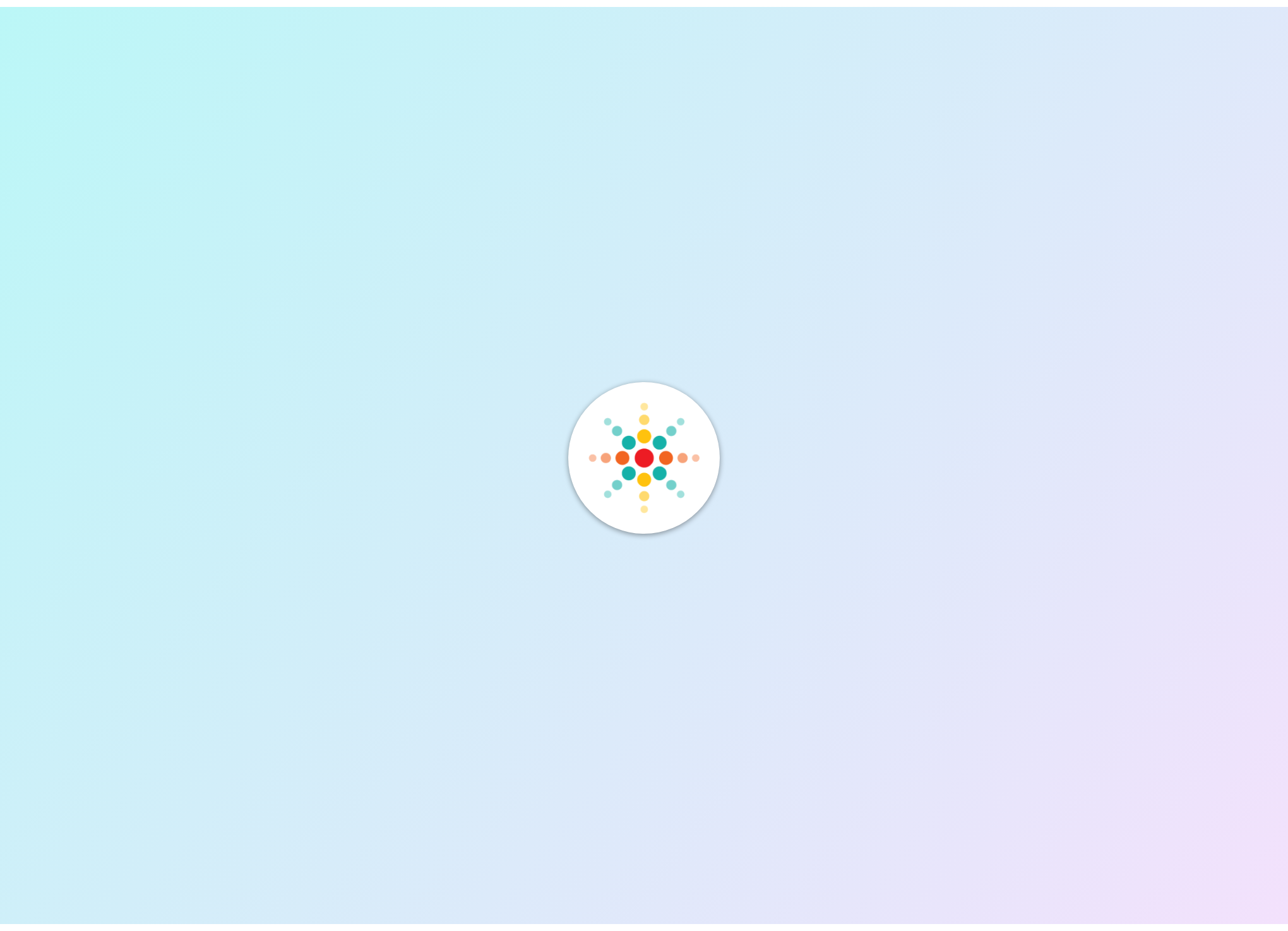
scroll to position [0, 0]
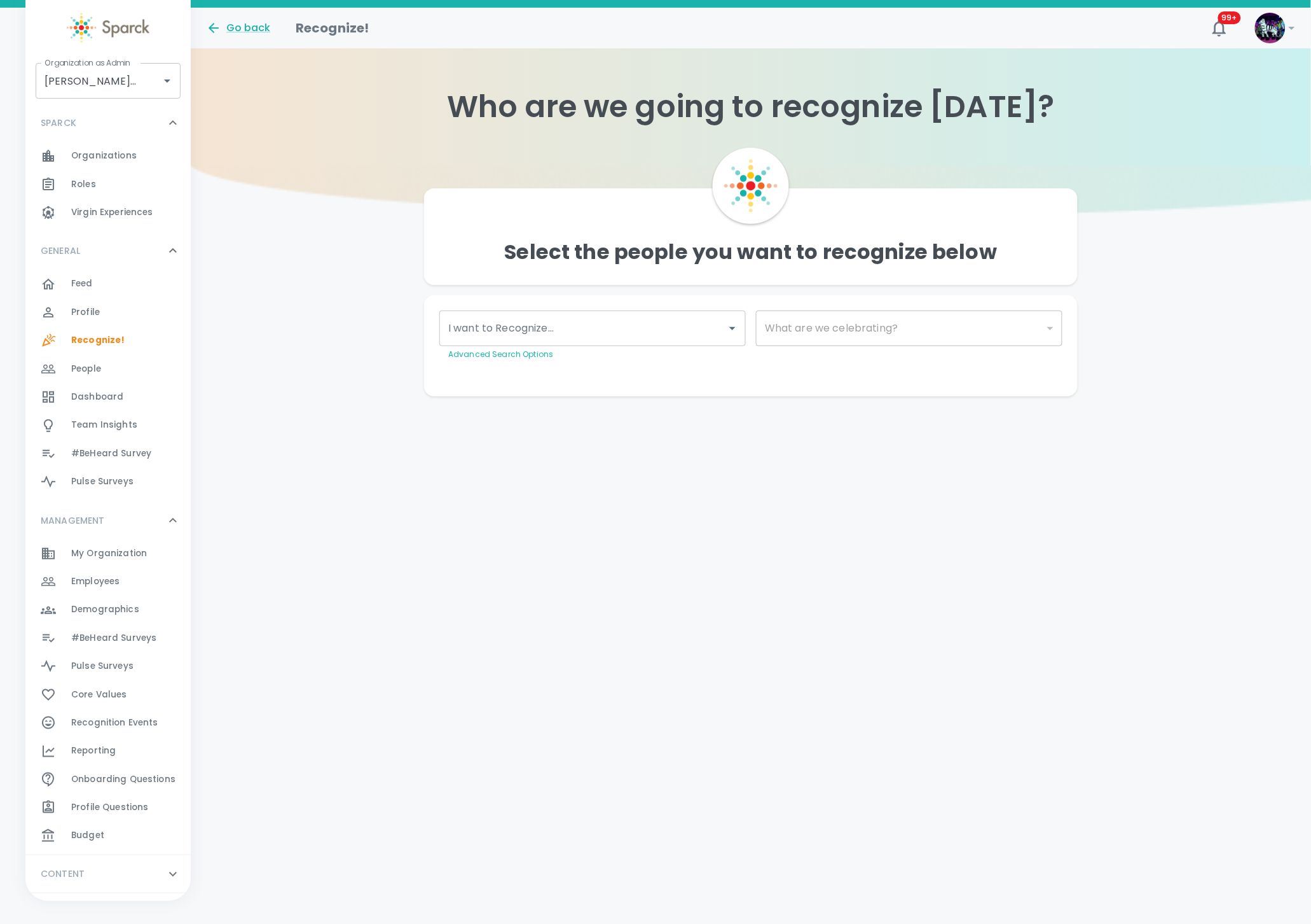
click at [72, 832] on span "Budget" at bounding box center [87, 836] width 33 height 13
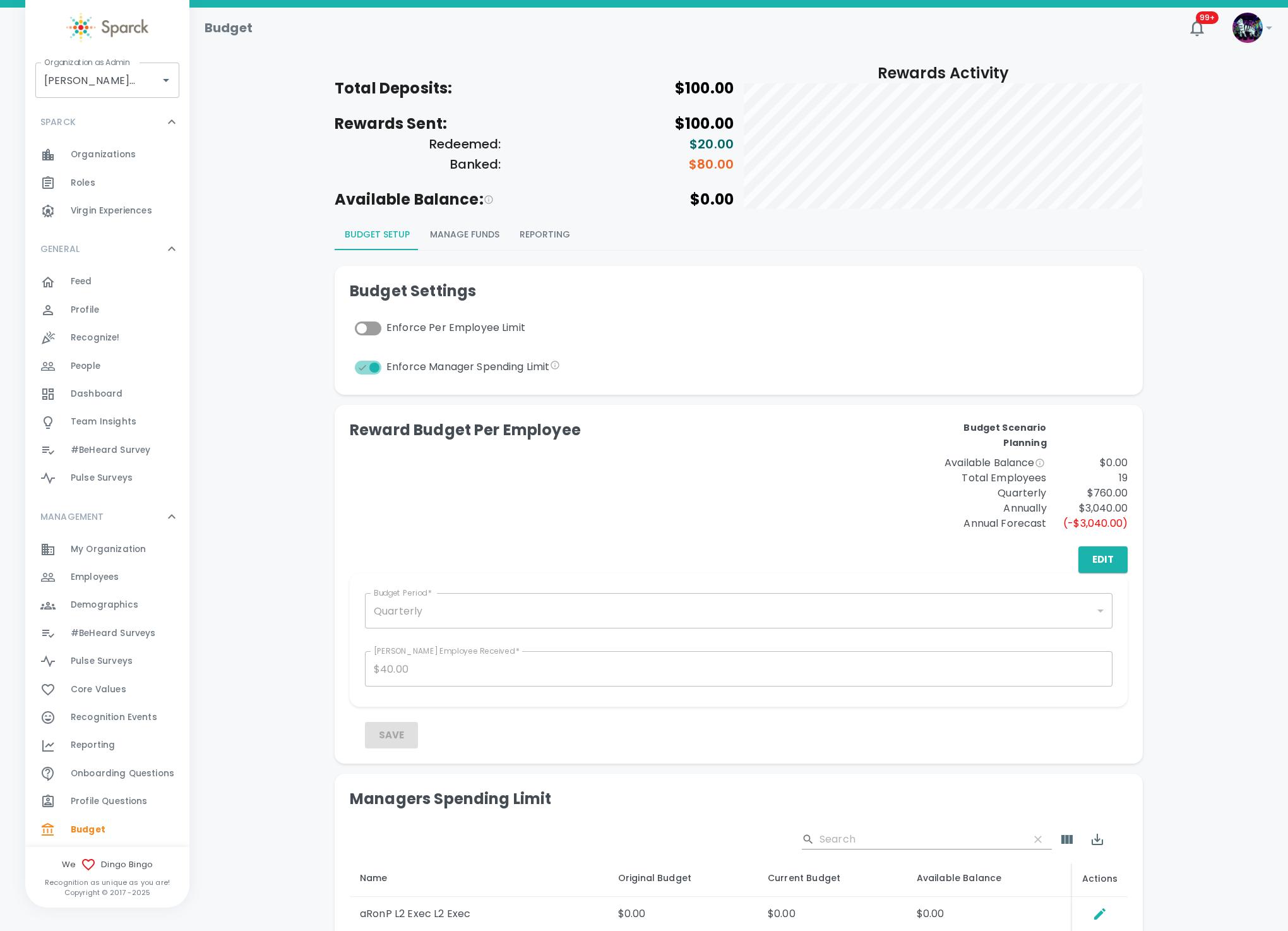
click at [479, 238] on button "Manage Funds" at bounding box center [465, 234] width 90 height 30
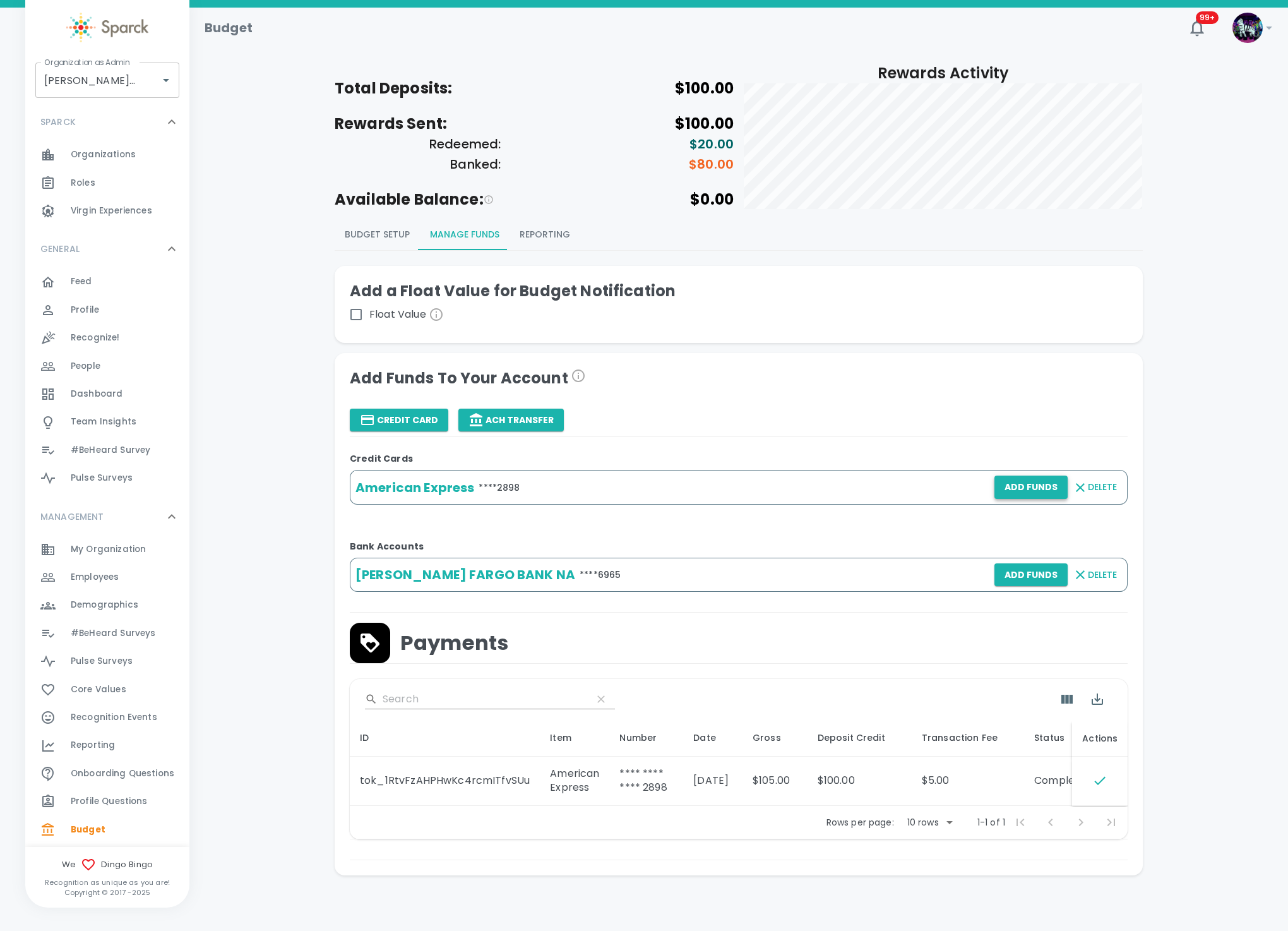
click at [1028, 492] on button "Add Funds" at bounding box center [1031, 487] width 73 height 24
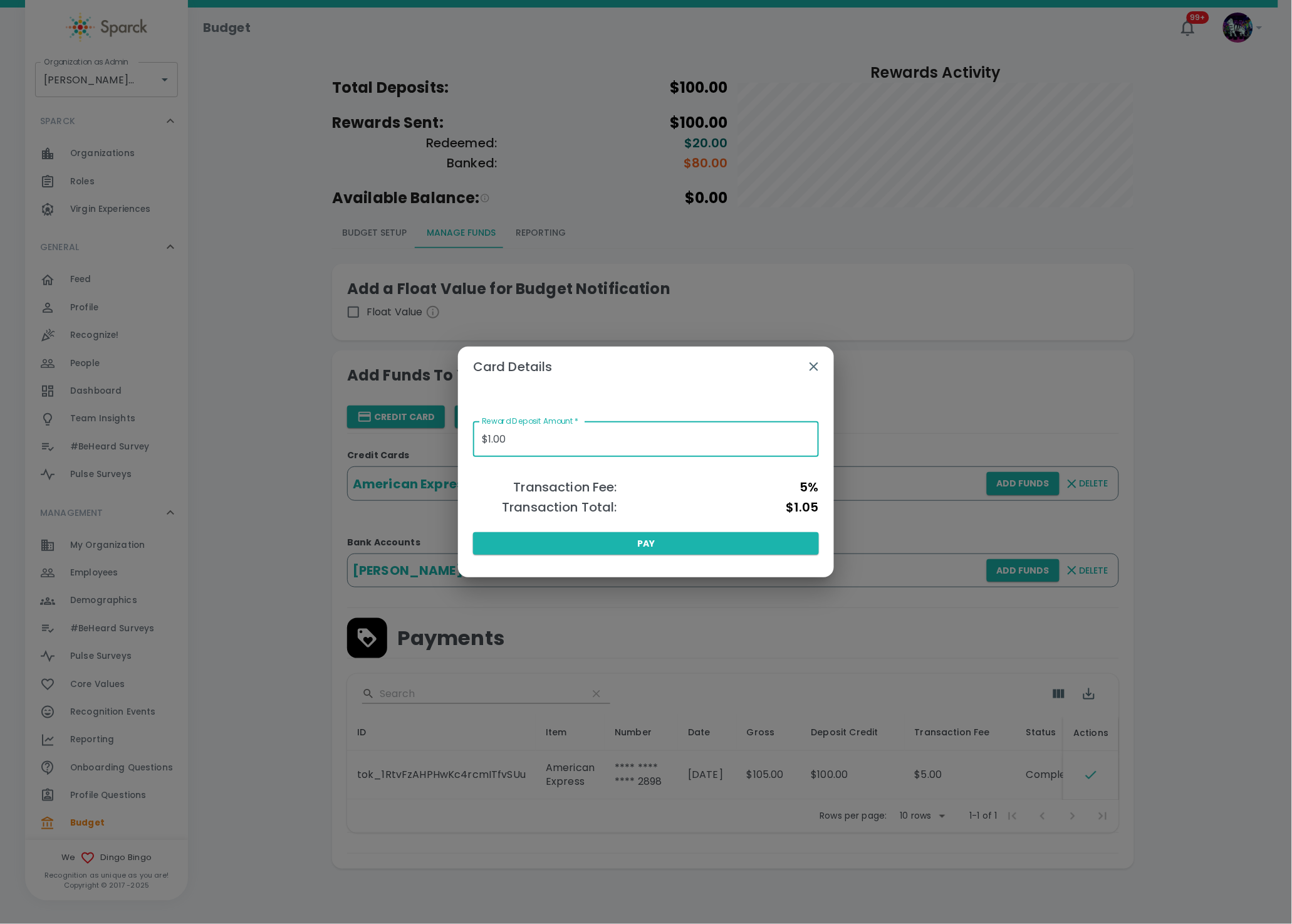
drag, startPoint x: 525, startPoint y: 443, endPoint x: 341, endPoint y: 436, distance: 184.1
click at [341, 436] on div "Card Details Reward Deposit Amount   * $1.00 Reward Deposit Amount   * Transact…" at bounding box center [646, 462] width 1292 height 924
type input "$100.00"
click at [634, 540] on button "Pay" at bounding box center [646, 543] width 346 height 23
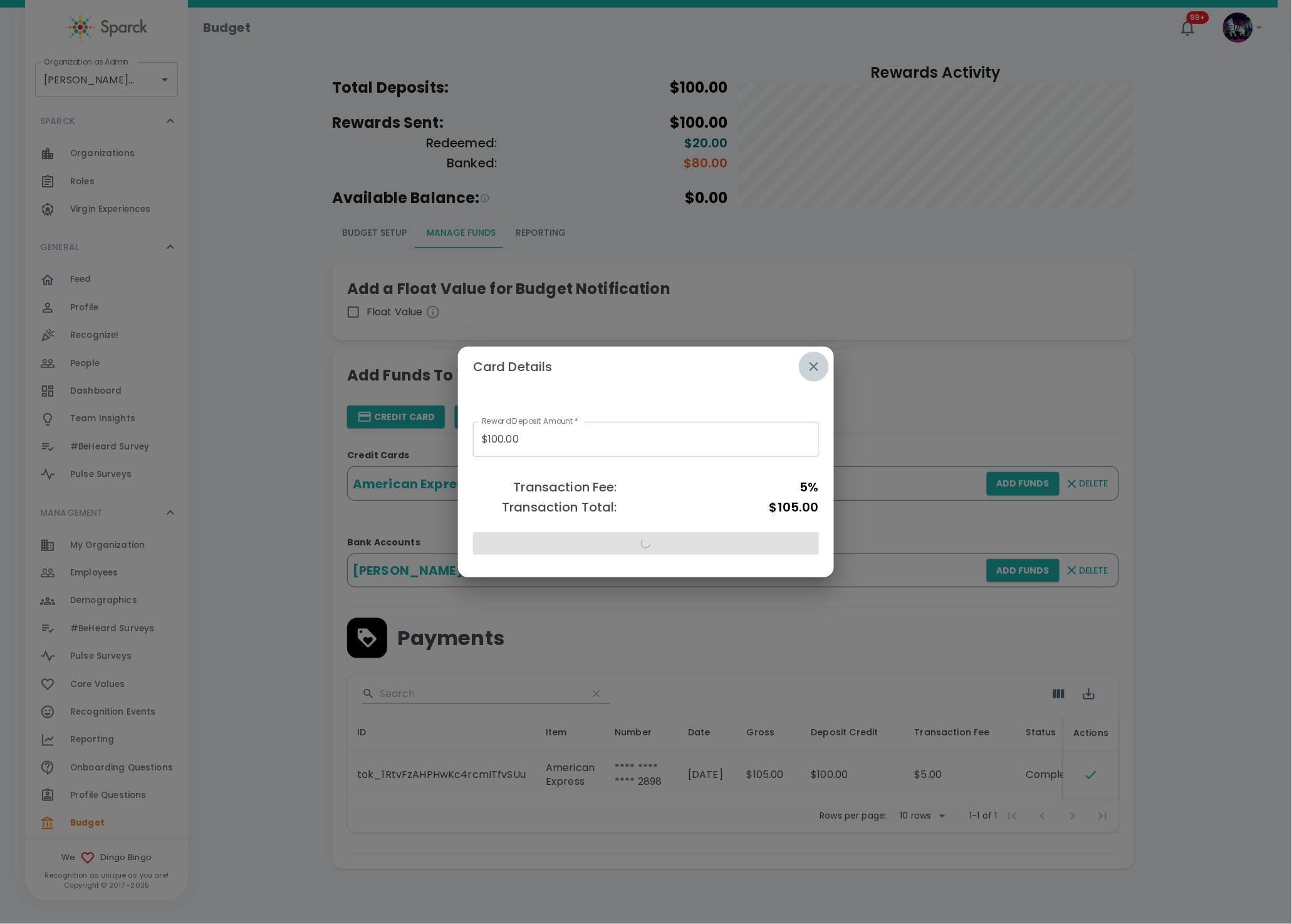
click at [821, 367] on icon "button" at bounding box center [814, 366] width 15 height 15
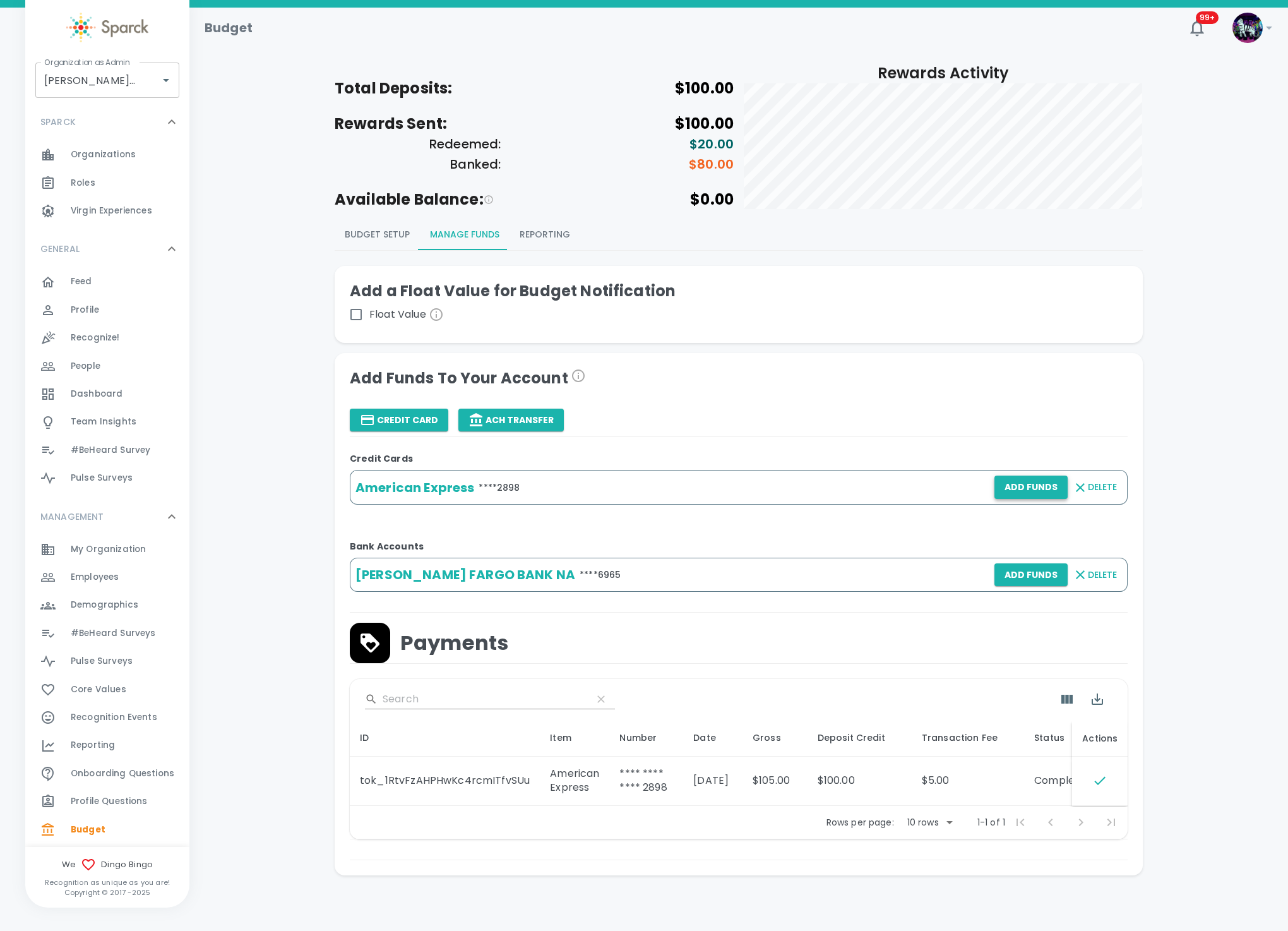
click at [1022, 495] on button "Add Funds" at bounding box center [1031, 487] width 73 height 24
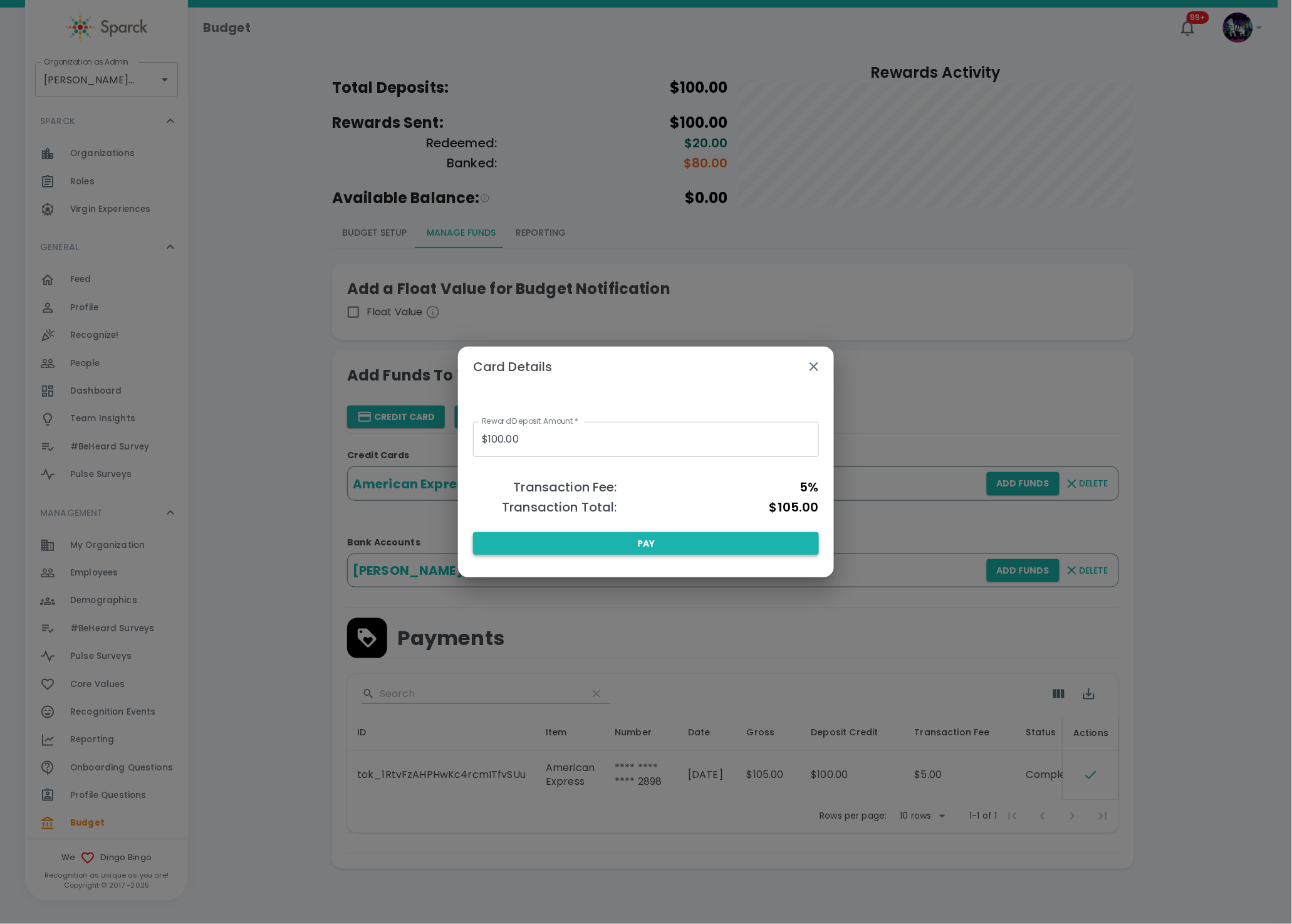
click at [627, 539] on button "Pay" at bounding box center [646, 543] width 346 height 23
click at [814, 364] on icon "button" at bounding box center [814, 366] width 15 height 15
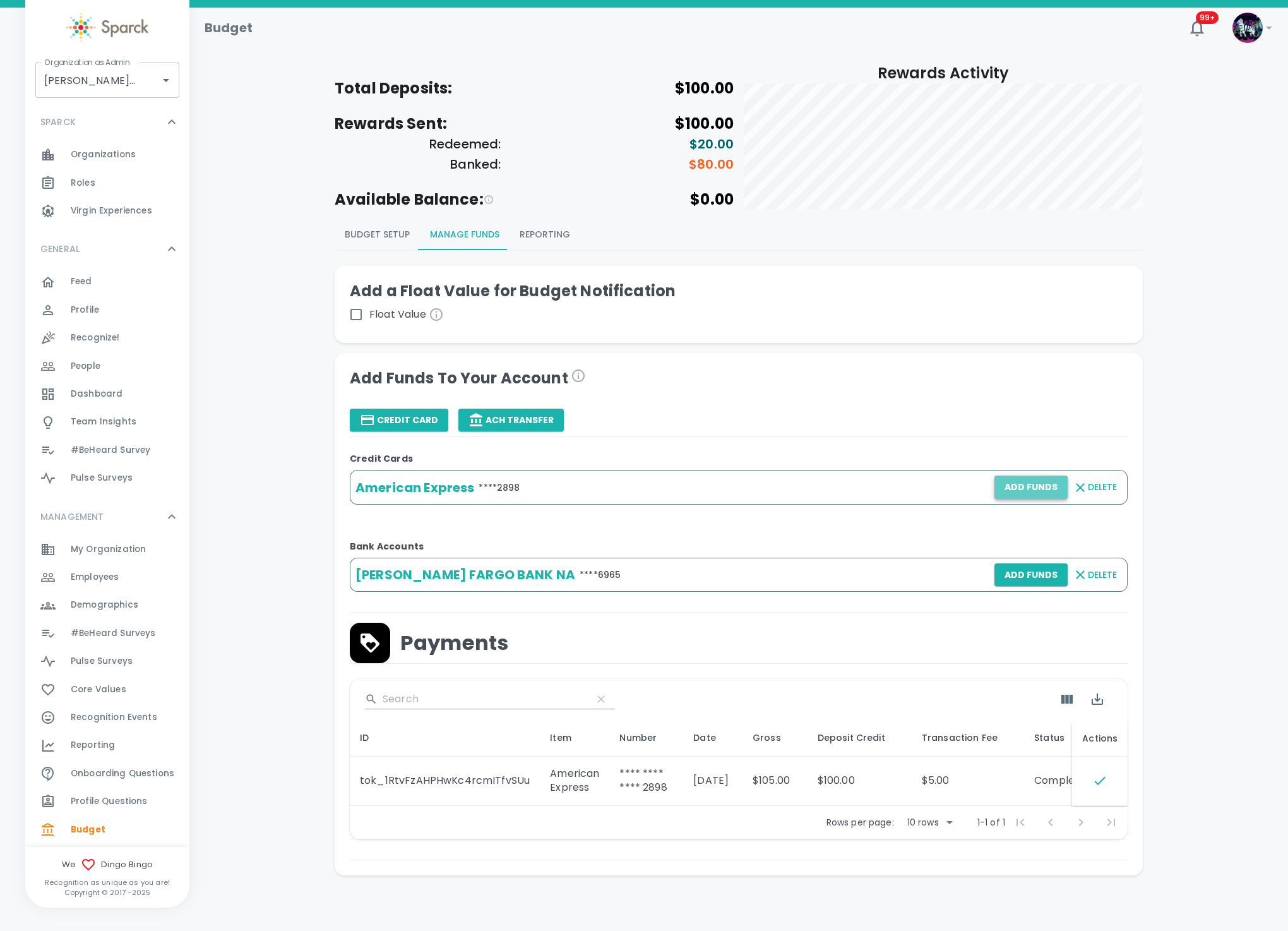
click at [1033, 489] on button "Add Funds" at bounding box center [1031, 487] width 73 height 24
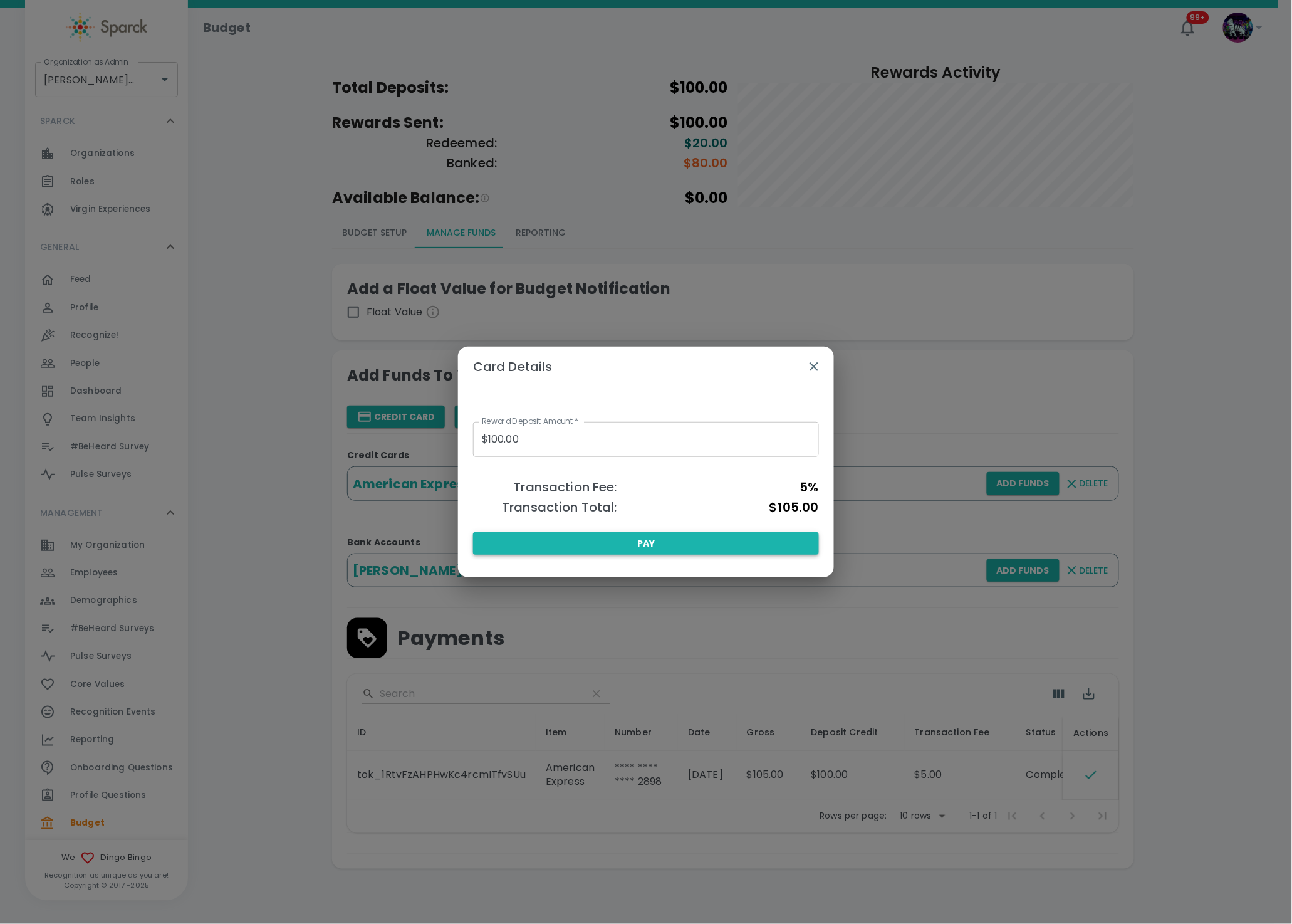
click at [653, 547] on span "Pay" at bounding box center [646, 543] width 18 height 15
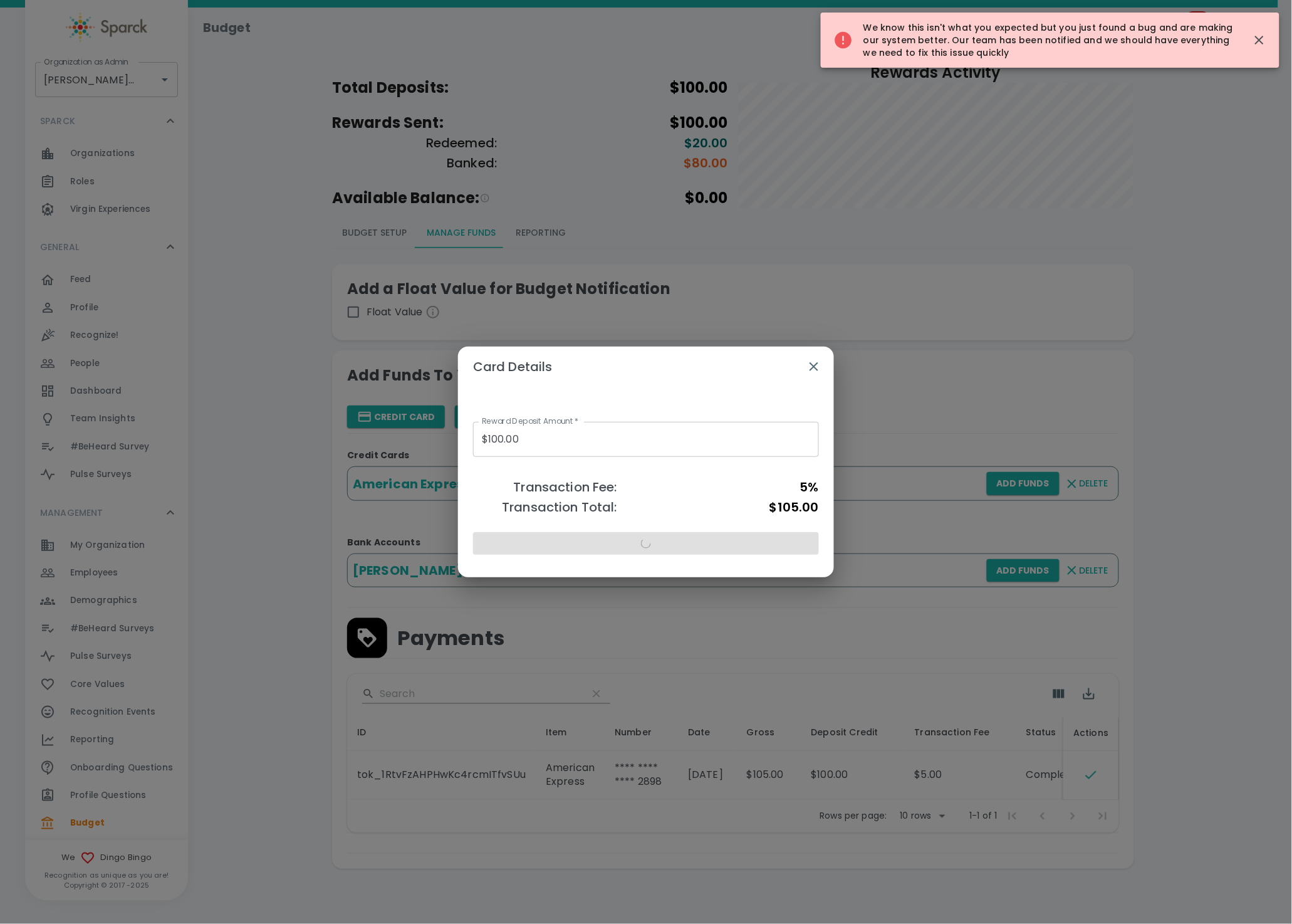
click at [786, 379] on h2 "Card Details" at bounding box center [646, 367] width 376 height 40
click at [823, 369] on button "button" at bounding box center [814, 366] width 30 height 30
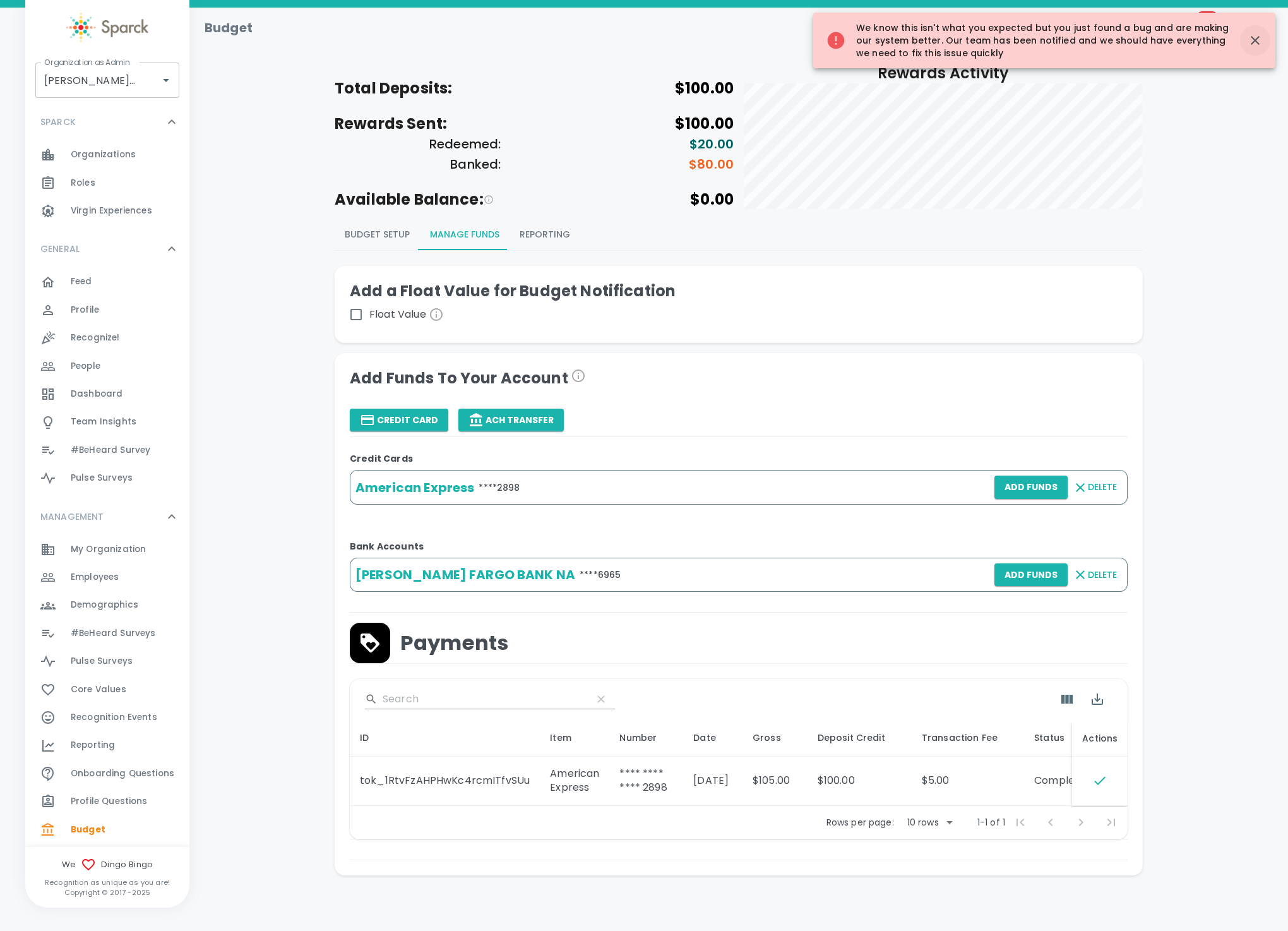
click at [1249, 41] on icon "button" at bounding box center [1255, 40] width 15 height 15
